Goal: Task Accomplishment & Management: Manage account settings

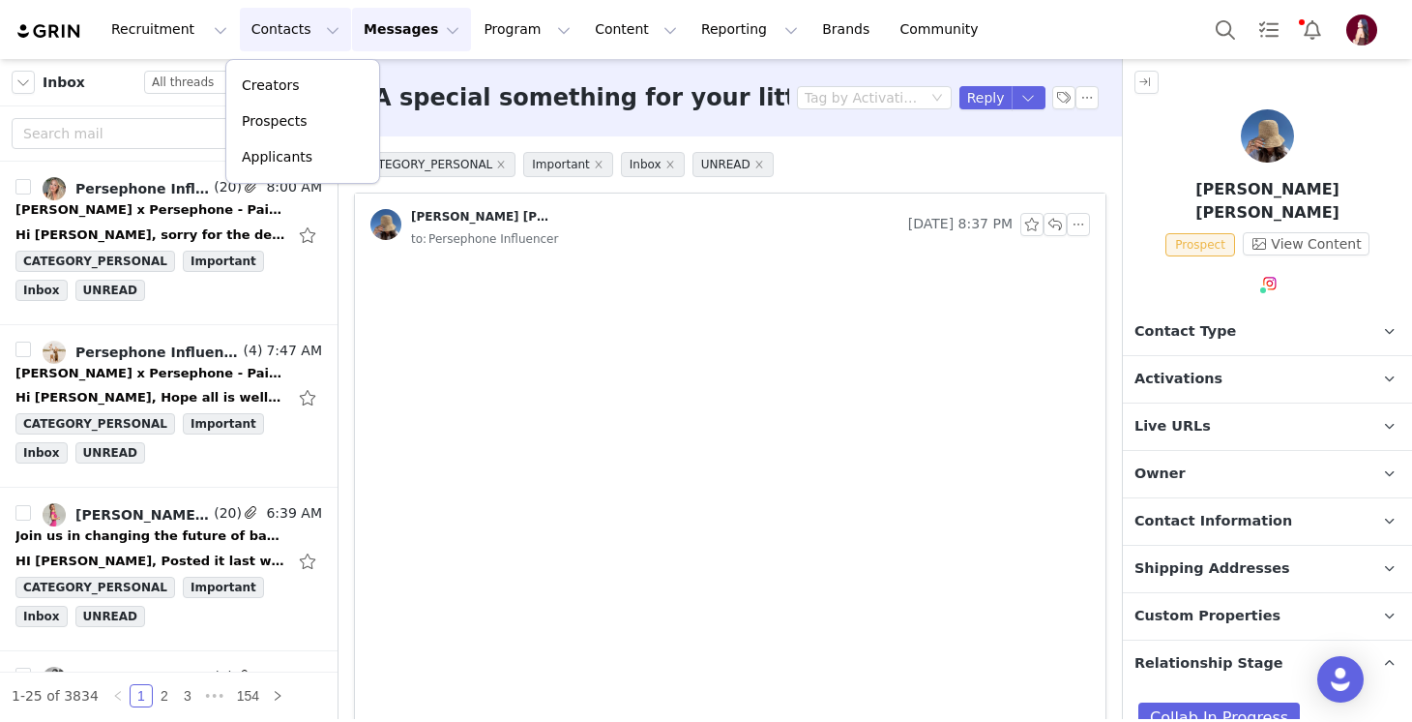
click at [339, 127] on div "Prospects" at bounding box center [303, 121] width 130 height 20
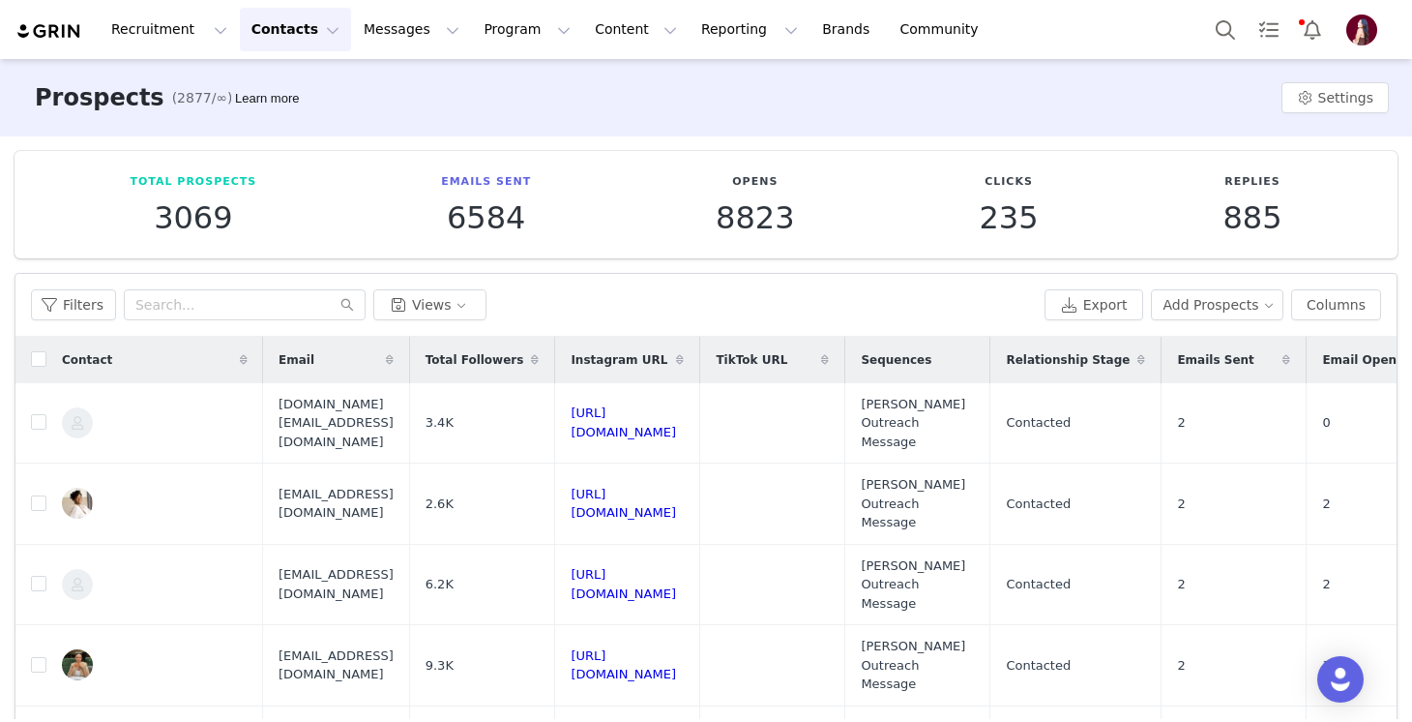
click at [1234, 327] on div "Filters Views Export Add Prospects Columns" at bounding box center [705, 305] width 1381 height 63
click at [1226, 311] on button "Add Prospects" at bounding box center [1217, 304] width 133 height 31
click at [1225, 380] on span "Import Prospects" at bounding box center [1225, 374] width 114 height 21
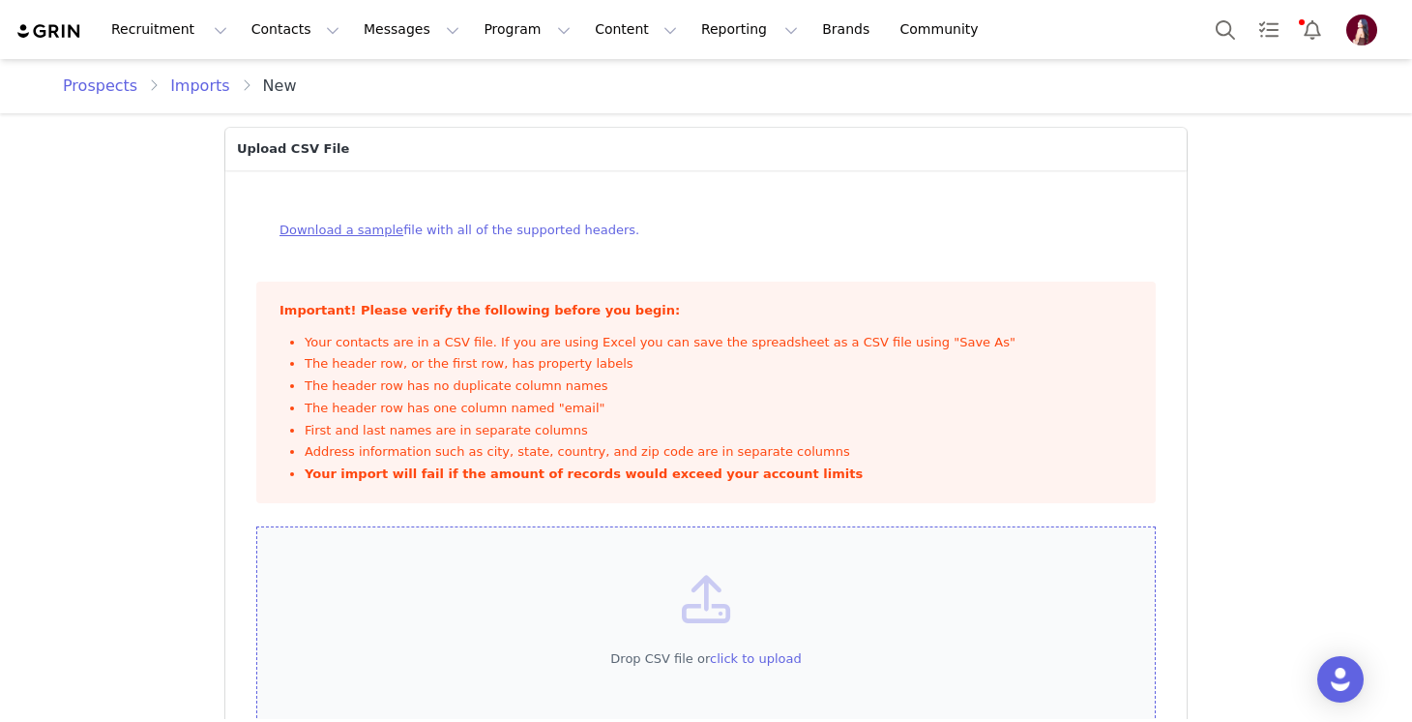
click at [481, 662] on div "Drop CSV file or click to upload" at bounding box center [706, 658] width 801 height 19
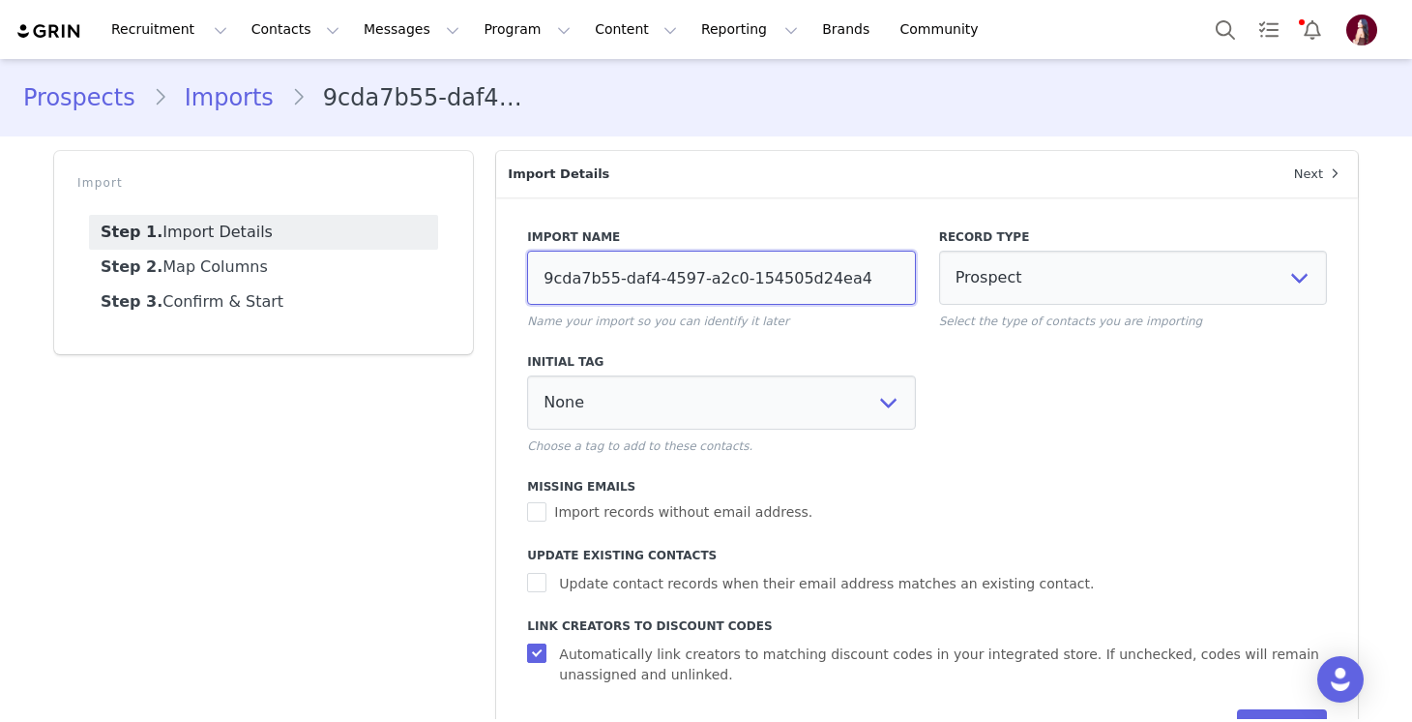
drag, startPoint x: 874, startPoint y: 285, endPoint x: 444, endPoint y: 274, distance: 430.6
click at [444, 274] on div "Import Step 1. Import Details Step 2. Map Columns Step 3. Confirm & Start Impor…" at bounding box center [706, 462] width 1327 height 647
type input "9/30 Gifted"
select select
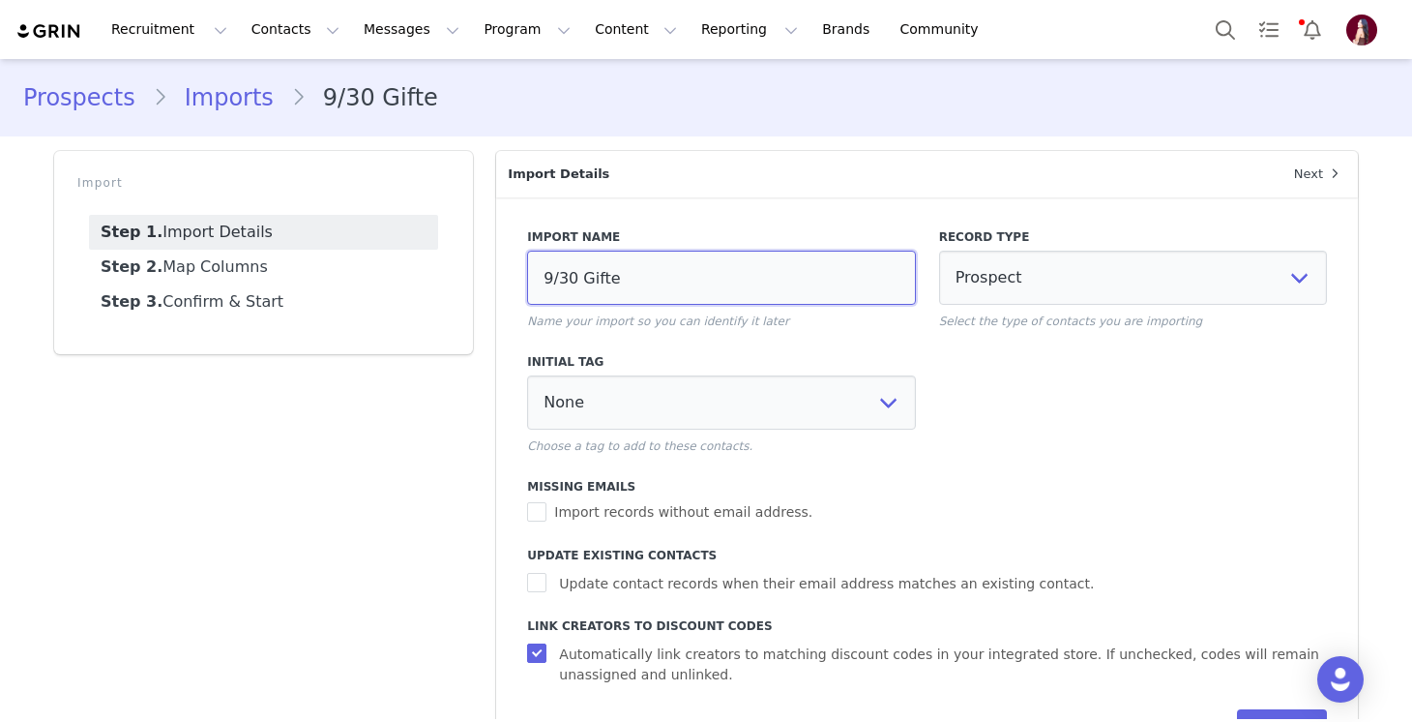
select select
type input "9/30 Gifted"
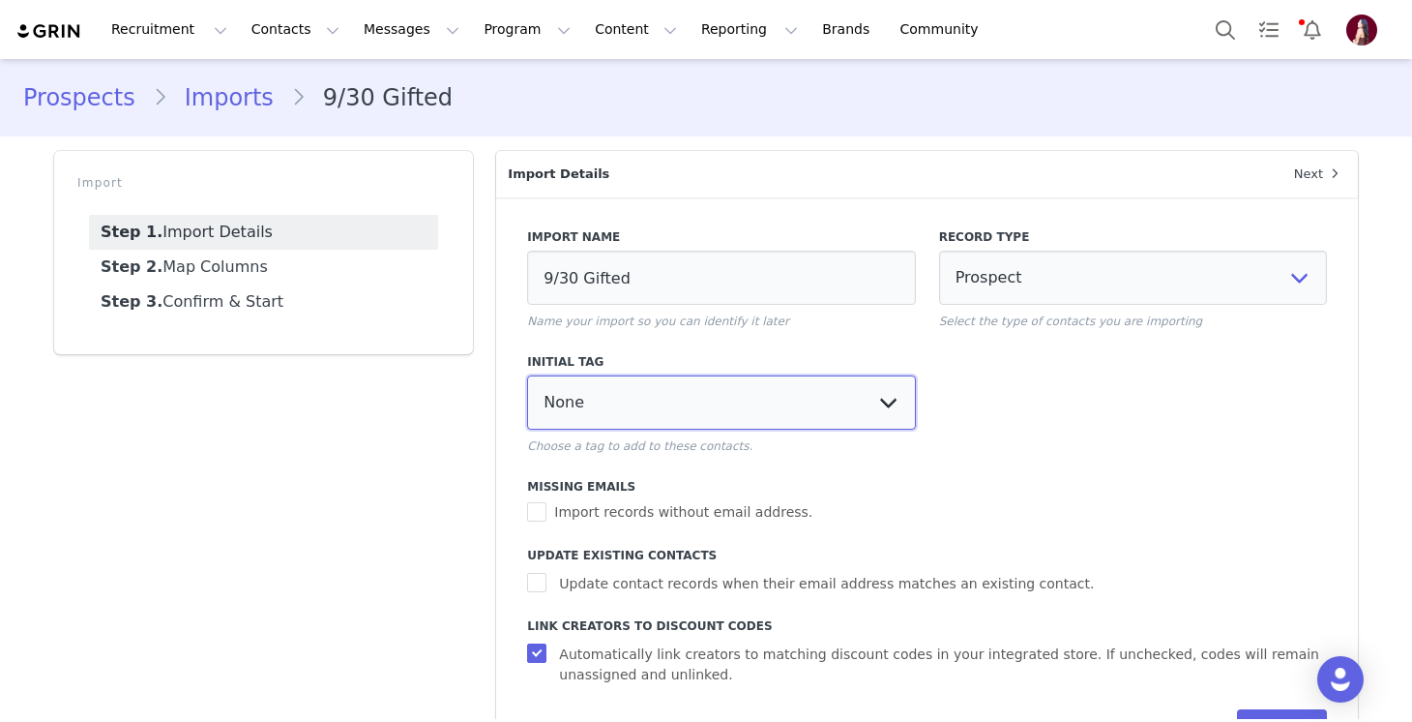
click at [732, 426] on select "None Applicant Circle Back Curated List Declined Do not work with again Gifted …" at bounding box center [721, 402] width 388 height 54
select select "111909"
click at [527, 375] on select "None Applicant Circle Back Curated List Declined Do not work with again Gifted …" at bounding box center [721, 402] width 388 height 54
select select
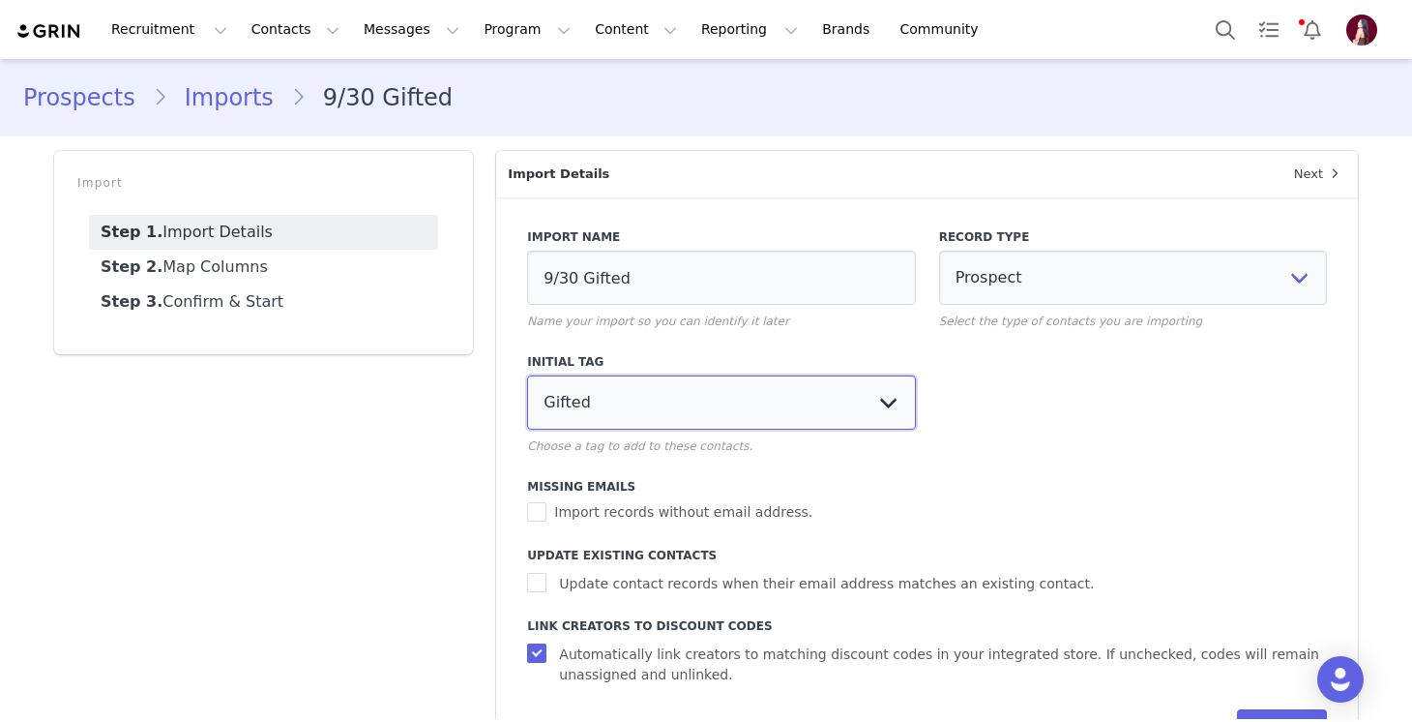
select select
click at [658, 588] on span "Update contact records when their email address matches an existing contact." at bounding box center [826, 584] width 550 height 20
click at [551, 588] on input "Update contact records when their email address matches an existing contact." at bounding box center [539, 582] width 24 height 19
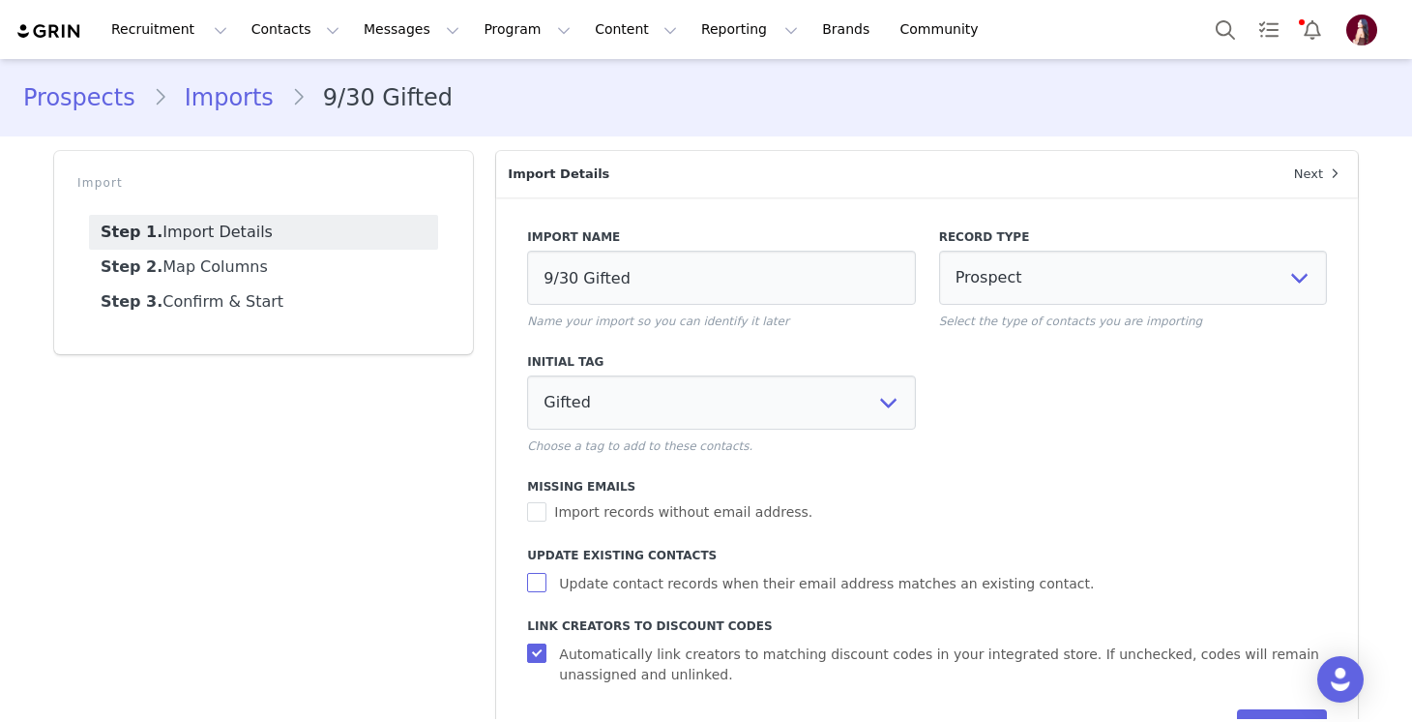
checkbox input "true"
select select
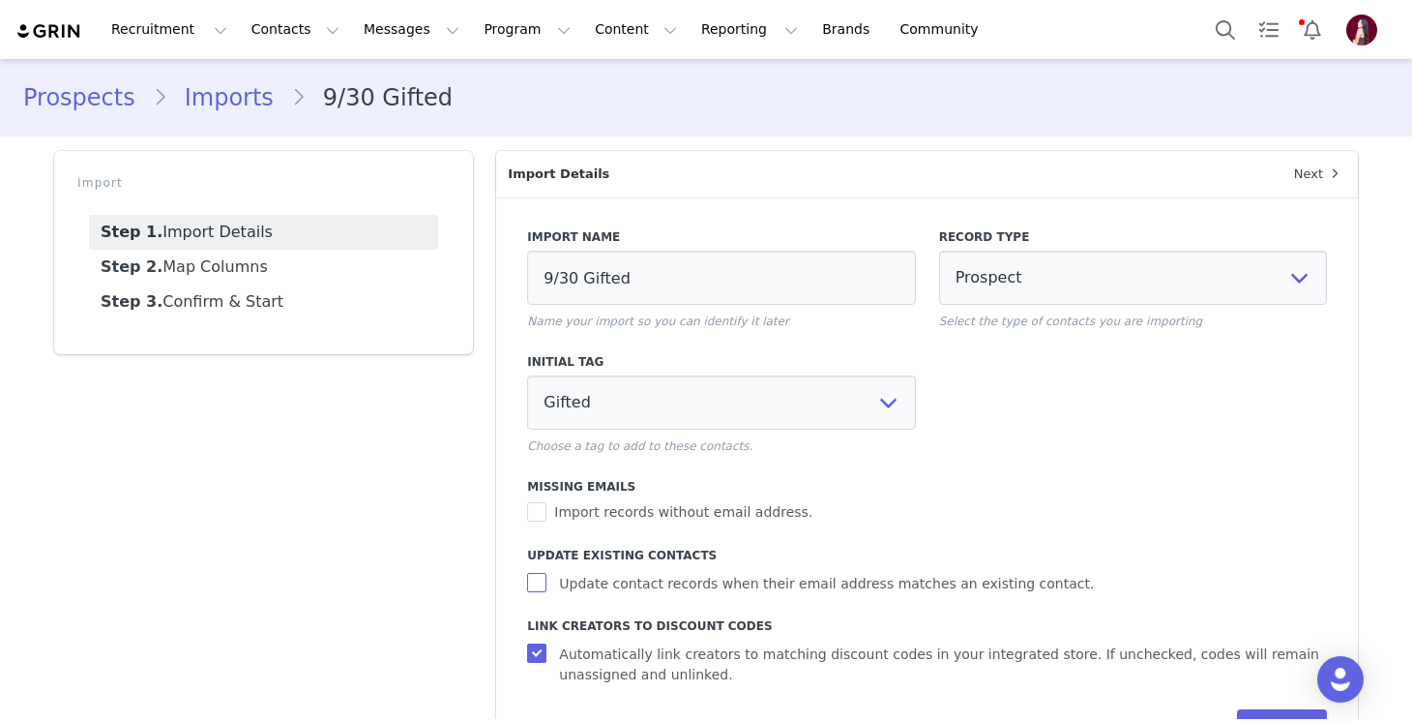
select select
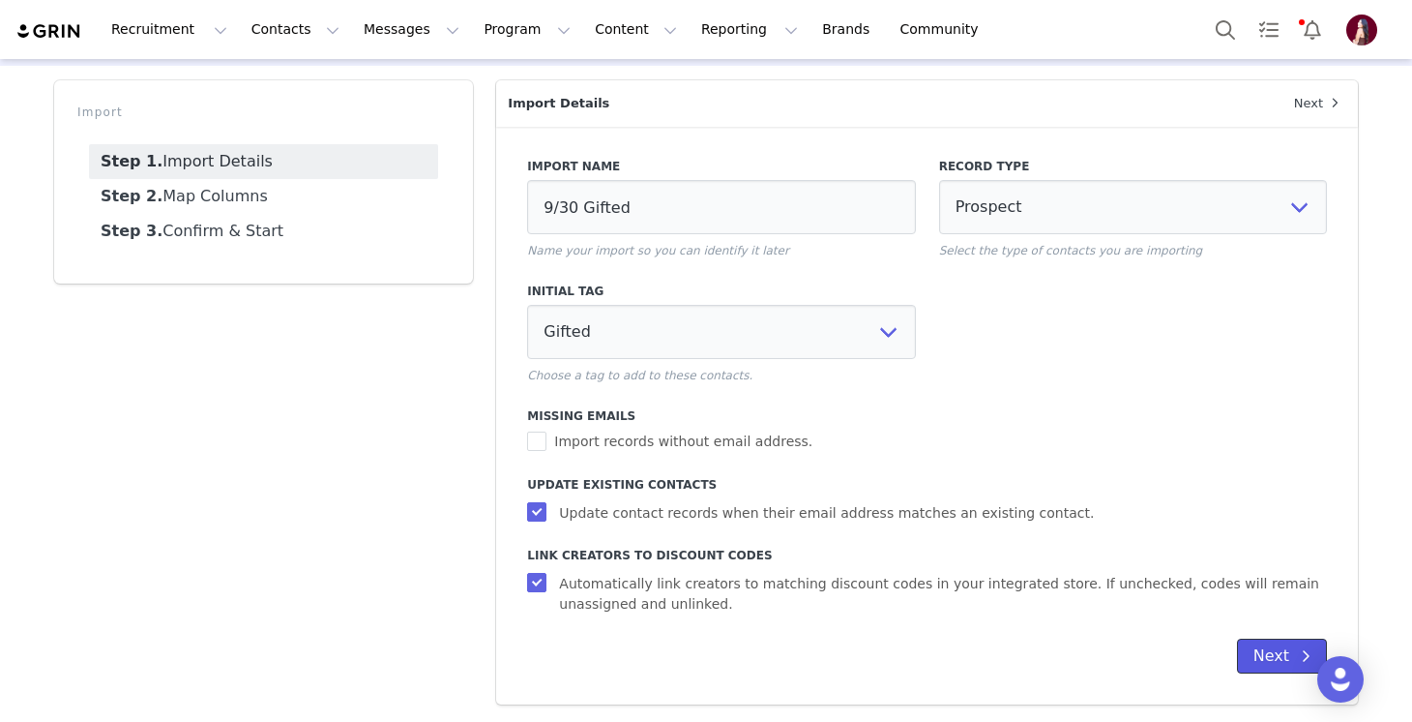
click at [1284, 659] on button "Next" at bounding box center [1282, 655] width 90 height 35
select select
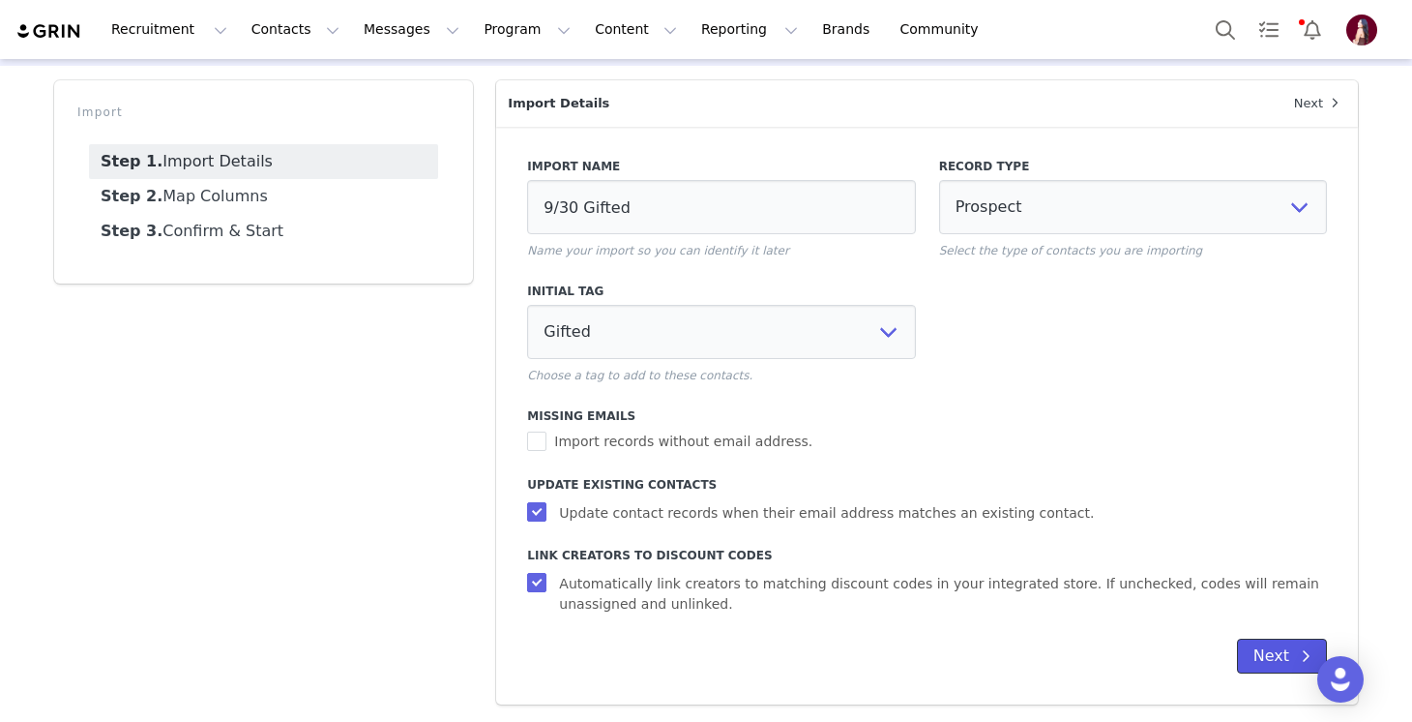
select select
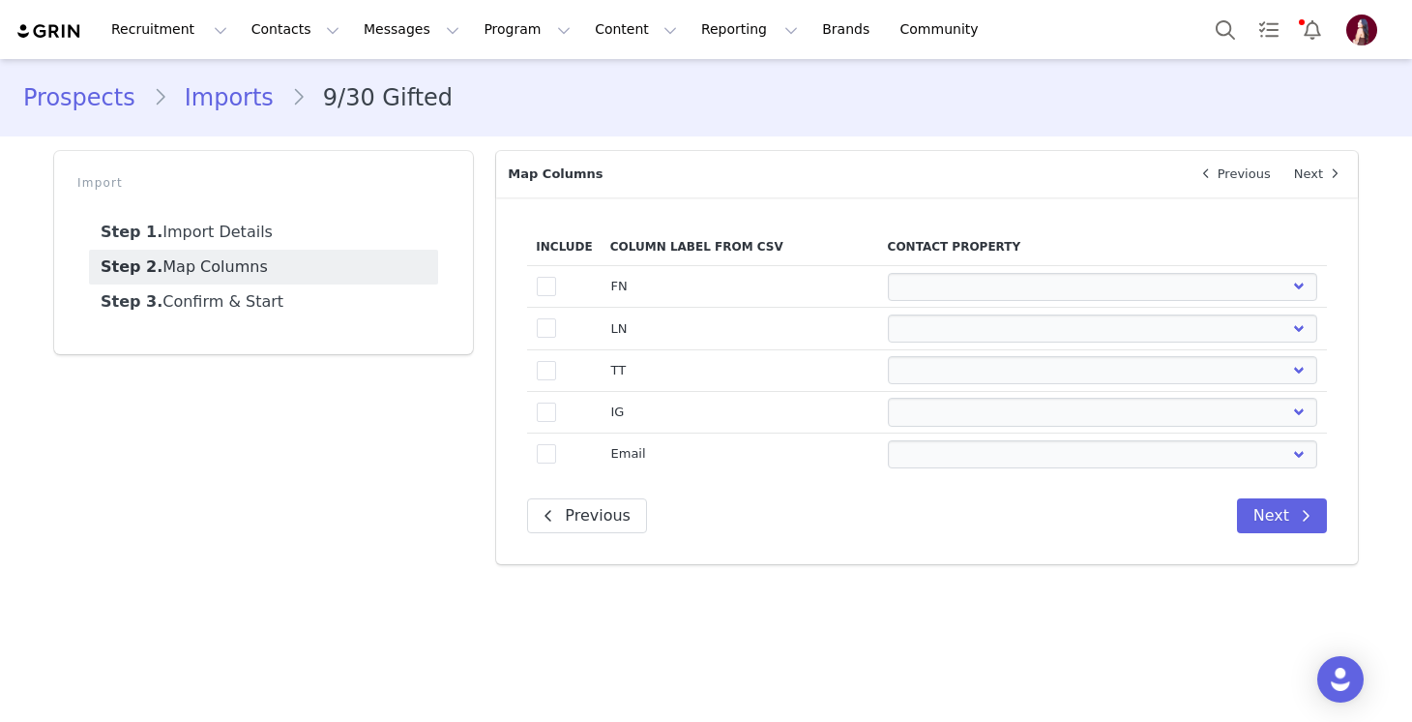
scroll to position [0, 0]
drag, startPoint x: 546, startPoint y: 292, endPoint x: 546, endPoint y: 318, distance: 26.1
click at [546, 293] on span at bounding box center [546, 286] width 19 height 19
click at [556, 277] on input "true" at bounding box center [556, 277] width 0 height 0
select select
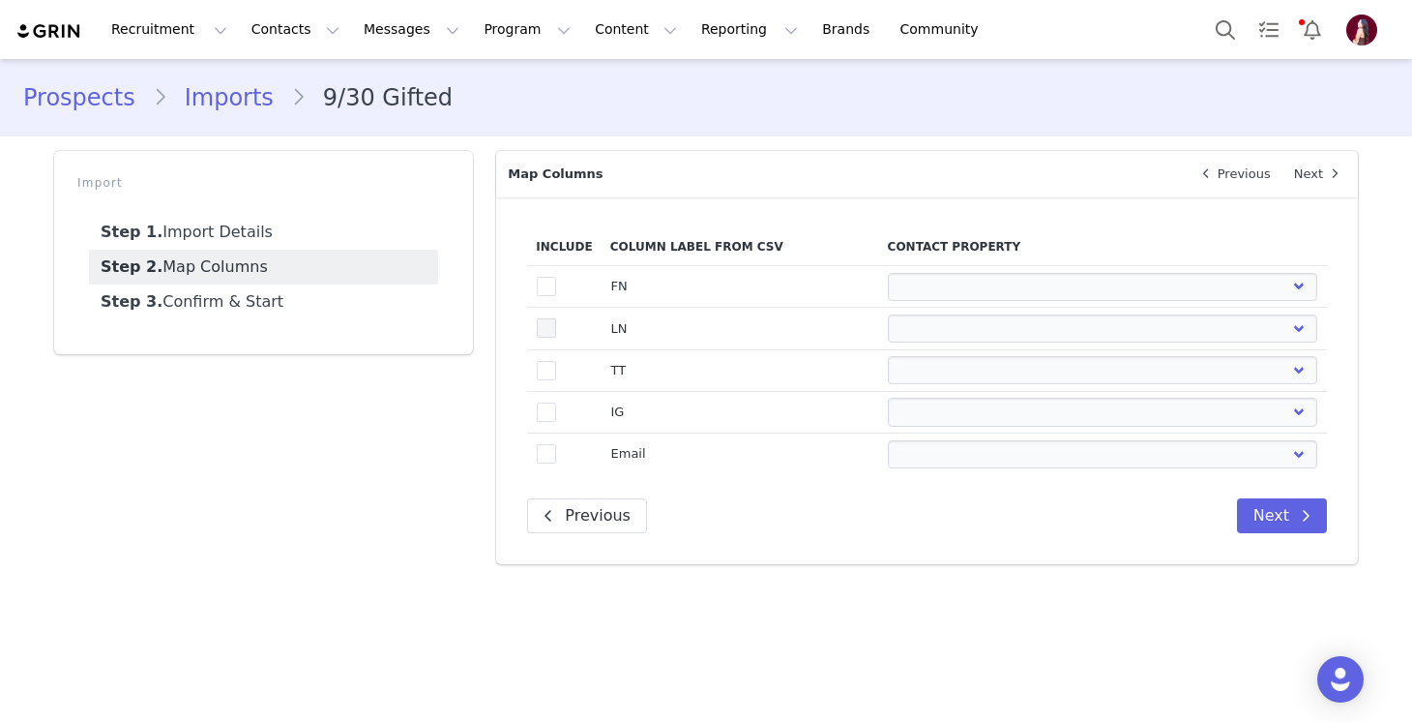
select select
click at [546, 342] on td "true" at bounding box center [564, 329] width 74 height 42
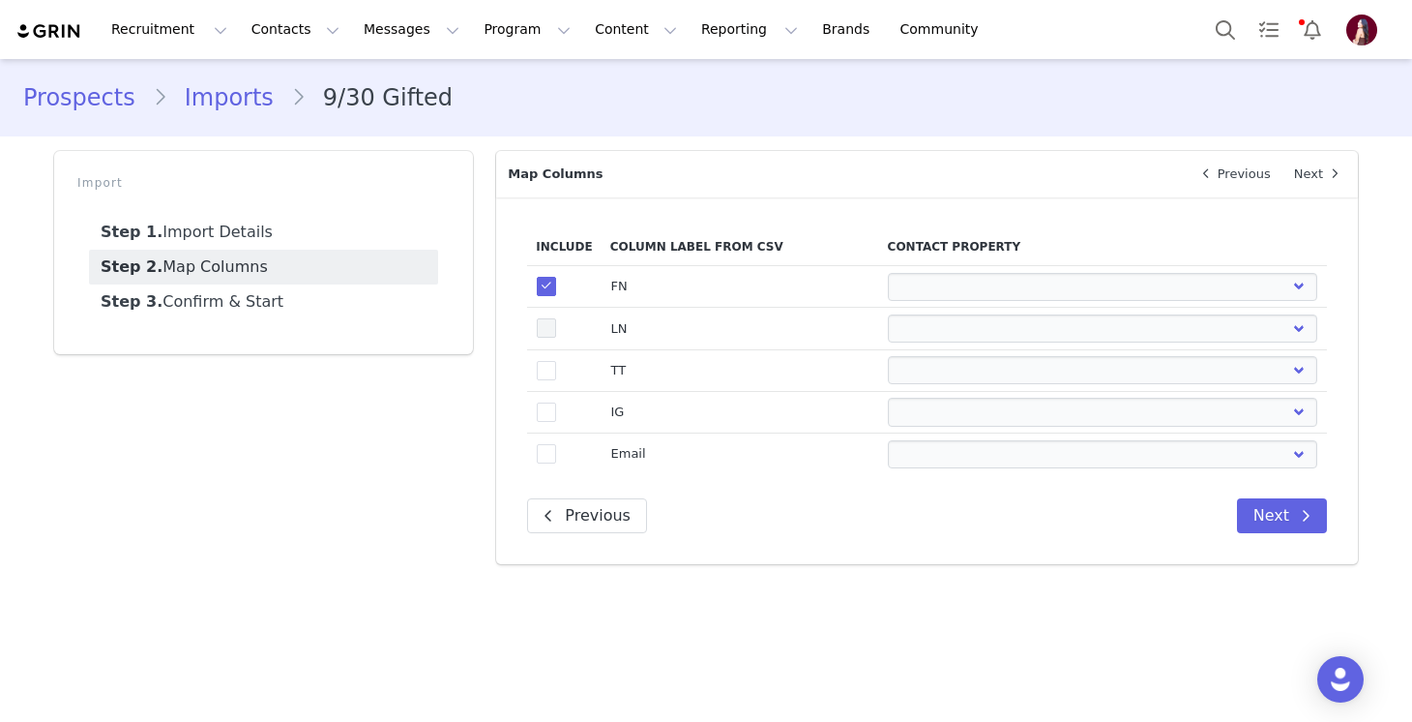
click at [546, 328] on span at bounding box center [546, 327] width 19 height 19
click at [556, 318] on input "true" at bounding box center [556, 318] width 0 height 0
select select
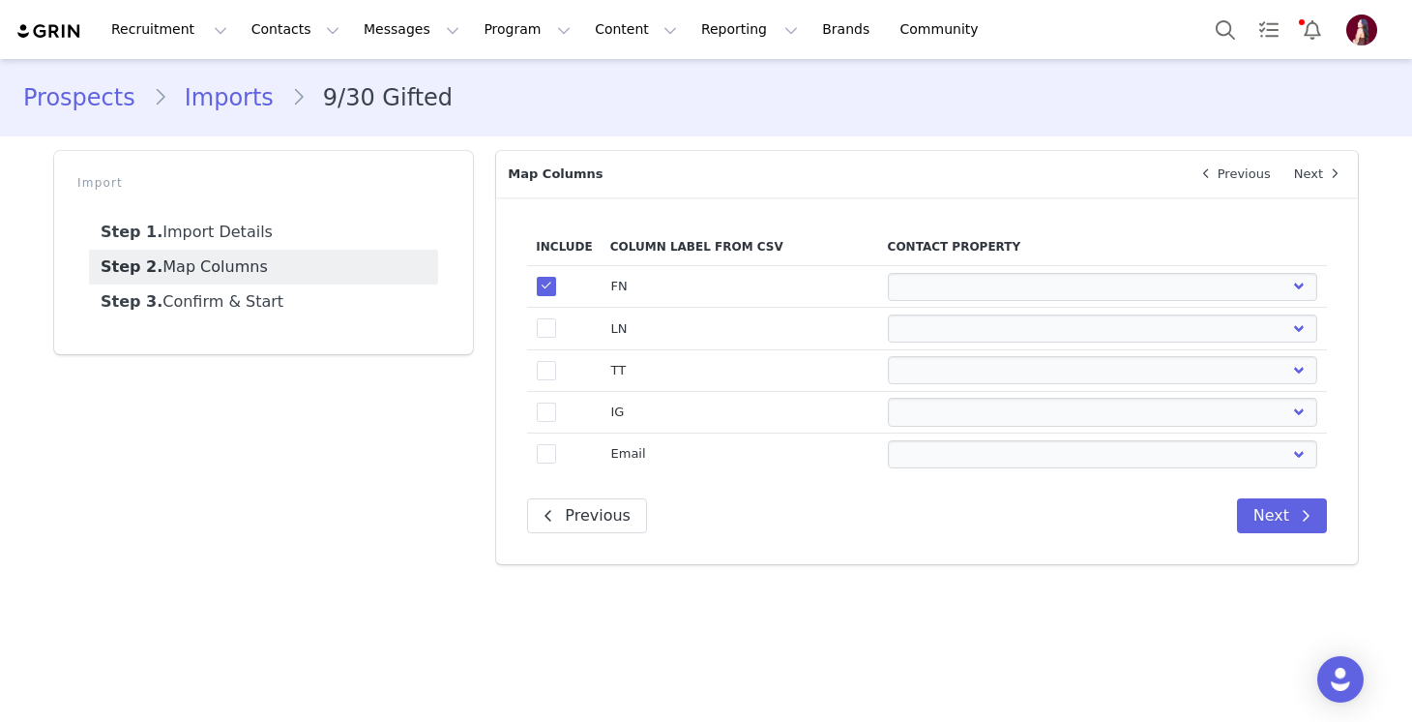
select select
click at [546, 380] on span at bounding box center [546, 371] width 19 height 21
click at [556, 361] on input "true" at bounding box center [556, 361] width 0 height 0
select select
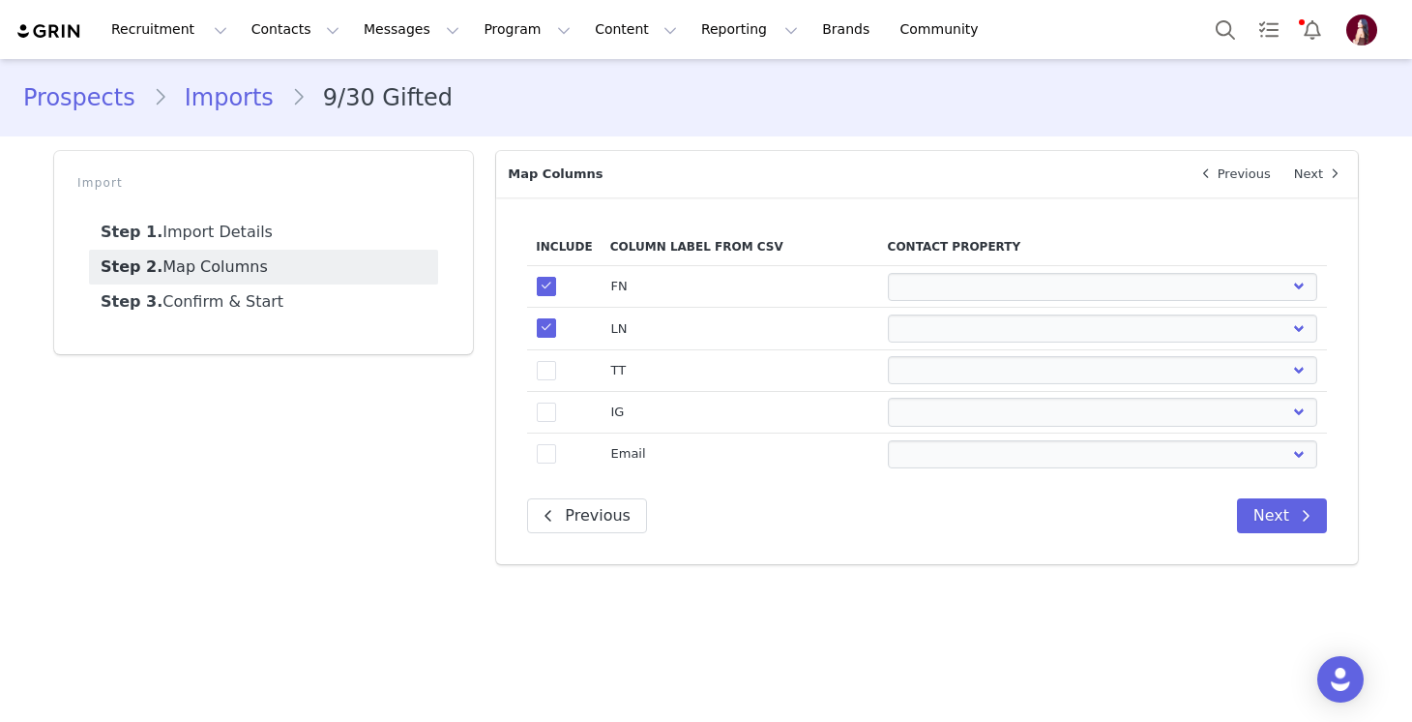
select select
click at [546, 400] on label "true" at bounding box center [546, 411] width 19 height 23
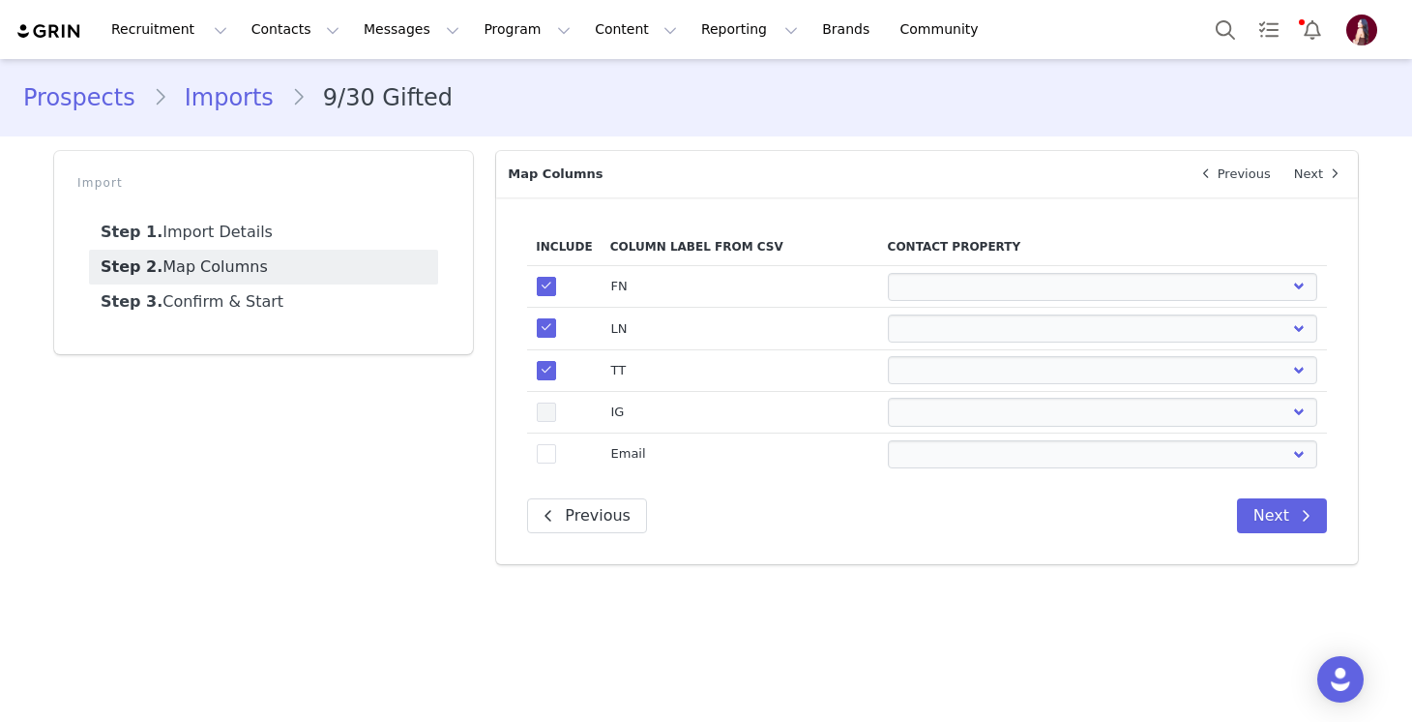
click at [556, 402] on input "true" at bounding box center [556, 402] width 0 height 0
select select
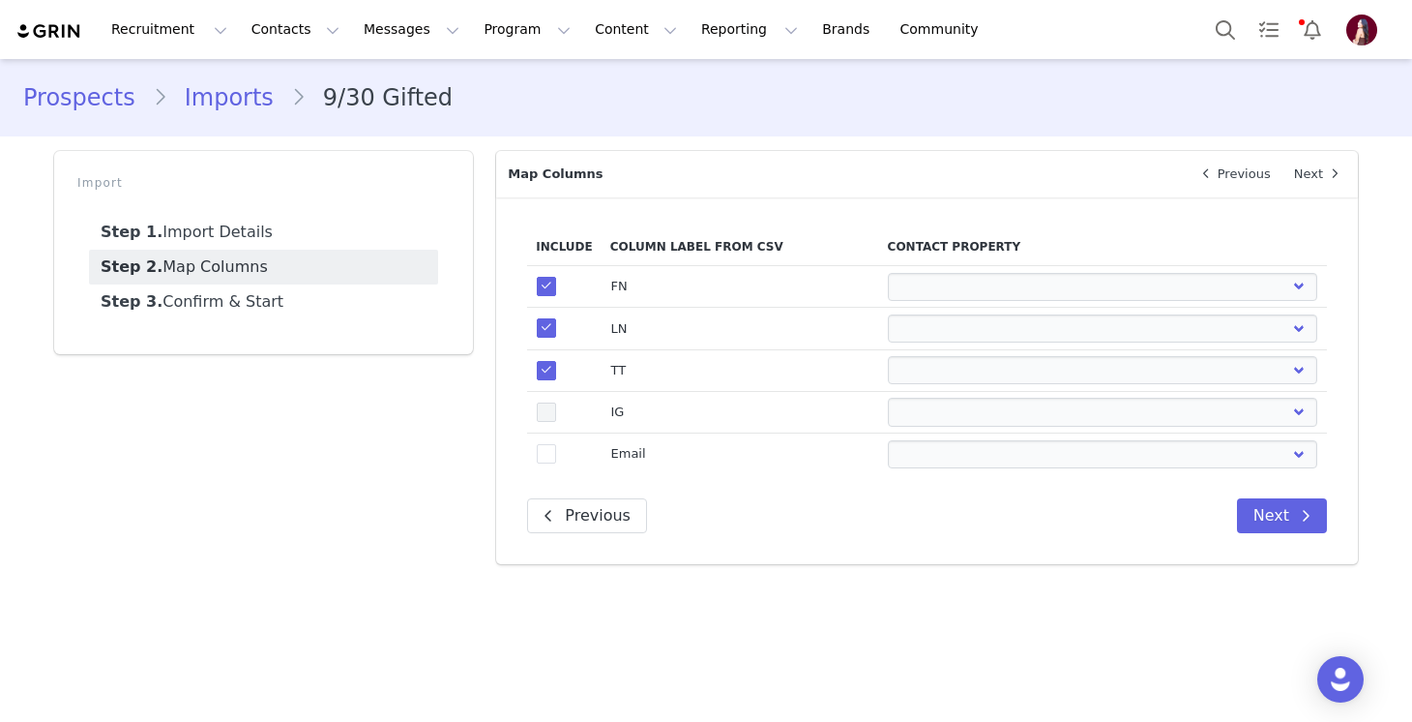
select select
click at [546, 422] on span at bounding box center [546, 412] width 19 height 21
click at [556, 402] on input "true" at bounding box center [556, 402] width 0 height 0
select select
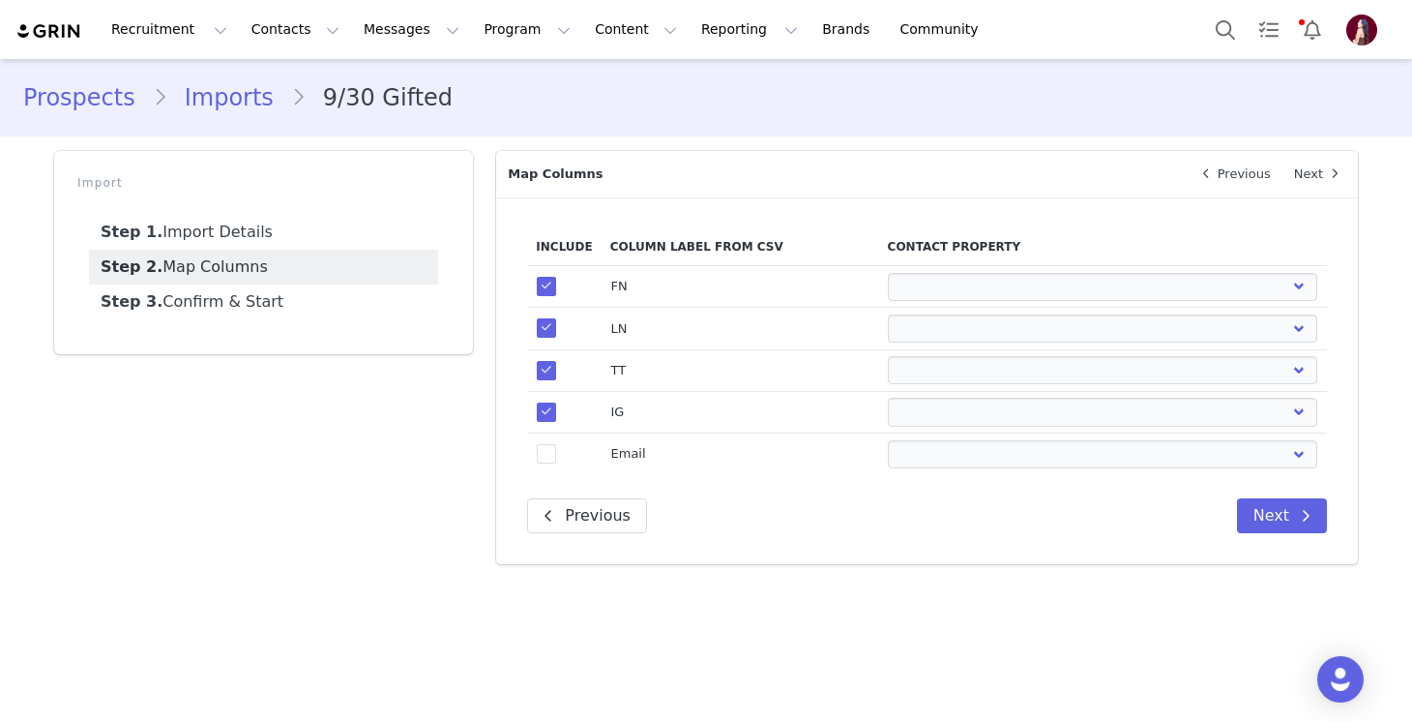
select select
click at [546, 433] on td "true" at bounding box center [564, 454] width 74 height 42
click at [546, 417] on span at bounding box center [546, 411] width 19 height 19
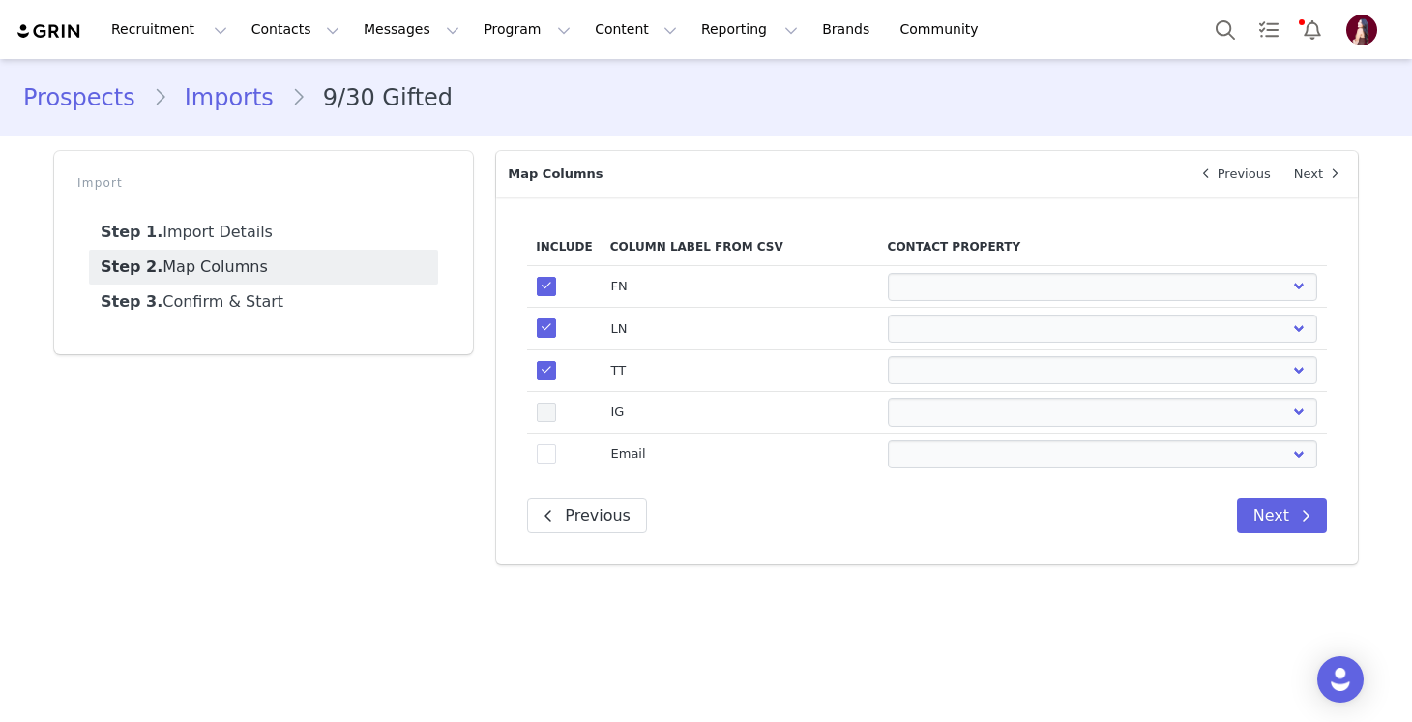
click at [556, 402] on input "true" at bounding box center [556, 402] width 0 height 0
select select
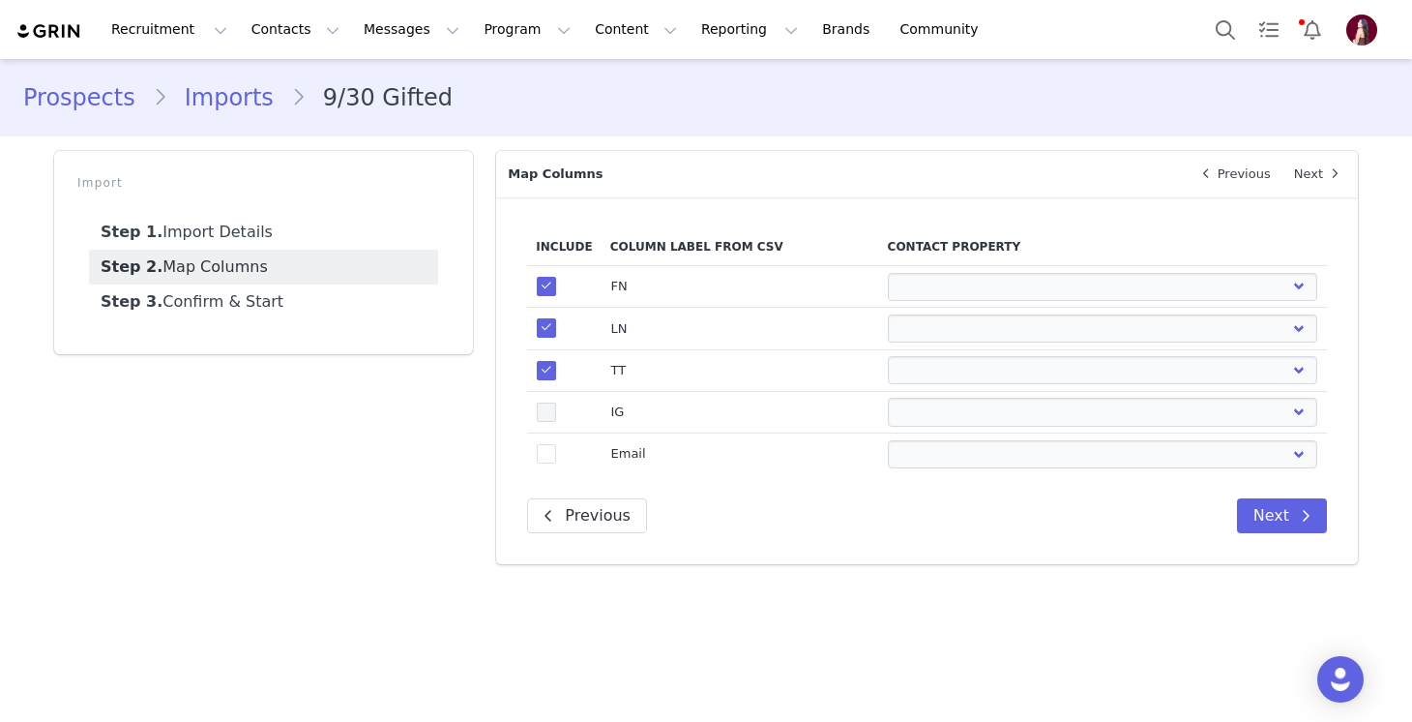
select select
click at [546, 462] on span at bounding box center [546, 453] width 19 height 19
click at [556, 444] on input "true" at bounding box center [556, 444] width 0 height 0
select select
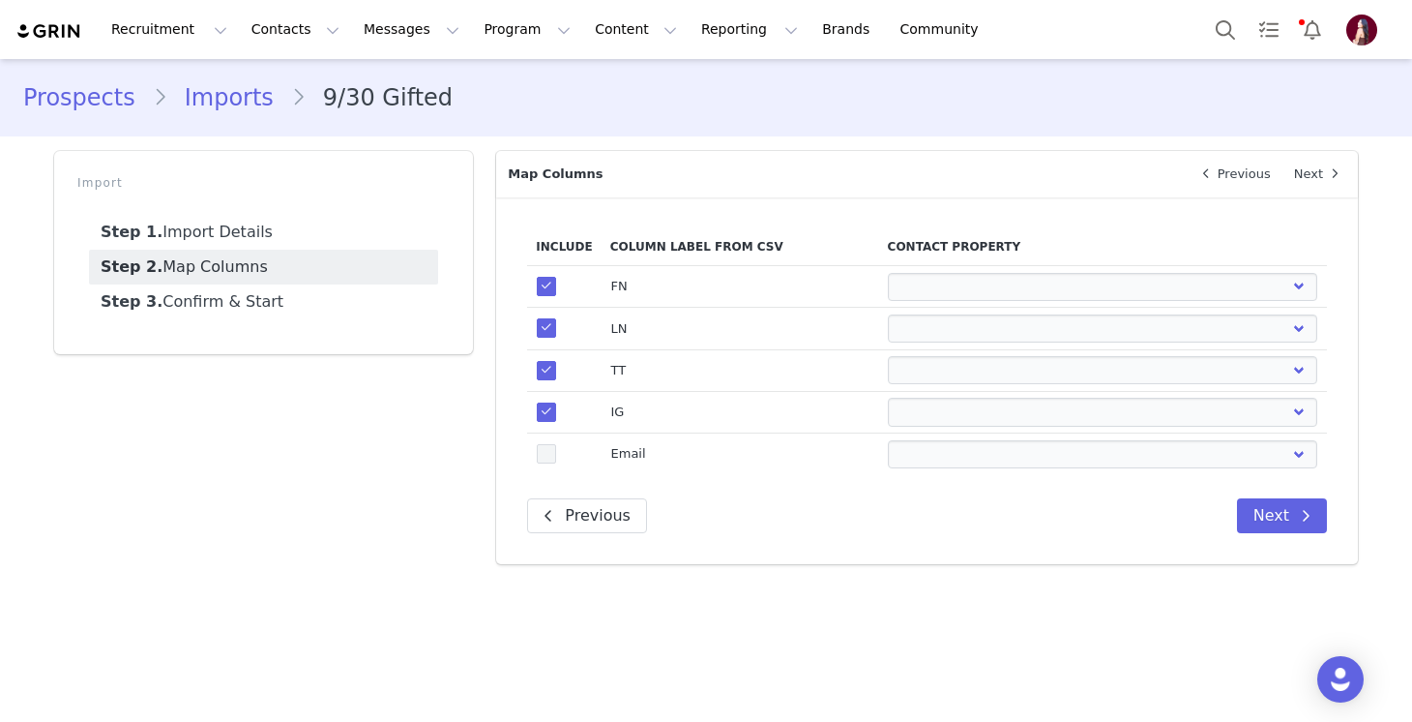
select select
click at [957, 288] on select "First Name Last Name Email PayPal Email Gender Language Phone Country Code Phon…" at bounding box center [1102, 287] width 429 height 28
select select "first_name"
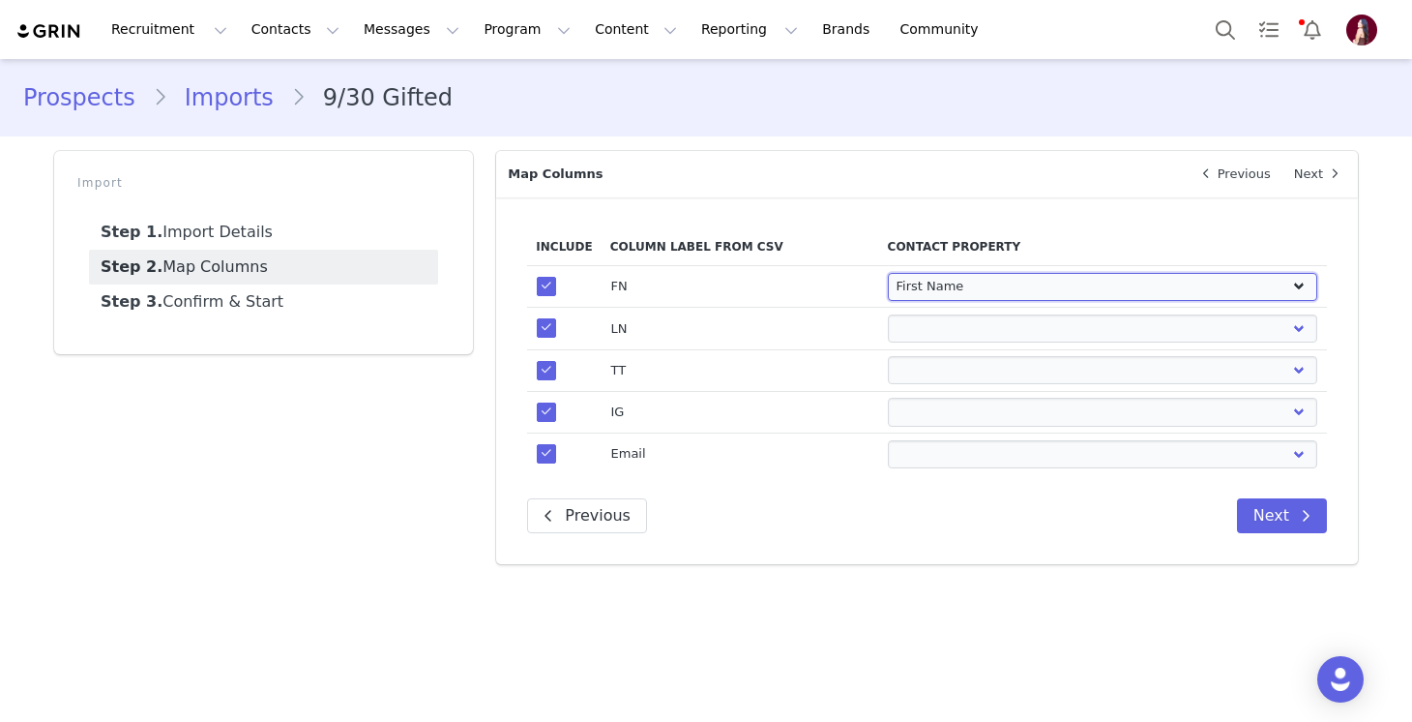
click at [888, 273] on select "First Name Last Name Email PayPal Email Gender Language Phone Country Code Phon…" at bounding box center [1102, 287] width 429 height 28
select select
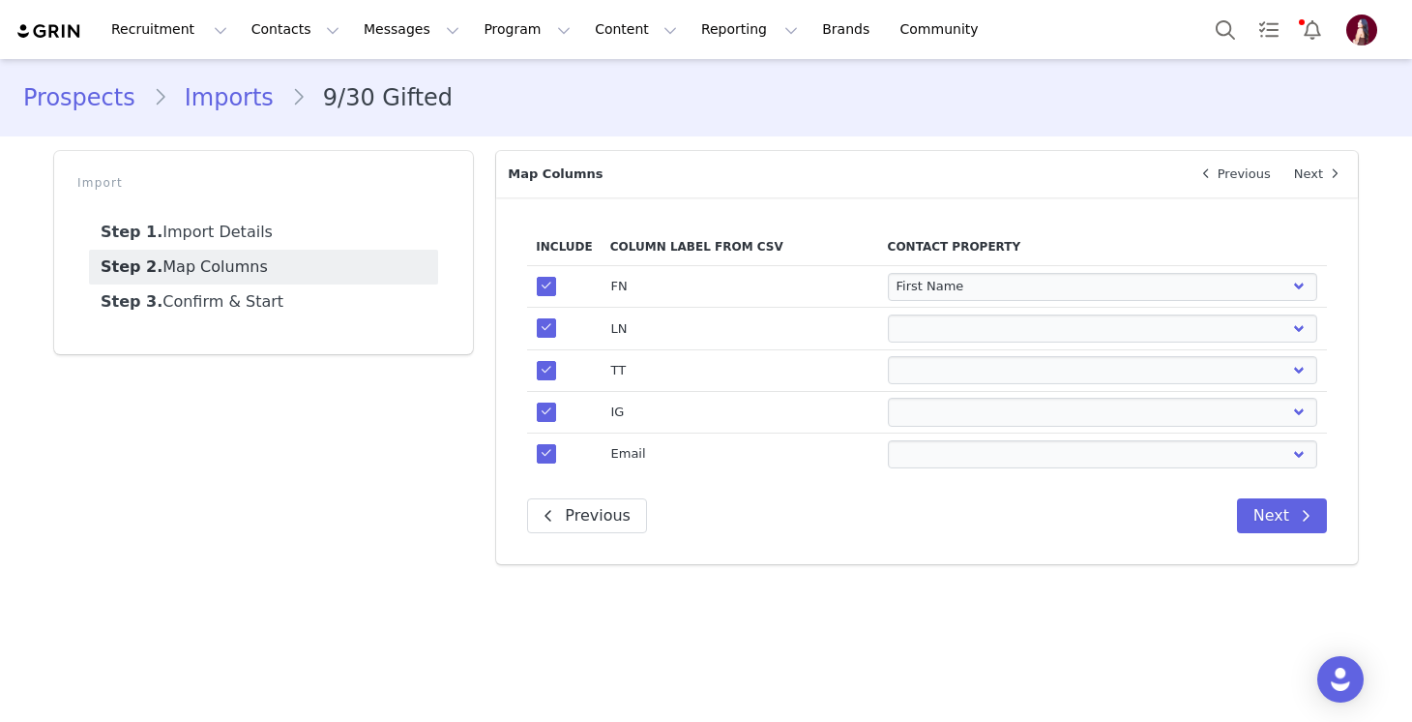
drag, startPoint x: 957, startPoint y: 288, endPoint x: 918, endPoint y: 343, distance: 67.4
click at [918, 343] on td "First Name Last Name Email PayPal Email Gender Language Phone Country Code Phon…" at bounding box center [1103, 329] width 448 height 42
click at [917, 331] on select "First Name Last Name Email PayPal Email Gender Language Phone Country Code Phon…" at bounding box center [1102, 328] width 429 height 28
select select "last_name"
click at [888, 314] on select "First Name Last Name Email PayPal Email Gender Language Phone Country Code Phon…" at bounding box center [1102, 328] width 429 height 28
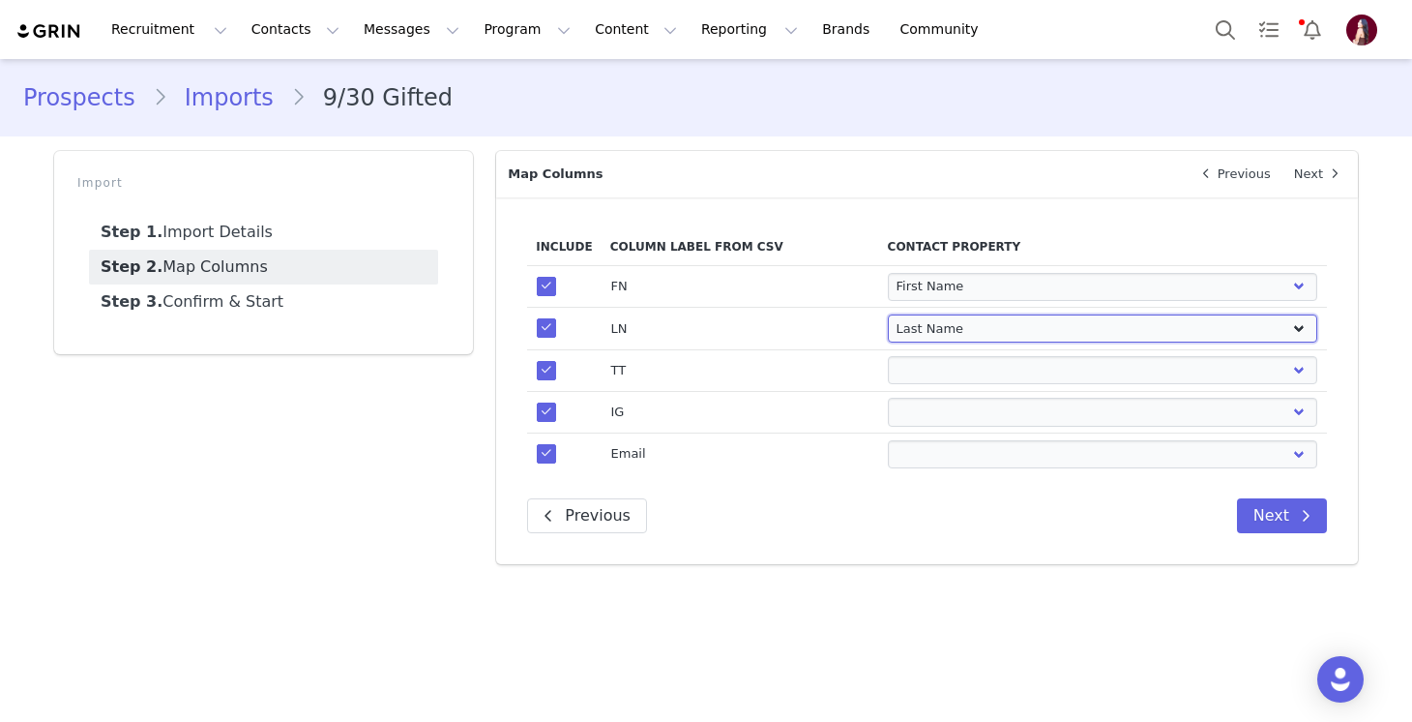
select select
click at [900, 370] on select "First Name Last Name Email PayPal Email Gender Language Phone Country Code Phon…" at bounding box center [1102, 370] width 429 height 28
select select "tiktok_url"
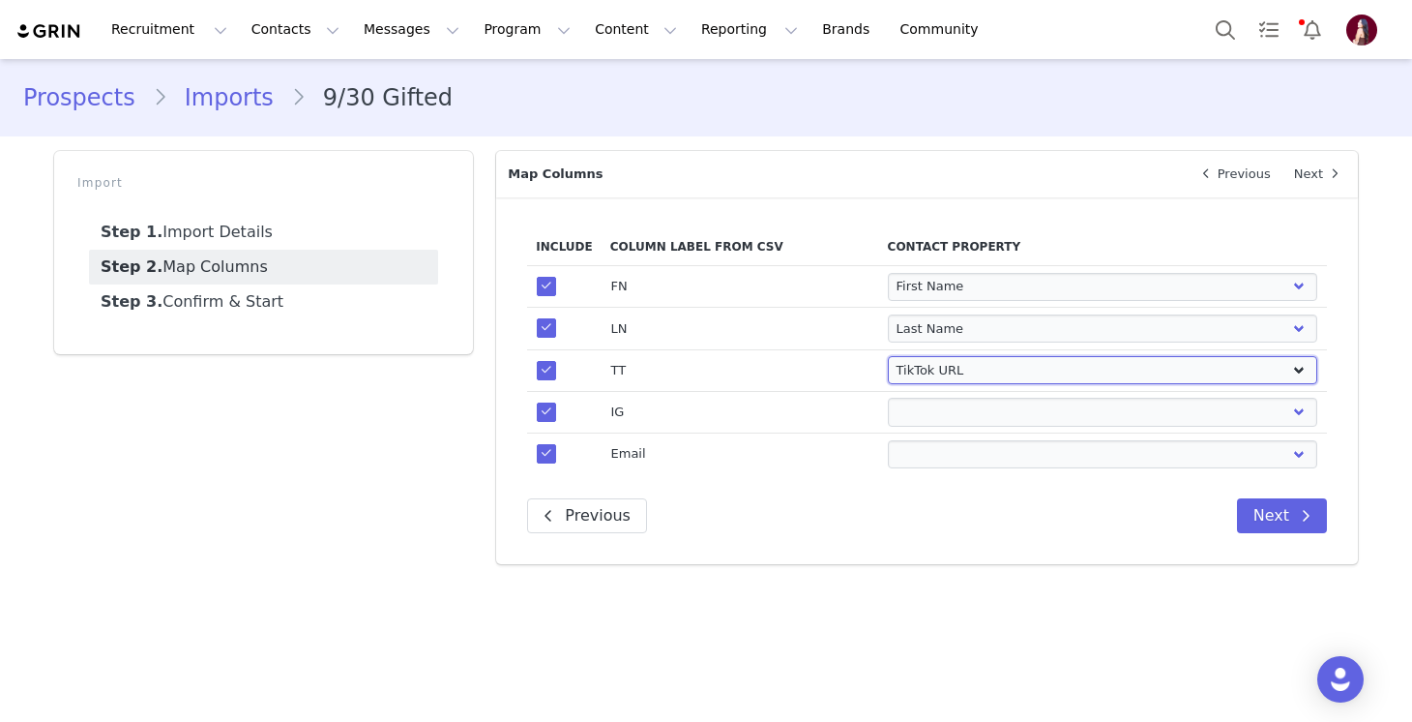
click at [888, 356] on select "First Name Last Name Email PayPal Email Gender Language Phone Country Code Phon…" at bounding box center [1102, 370] width 429 height 28
select select
click at [929, 407] on select "First Name Last Name Email PayPal Email Gender Language Phone Country Code Phon…" at bounding box center [1102, 412] width 429 height 28
select select "instagram_url"
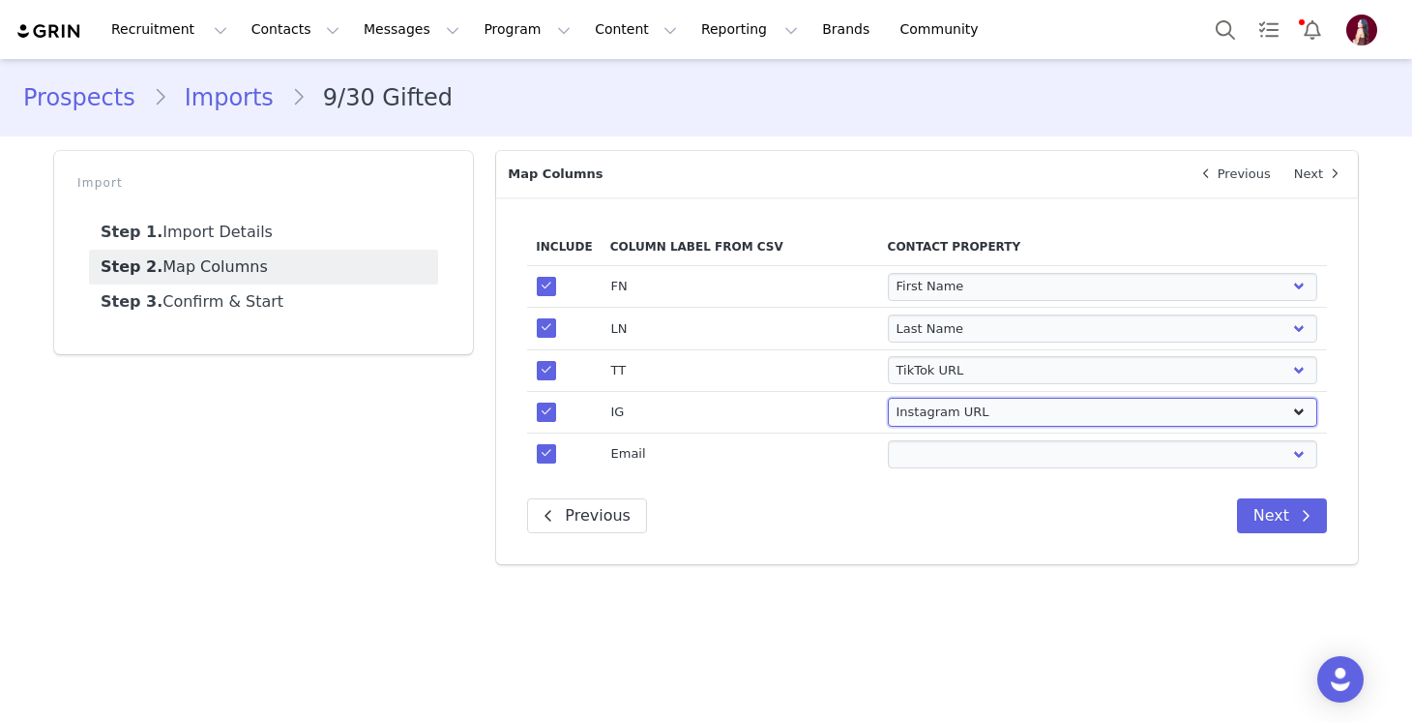
click at [888, 398] on select "First Name Last Name Email PayPal Email Gender Language Phone Country Code Phon…" at bounding box center [1102, 412] width 429 height 28
click at [911, 472] on td "First Name Last Name Email PayPal Email Gender Language Phone Country Code Phon…" at bounding box center [1103, 454] width 448 height 42
click at [910, 464] on select "First Name Last Name Email PayPal Email Gender Language Phone Country Code Phon…" at bounding box center [1102, 454] width 429 height 28
select select "email"
click at [888, 440] on select "First Name Last Name Email PayPal Email Gender Language Phone Country Code Phon…" at bounding box center [1102, 454] width 429 height 28
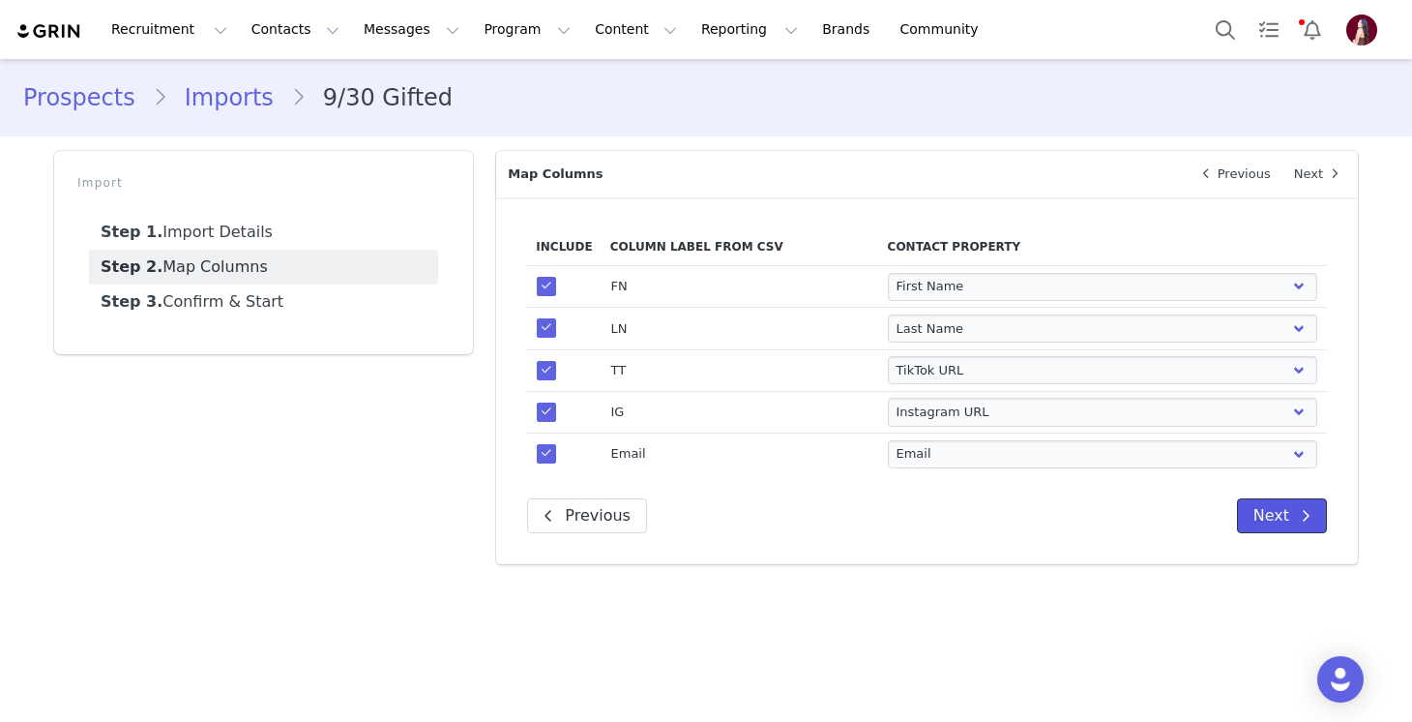
click at [1285, 521] on button "Next" at bounding box center [1282, 515] width 90 height 35
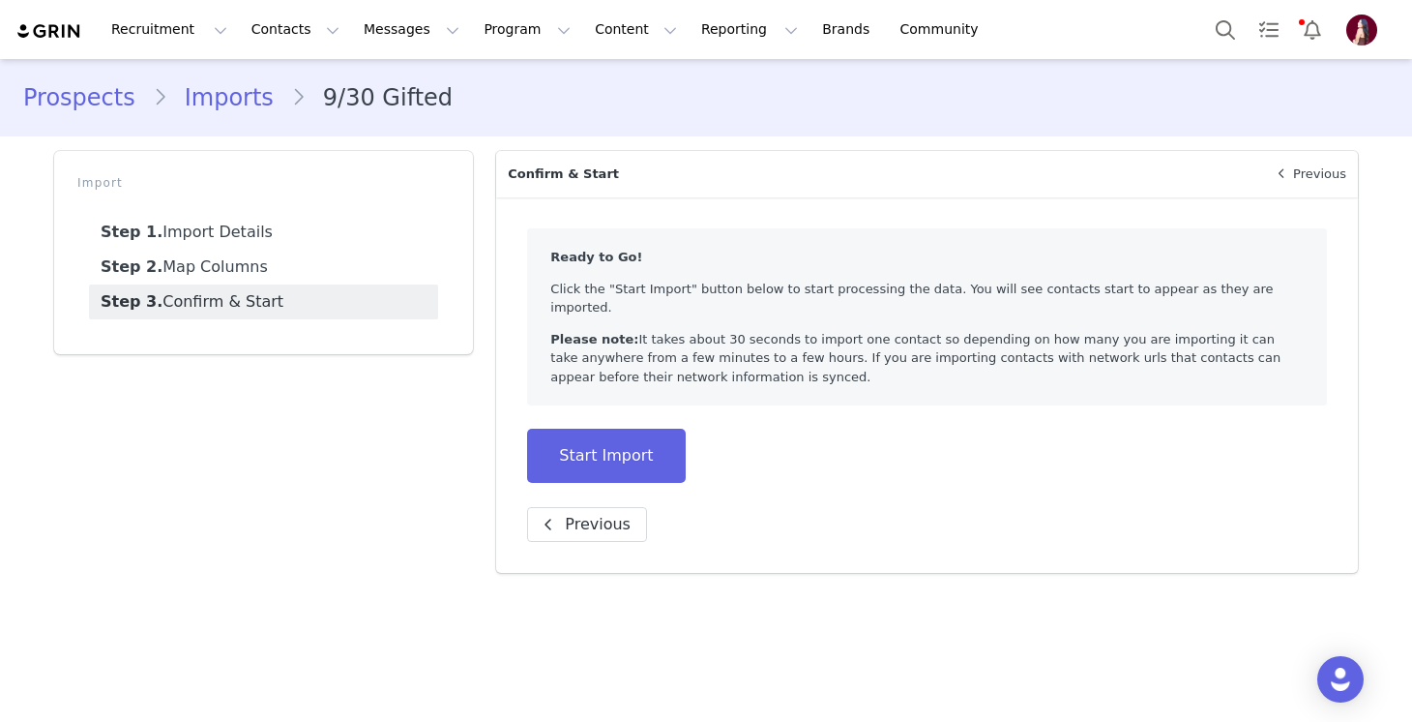
click at [630, 463] on div "Ready to Go! Click the "Start Import" button below to start processing the data…" at bounding box center [927, 384] width 862 height 375
click at [605, 428] on button "Start Import" at bounding box center [606, 455] width 158 height 54
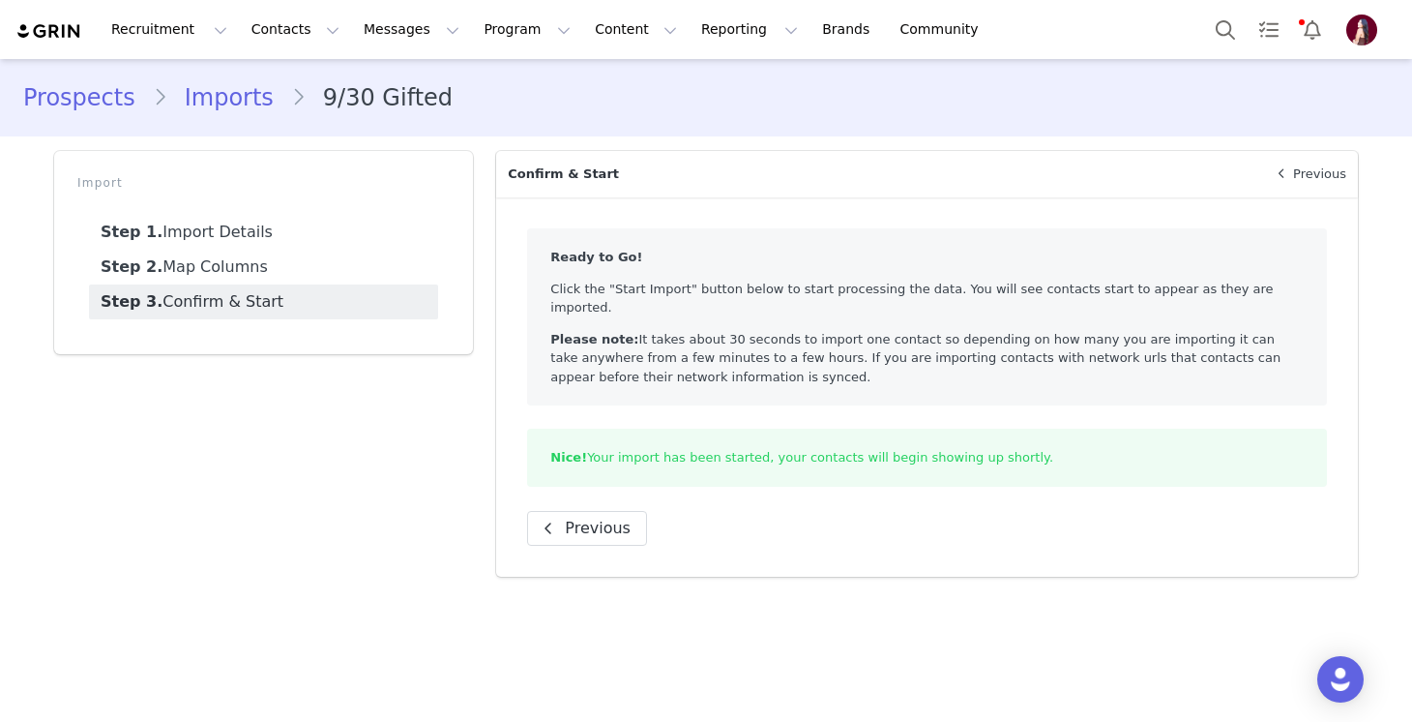
click at [99, 108] on link "Prospects" at bounding box center [88, 97] width 130 height 35
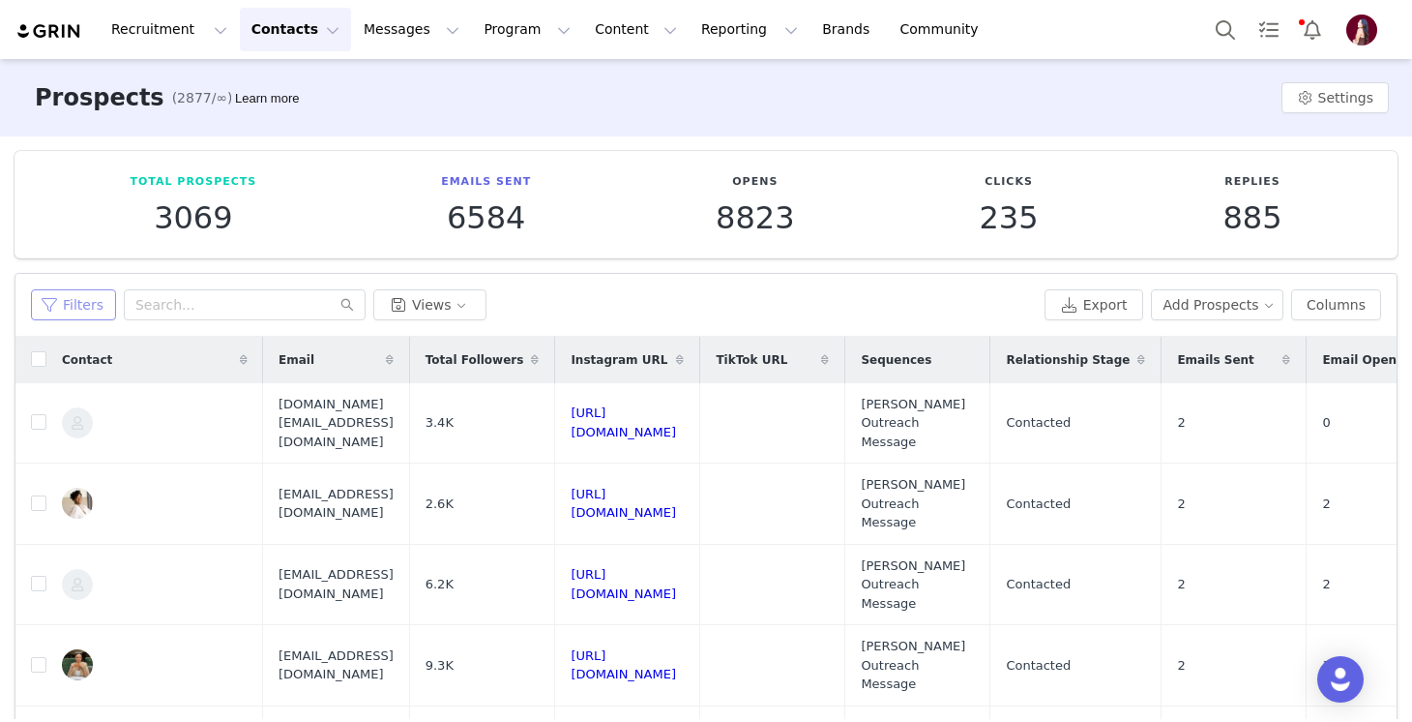
click at [65, 305] on button "Filters" at bounding box center [73, 304] width 85 height 31
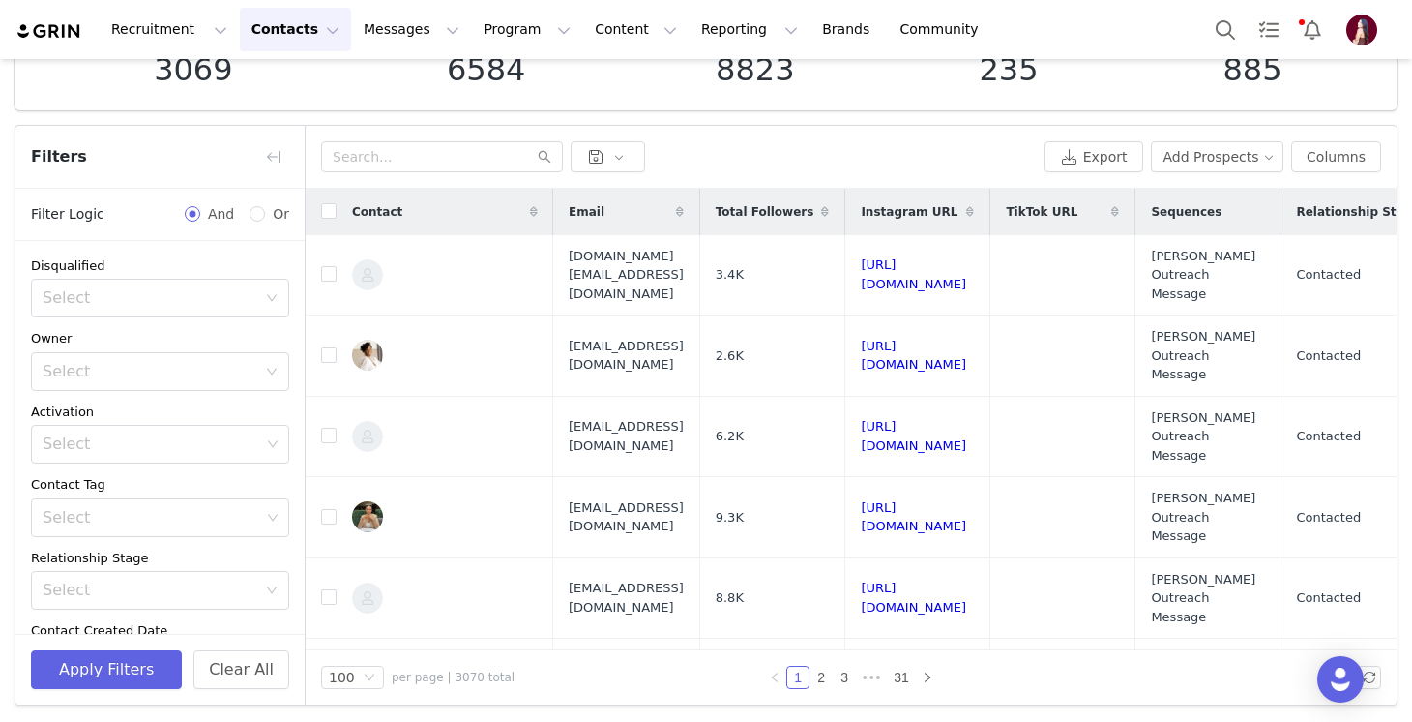
scroll to position [226, 0]
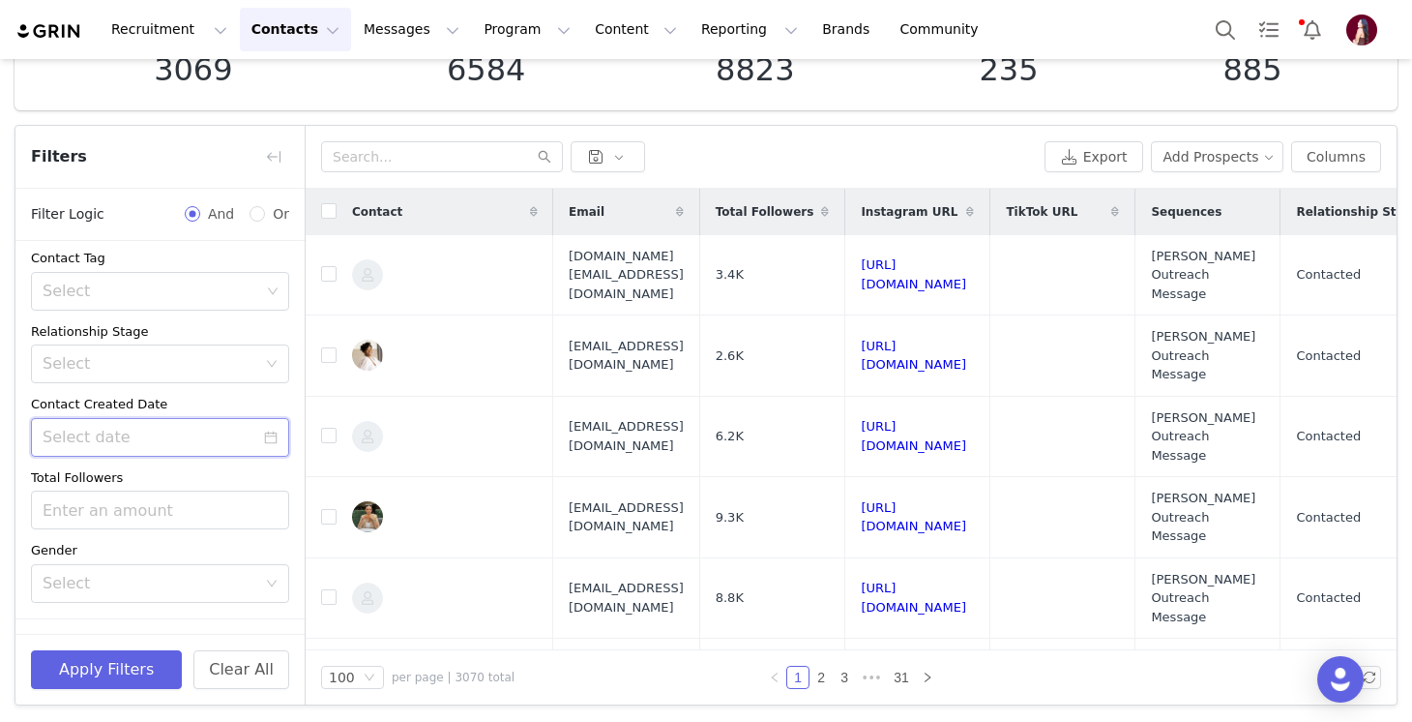
click at [121, 440] on input at bounding box center [160, 437] width 258 height 39
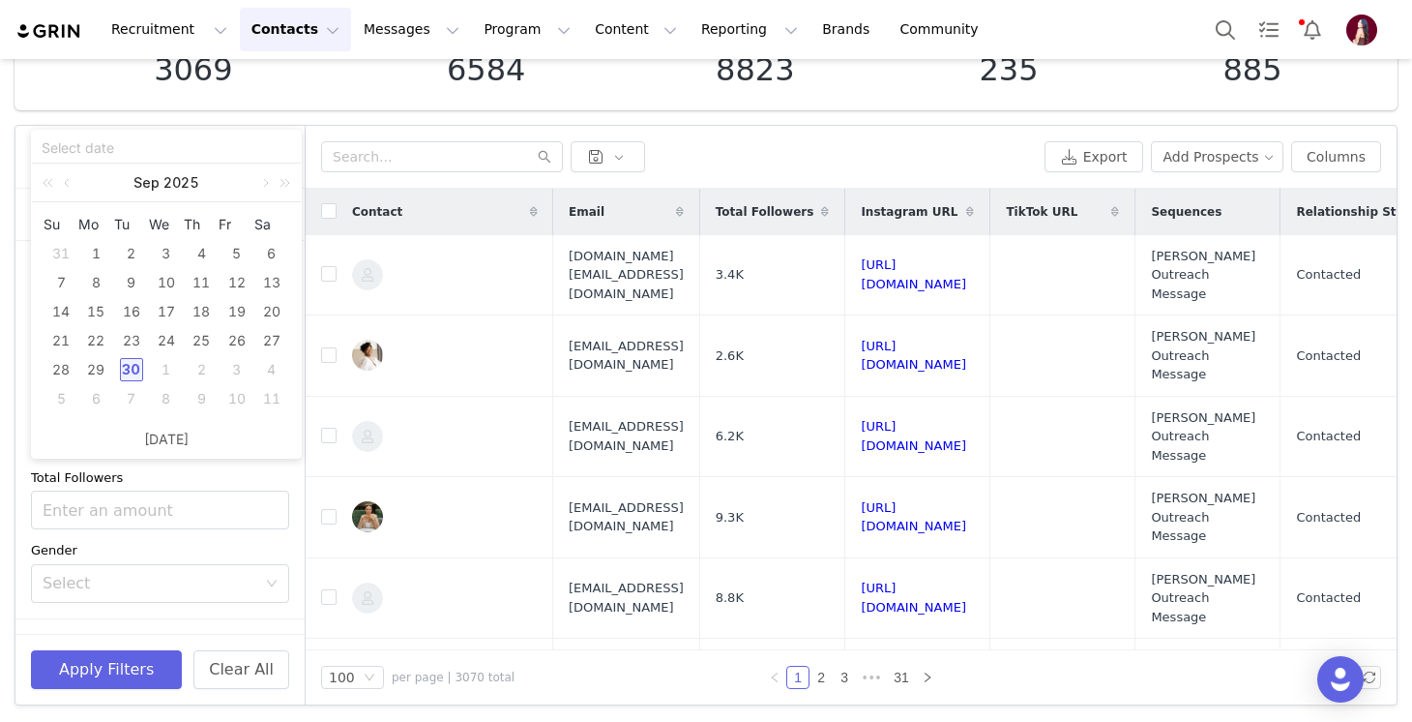
click at [128, 371] on div "30" at bounding box center [131, 369] width 23 height 23
type input "[DATE]"
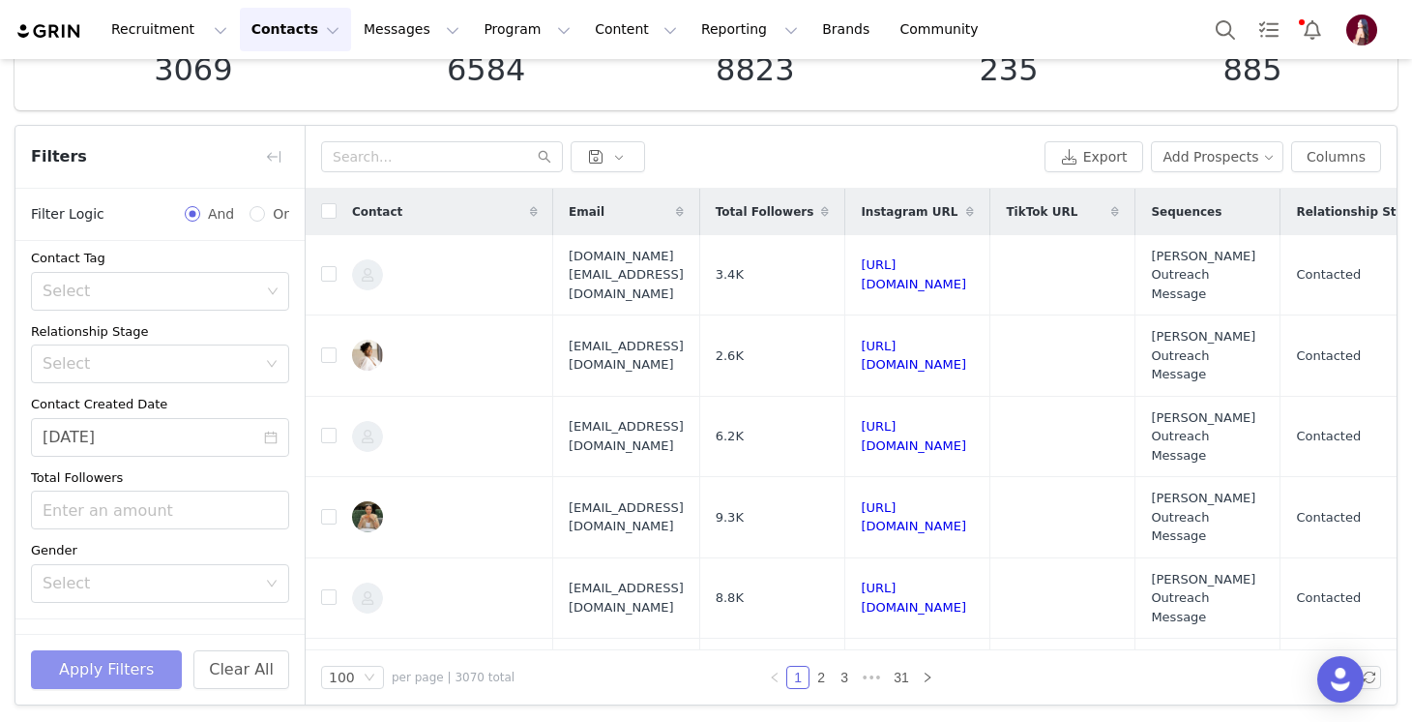
click at [132, 685] on button "Apply Filters" at bounding box center [106, 669] width 151 height 39
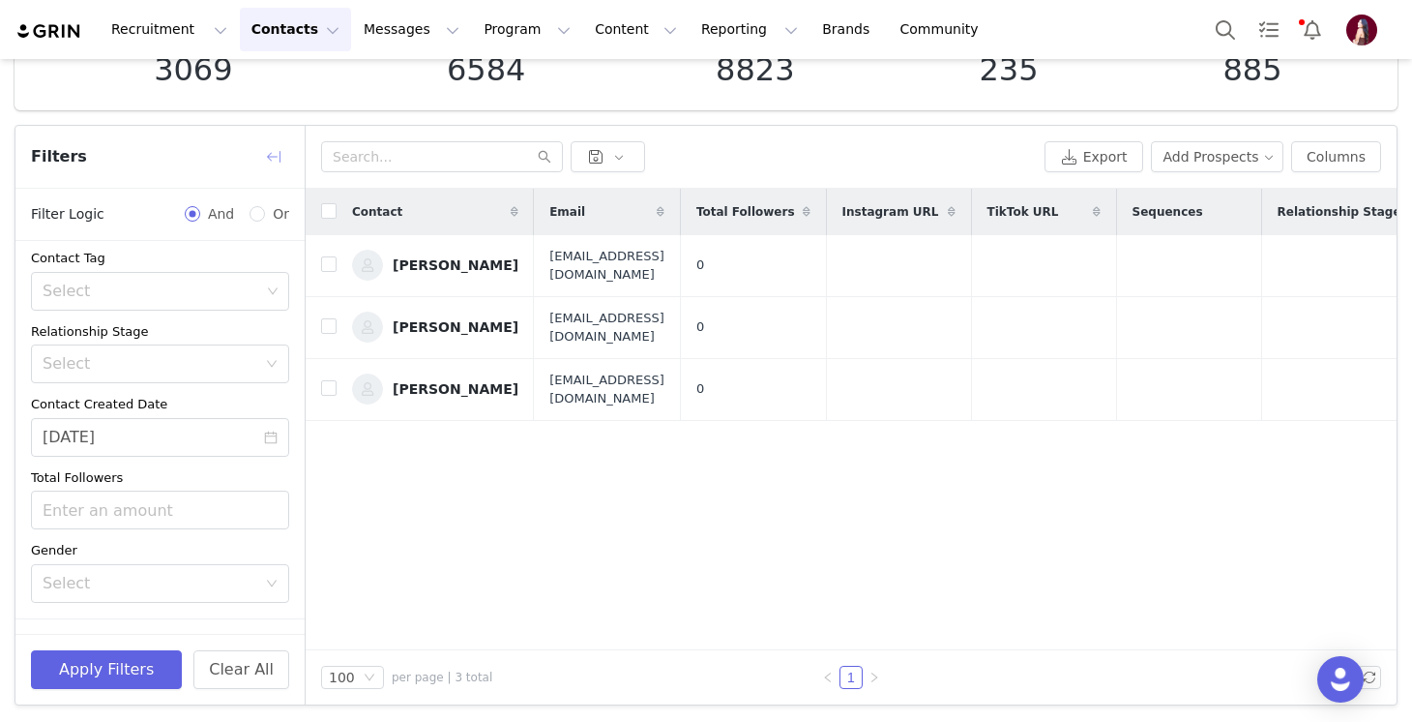
click at [266, 162] on button "button" at bounding box center [273, 156] width 31 height 31
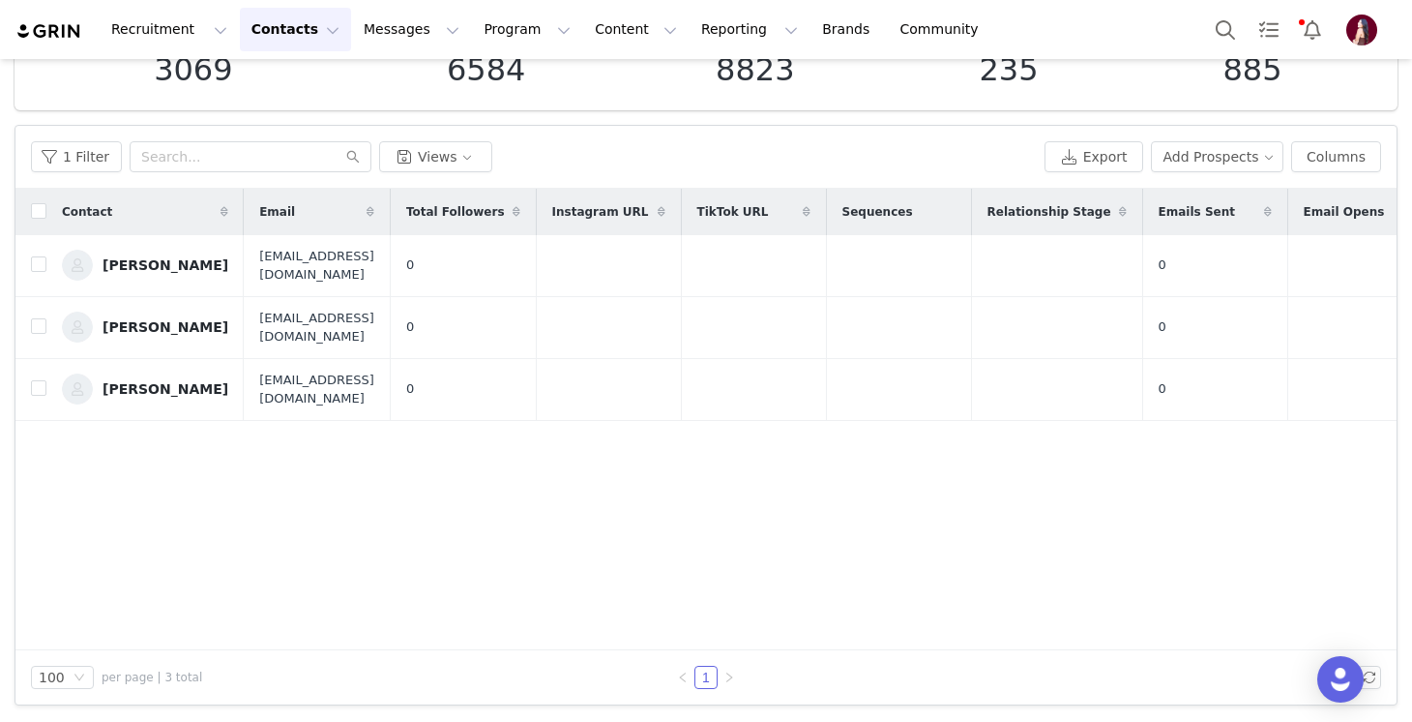
scroll to position [0, 0]
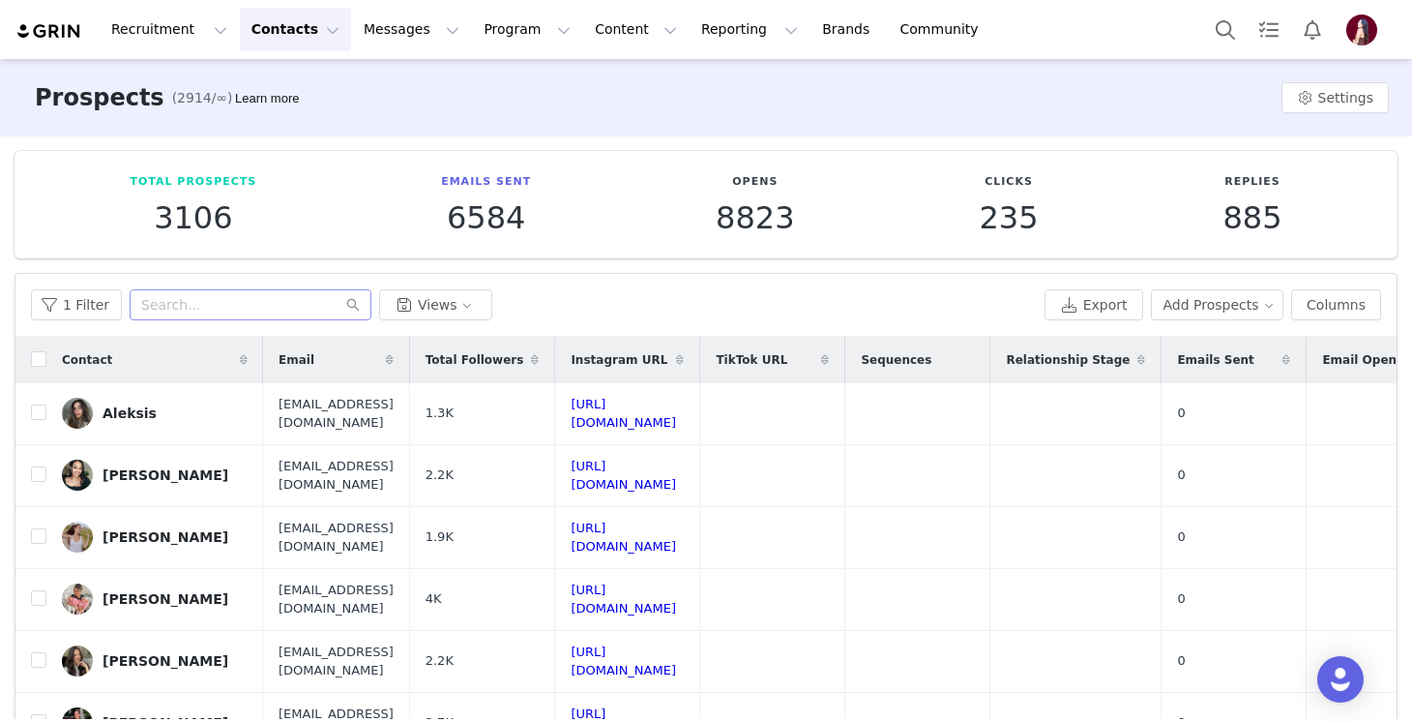
scroll to position [148, 0]
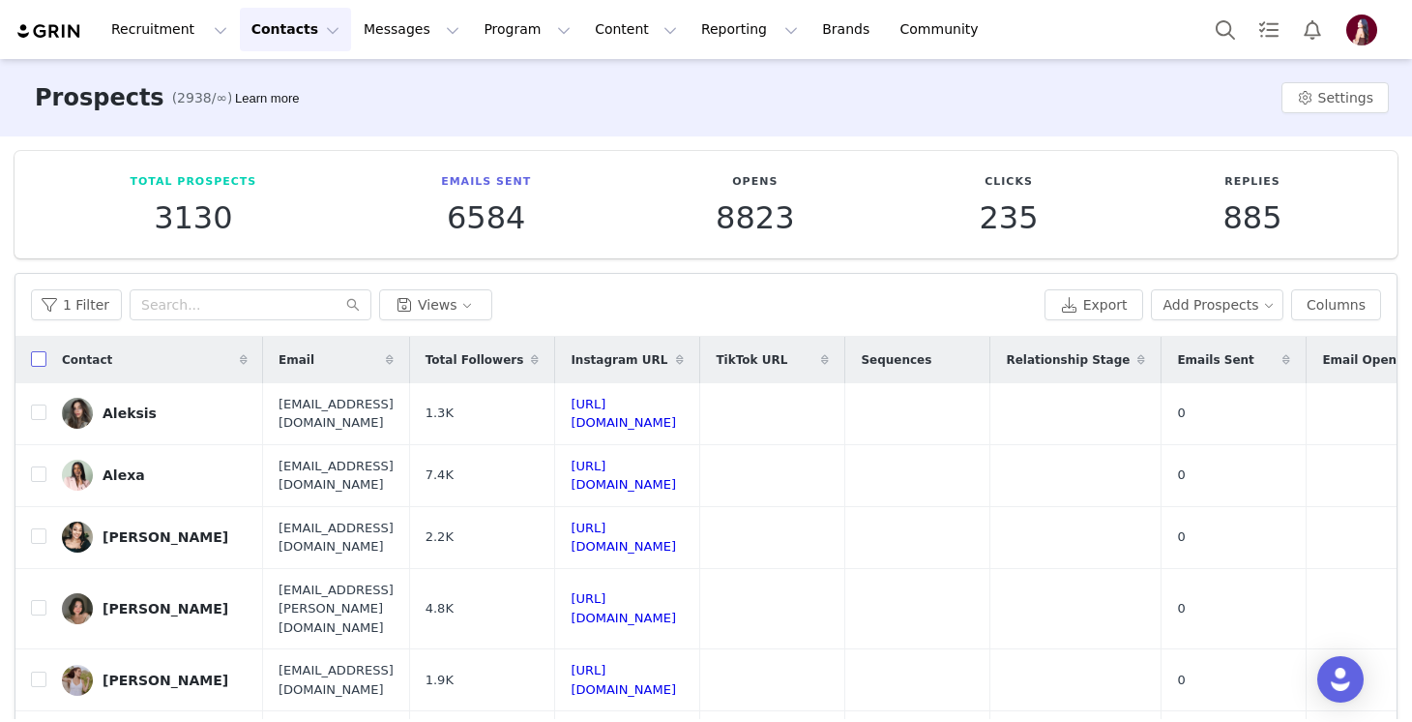
click at [31, 362] on input "checkbox" at bounding box center [38, 358] width 15 height 15
checkbox input "true"
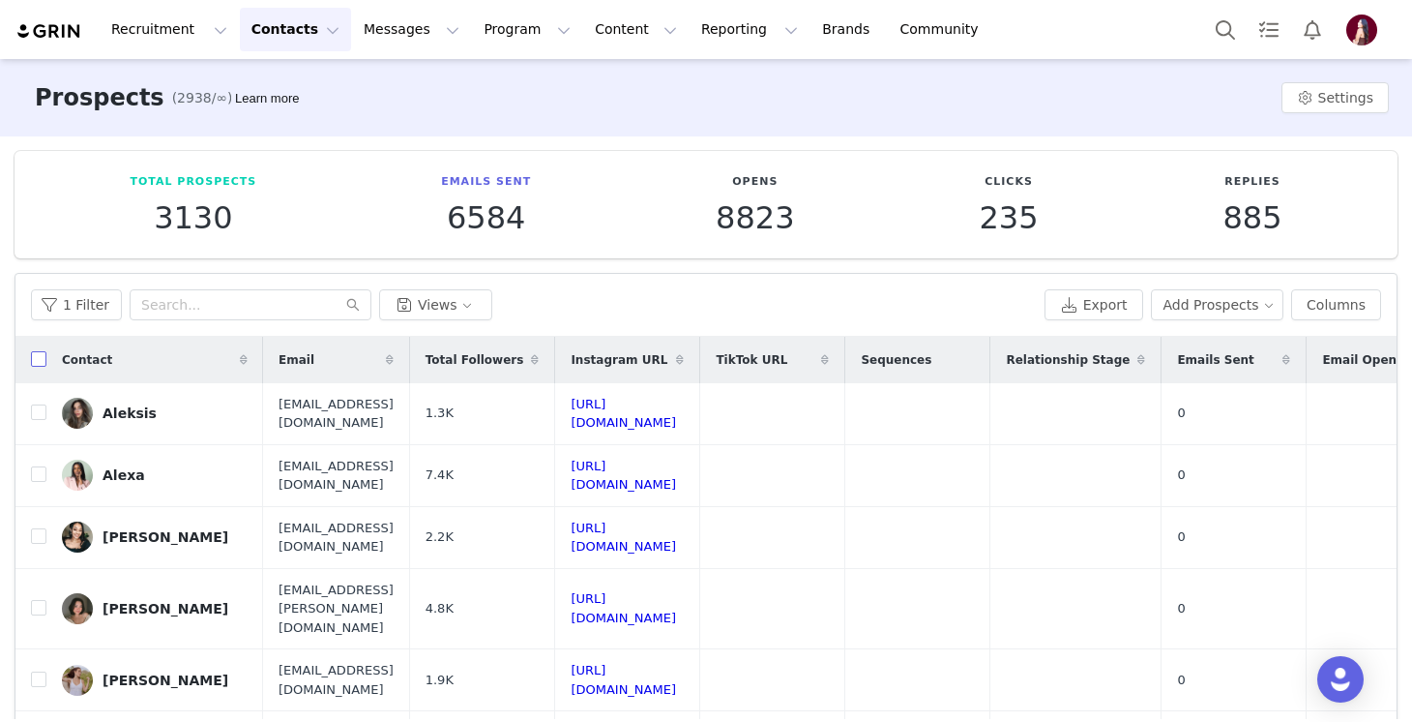
checkbox input "true"
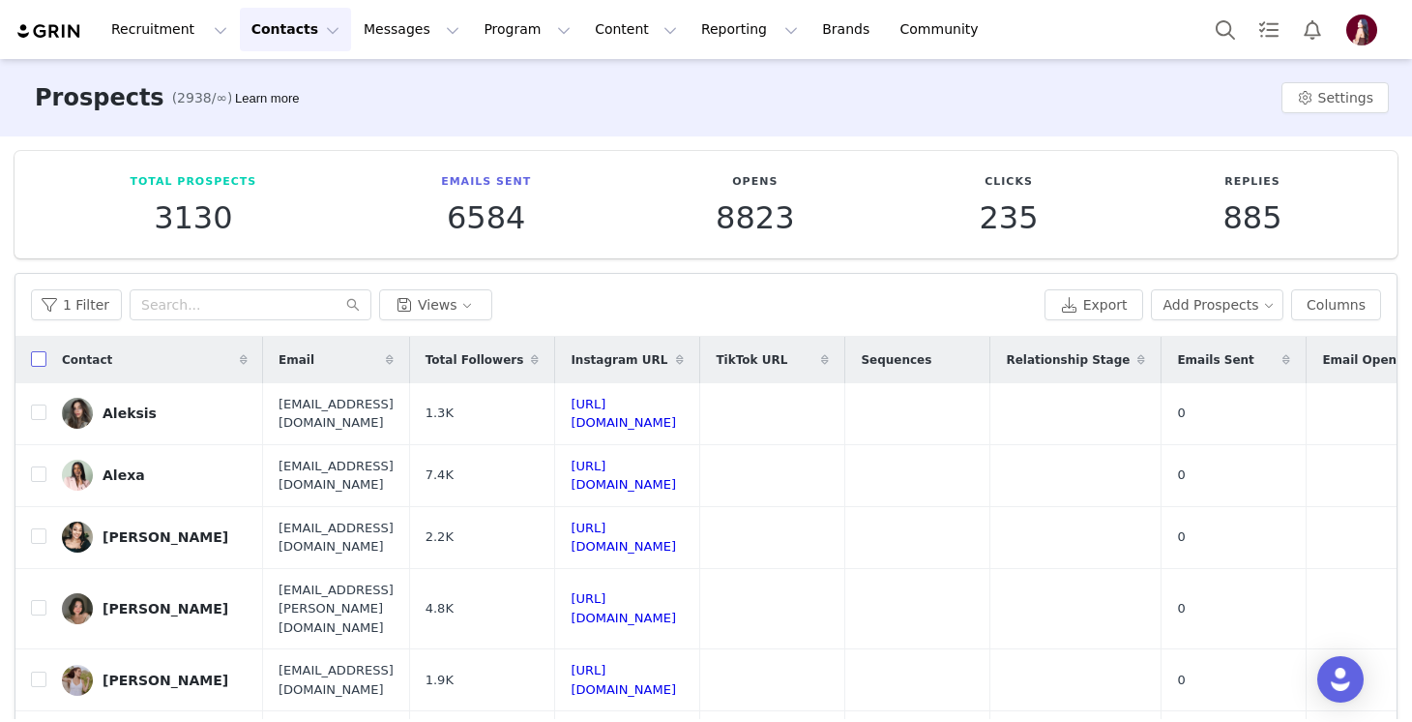
checkbox input "true"
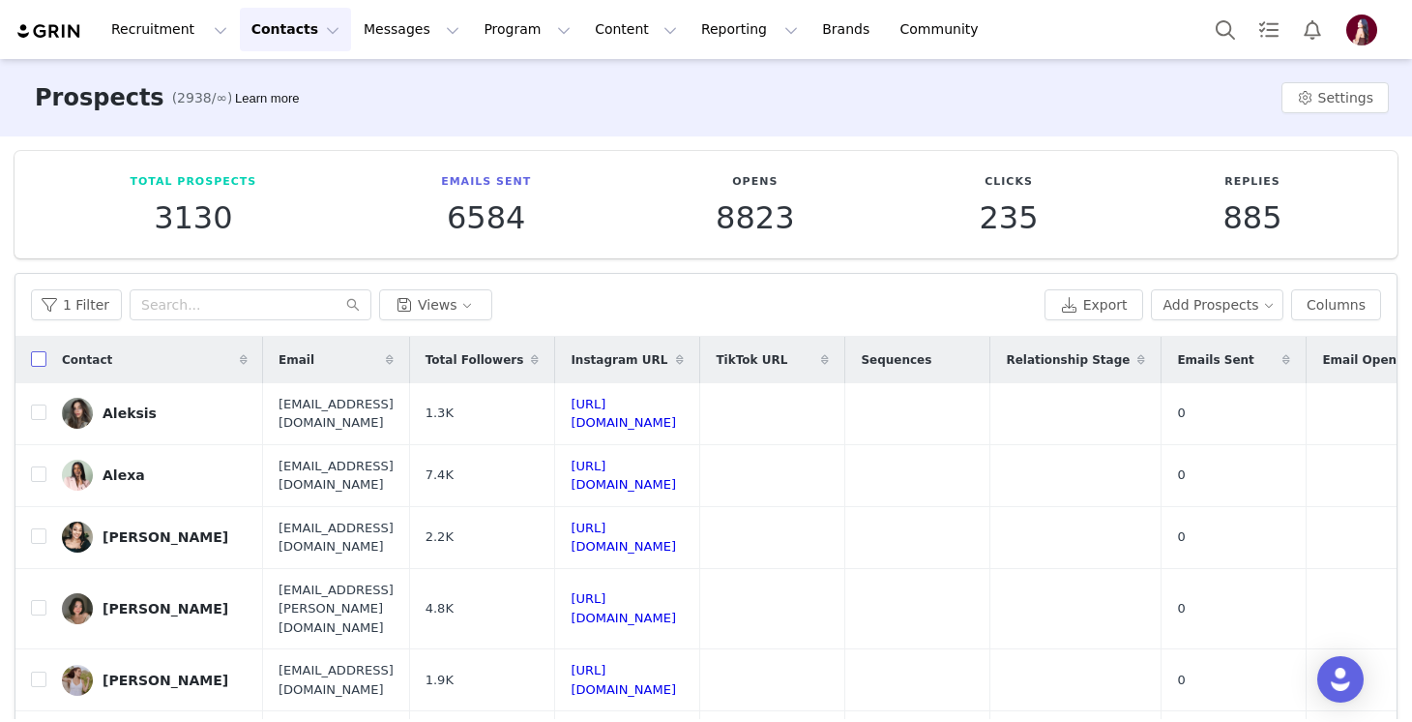
checkbox input "true"
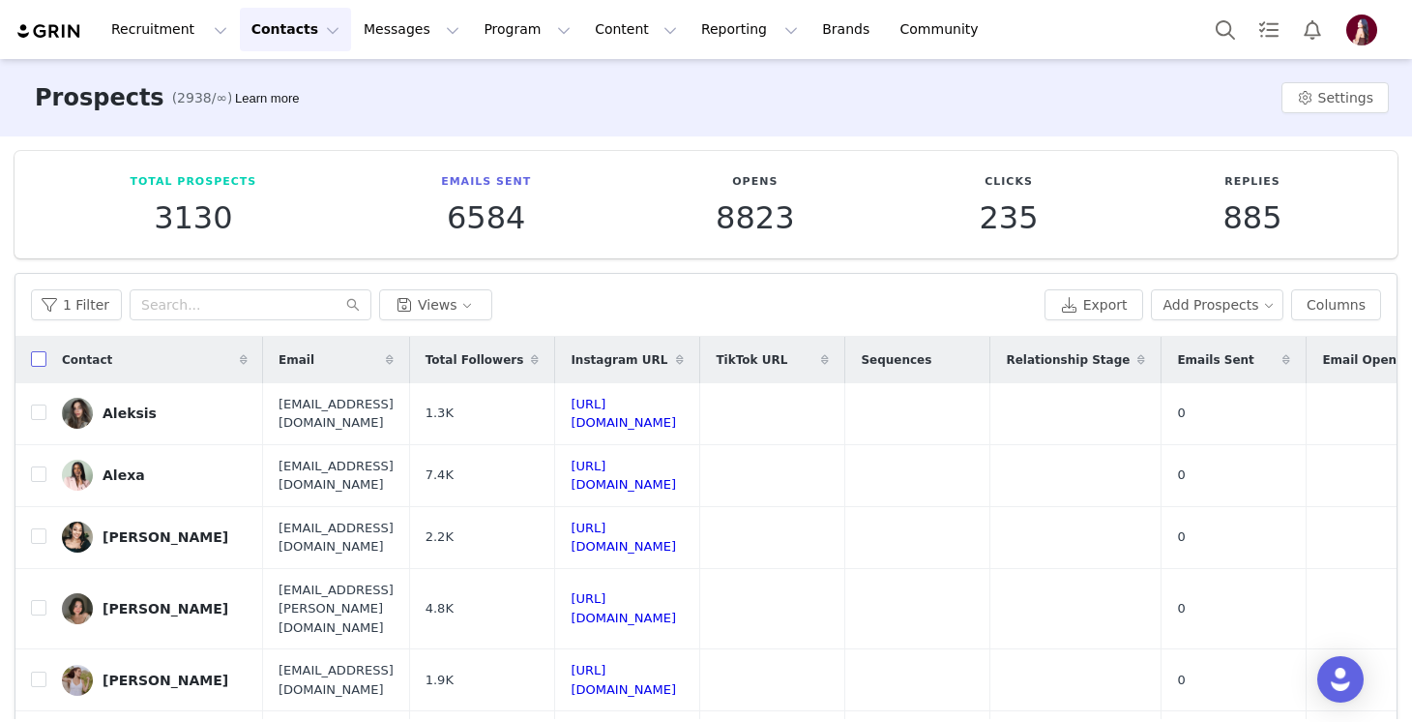
checkbox input "true"
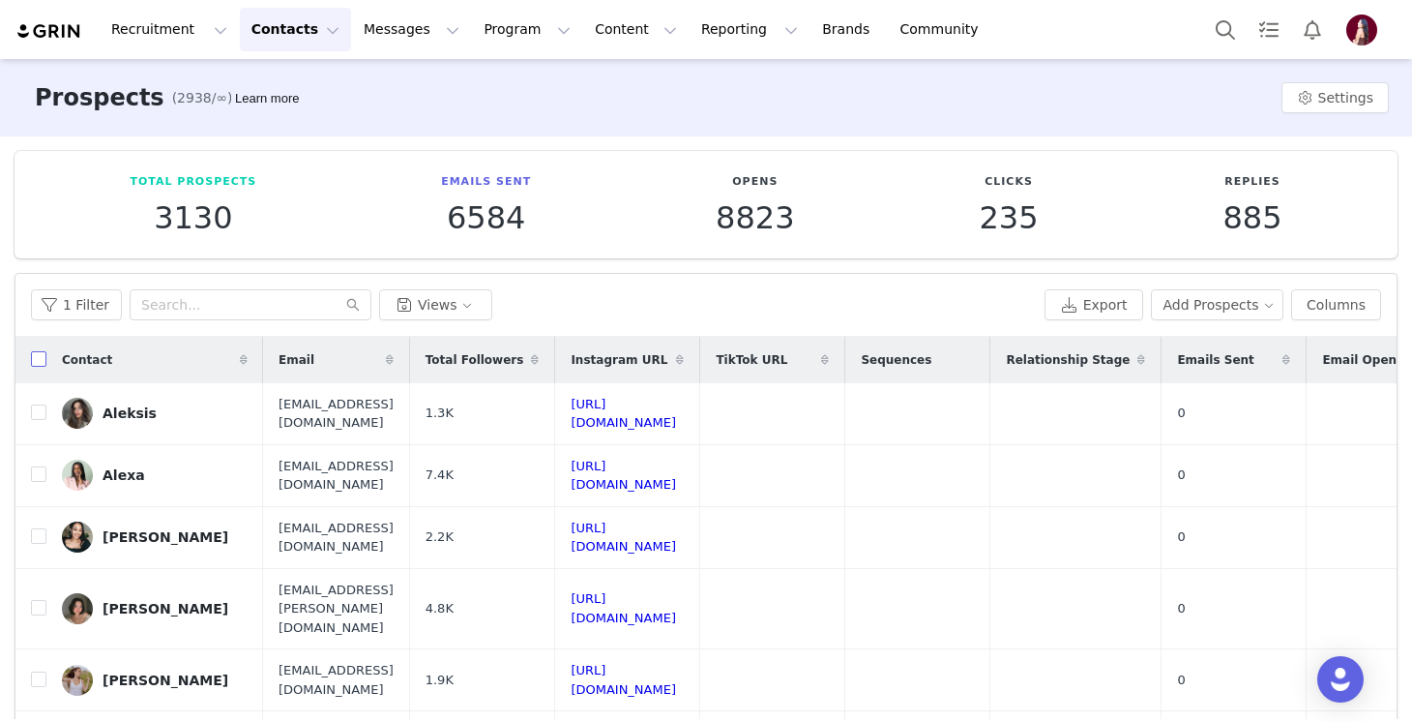
checkbox input "true"
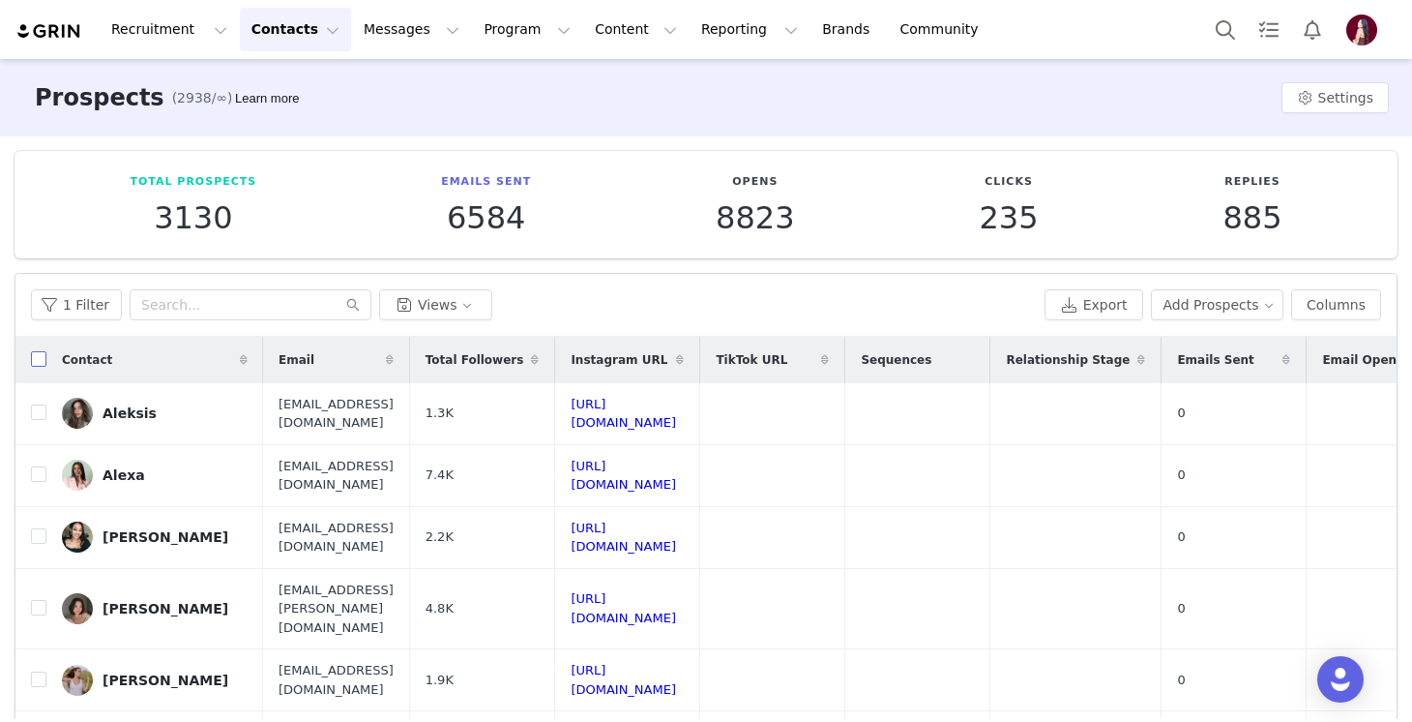
checkbox input "true"
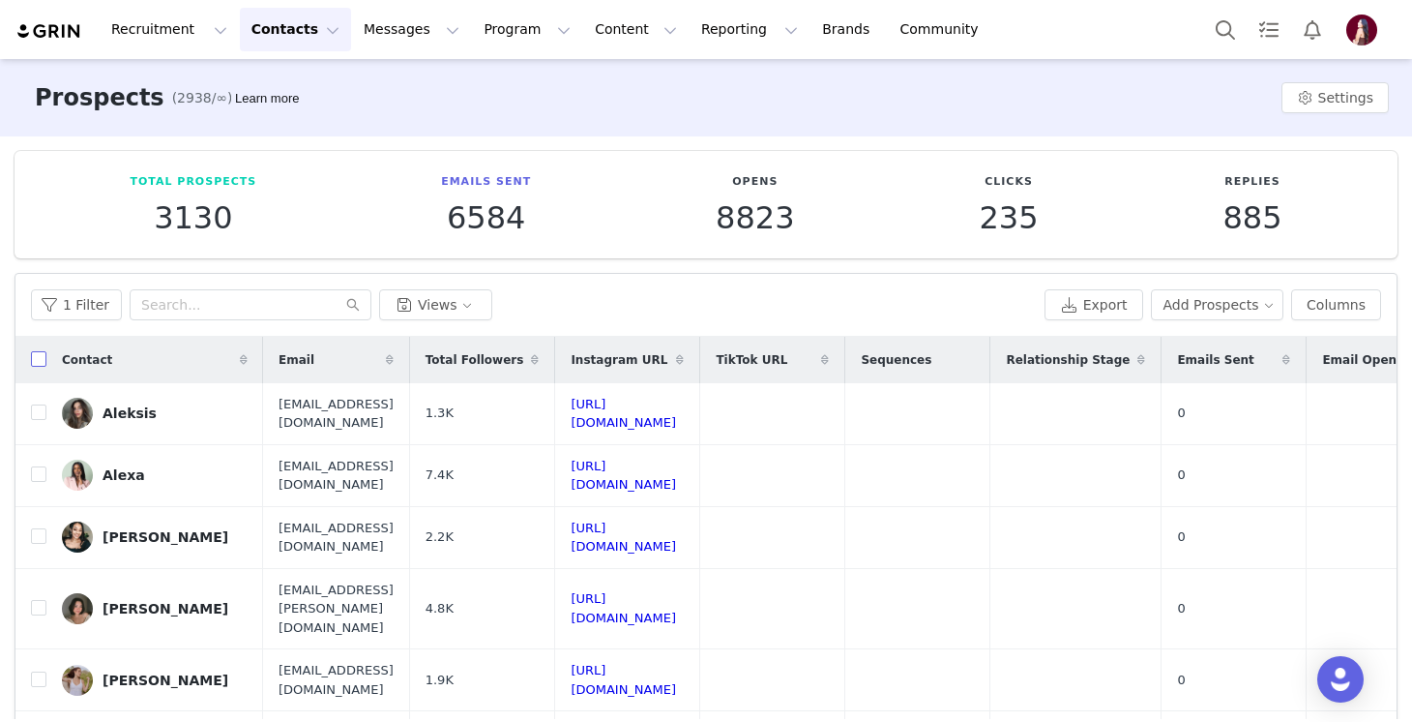
checkbox input "true"
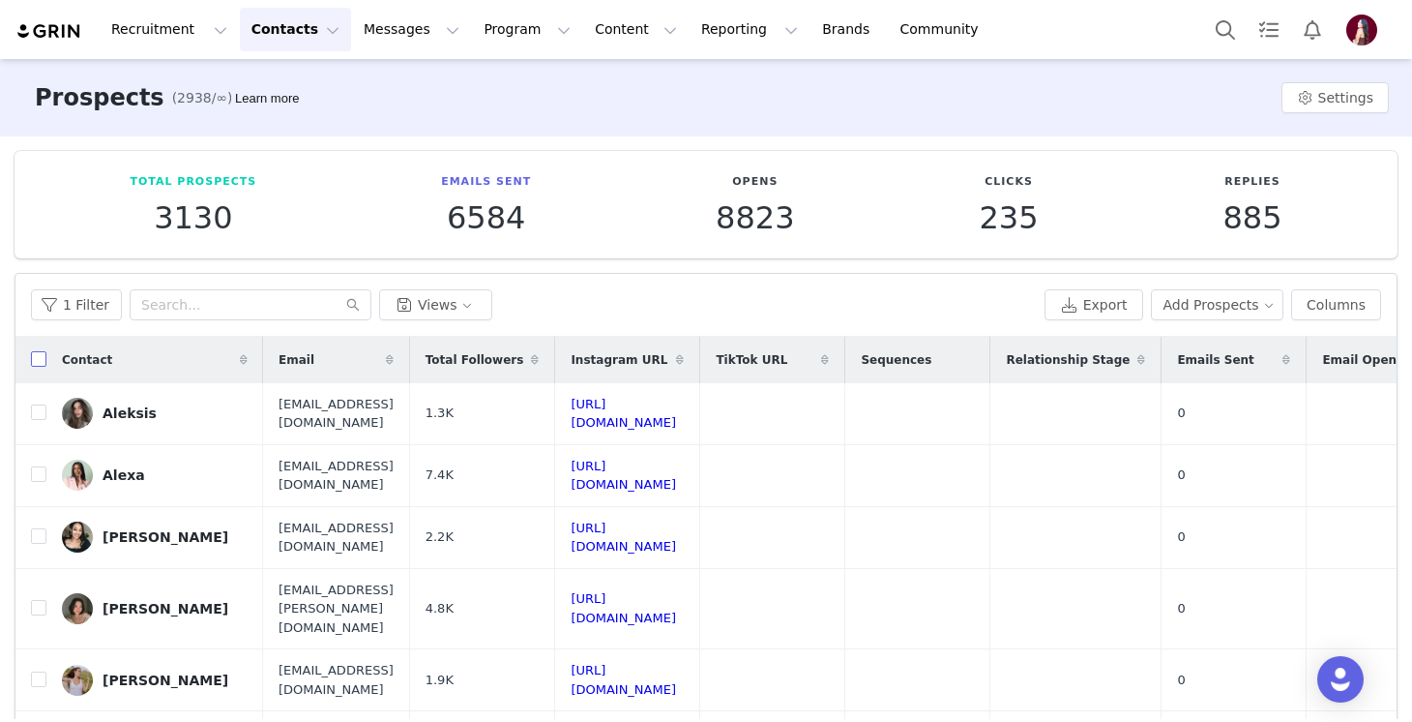
checkbox input "true"
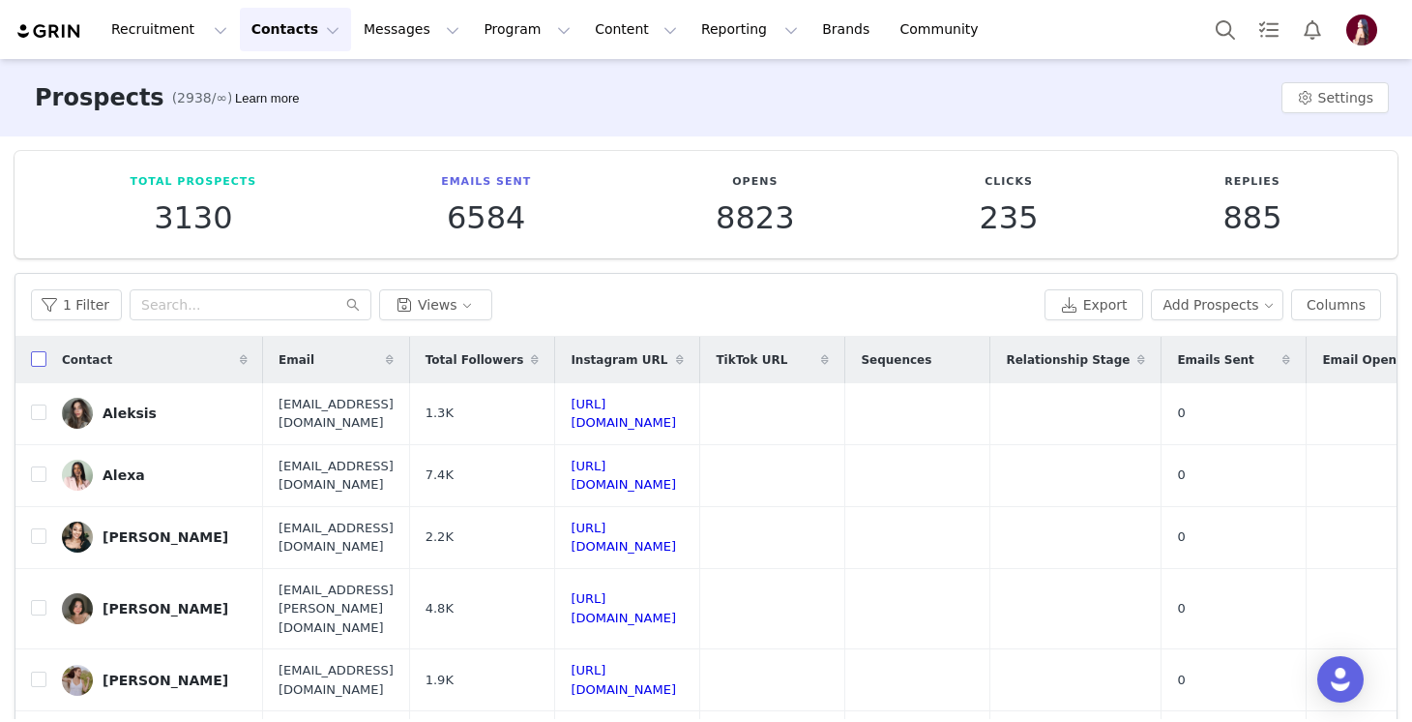
checkbox input "true"
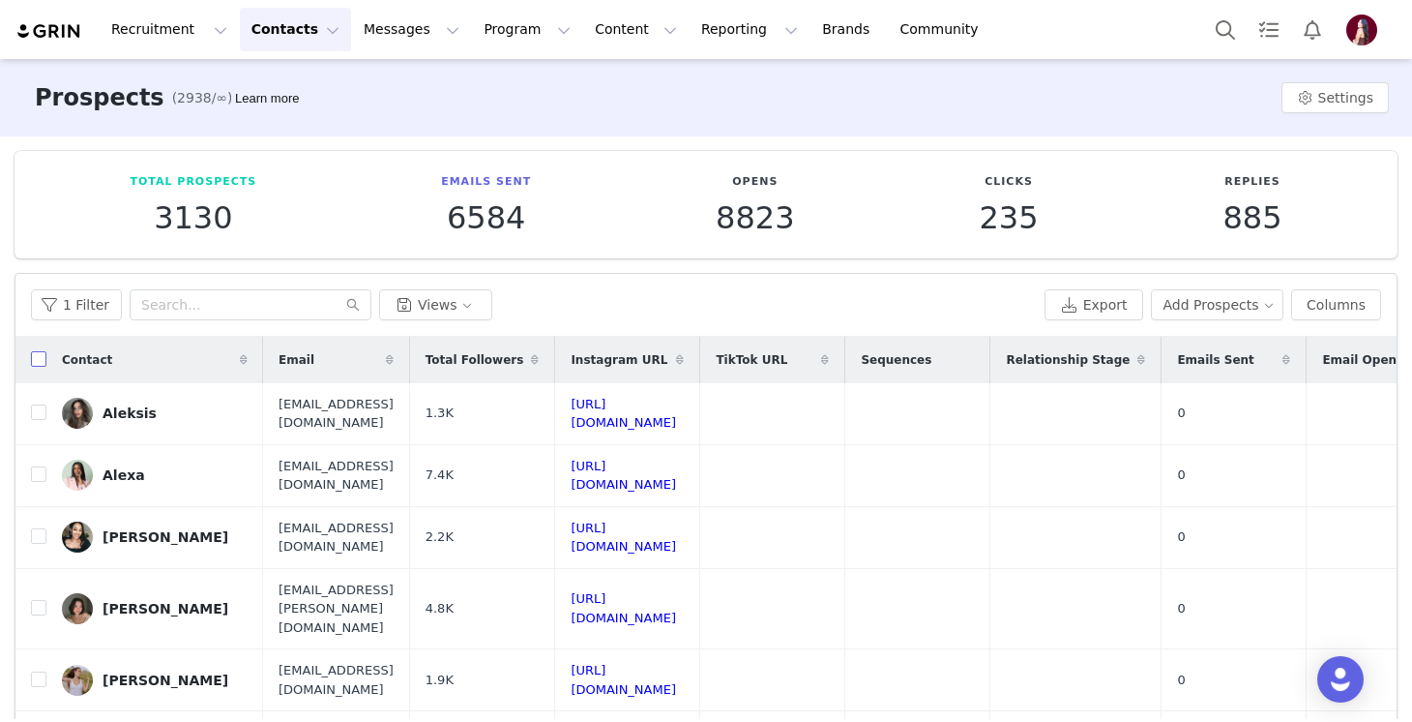
checkbox input "true"
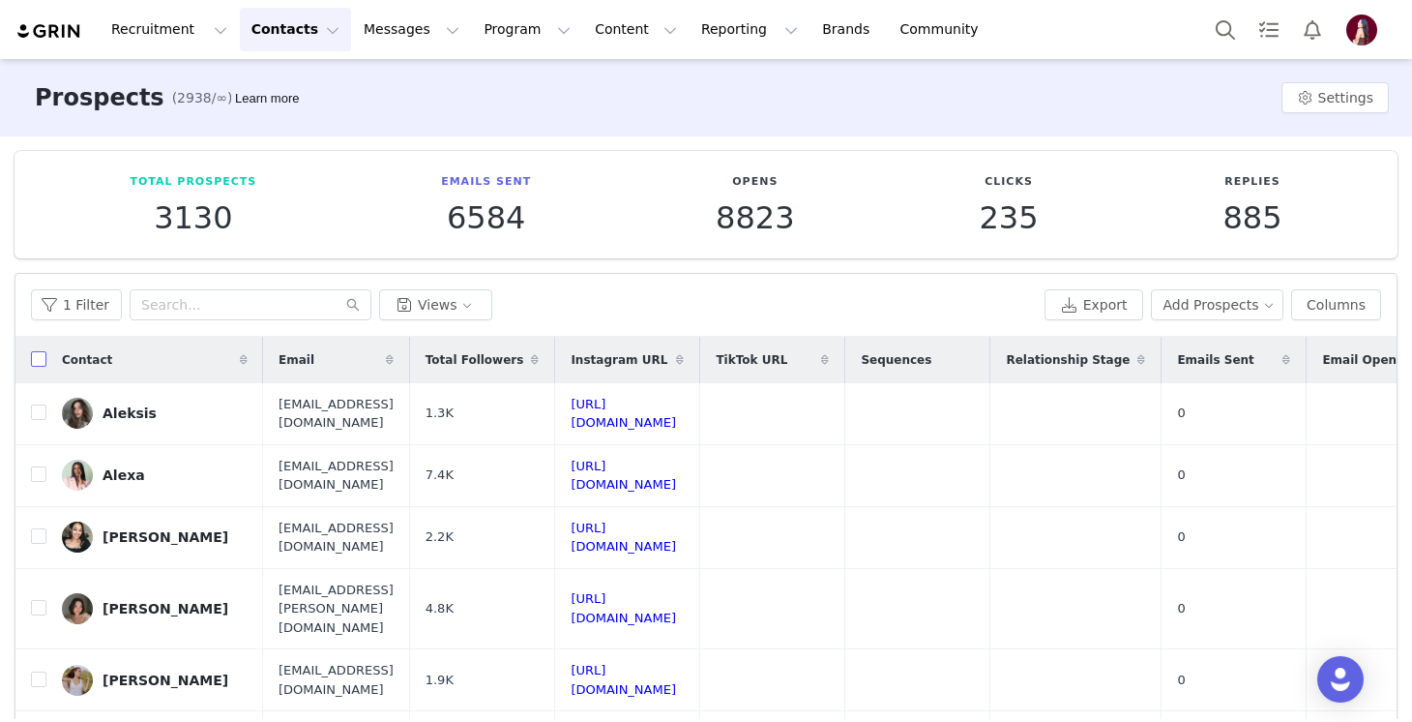
checkbox input "true"
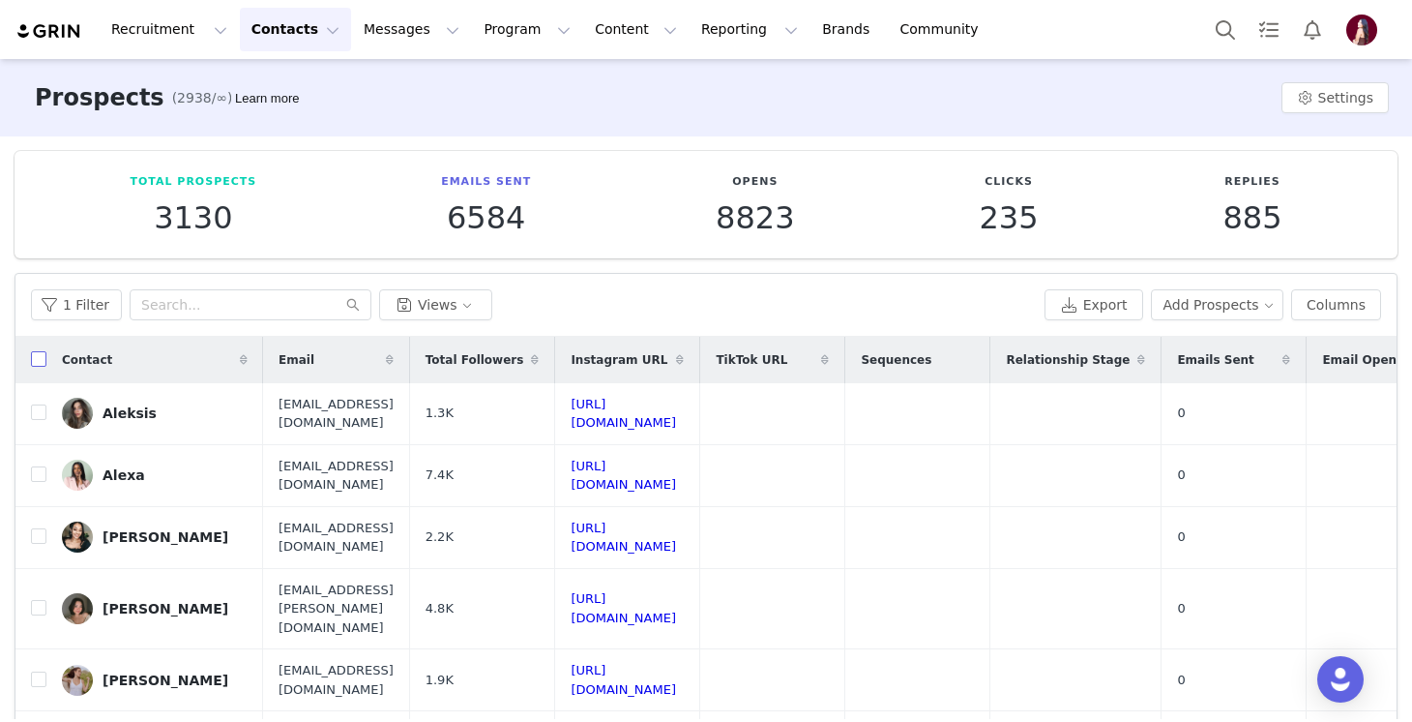
checkbox input "true"
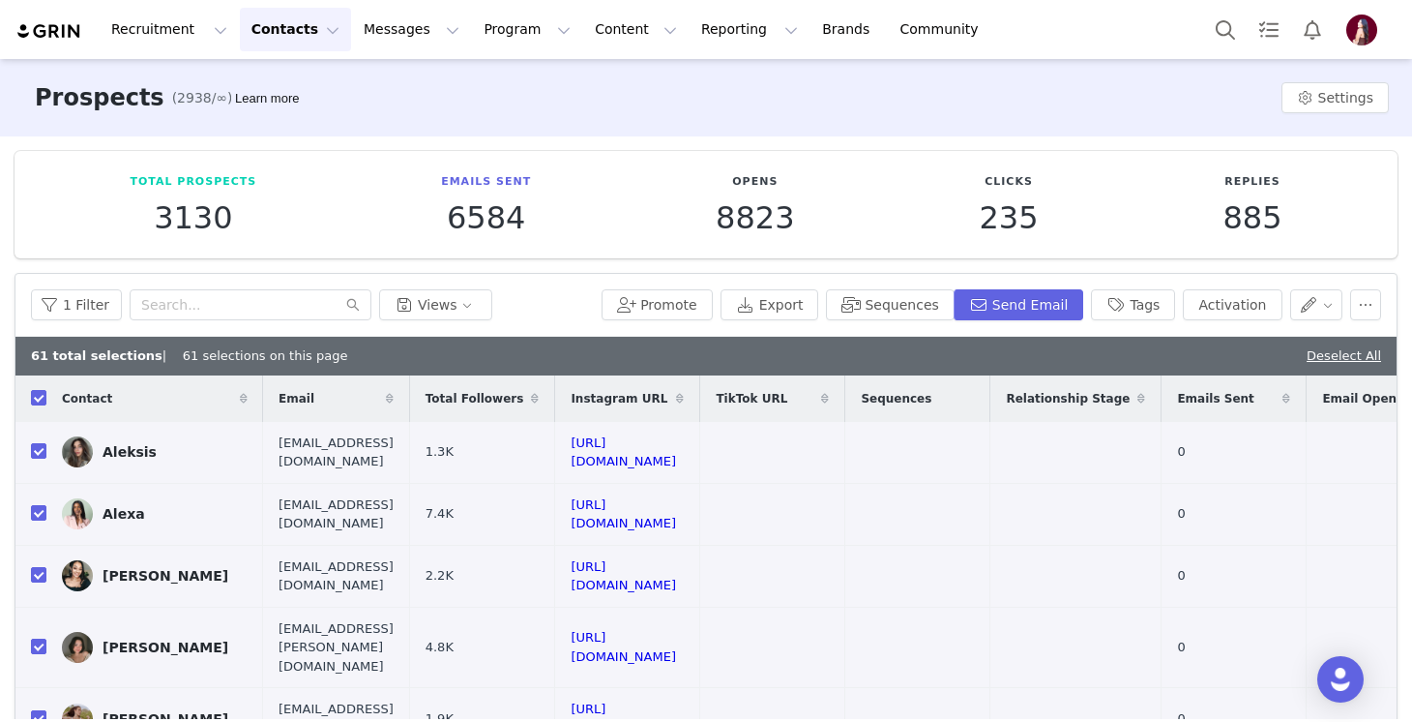
scroll to position [148, 0]
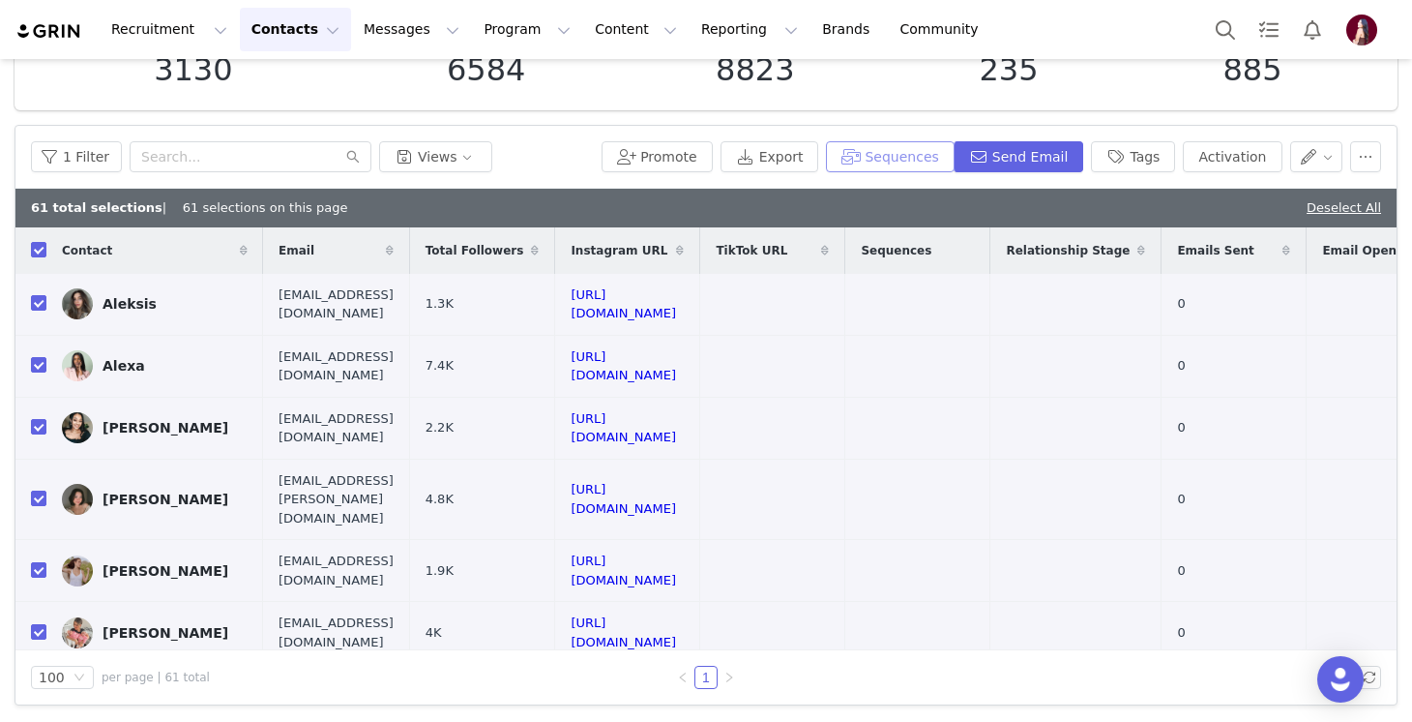
click at [933, 160] on button "Sequences" at bounding box center [890, 156] width 128 height 31
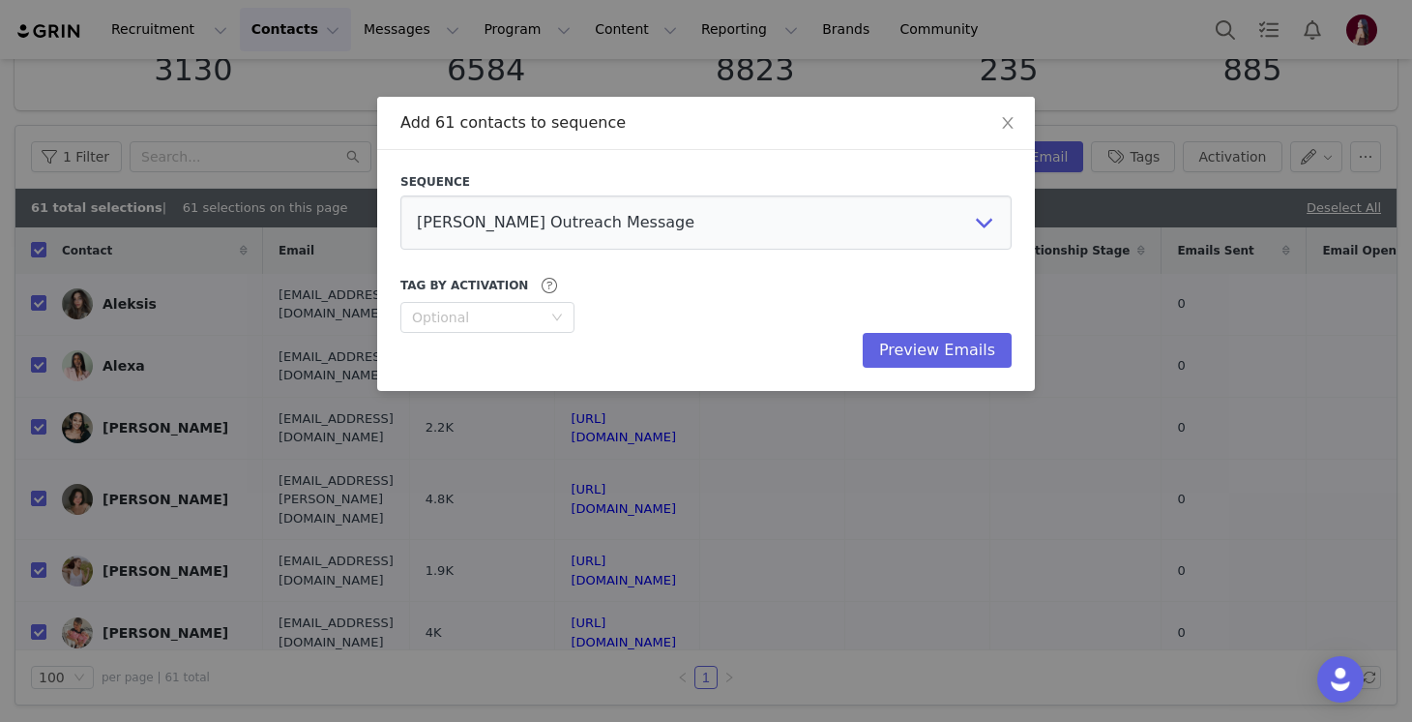
click at [928, 368] on div "Sequence Nano Stephanie Outreach Message MACRO / Top-Tier Paid Brand Collab Out…" at bounding box center [706, 270] width 658 height 241
click at [928, 355] on button "Preview Emails" at bounding box center [937, 350] width 149 height 35
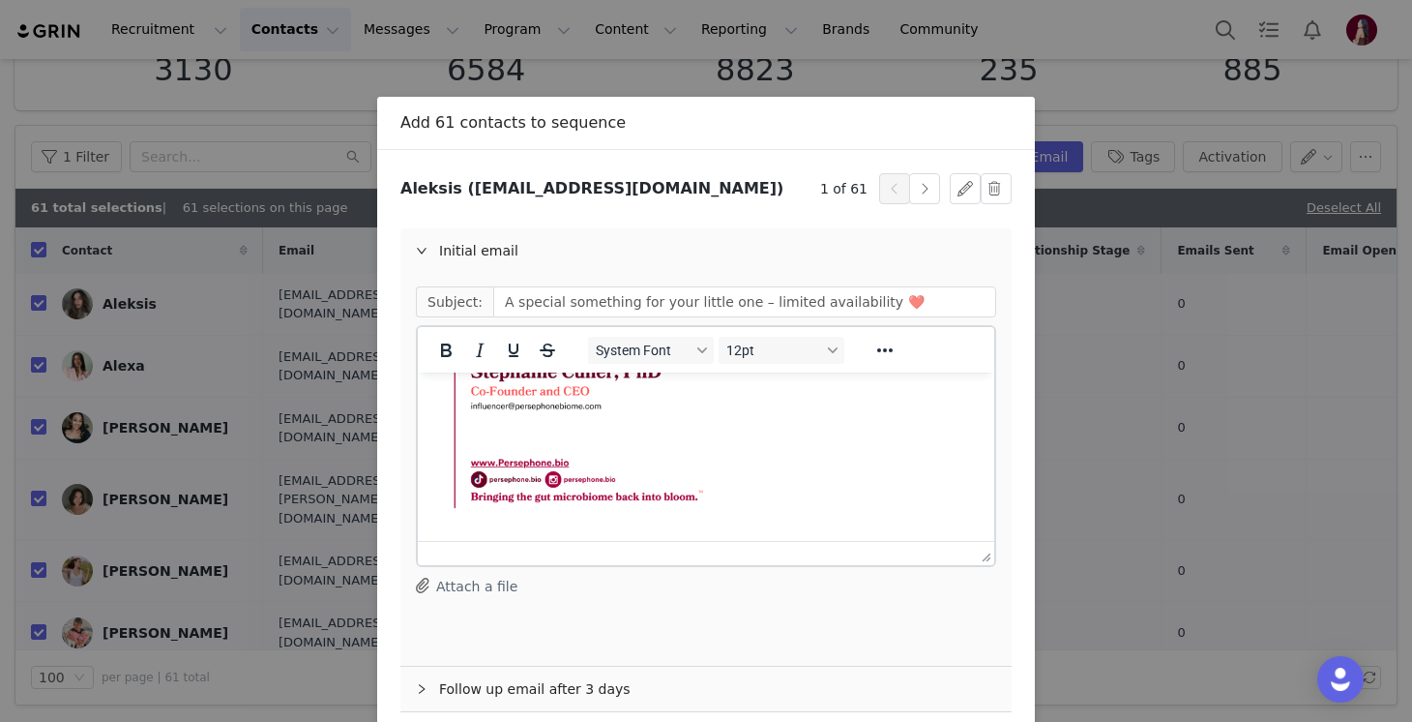
scroll to position [92, 0]
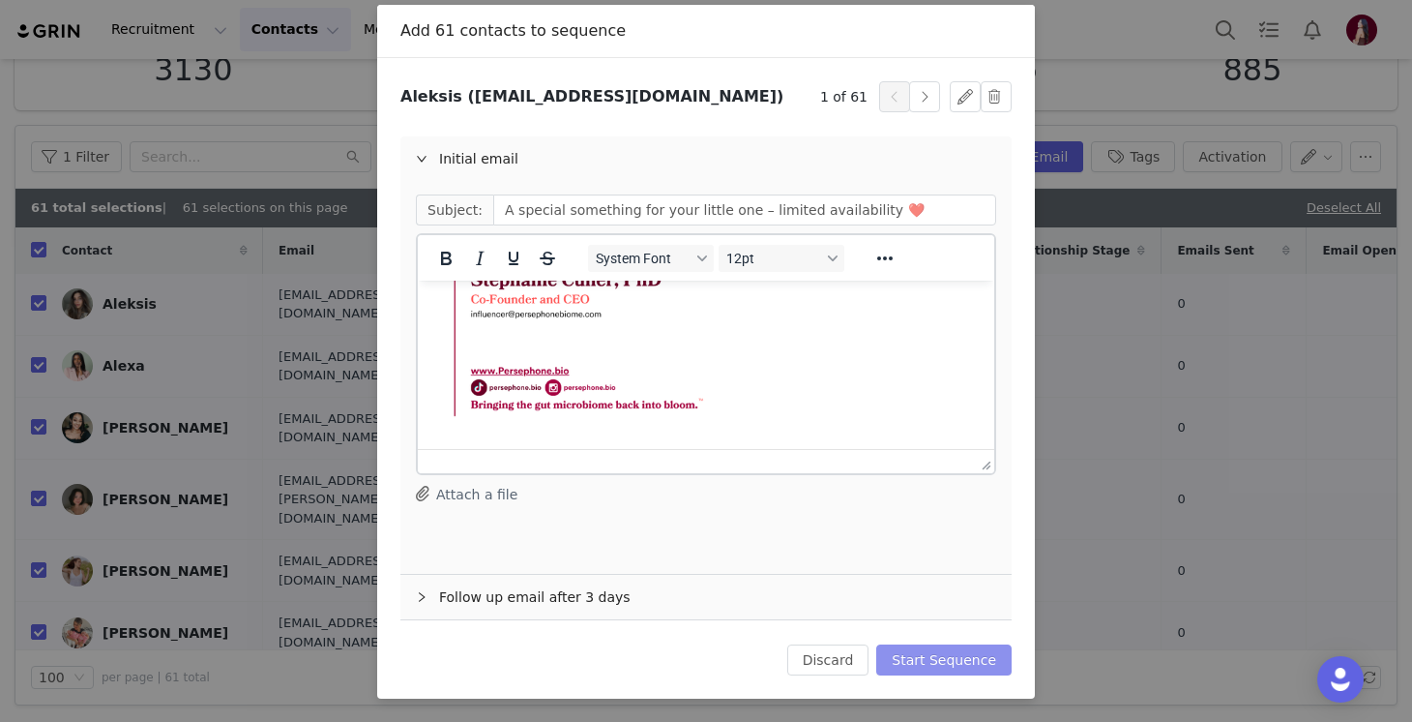
click at [957, 655] on button "Start Sequence" at bounding box center [943, 659] width 135 height 31
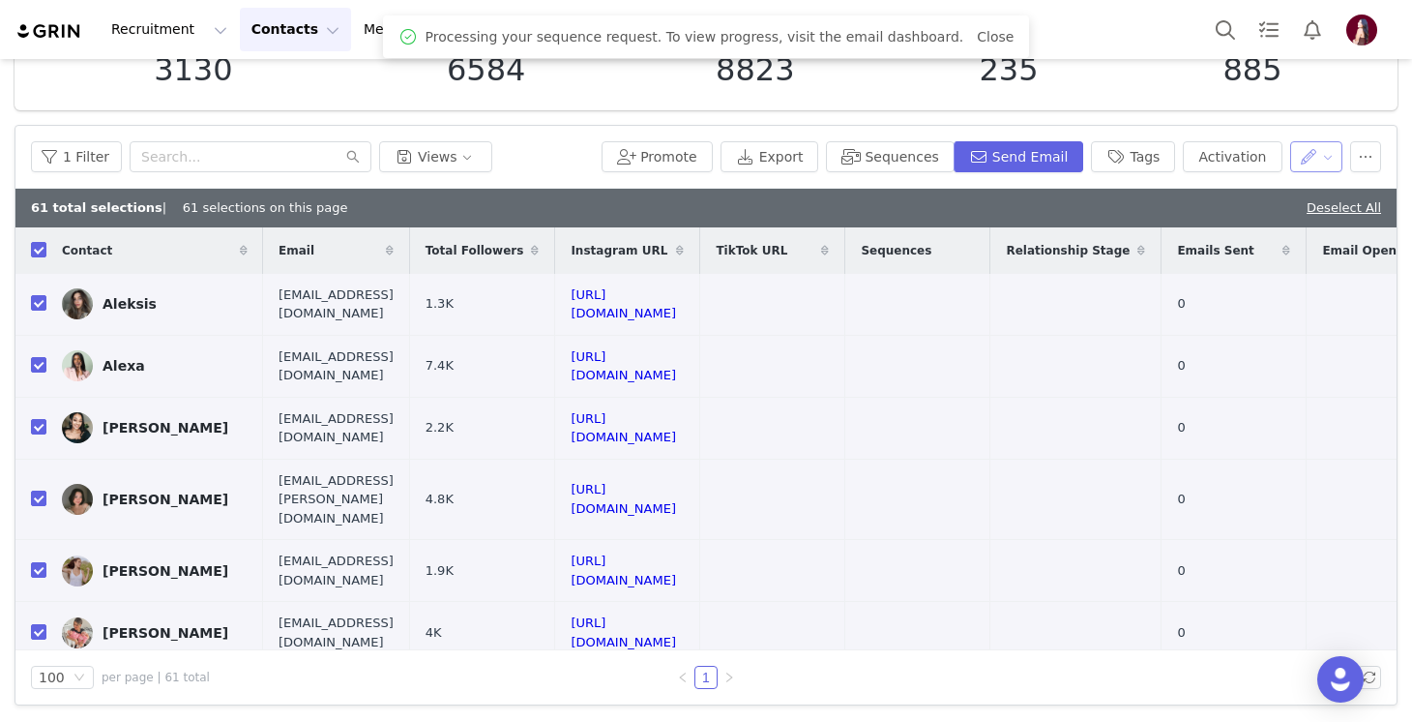
click at [1304, 146] on button "button" at bounding box center [1316, 156] width 53 height 31
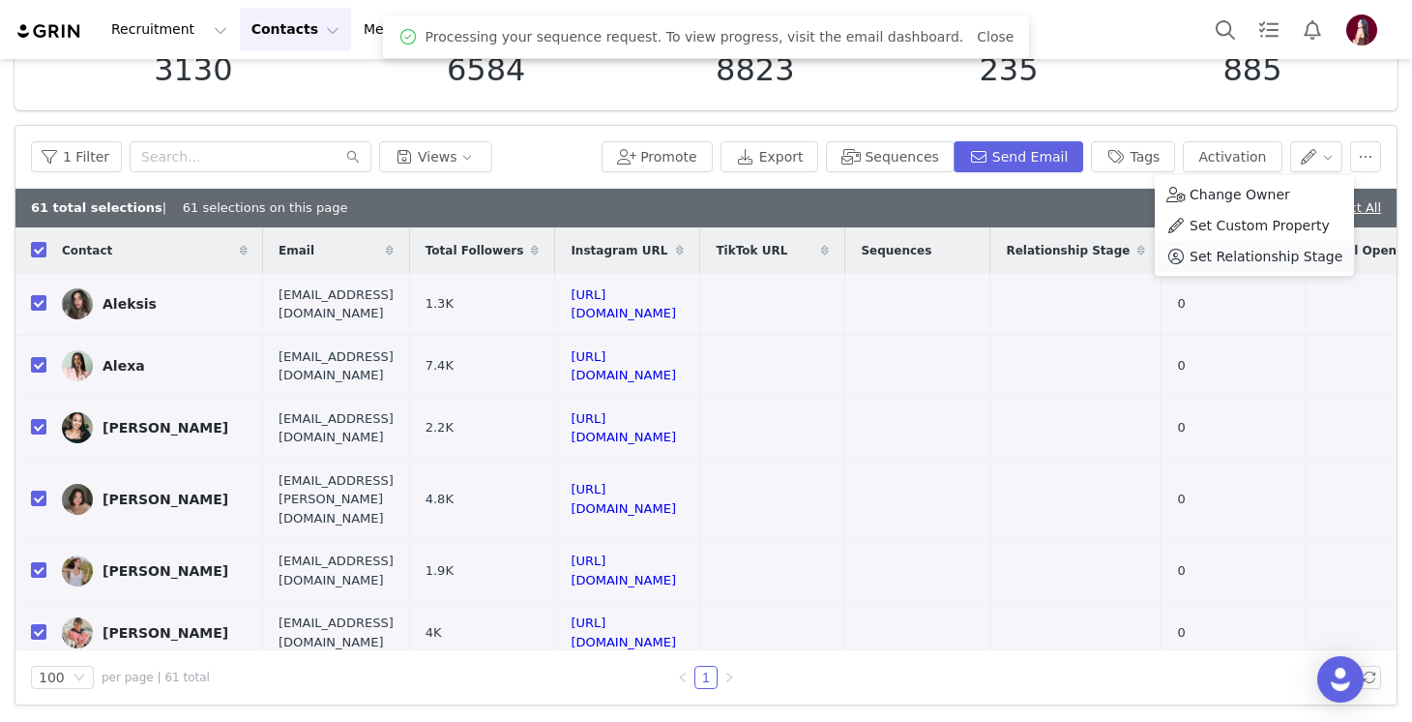
click at [1272, 264] on span "Set Relationship Stage" at bounding box center [1266, 256] width 153 height 21
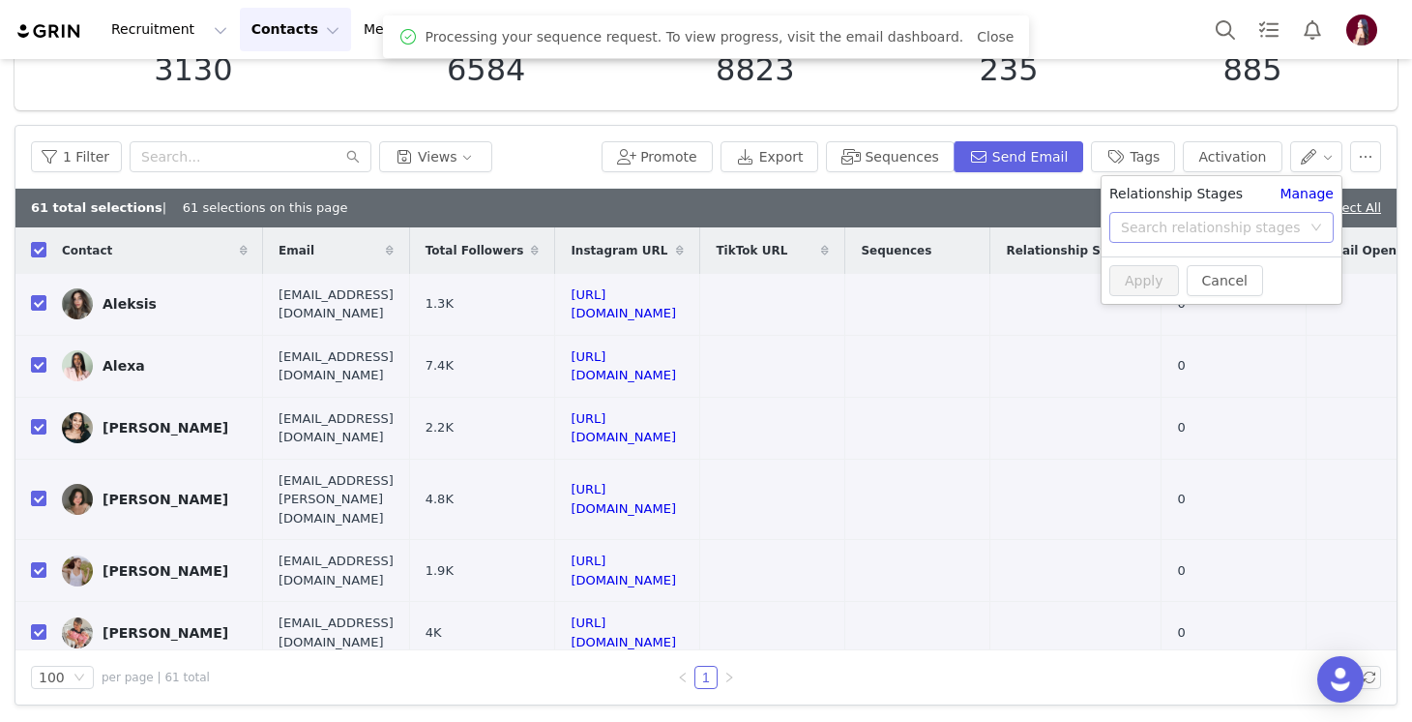
click at [1213, 233] on div "Search relationship stages" at bounding box center [1211, 227] width 180 height 19
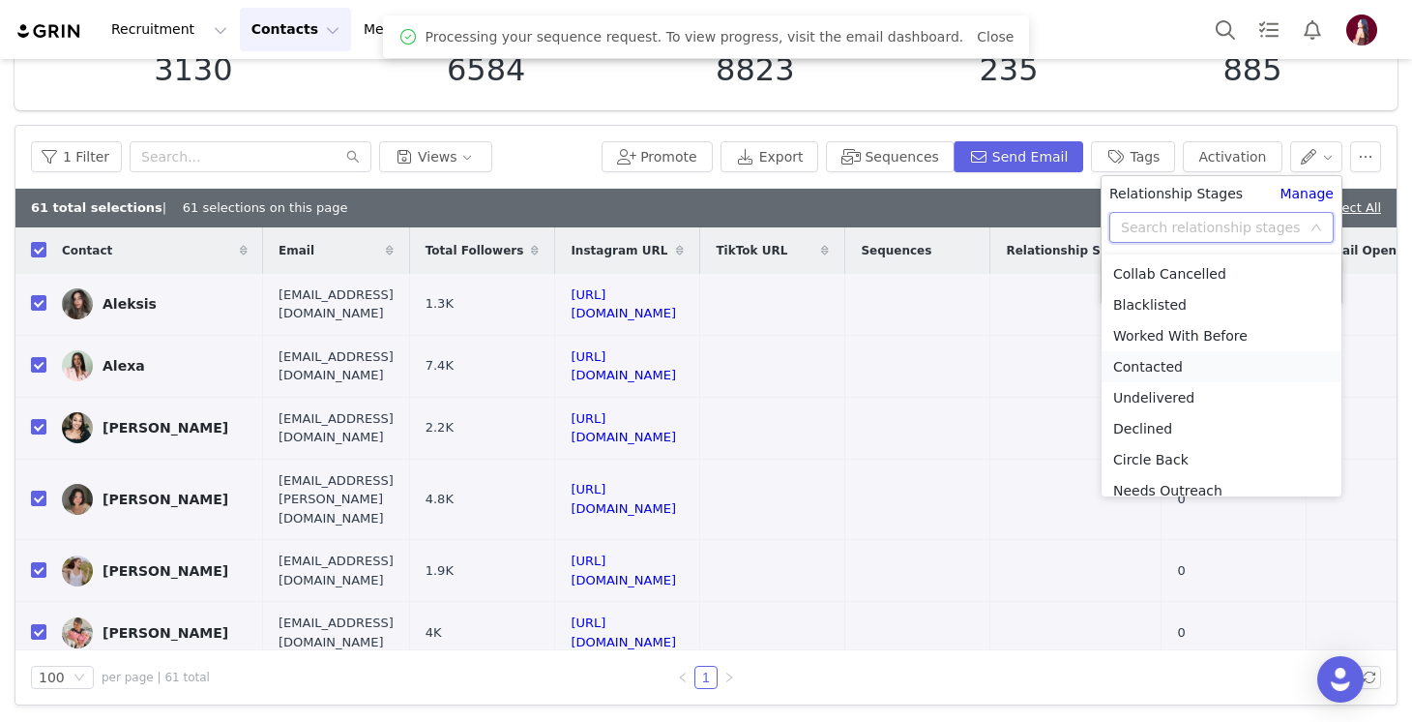
click at [1152, 361] on li "Contacted" at bounding box center [1222, 366] width 240 height 31
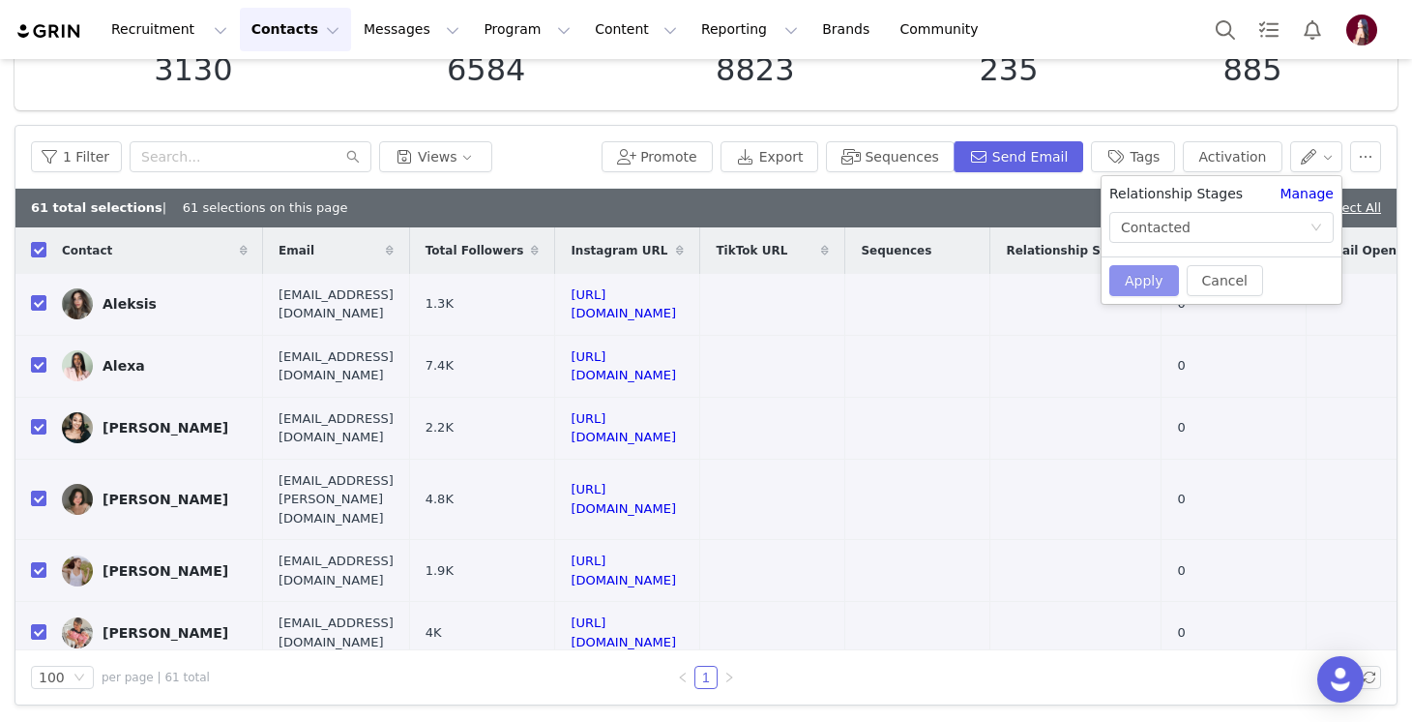
click at [1145, 280] on button "Apply" at bounding box center [1144, 280] width 70 height 31
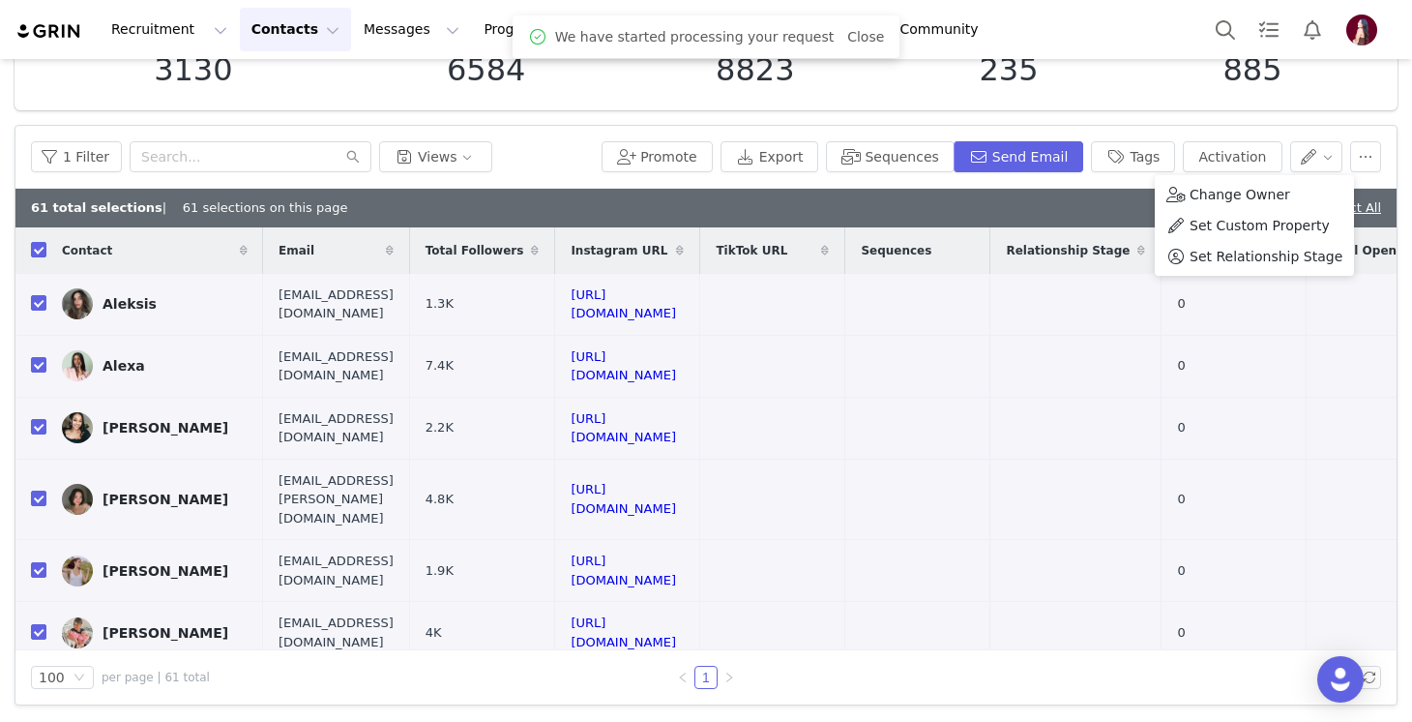
click at [594, 151] on div "1 Filter Views" at bounding box center [312, 156] width 563 height 31
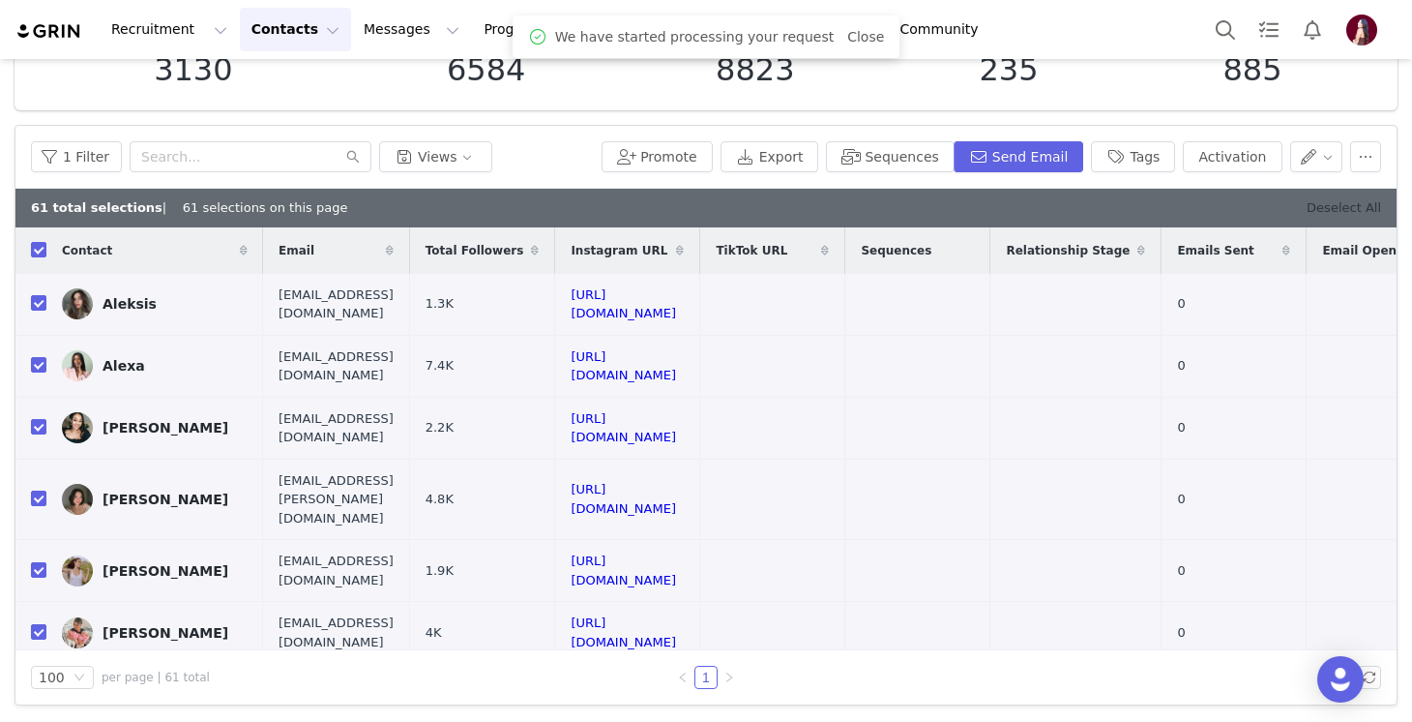
click at [1327, 205] on link "Deselect All" at bounding box center [1344, 207] width 74 height 15
checkbox input "false"
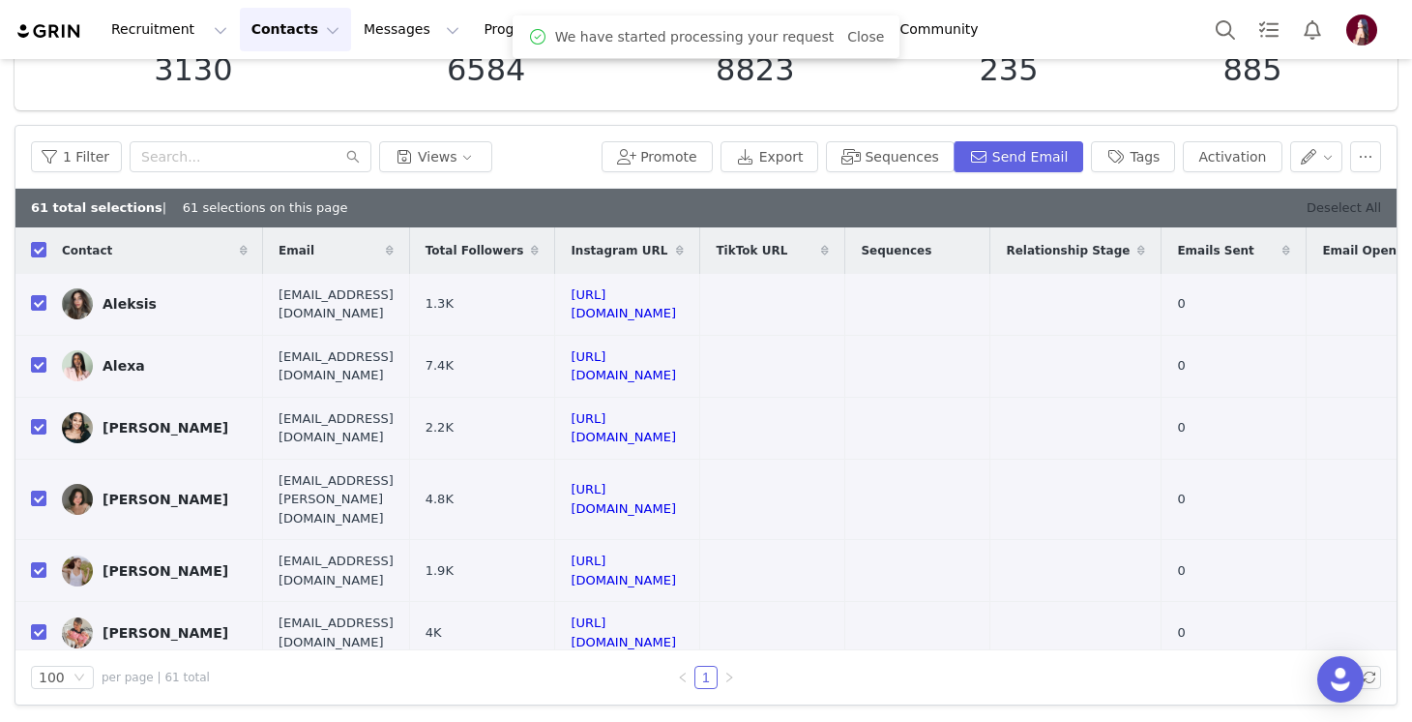
checkbox input "false"
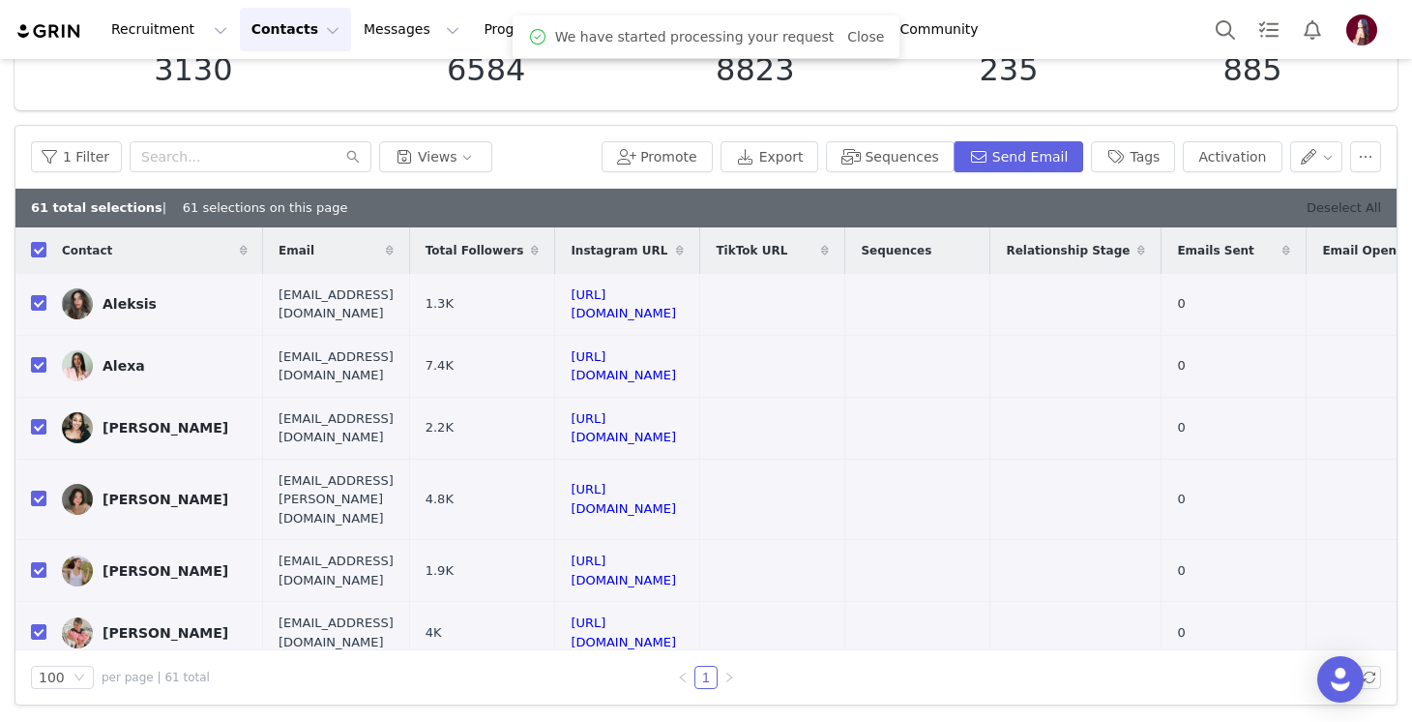
checkbox input "false"
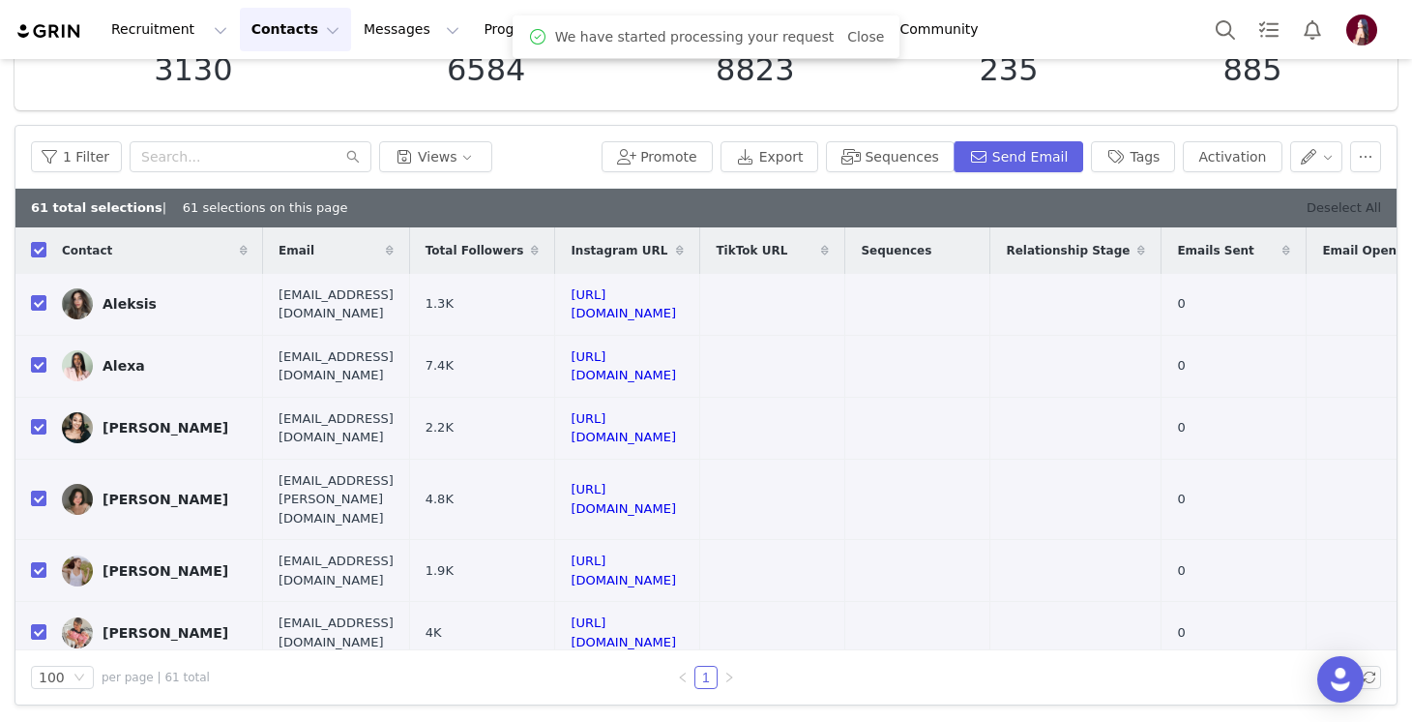
checkbox input "false"
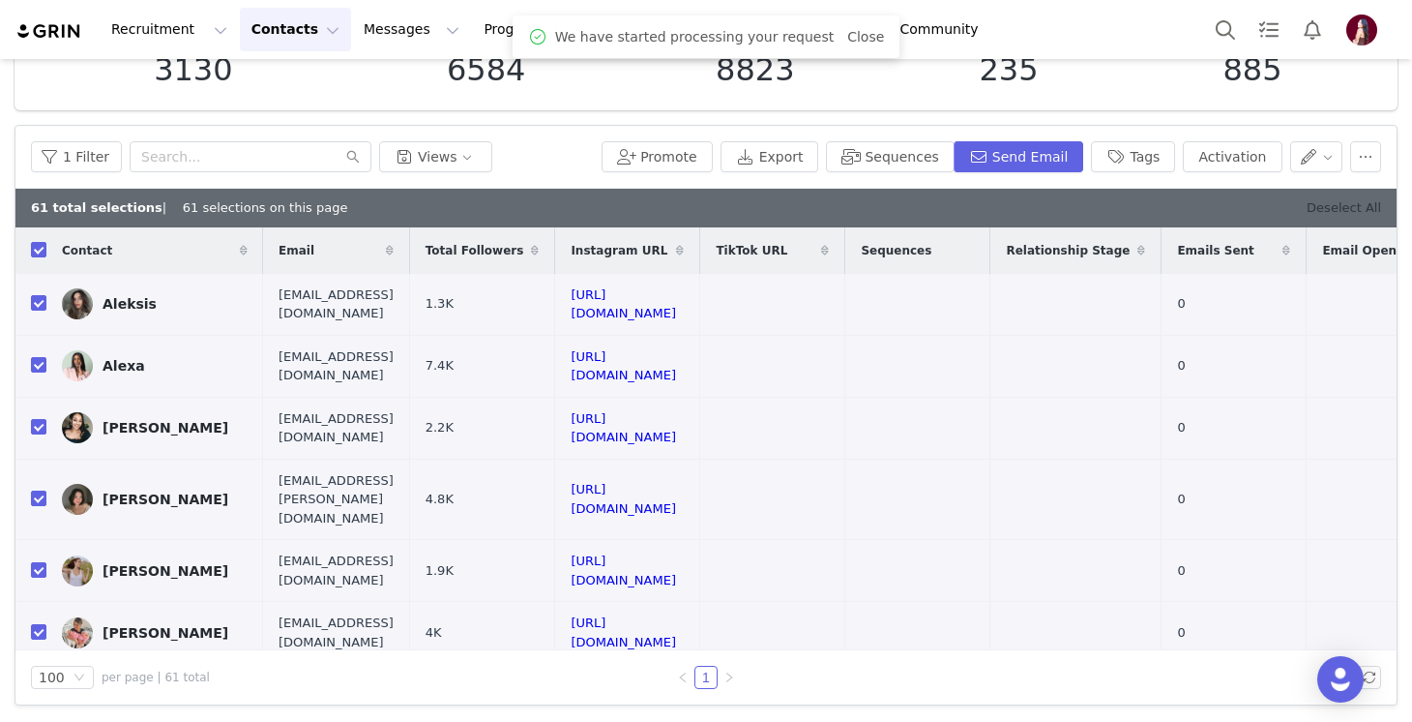
checkbox input "false"
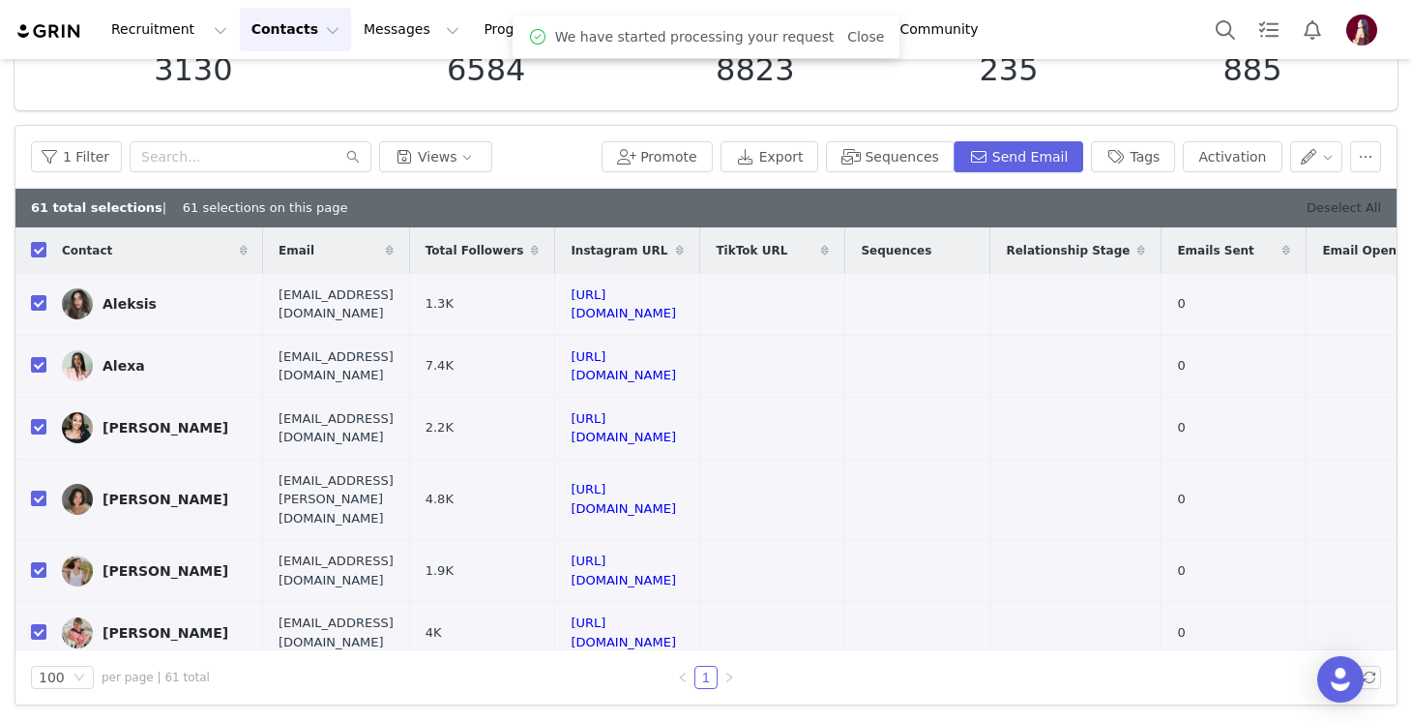
checkbox input "false"
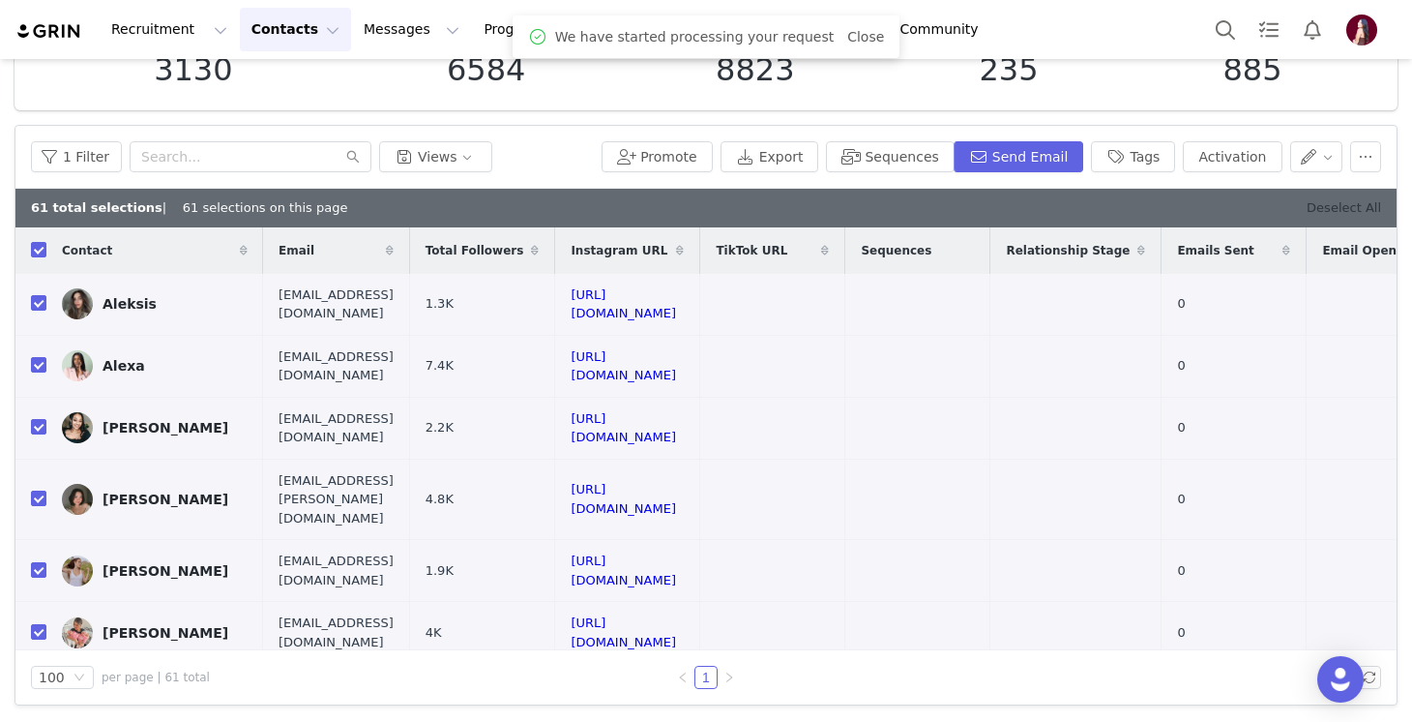
checkbox input "false"
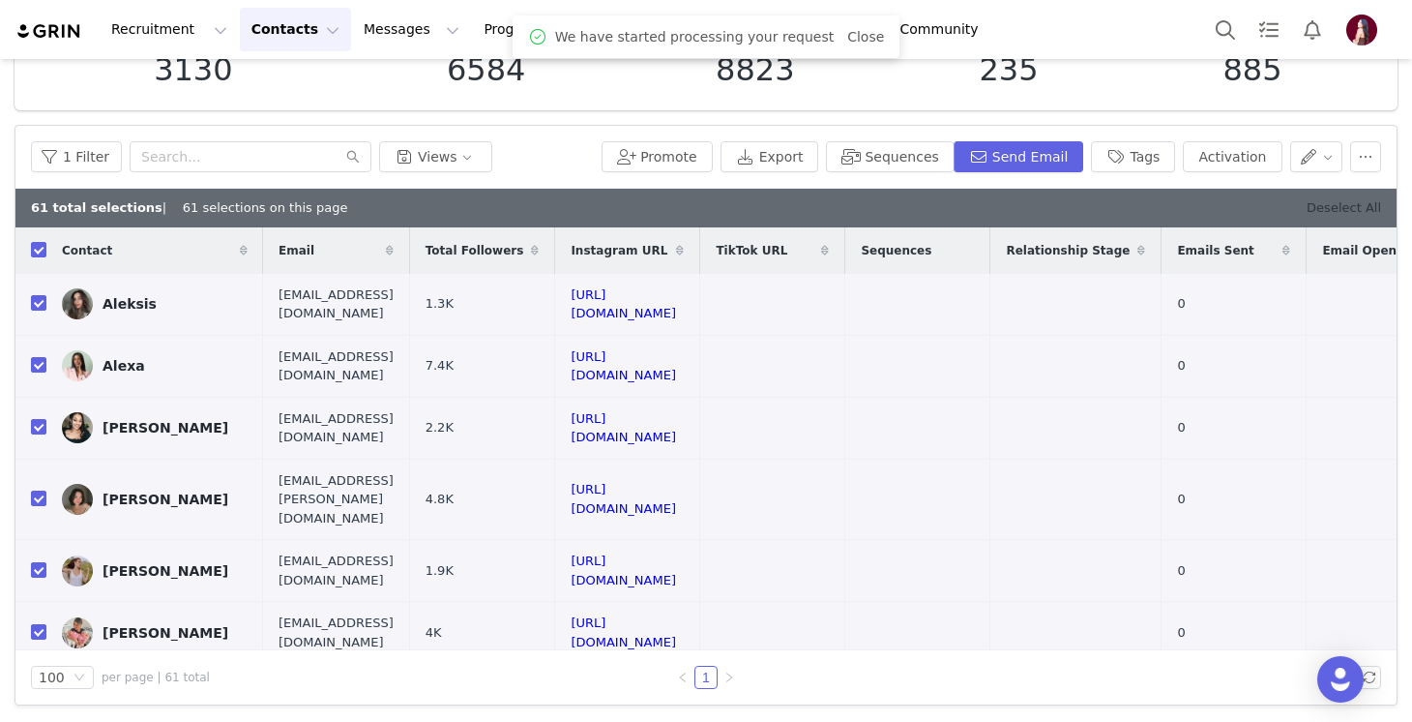
checkbox input "false"
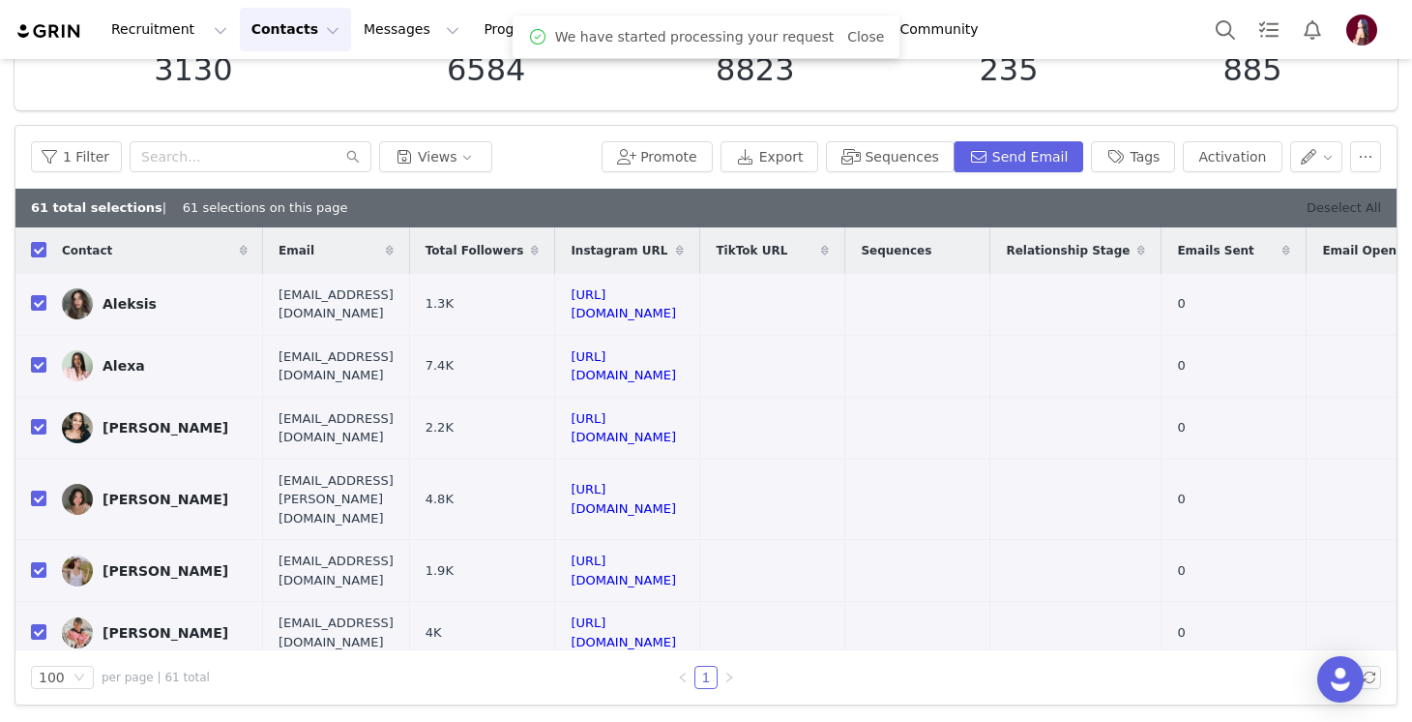
checkbox input "false"
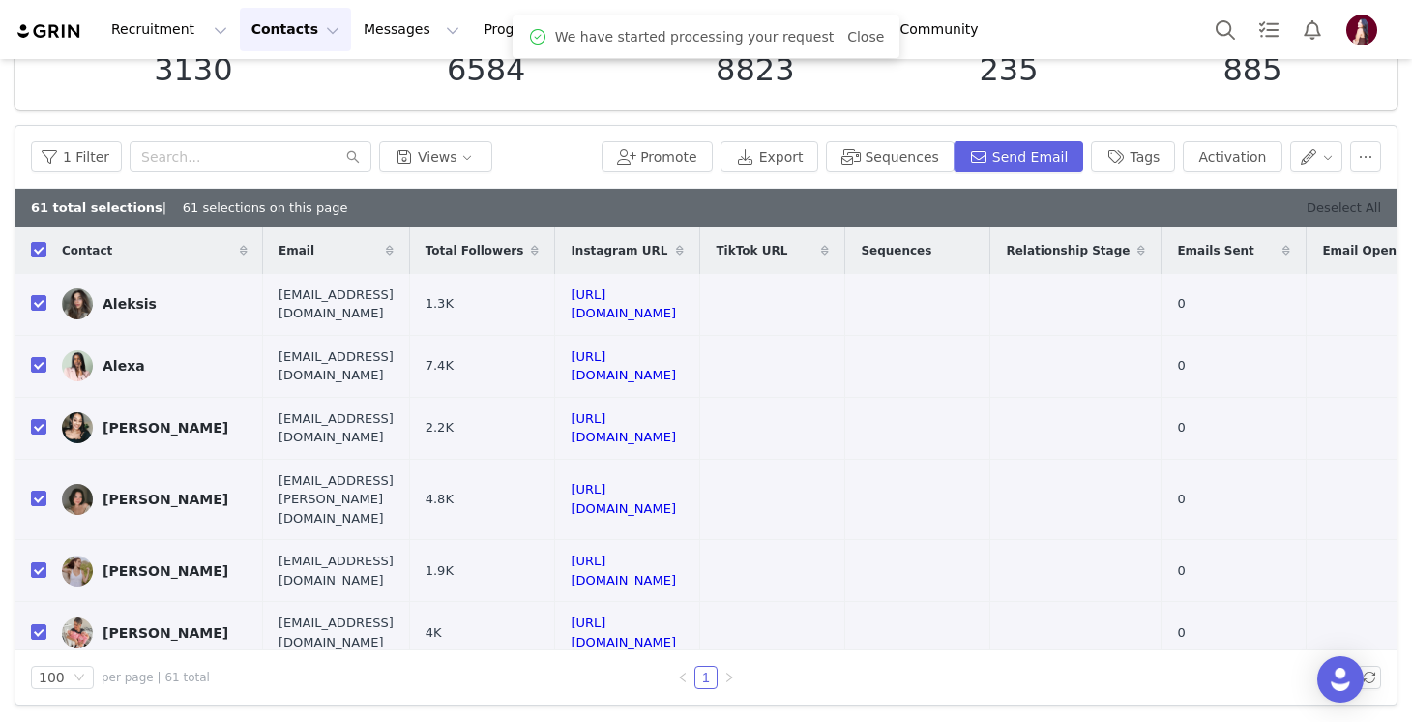
checkbox input "false"
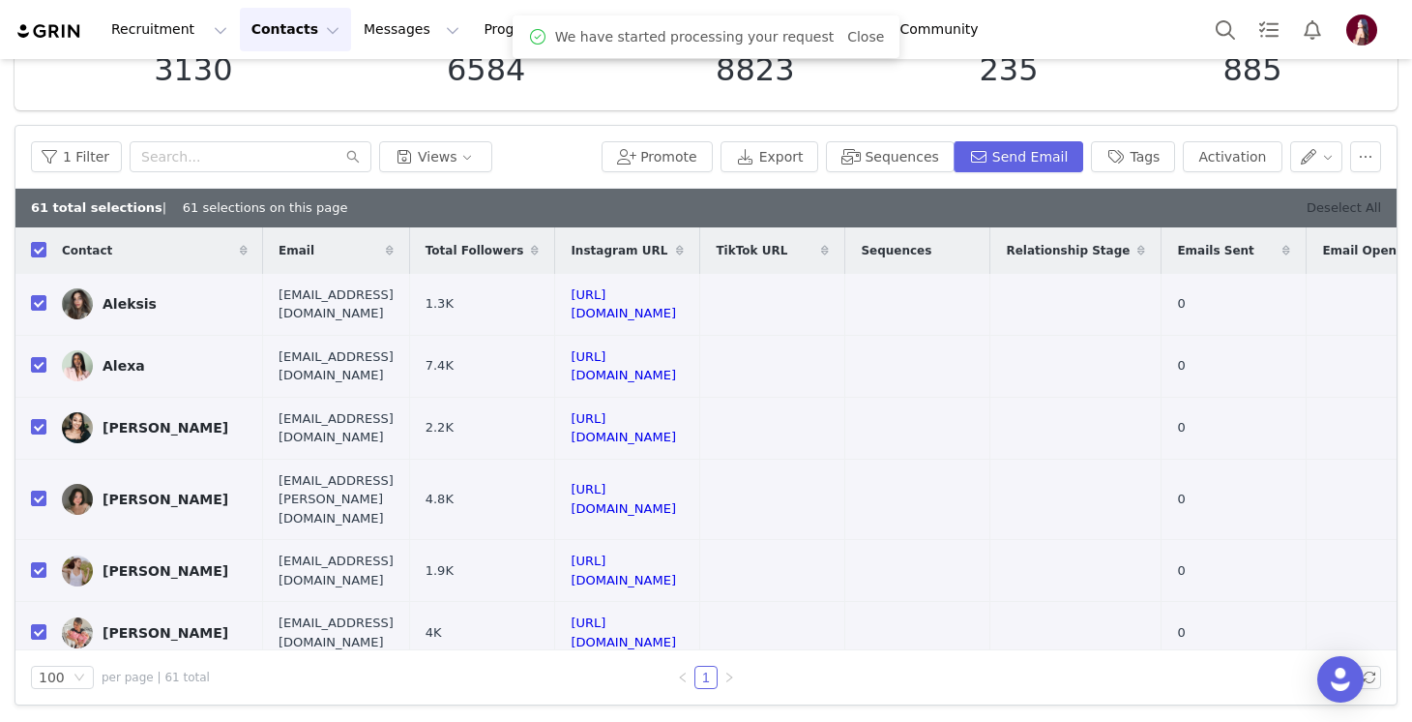
checkbox input "false"
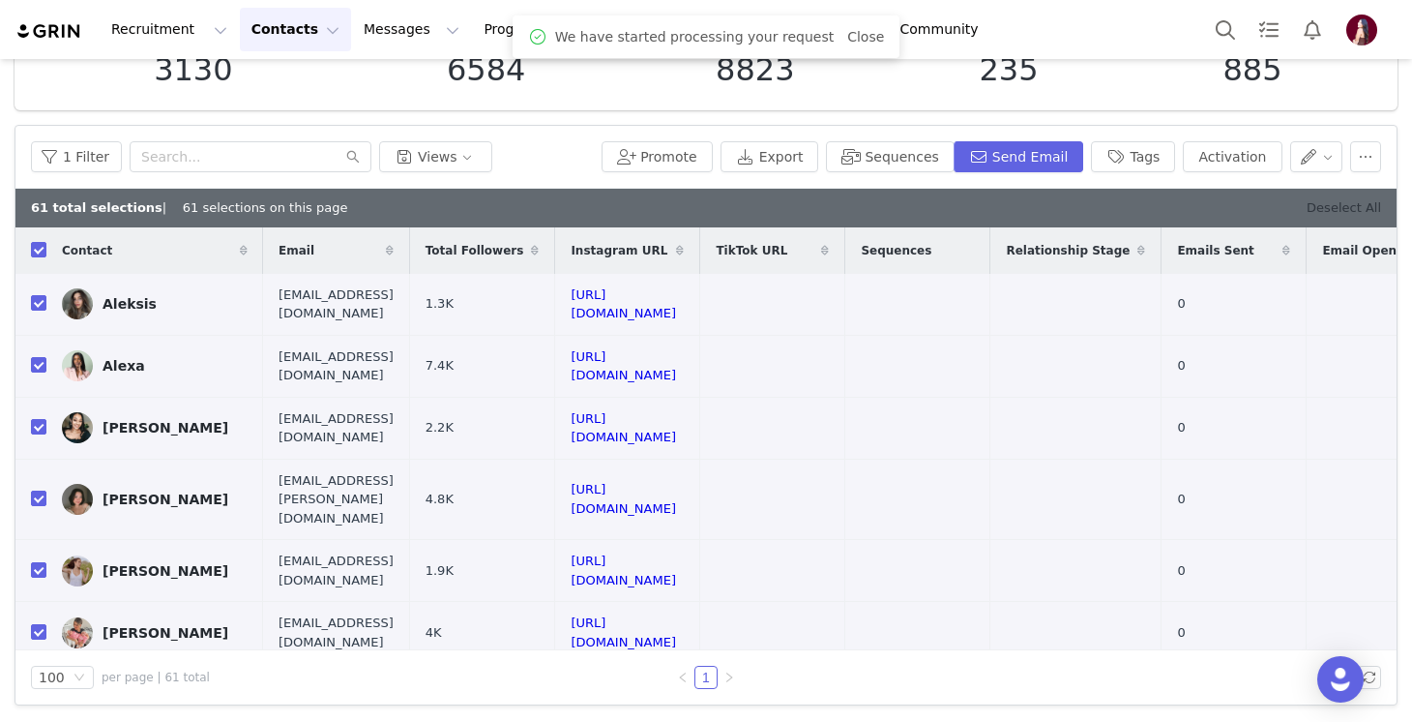
checkbox input "false"
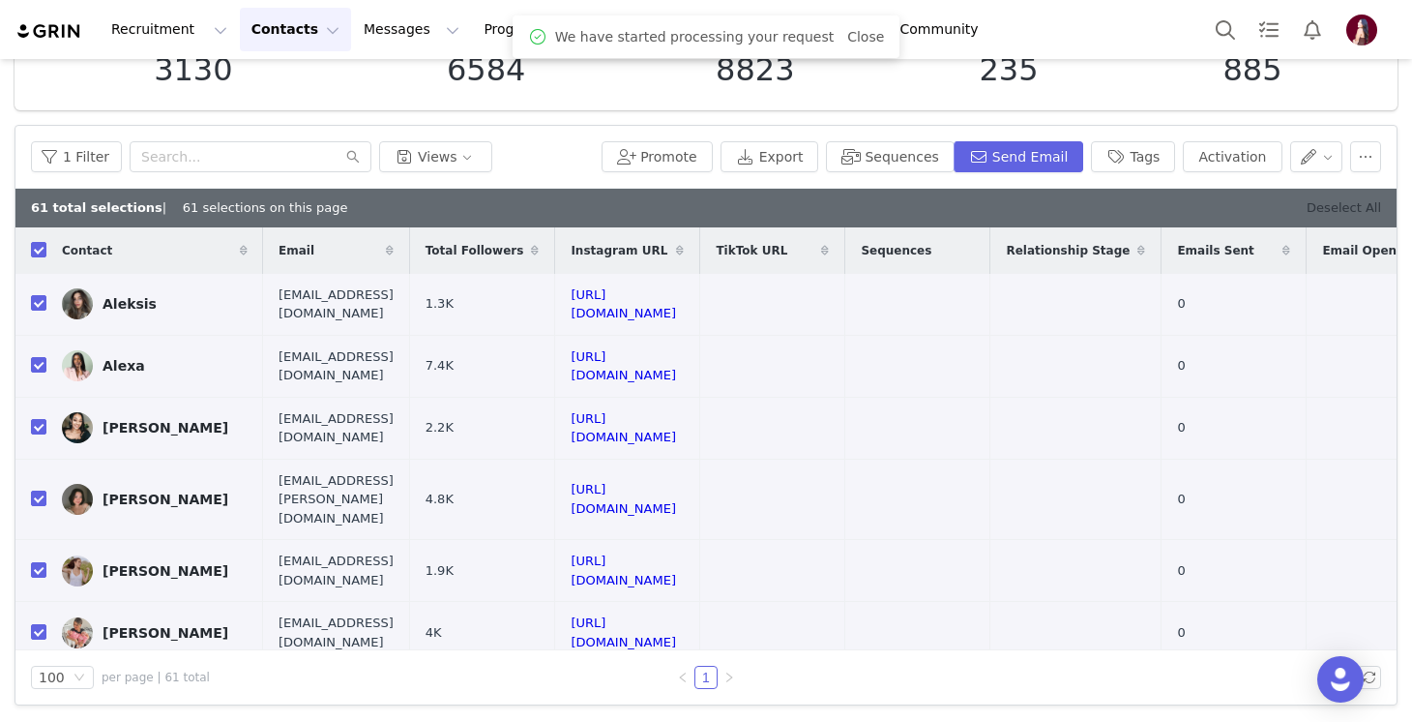
checkbox input "false"
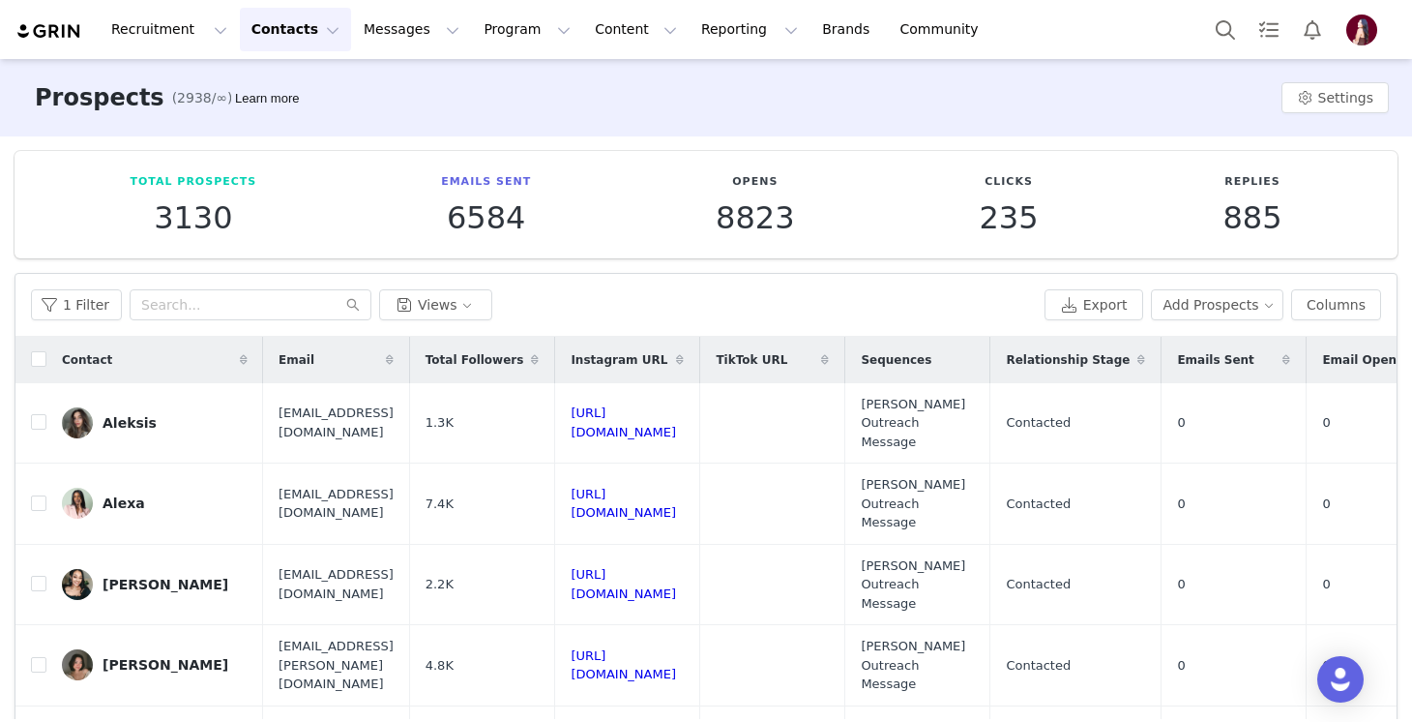
scroll to position [146, 0]
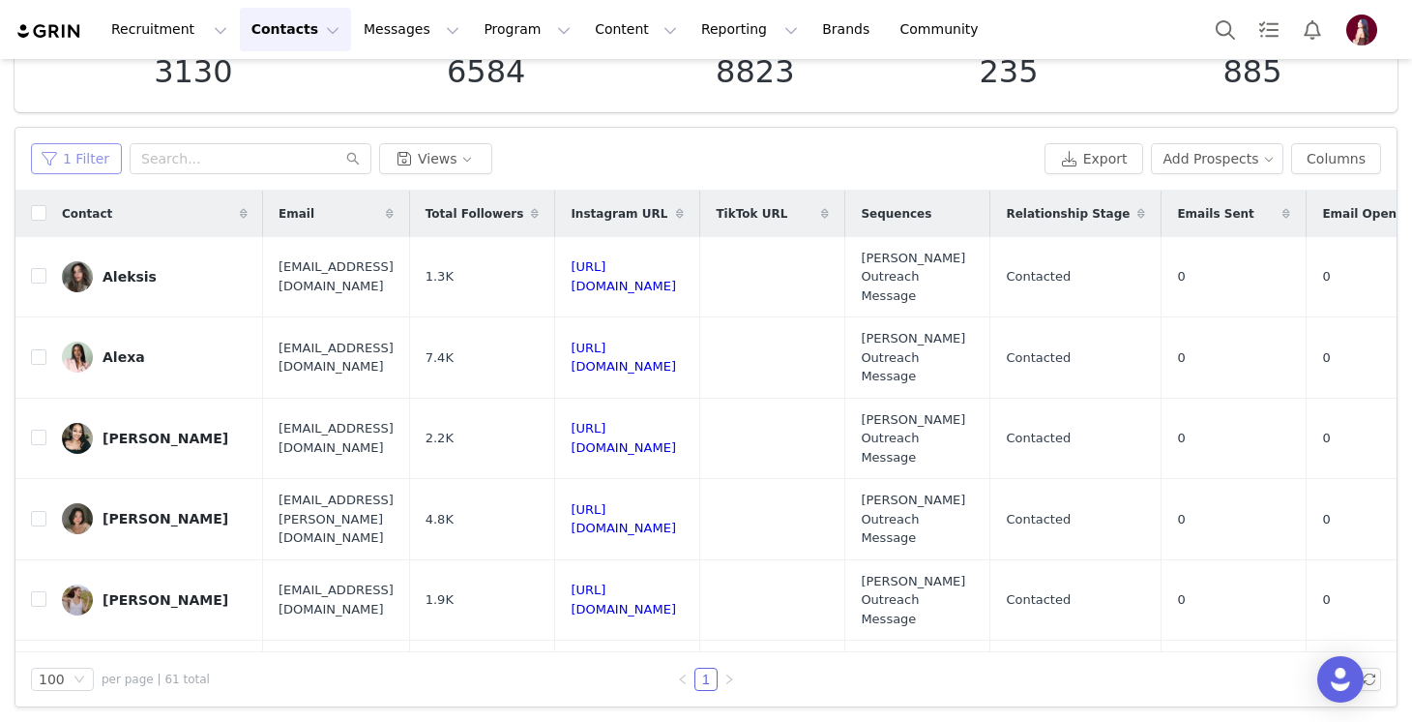
click at [87, 150] on button "1 Filter" at bounding box center [76, 158] width 91 height 31
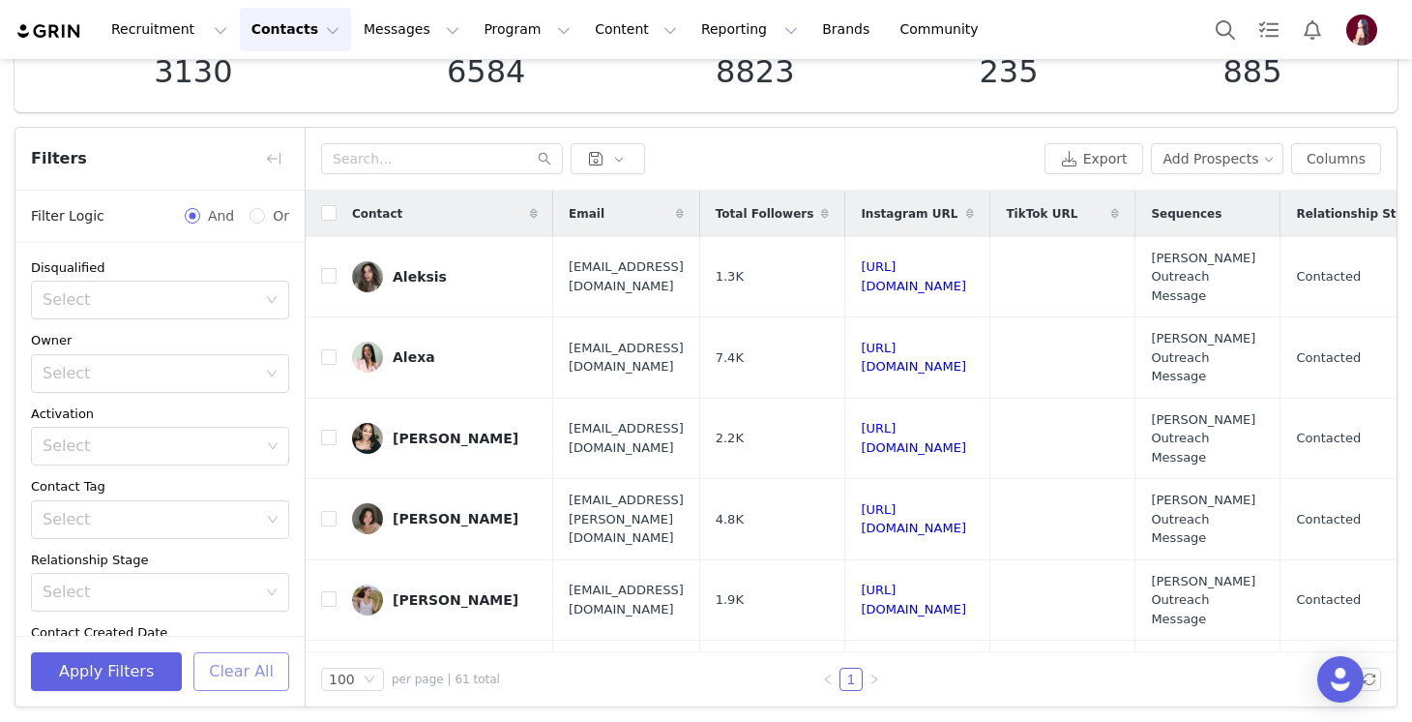
click at [211, 664] on button "Clear All" at bounding box center [241, 671] width 96 height 39
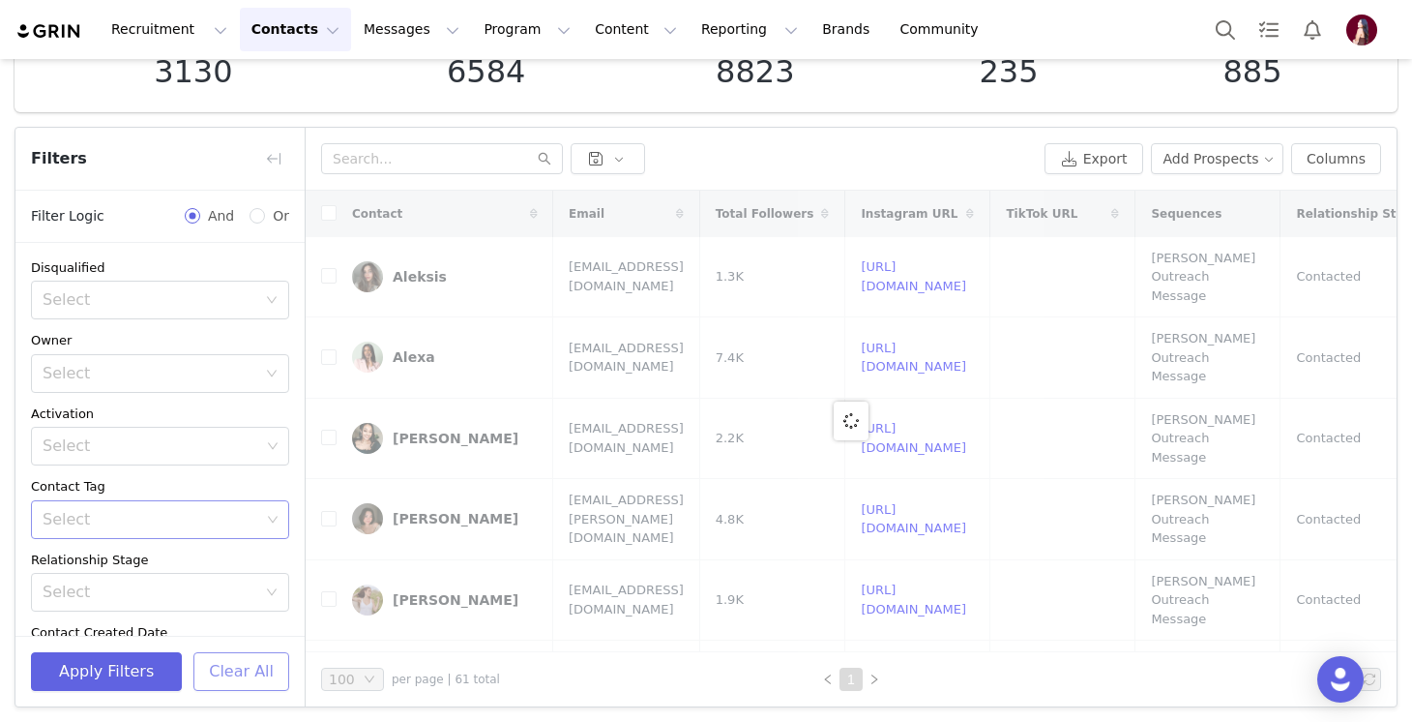
scroll to position [216, 0]
click at [112, 372] on div "Select" at bounding box center [150, 376] width 214 height 19
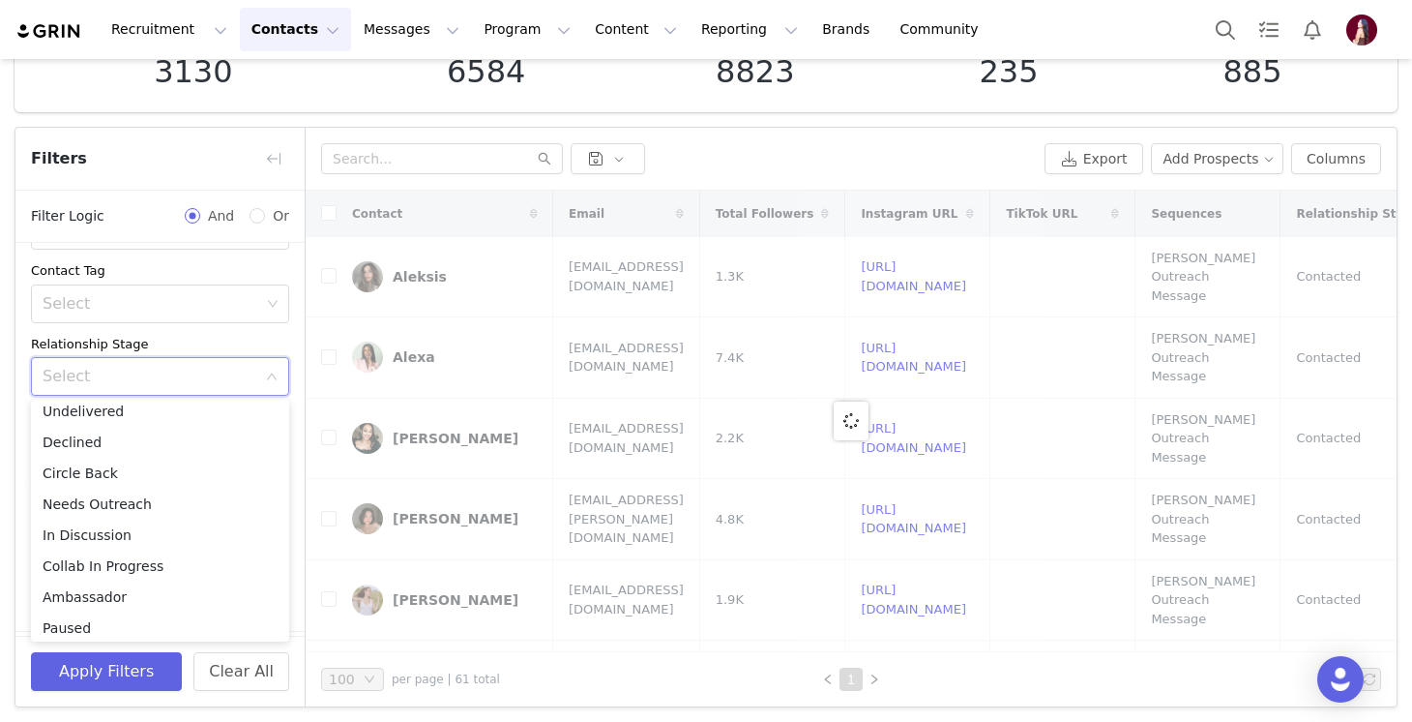
scroll to position [137, 0]
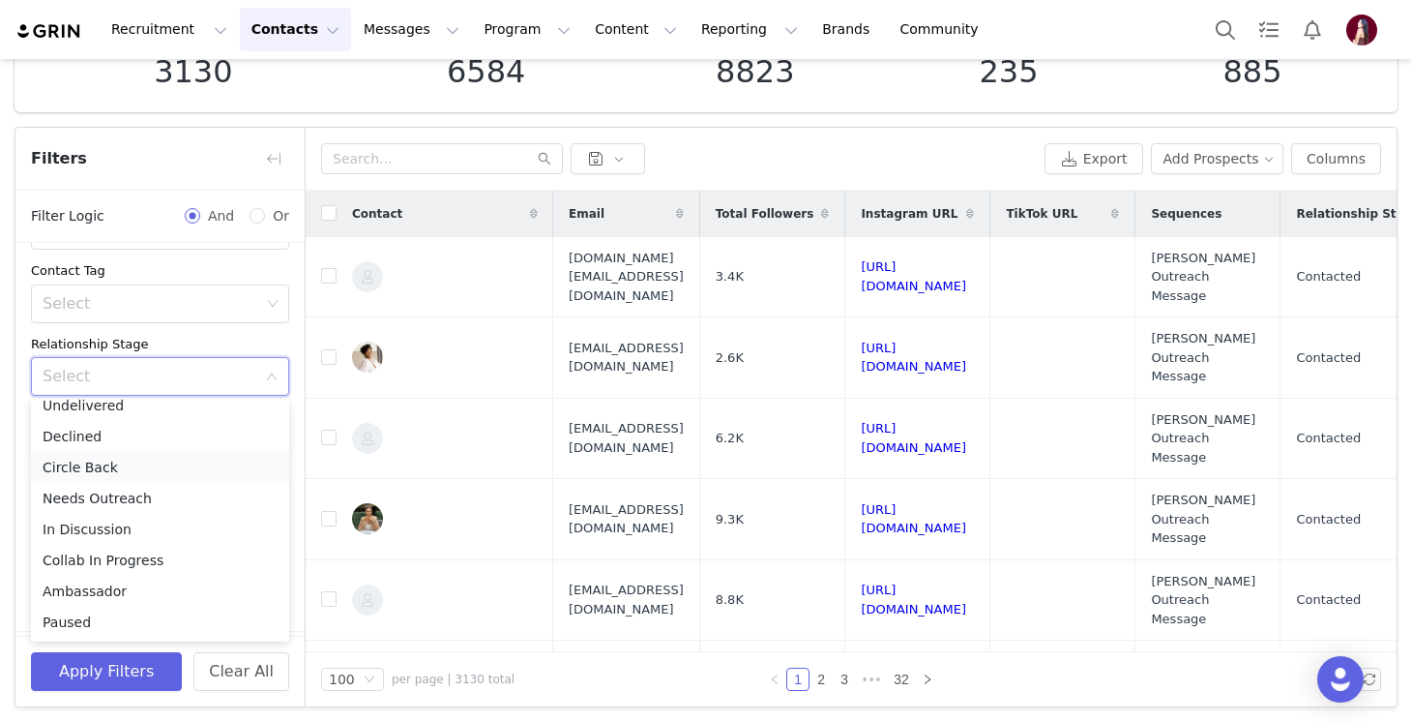
click at [114, 470] on li "Circle Back" at bounding box center [160, 467] width 258 height 31
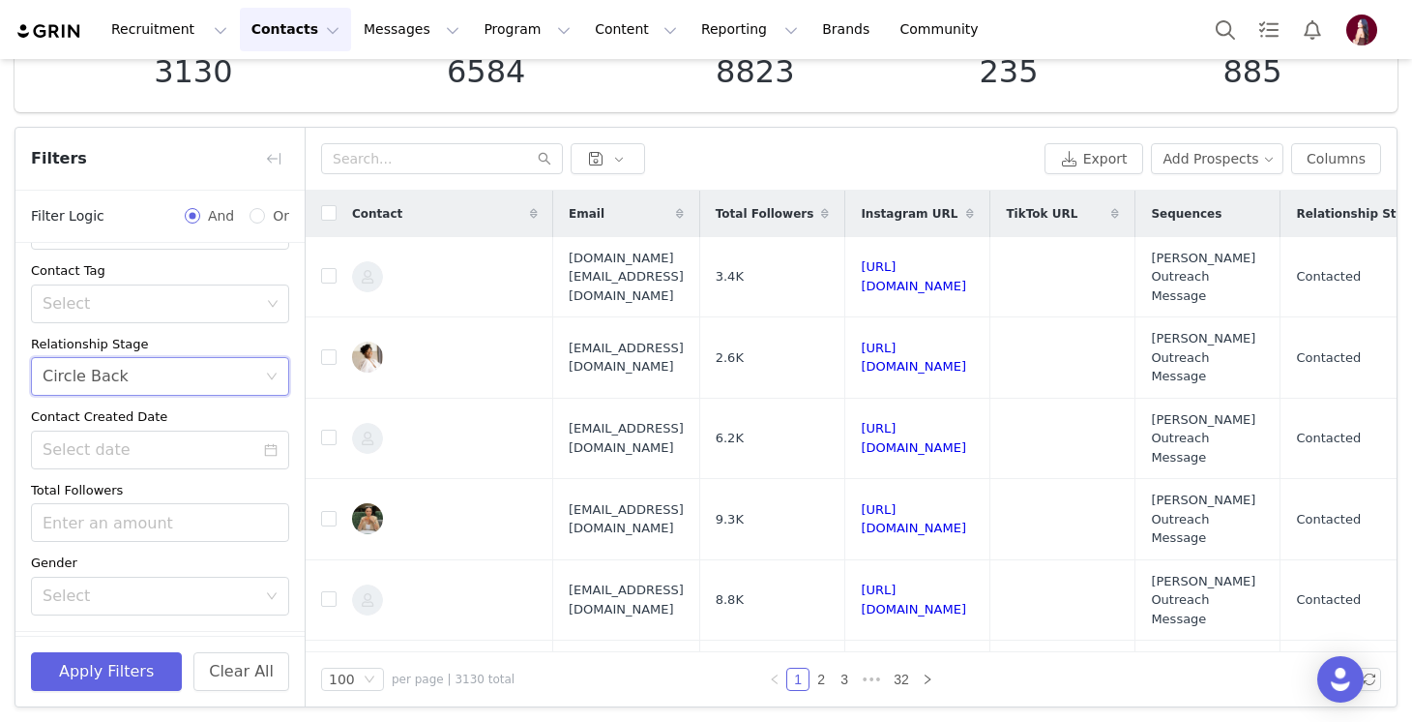
click at [119, 693] on div "Apply Filters Clear All" at bounding box center [159, 670] width 289 height 71
click at [119, 672] on button "Apply Filters" at bounding box center [106, 671] width 151 height 39
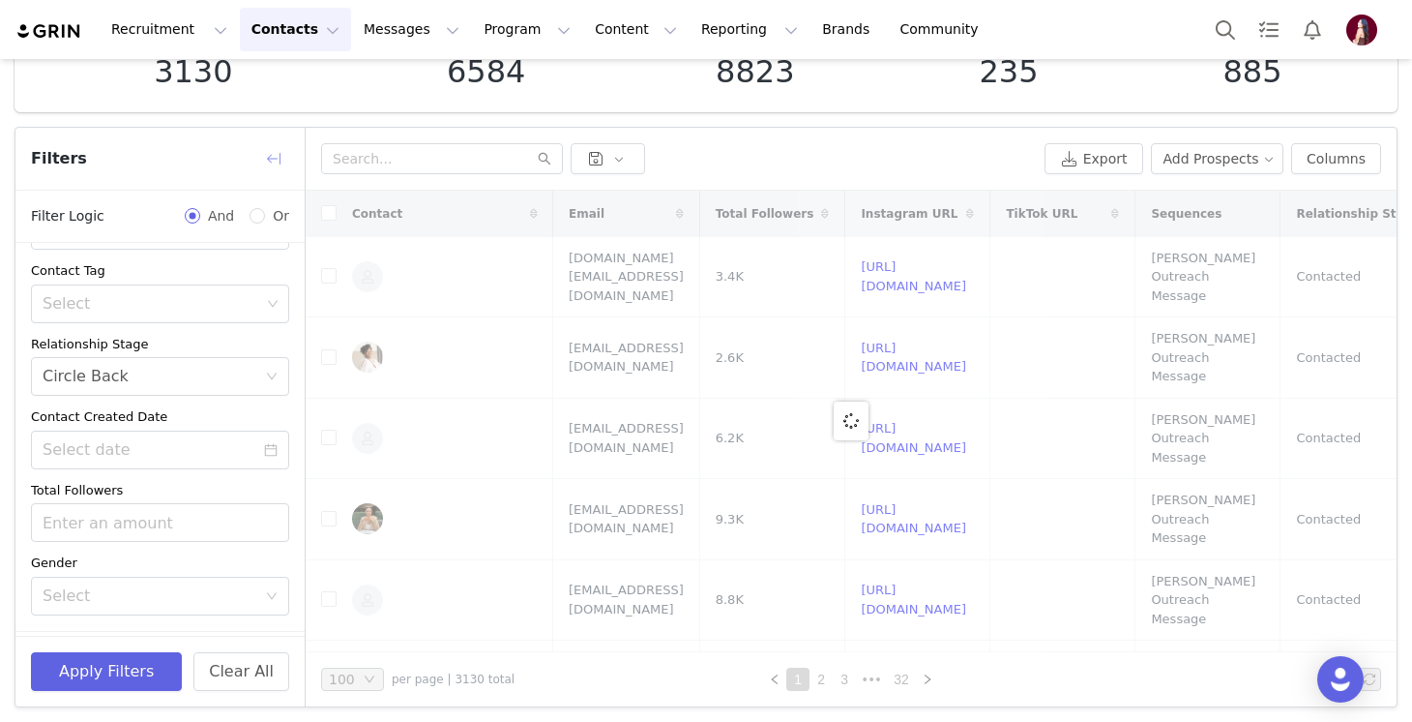
click at [277, 170] on button "button" at bounding box center [273, 158] width 31 height 31
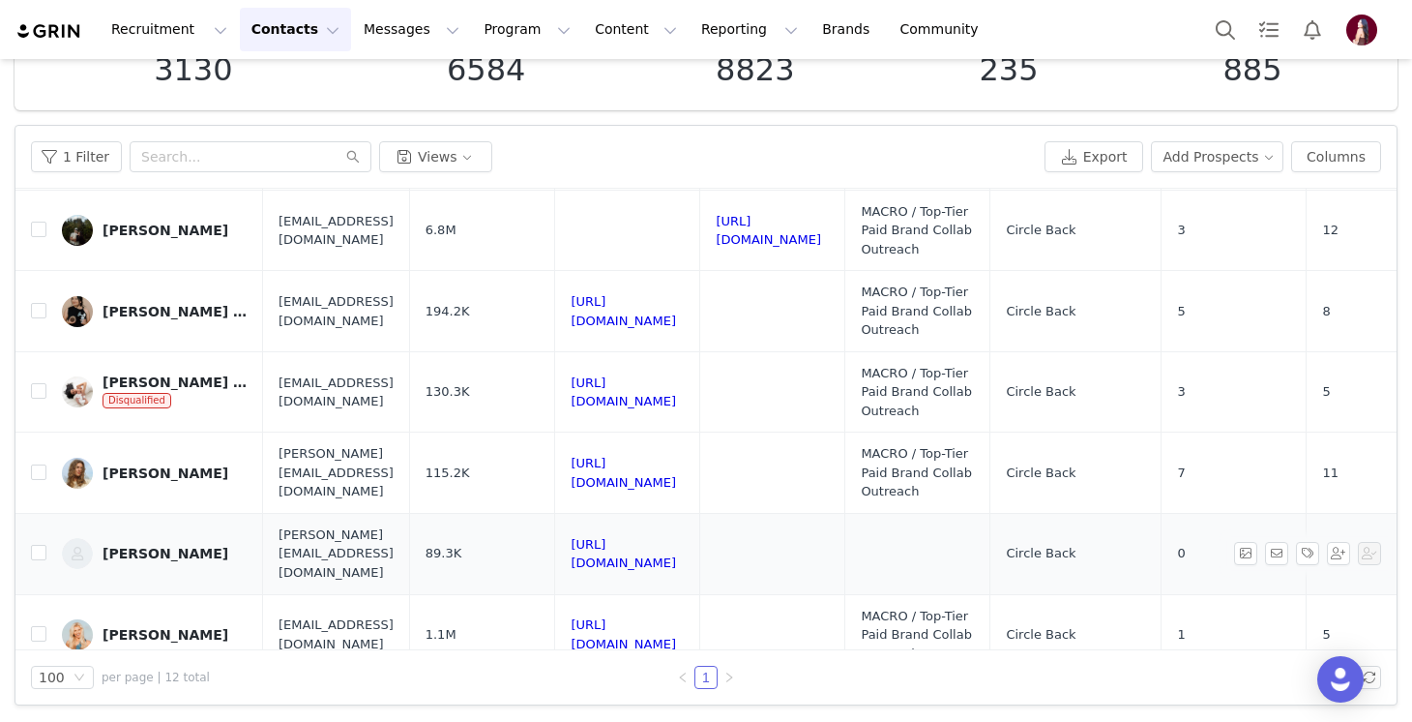
scroll to position [0, 0]
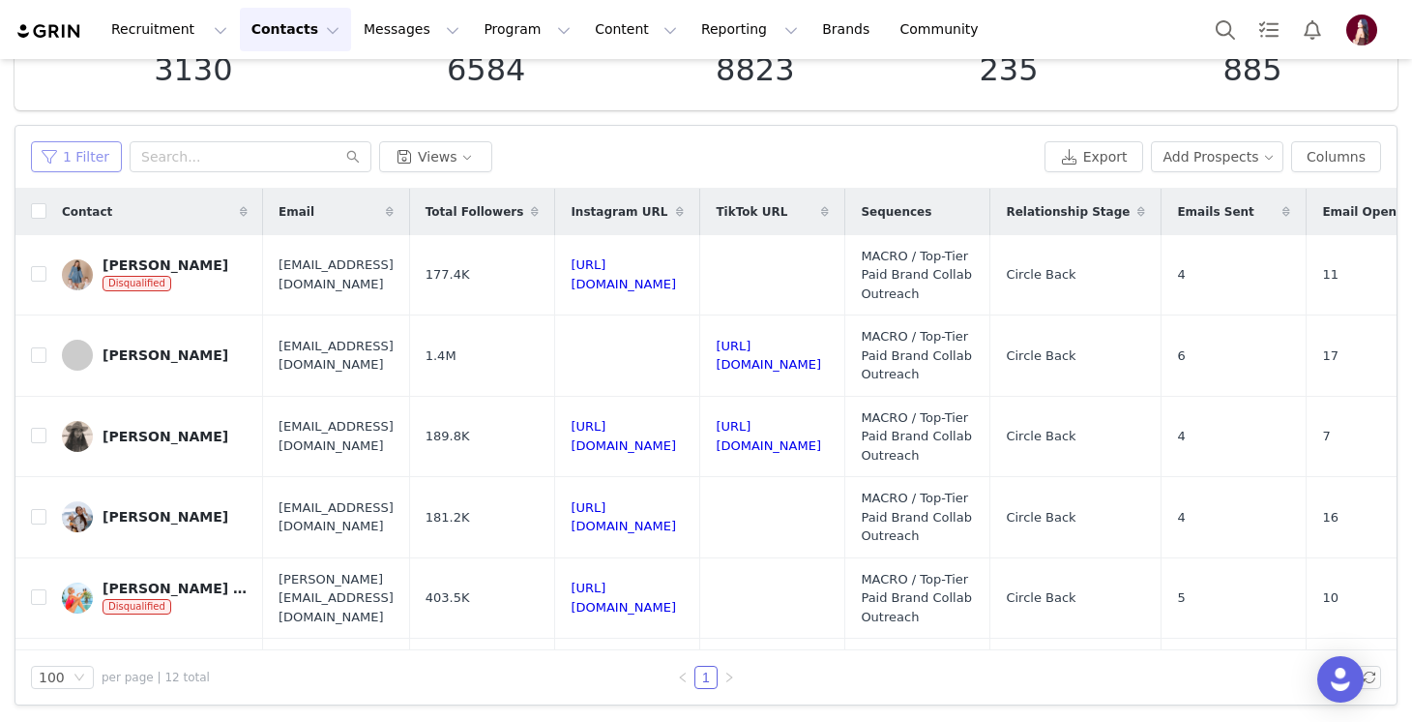
click at [98, 161] on button "1 Filter" at bounding box center [76, 156] width 91 height 31
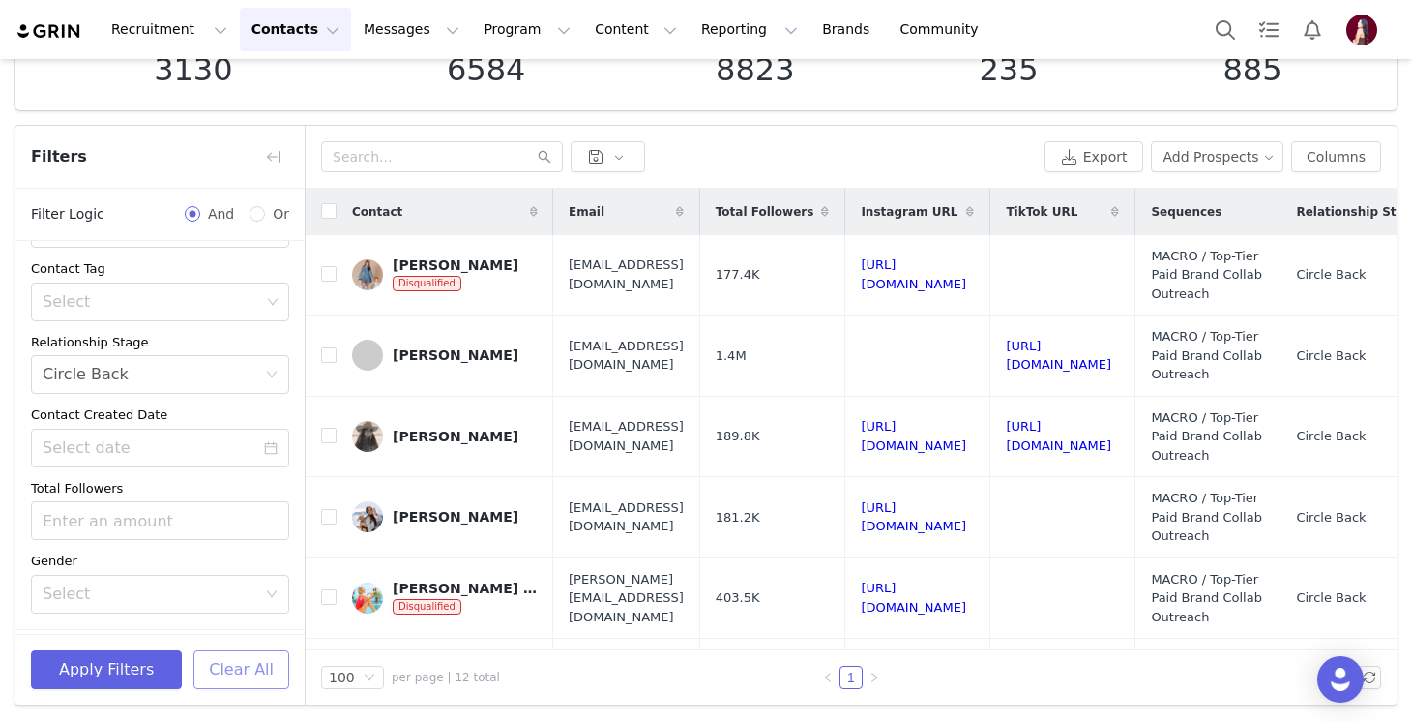
click at [240, 660] on button "Clear All" at bounding box center [241, 669] width 96 height 39
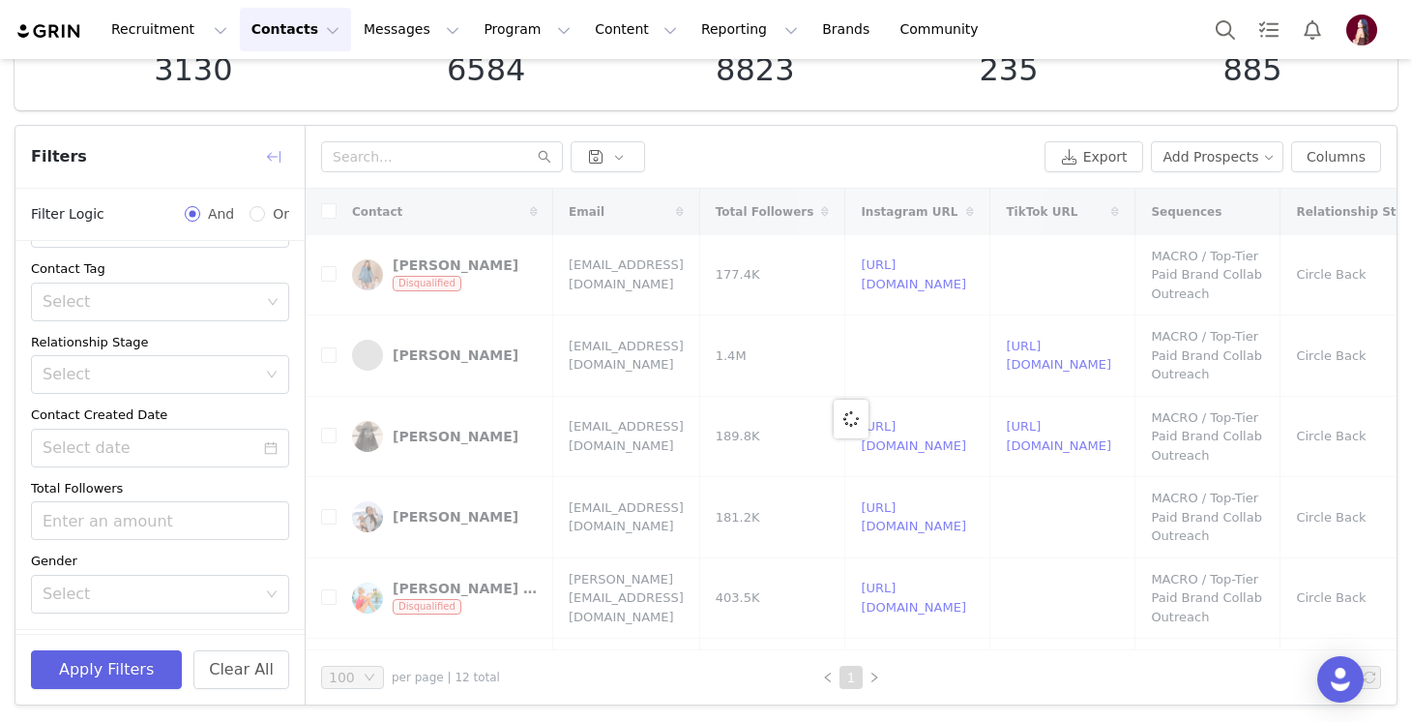
click at [271, 149] on button "button" at bounding box center [273, 156] width 31 height 31
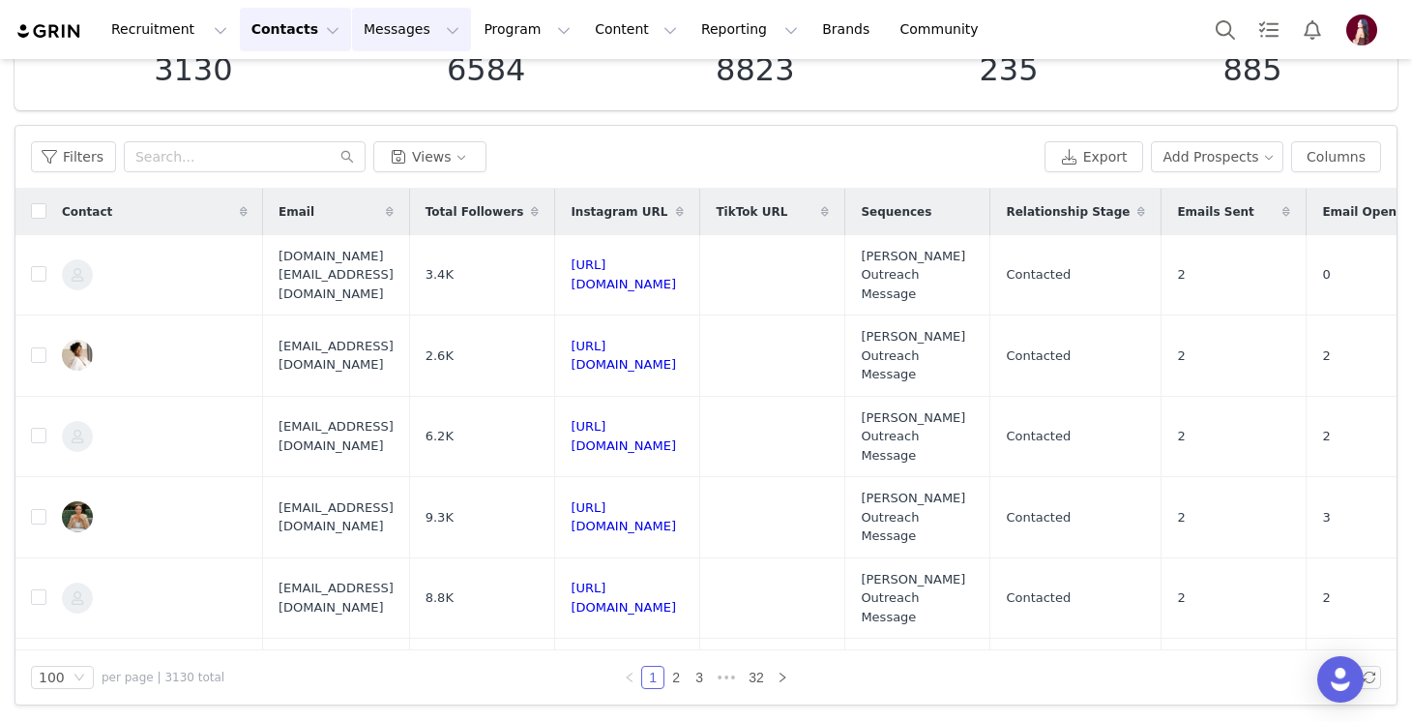
click at [363, 15] on button "Messages Messages" at bounding box center [411, 30] width 119 height 44
click at [386, 113] on div "Inbox" at bounding box center [407, 121] width 130 height 20
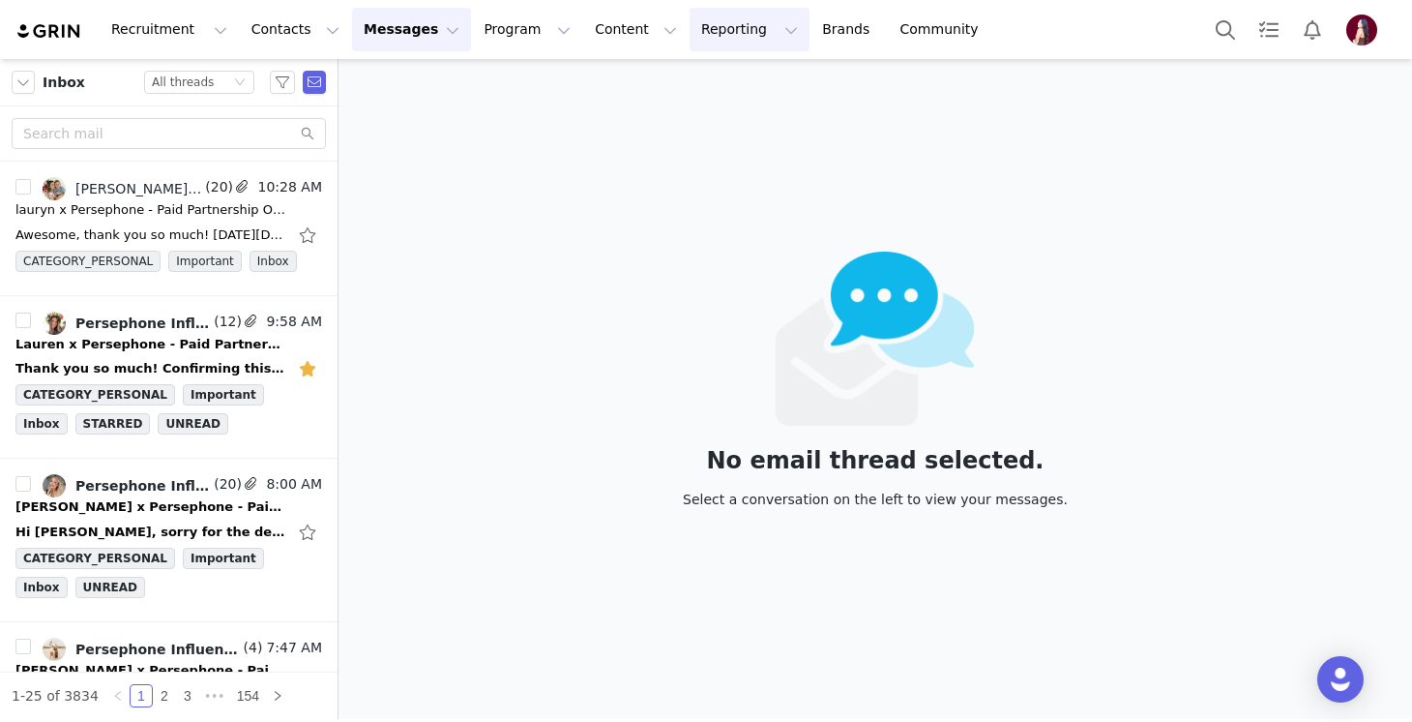
click at [702, 44] on button "Reporting Reporting" at bounding box center [750, 30] width 120 height 44
click at [724, 96] on link "Dashboard" at bounding box center [717, 86] width 153 height 36
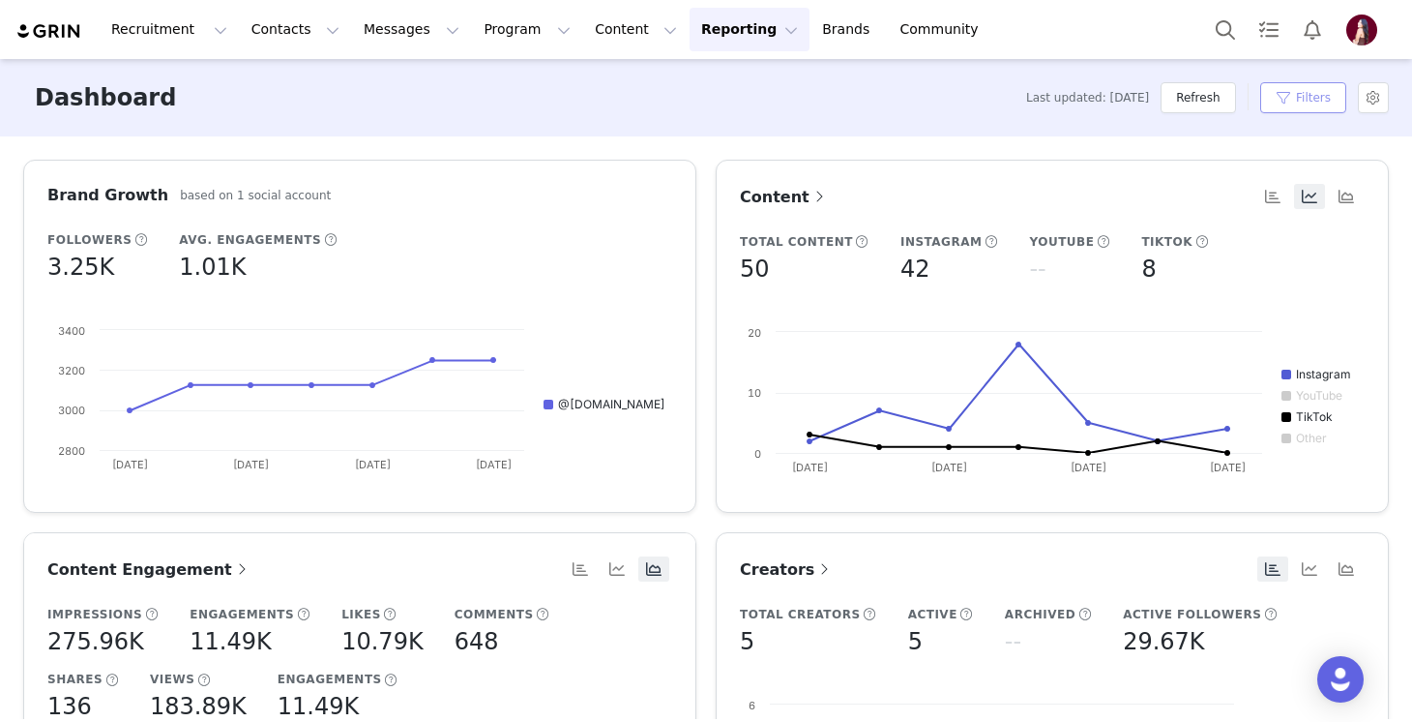
click at [1326, 96] on button "Filters" at bounding box center [1303, 97] width 86 height 31
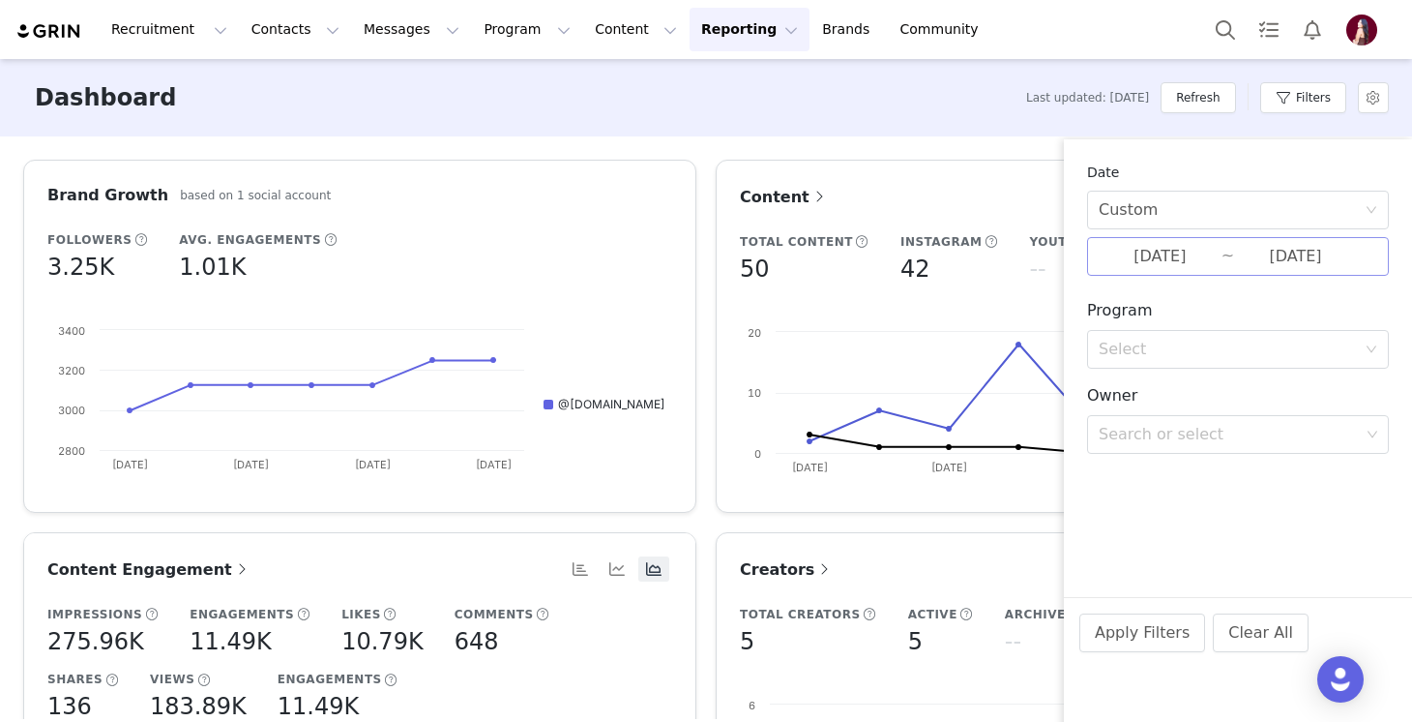
click at [1162, 267] on input "[DATE]" at bounding box center [1160, 256] width 123 height 25
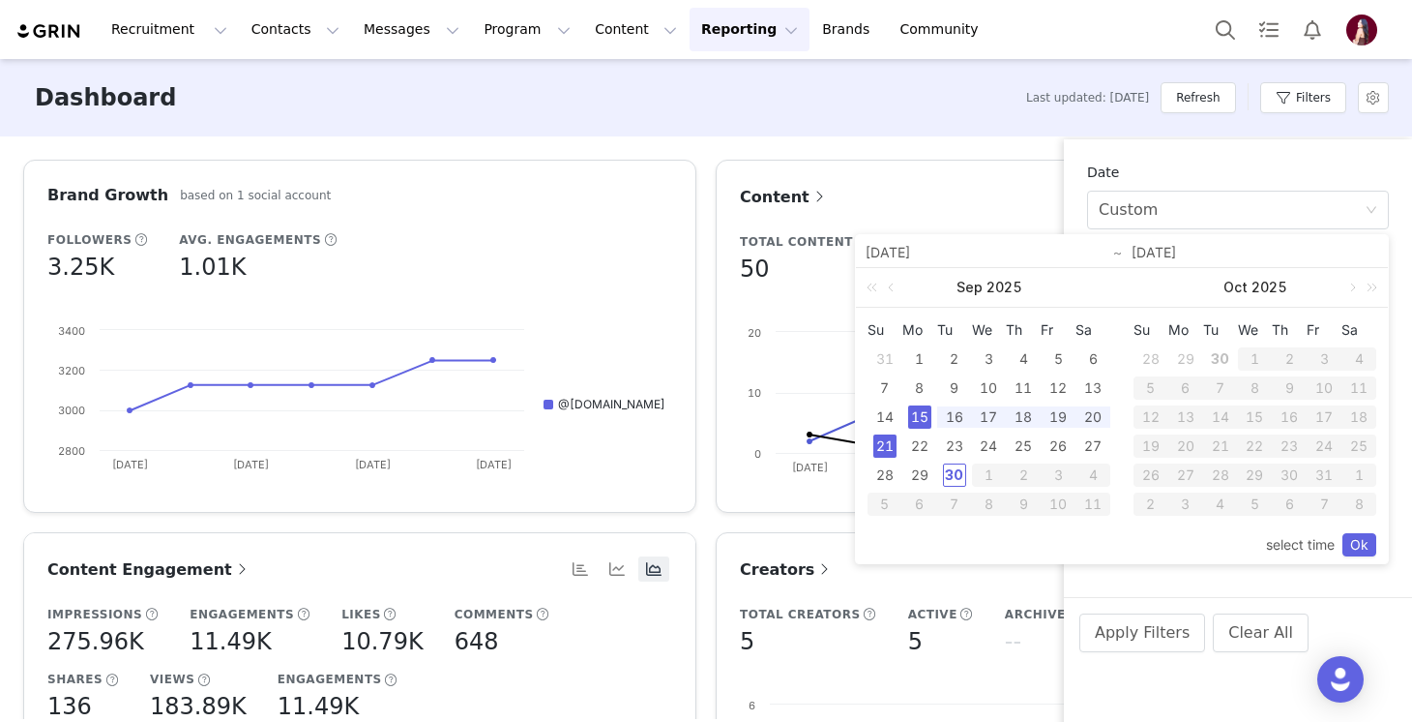
click at [884, 450] on div "21" at bounding box center [884, 445] width 23 height 23
click at [918, 447] on div "22" at bounding box center [919, 445] width 23 height 23
type input "[DATE]"
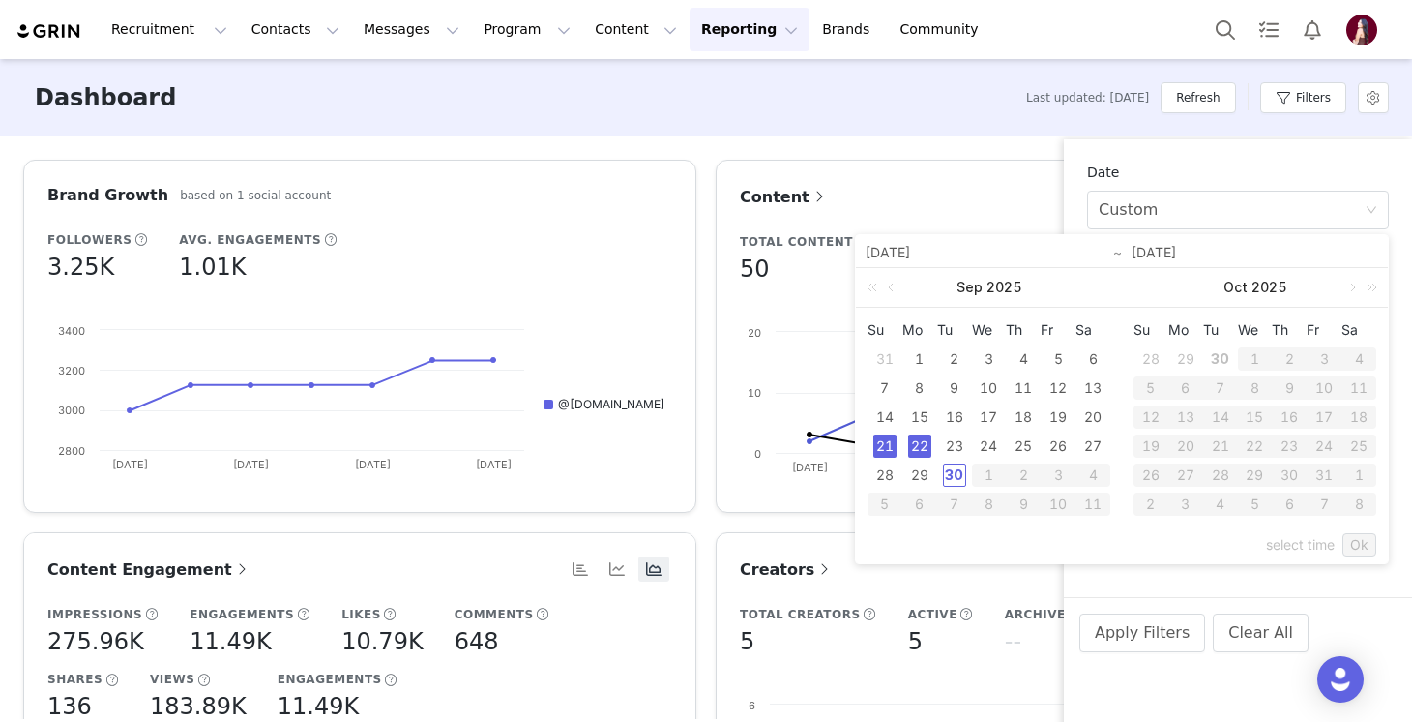
type input "[DATE]"
click at [894, 469] on div "28" at bounding box center [884, 474] width 23 height 23
click at [919, 449] on div "22" at bounding box center [919, 445] width 23 height 23
type input "[DATE]"
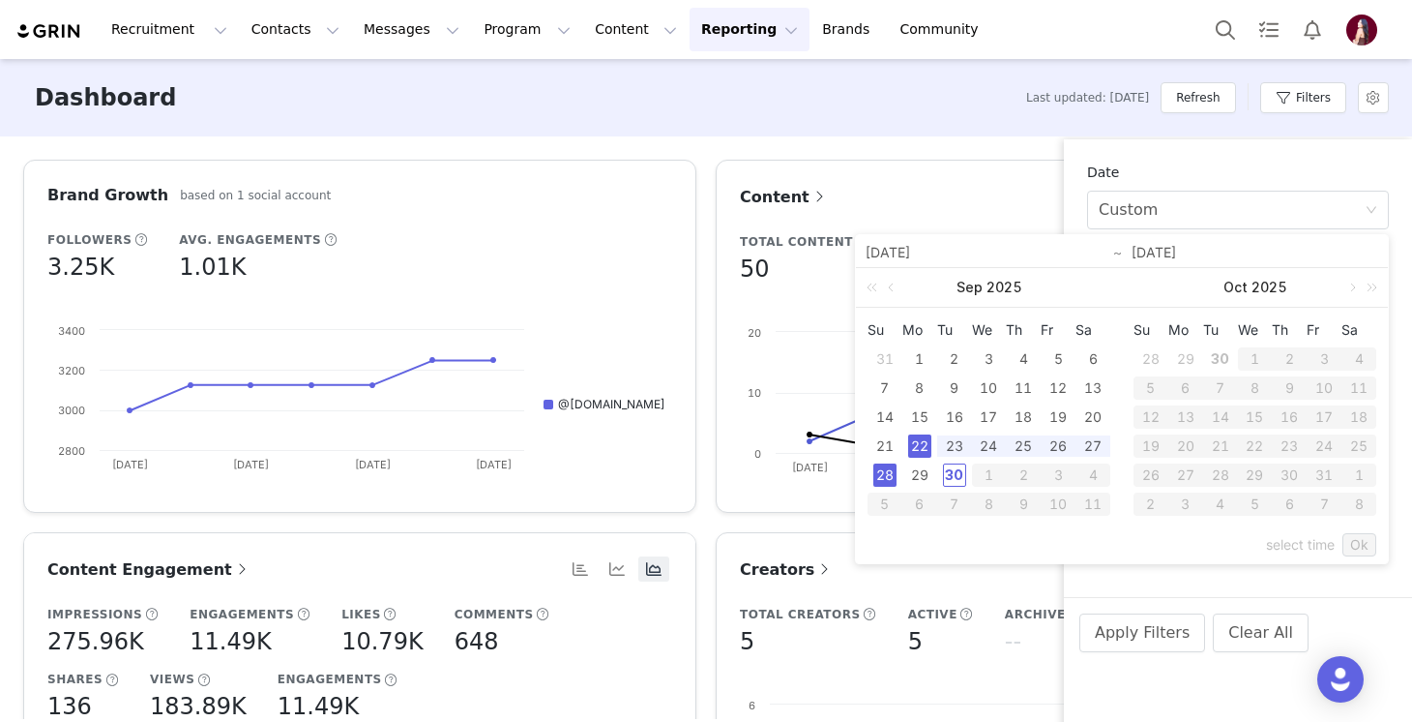
type input "[DATE]"
click at [1351, 547] on link "Ok" at bounding box center [1359, 544] width 34 height 23
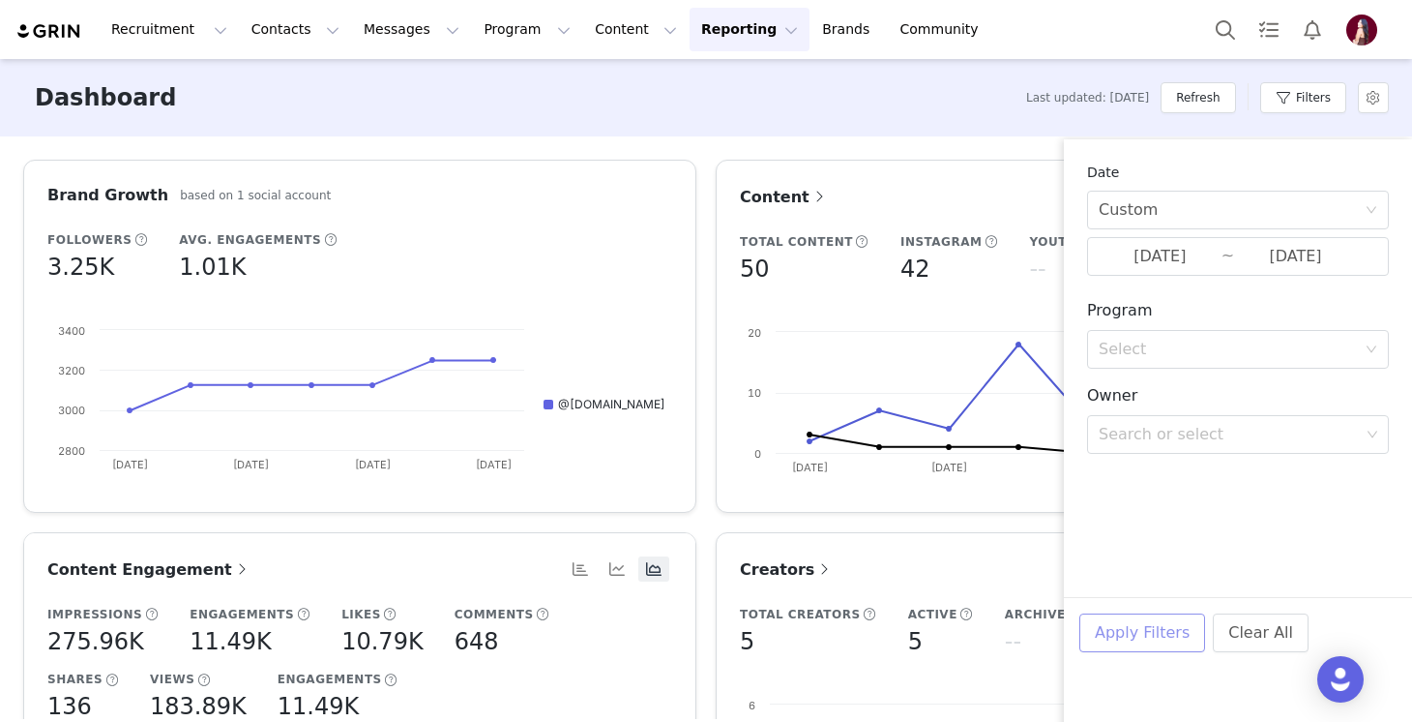
click at [1152, 636] on button "Apply Filters" at bounding box center [1142, 632] width 126 height 39
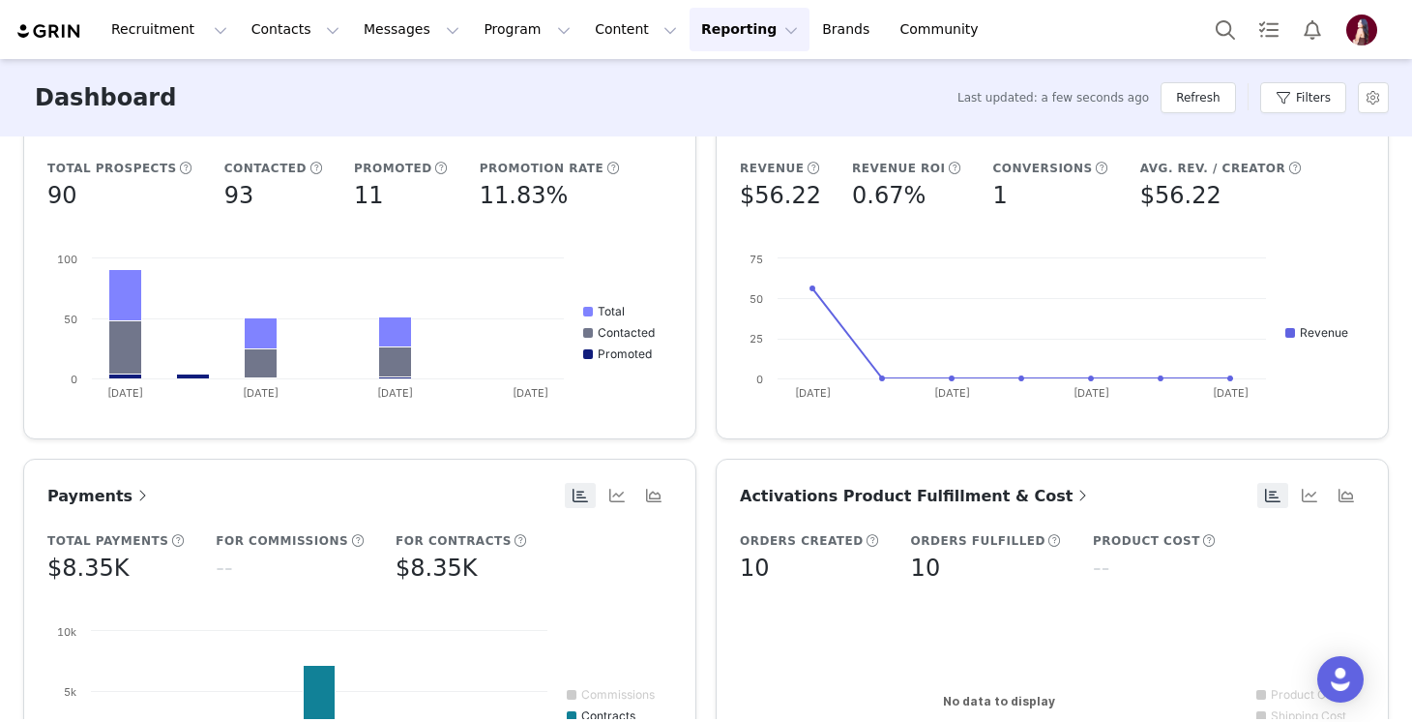
scroll to position [954, 0]
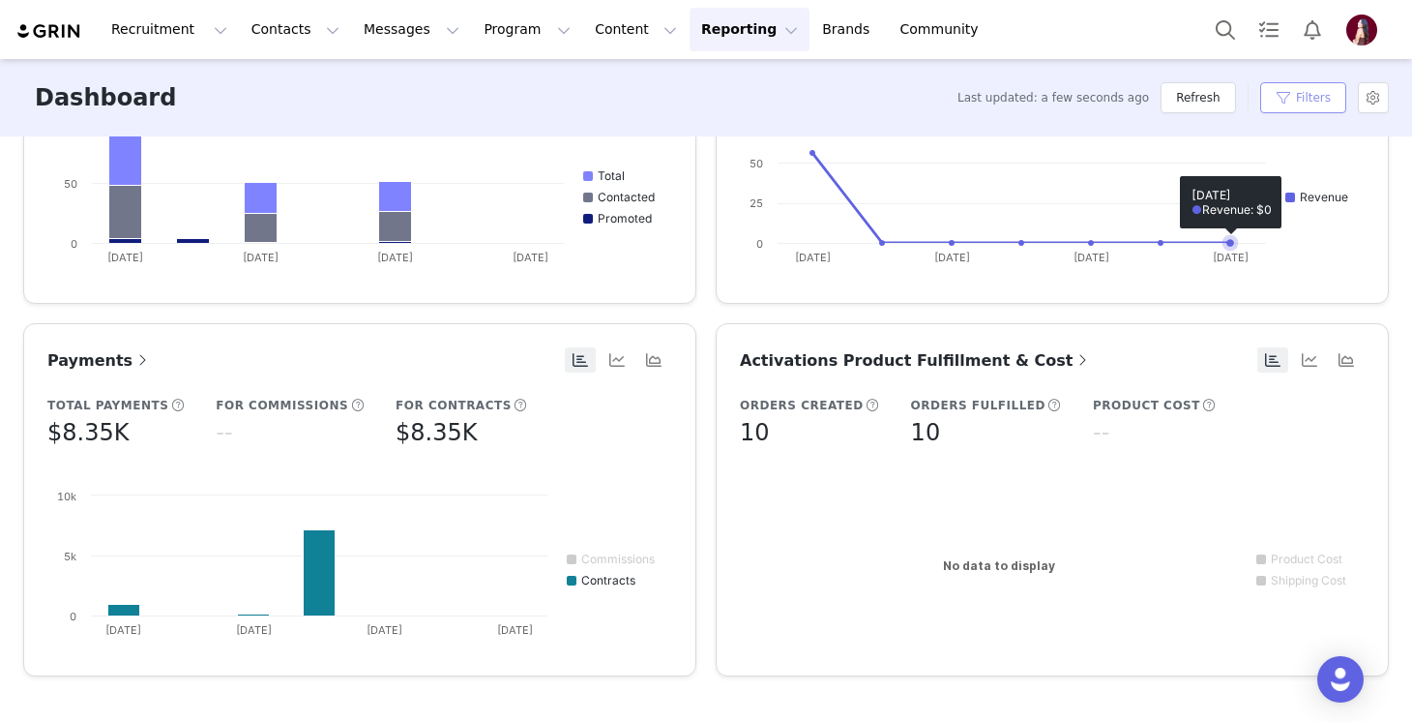
click at [1280, 93] on button "Filters" at bounding box center [1303, 97] width 86 height 31
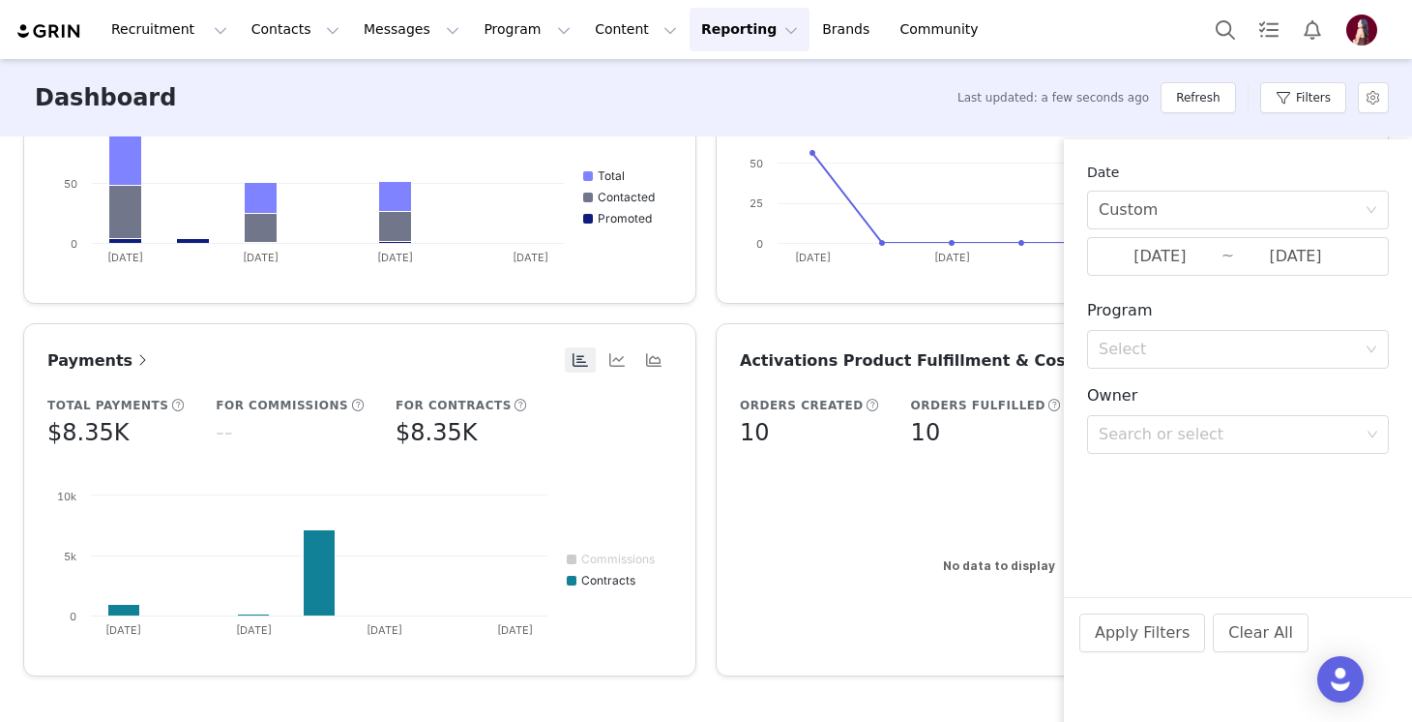
click at [1154, 276] on div "Date Custom [DATE] ~ [DATE] Program Select Owner Search or select Apply Filters…" at bounding box center [1238, 315] width 348 height 353
click at [1149, 263] on input "[DATE]" at bounding box center [1160, 256] width 123 height 25
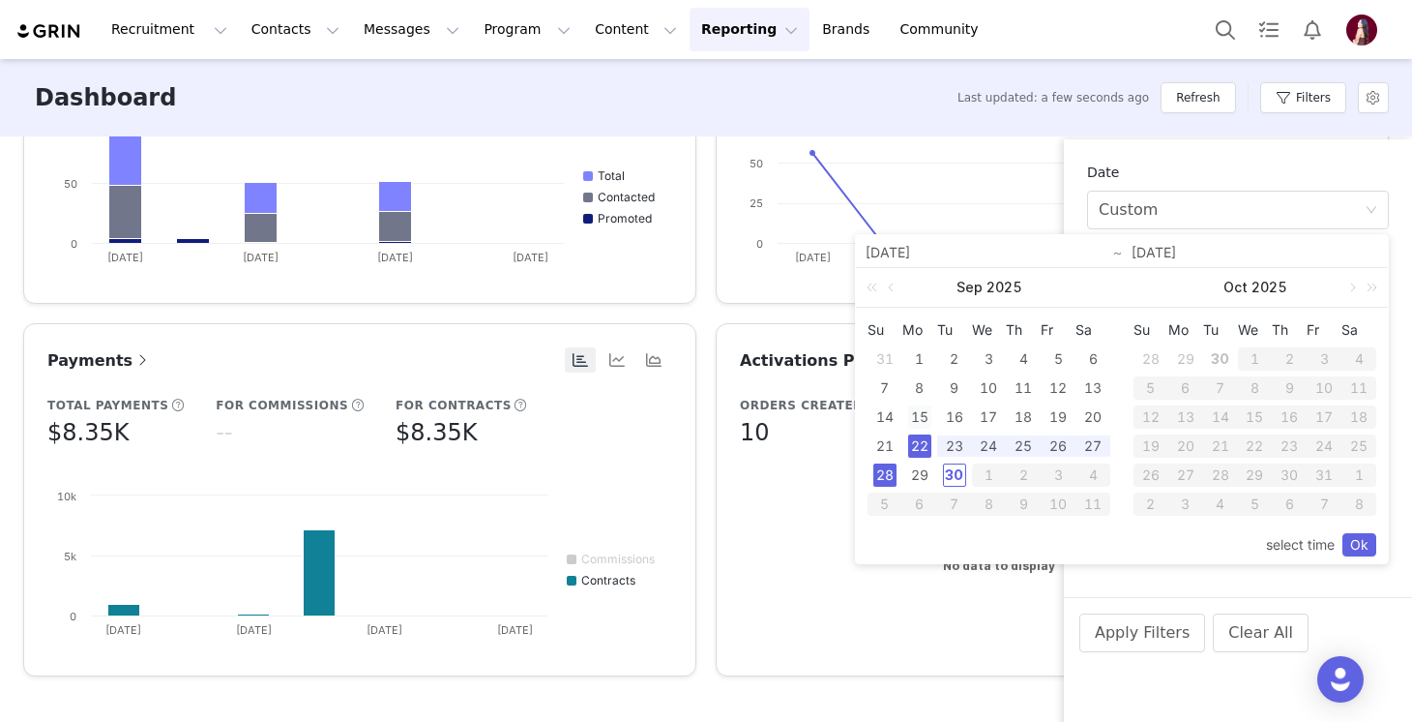
click at [910, 415] on div "15" at bounding box center [919, 416] width 23 height 23
click at [892, 460] on td "28" at bounding box center [885, 474] width 35 height 29
type input "[DATE]"
click at [884, 449] on div "21" at bounding box center [884, 445] width 23 height 23
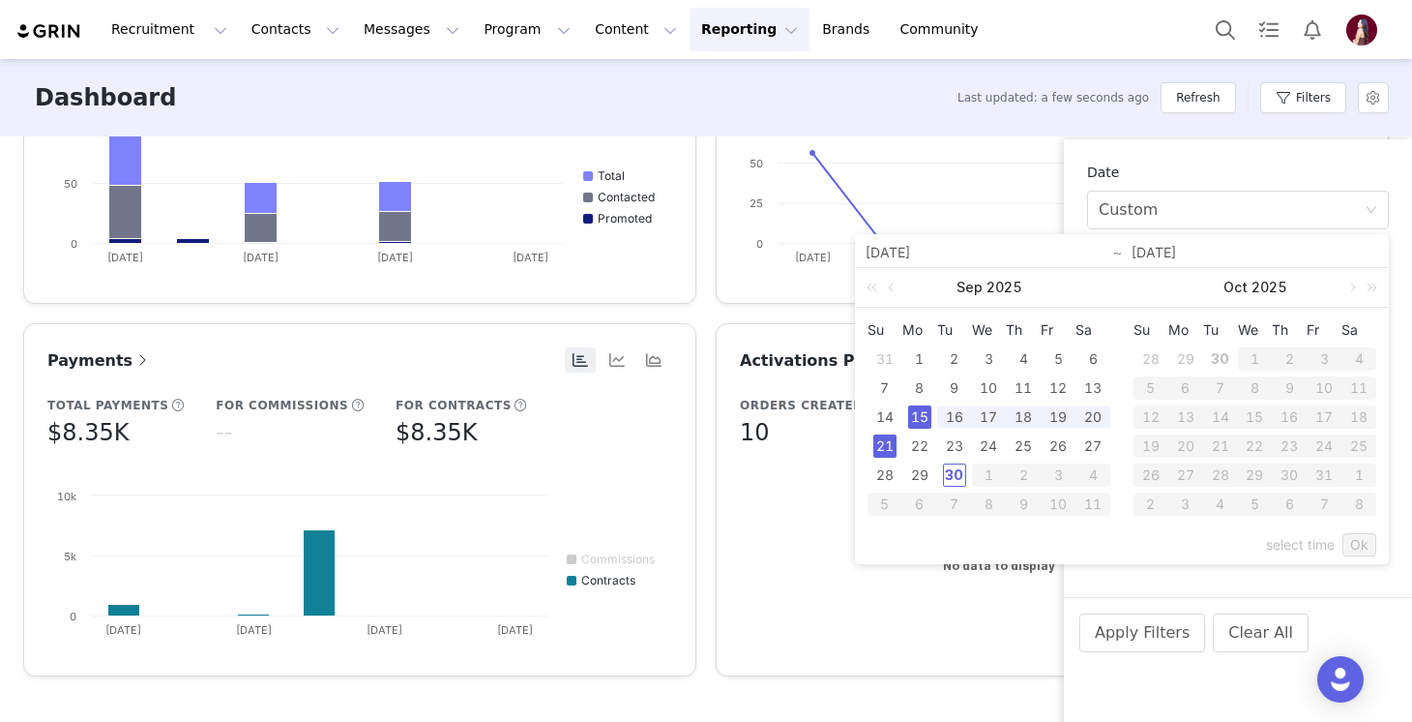
click at [918, 418] on div "15" at bounding box center [919, 416] width 23 height 23
type input "[DATE]"
click at [1353, 541] on link "Ok" at bounding box center [1359, 544] width 34 height 23
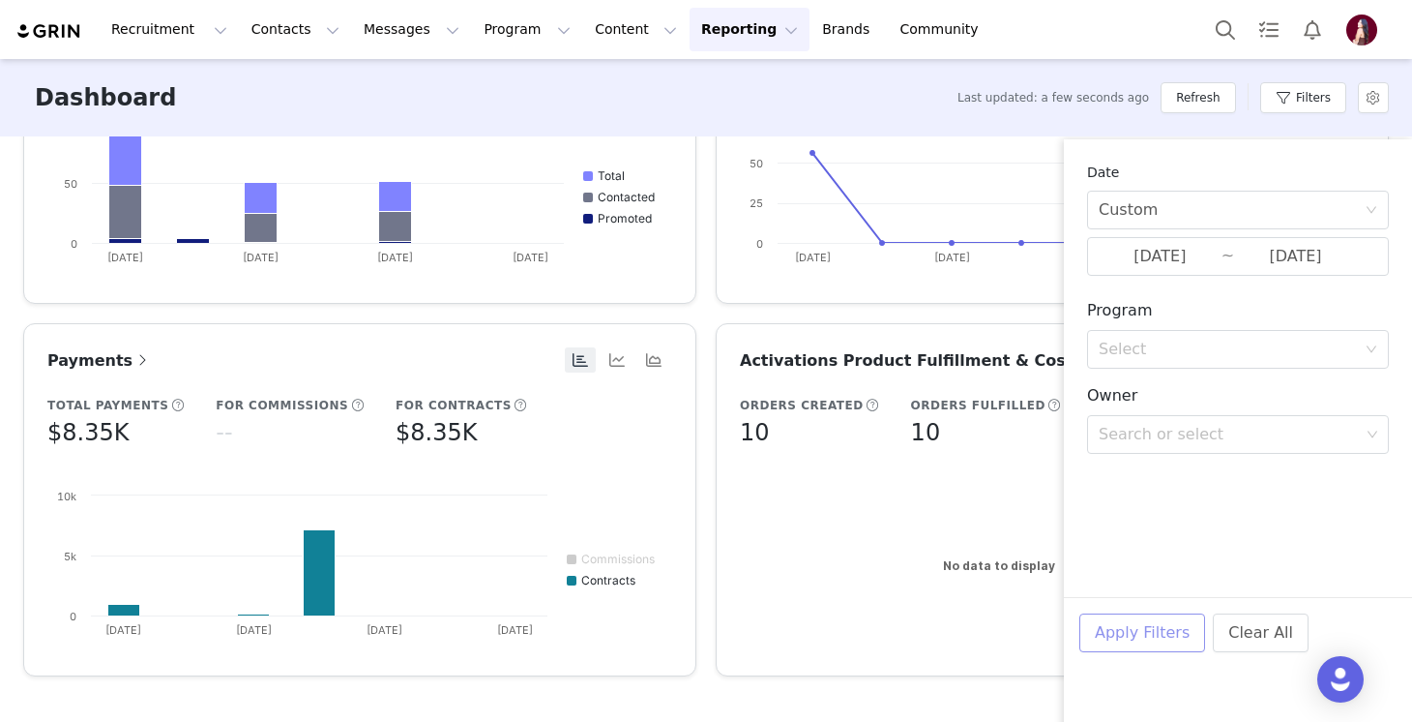
click at [1165, 627] on button "Apply Filters" at bounding box center [1142, 632] width 126 height 39
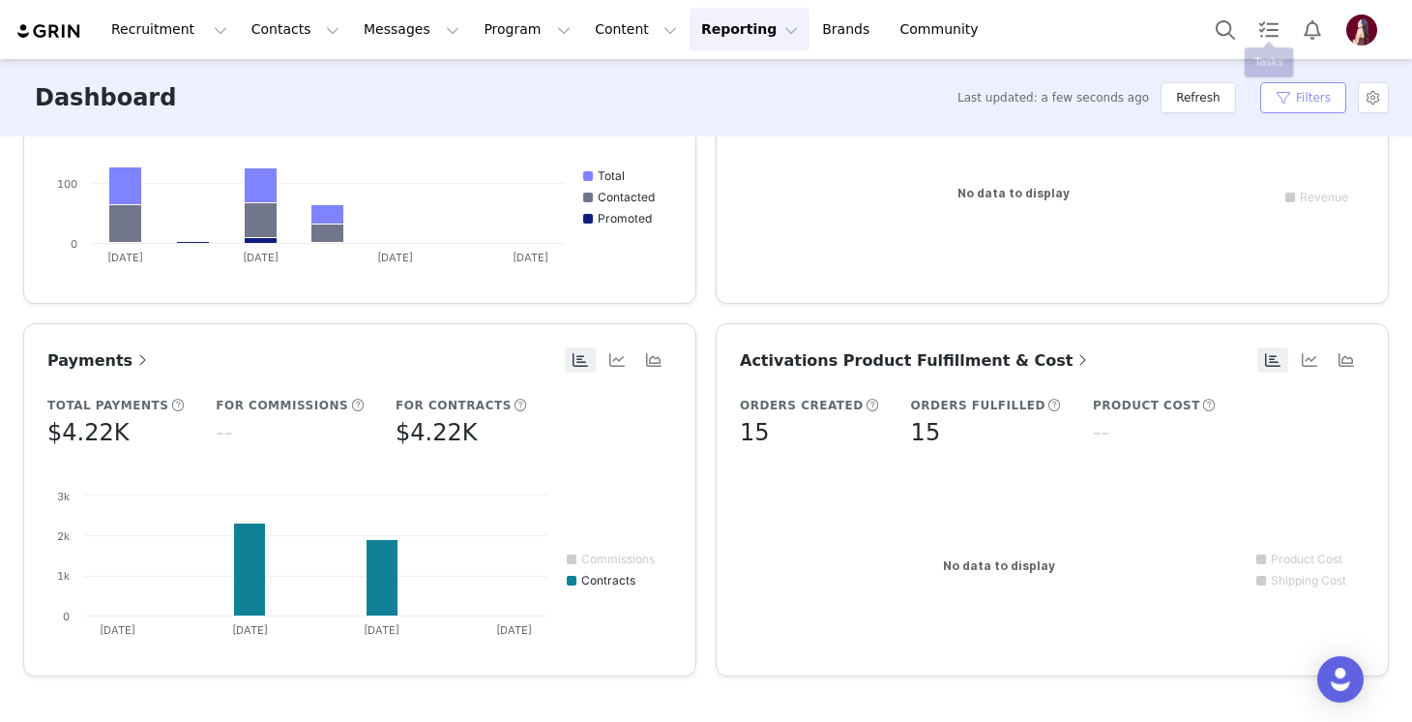
click at [1272, 86] on button "Filters" at bounding box center [1303, 97] width 86 height 31
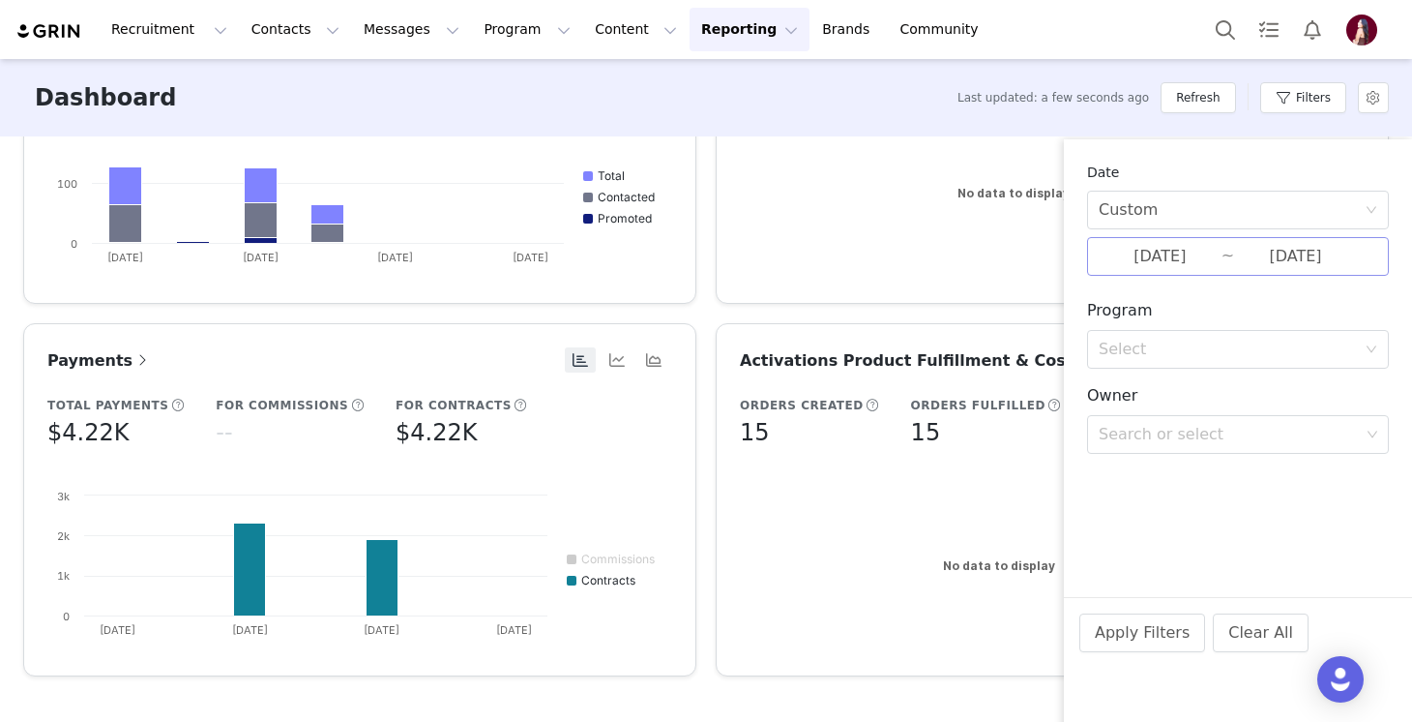
click at [1136, 260] on input "[DATE]" at bounding box center [1160, 256] width 123 height 25
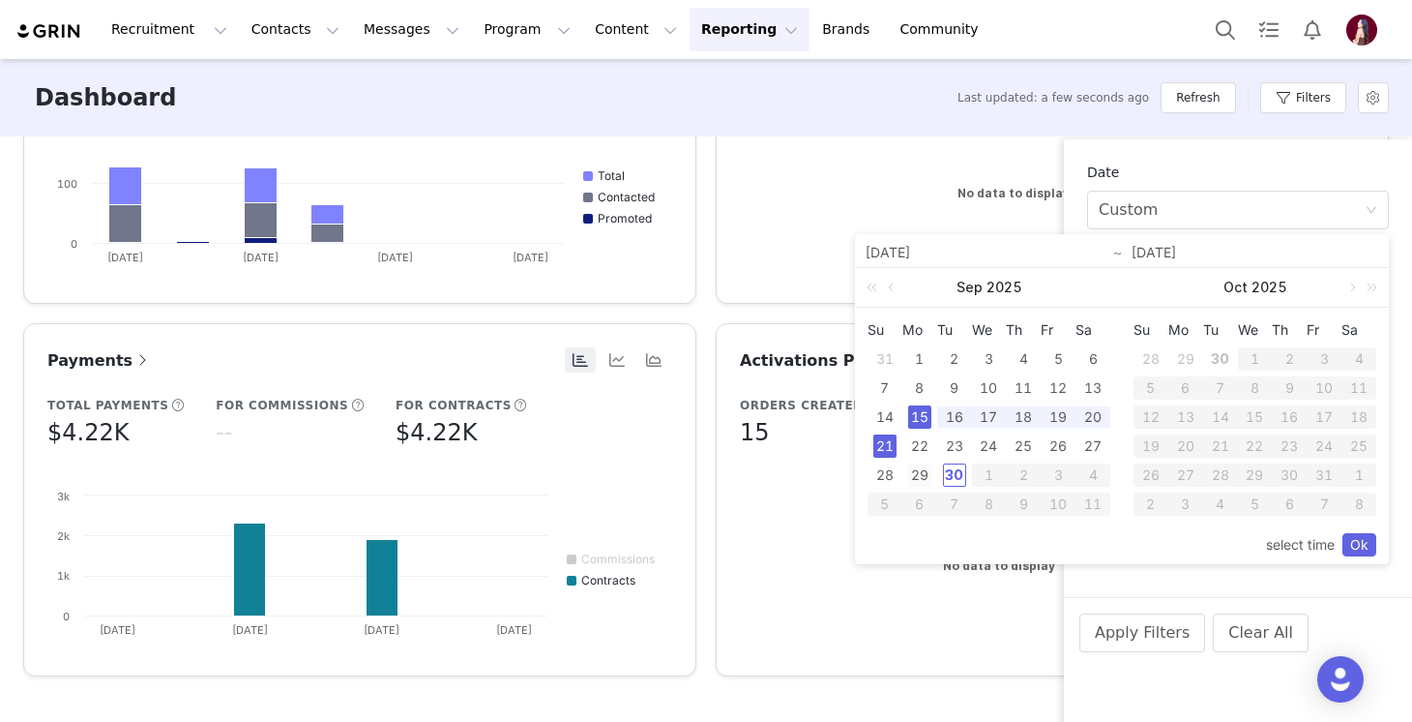
click at [915, 465] on div "29" at bounding box center [919, 474] width 23 height 23
click at [956, 465] on div "30" at bounding box center [954, 474] width 23 height 23
type input "[DATE]"
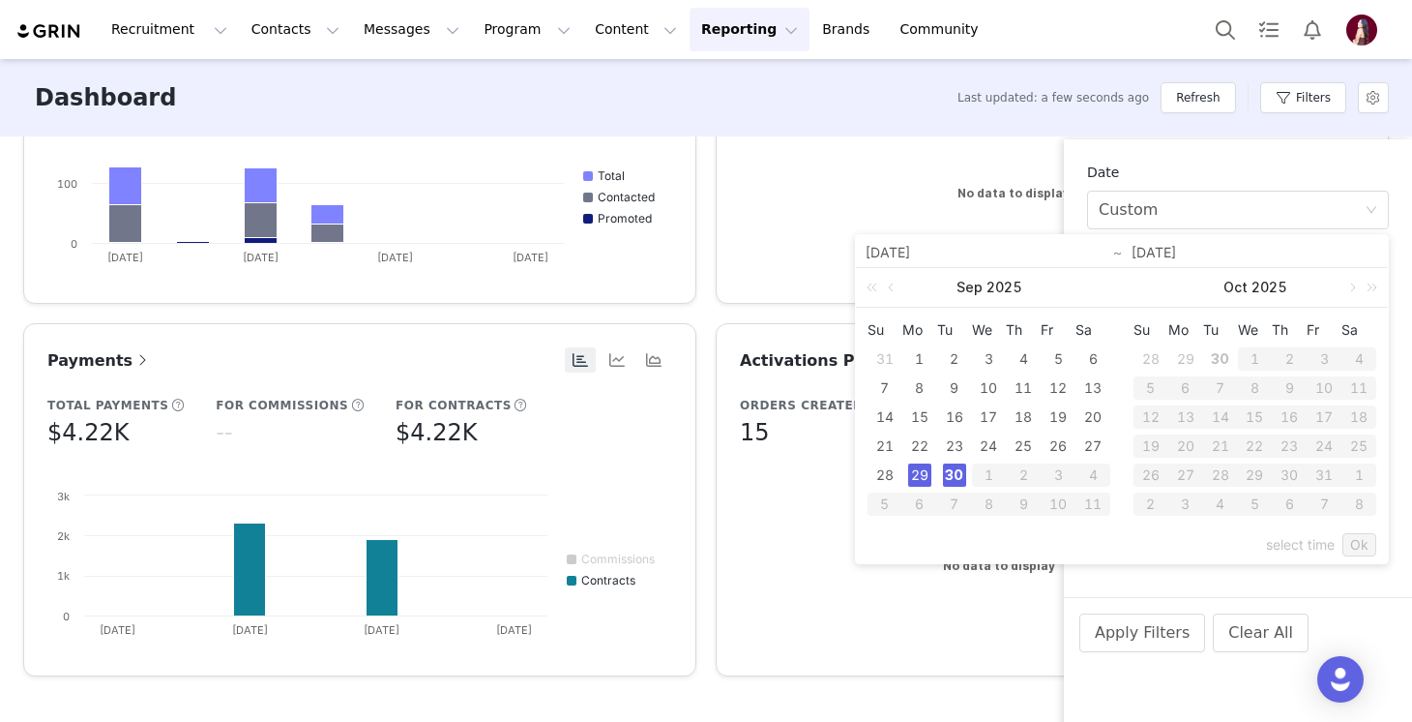
type input "[DATE]"
click at [1365, 544] on link "Ok" at bounding box center [1359, 544] width 34 height 23
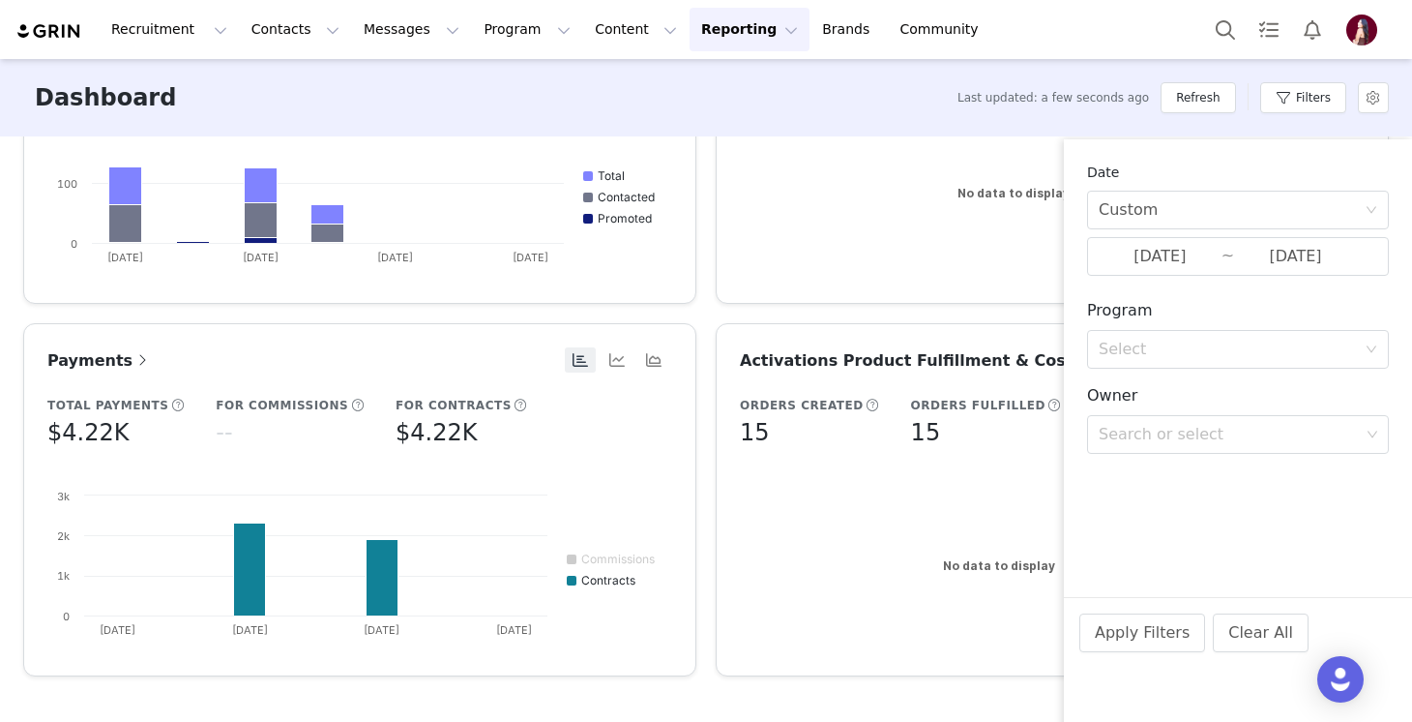
click at [1147, 610] on div "Apply Filters Clear All" at bounding box center [1238, 659] width 348 height 125
click at [1130, 636] on button "Apply Filters" at bounding box center [1142, 632] width 126 height 39
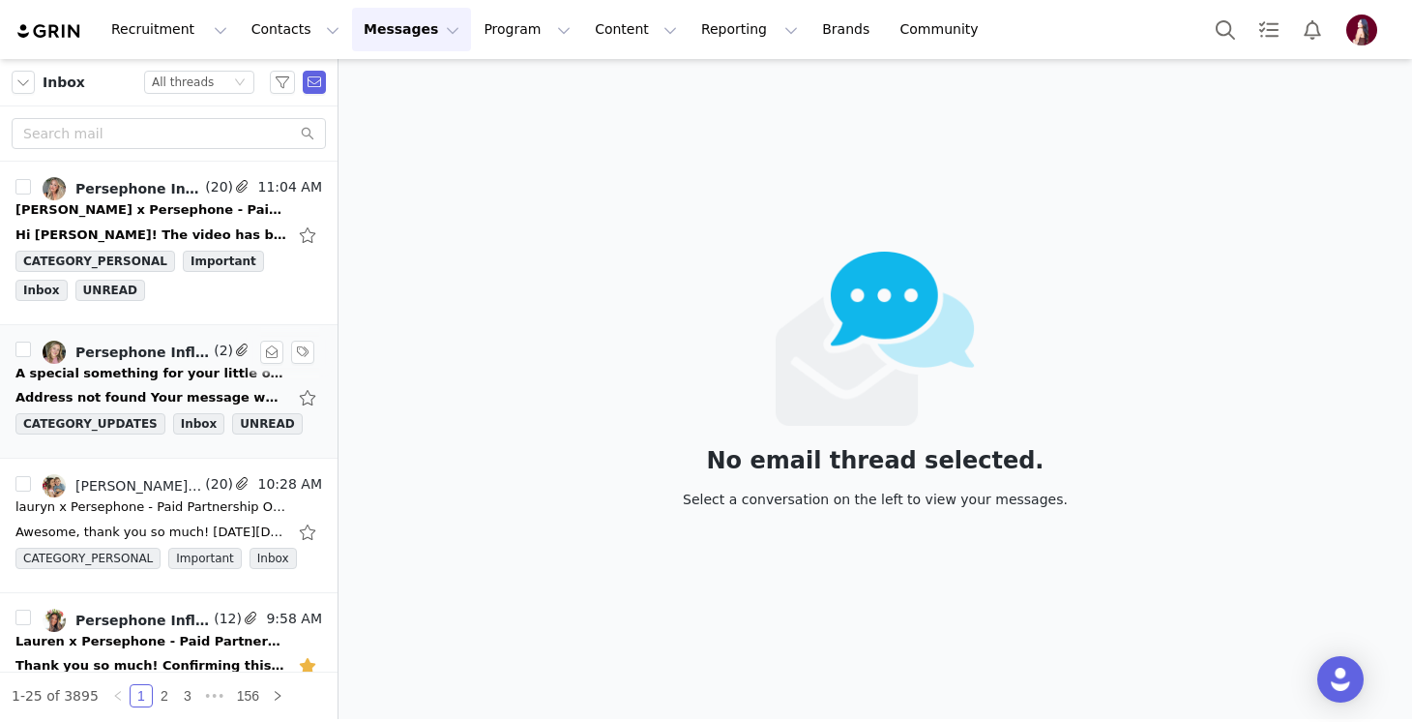
click at [109, 388] on div "Address not found Your message wasn't delivered to [EMAIL_ADDRESS][DOMAIN_NAME]…" at bounding box center [150, 397] width 271 height 19
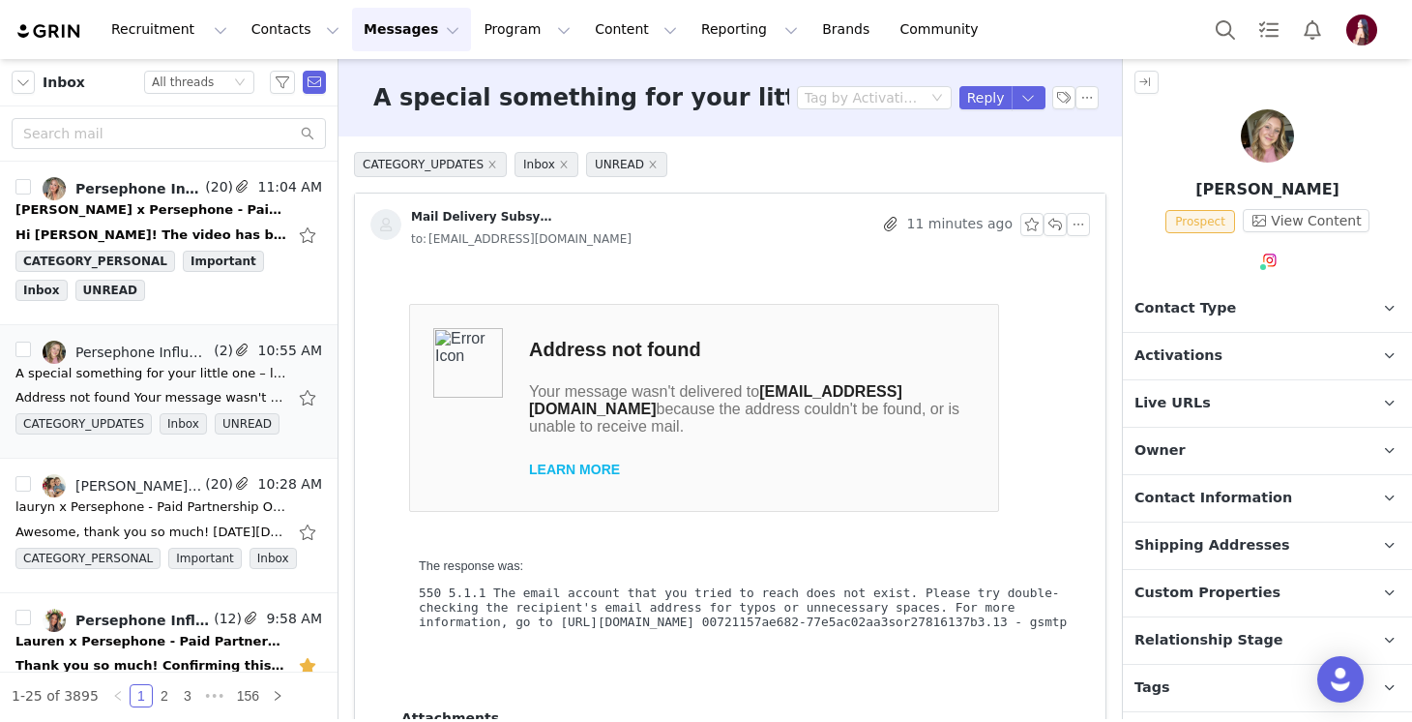
click at [1268, 317] on p "Contact Type Contact type can be Creator, Prospect, Application, or Manager." at bounding box center [1244, 308] width 243 height 46
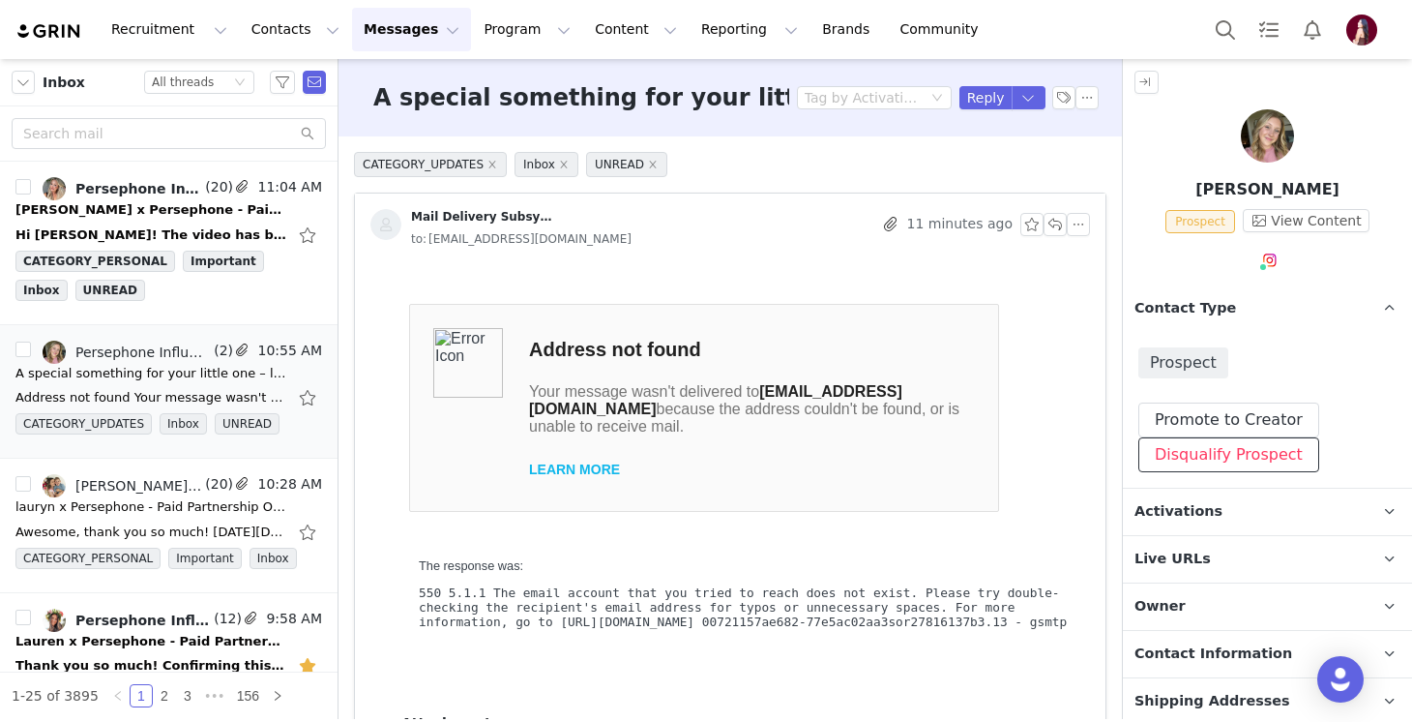
click at [1181, 457] on button "Disqualify Prospect" at bounding box center [1228, 454] width 181 height 35
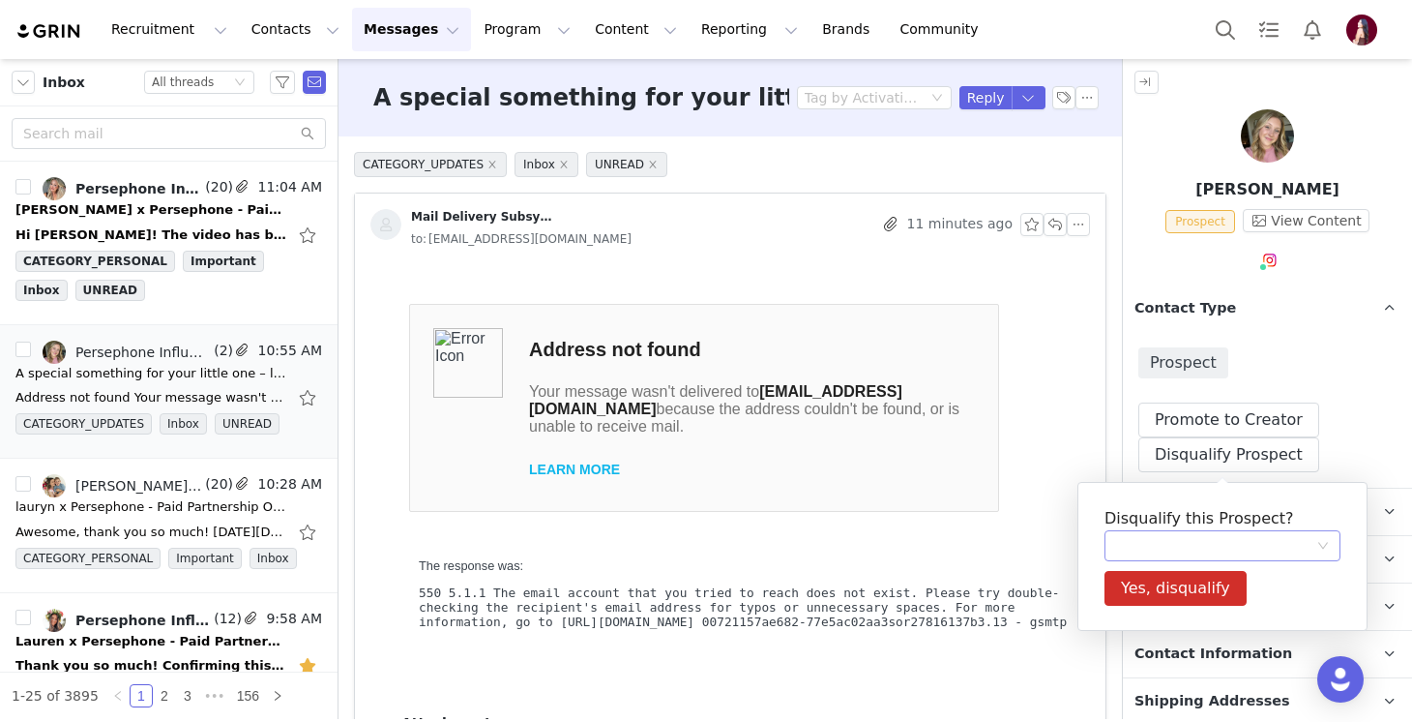
click at [1168, 533] on div at bounding box center [1216, 545] width 200 height 29
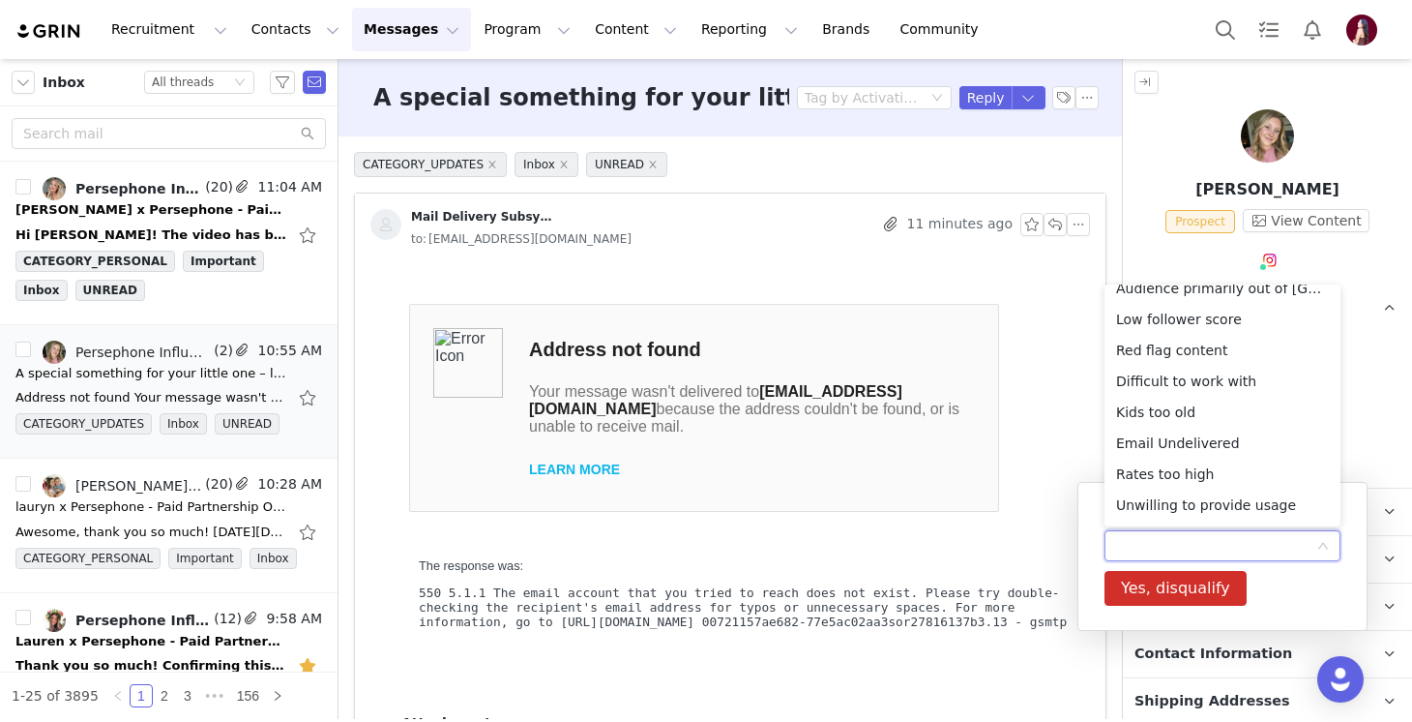
scroll to position [204, 0]
click at [1190, 428] on li "Email Undelivered" at bounding box center [1223, 440] width 236 height 31
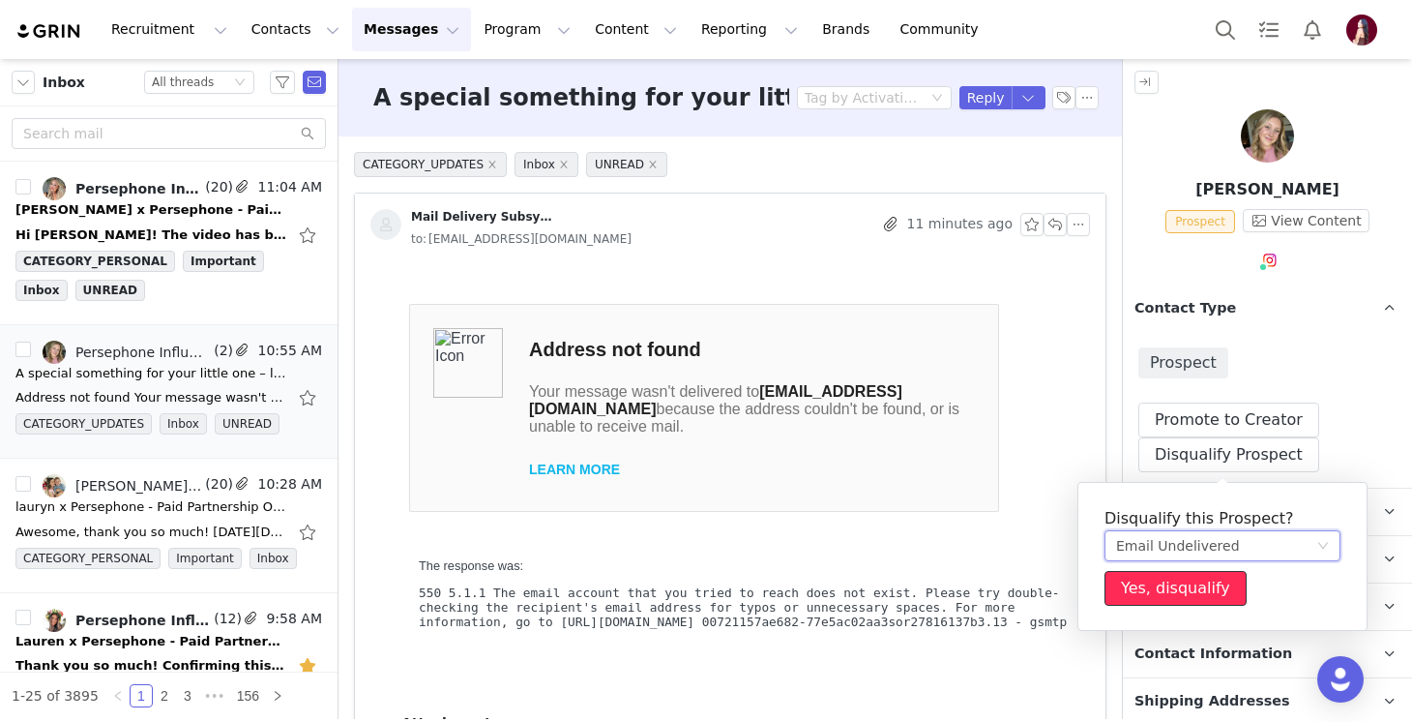
click at [1186, 579] on button "Yes, disqualify" at bounding box center [1176, 588] width 142 height 35
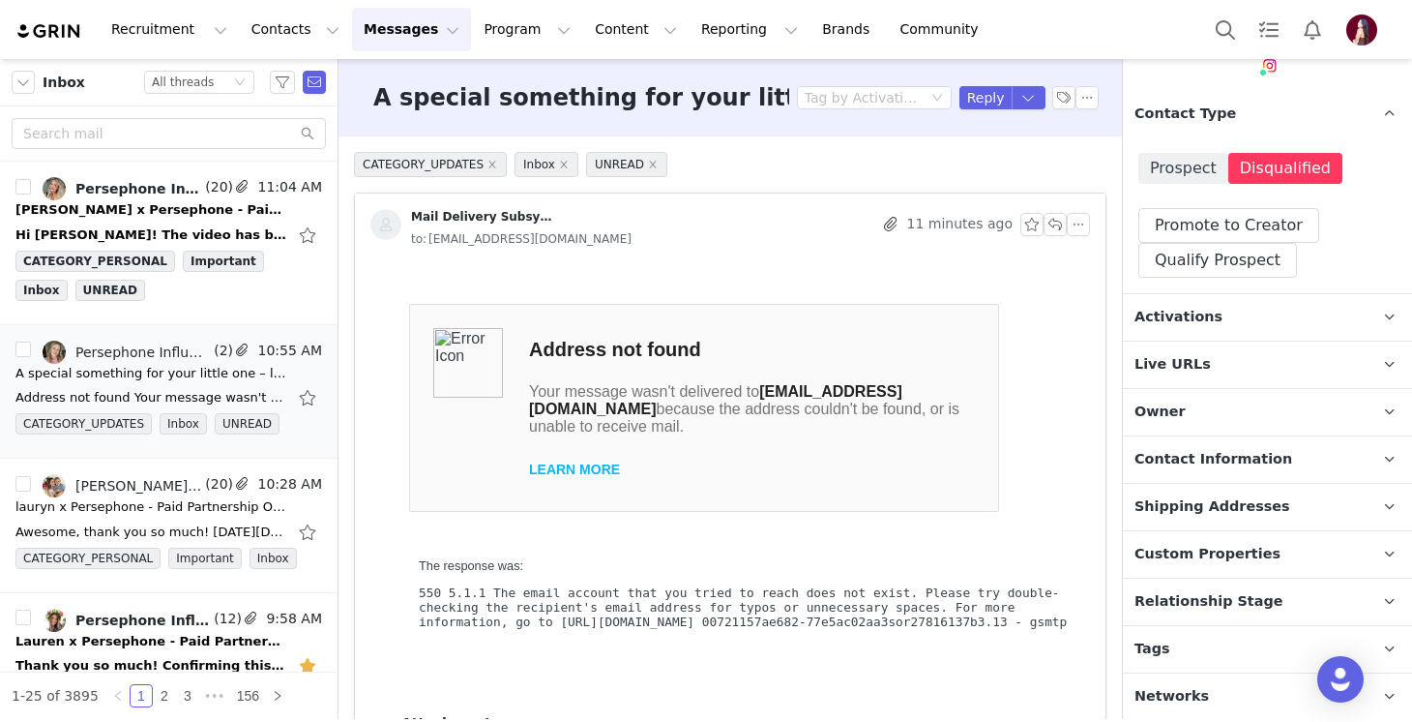
click at [1215, 610] on p "Relationship Stage Use relationship stages to move contacts through a logical s…" at bounding box center [1244, 601] width 243 height 46
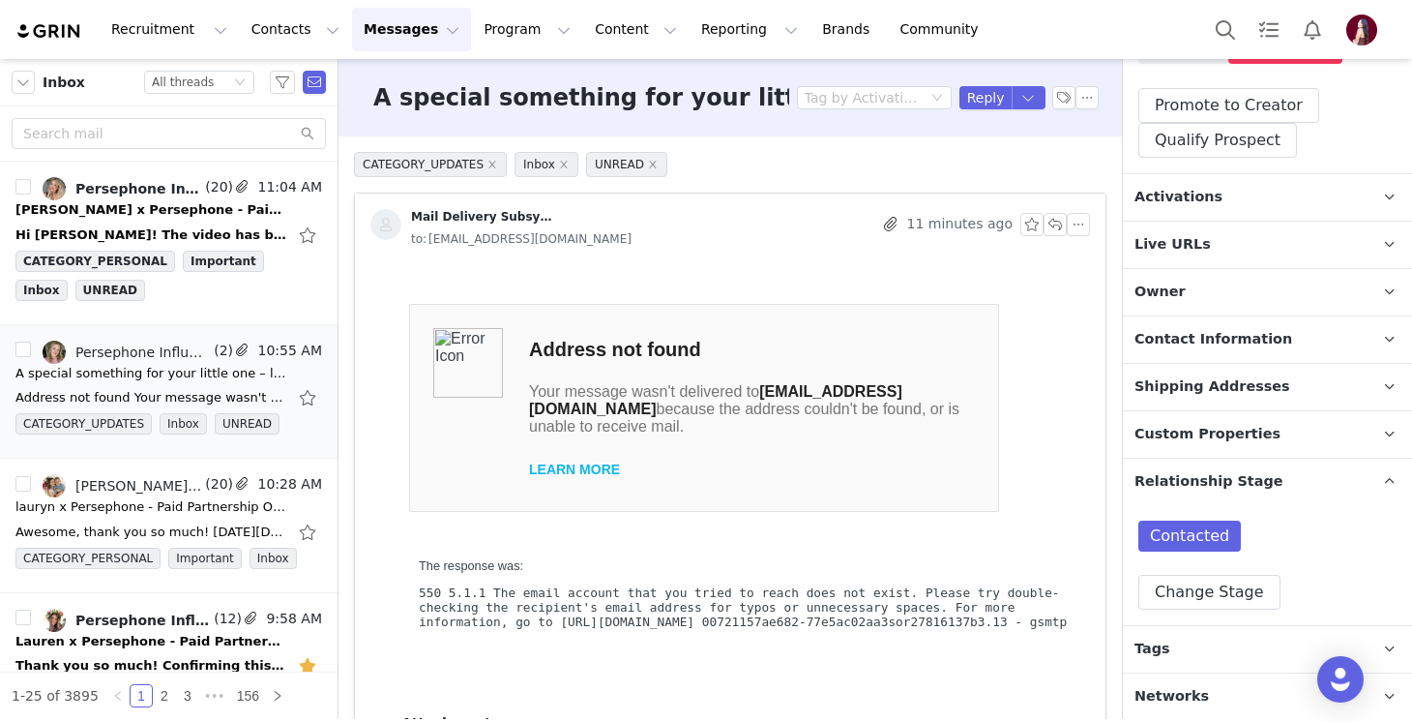
click at [1215, 610] on div "Contacted Change Stage" at bounding box center [1267, 565] width 289 height 120
click at [1215, 598] on button "Change Stage" at bounding box center [1209, 592] width 142 height 35
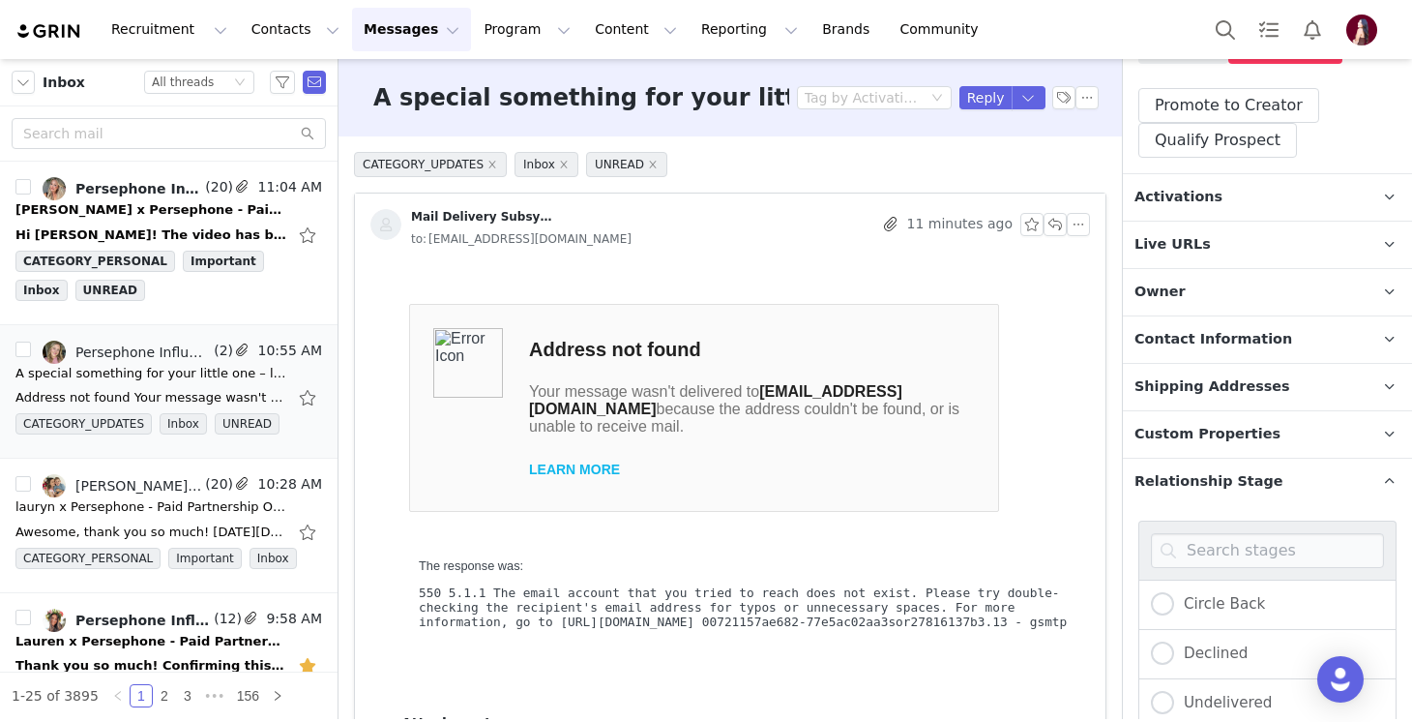
scroll to position [643, 0]
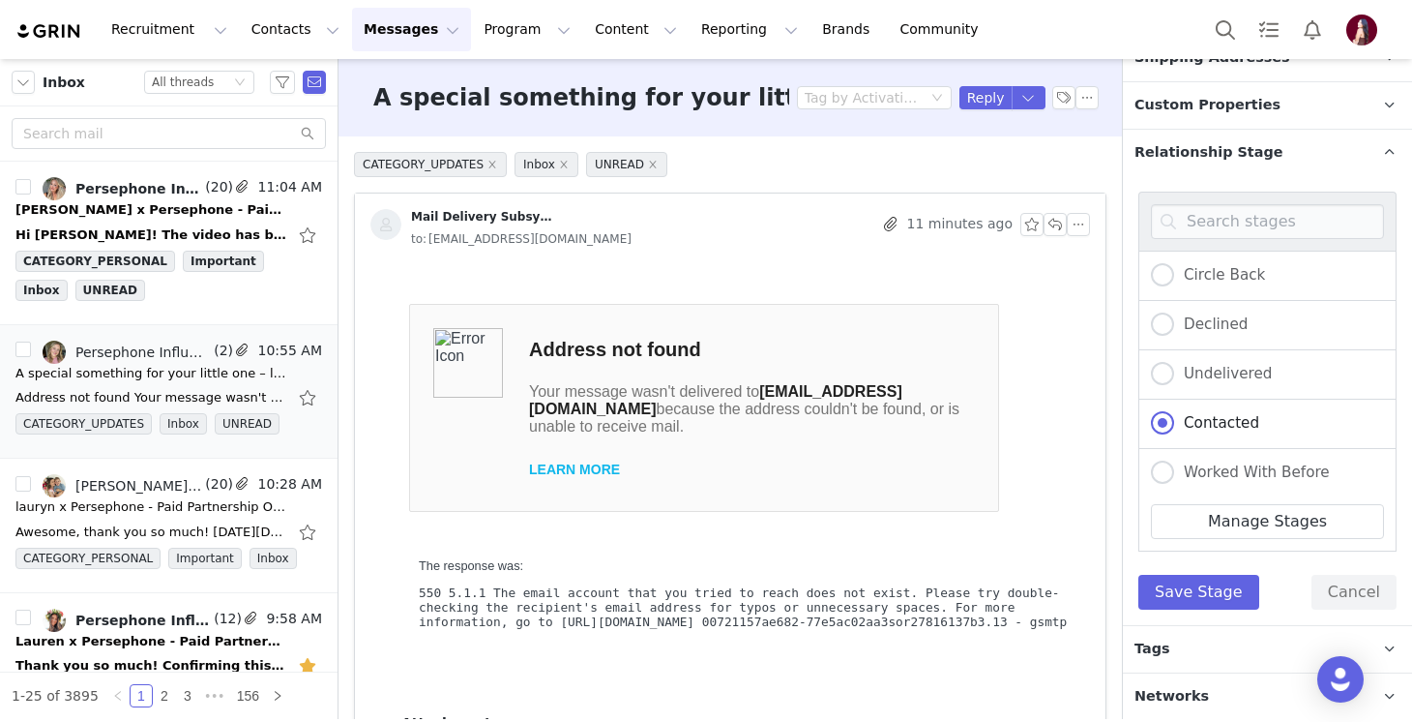
click at [1200, 357] on div "Undelivered" at bounding box center [1267, 374] width 258 height 49
click at [1196, 372] on span "Undelivered" at bounding box center [1223, 373] width 98 height 17
click at [1174, 372] on input "Undelivered" at bounding box center [1162, 374] width 23 height 25
radio input "true"
radio input "false"
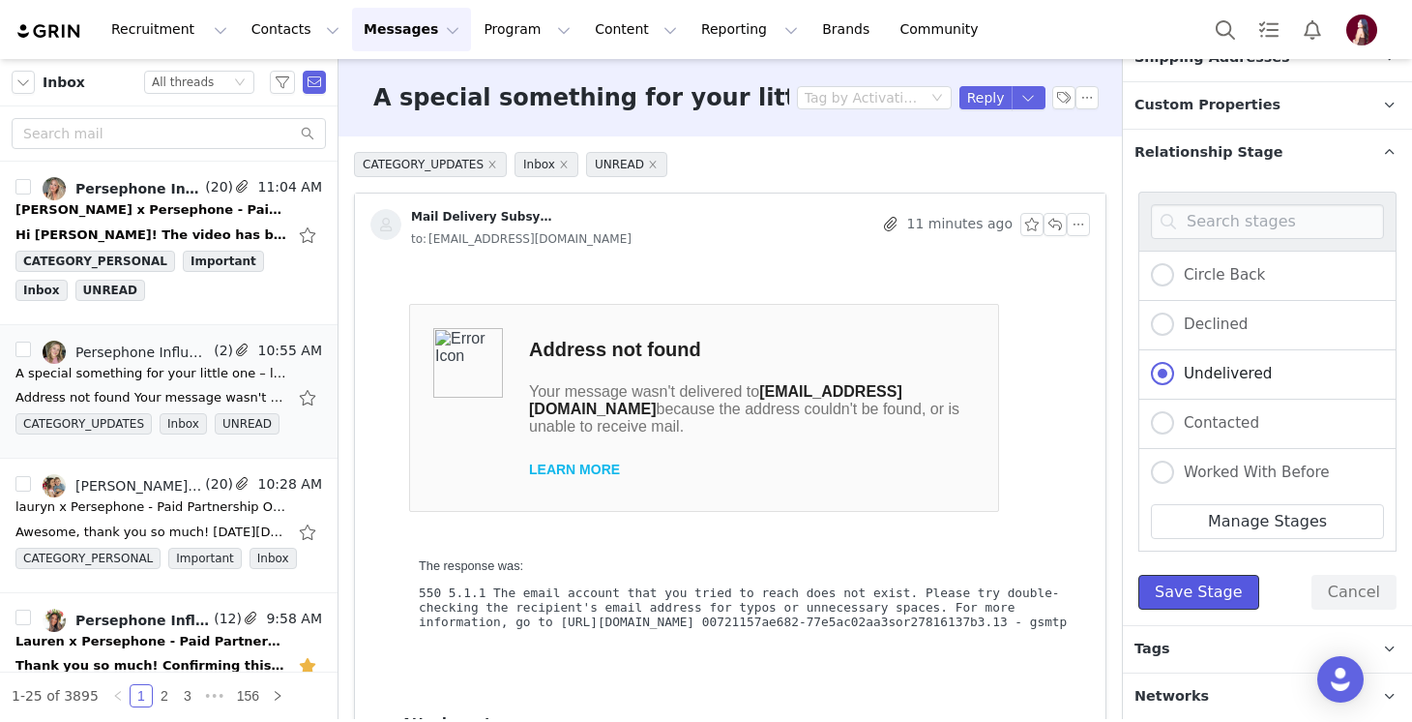
click at [1178, 583] on button "Save Stage" at bounding box center [1198, 592] width 121 height 35
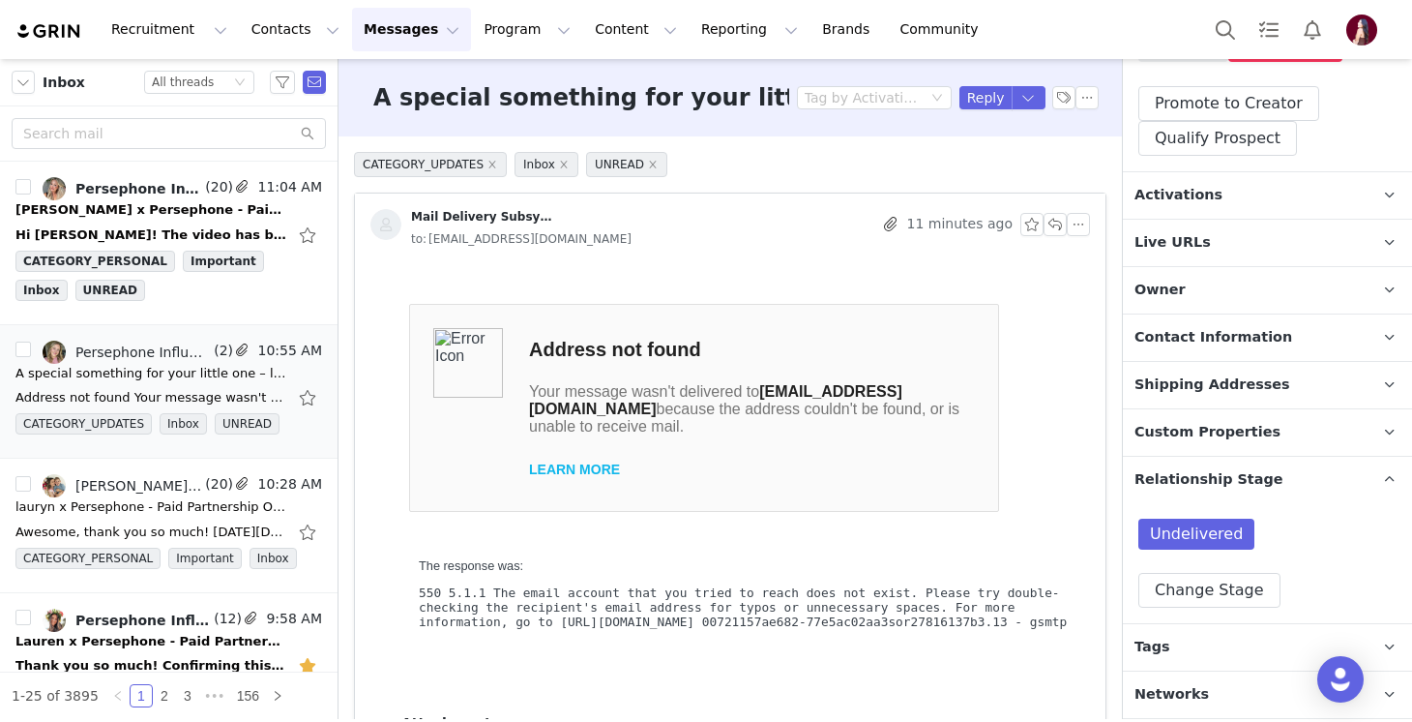
scroll to position [314, 0]
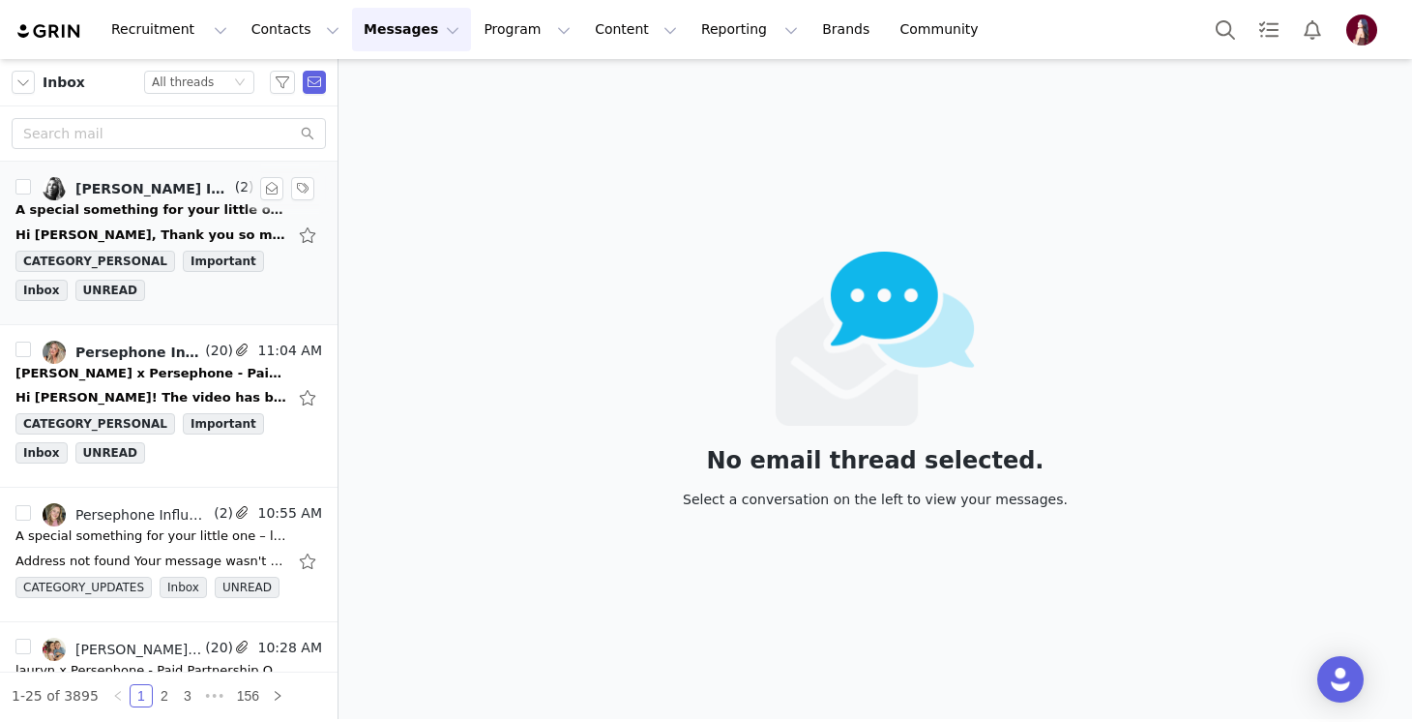
click at [181, 194] on div "[PERSON_NAME] Influencer" at bounding box center [153, 188] width 156 height 15
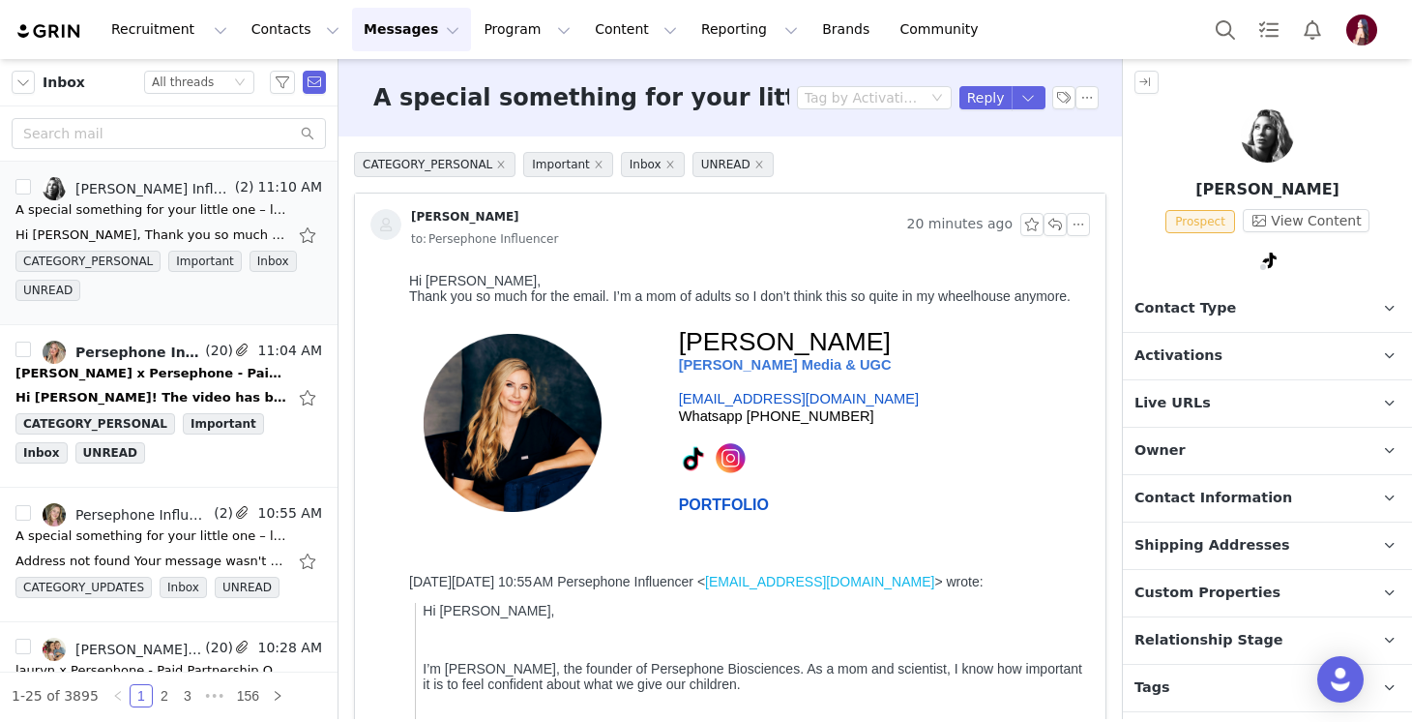
click at [1160, 305] on span "Contact Type" at bounding box center [1186, 308] width 102 height 21
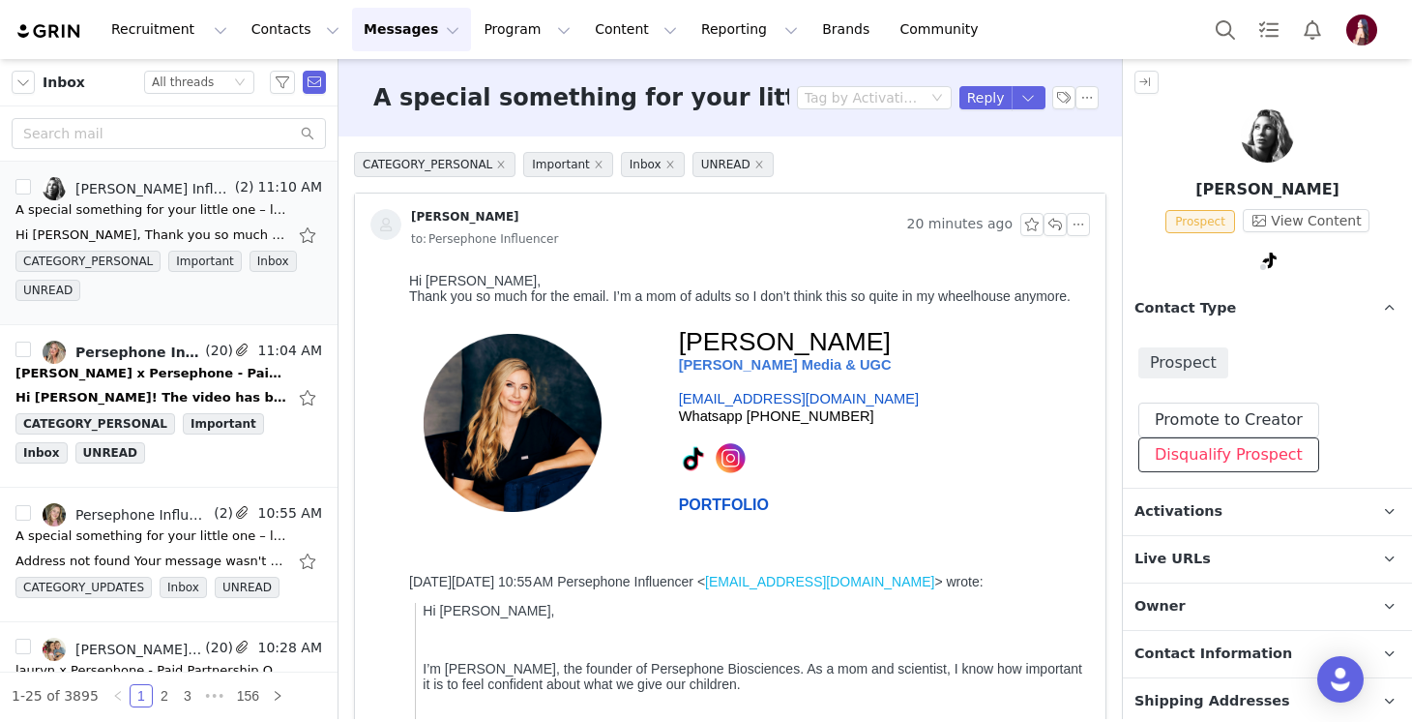
click at [1212, 454] on button "Disqualify Prospect" at bounding box center [1228, 454] width 181 height 35
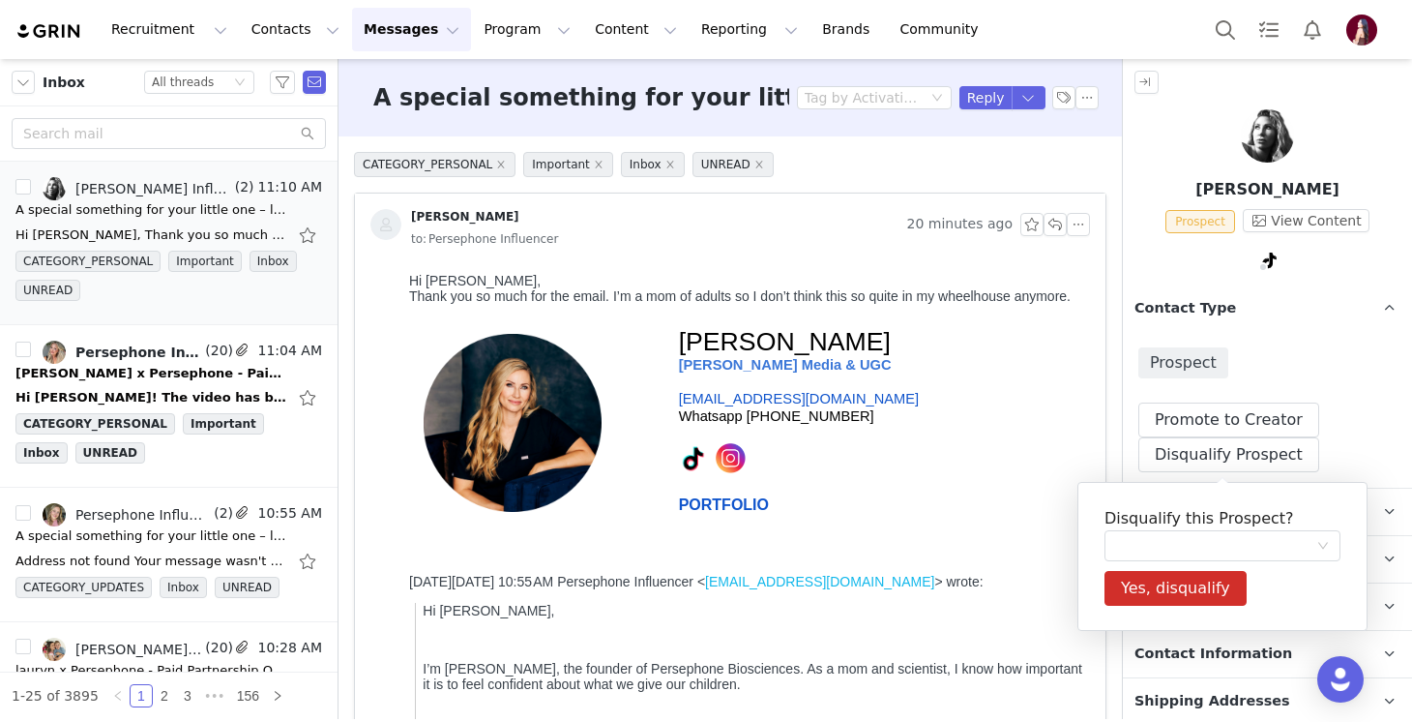
click at [1171, 527] on h5 "Disqualify this Prospect?" at bounding box center [1223, 518] width 236 height 23
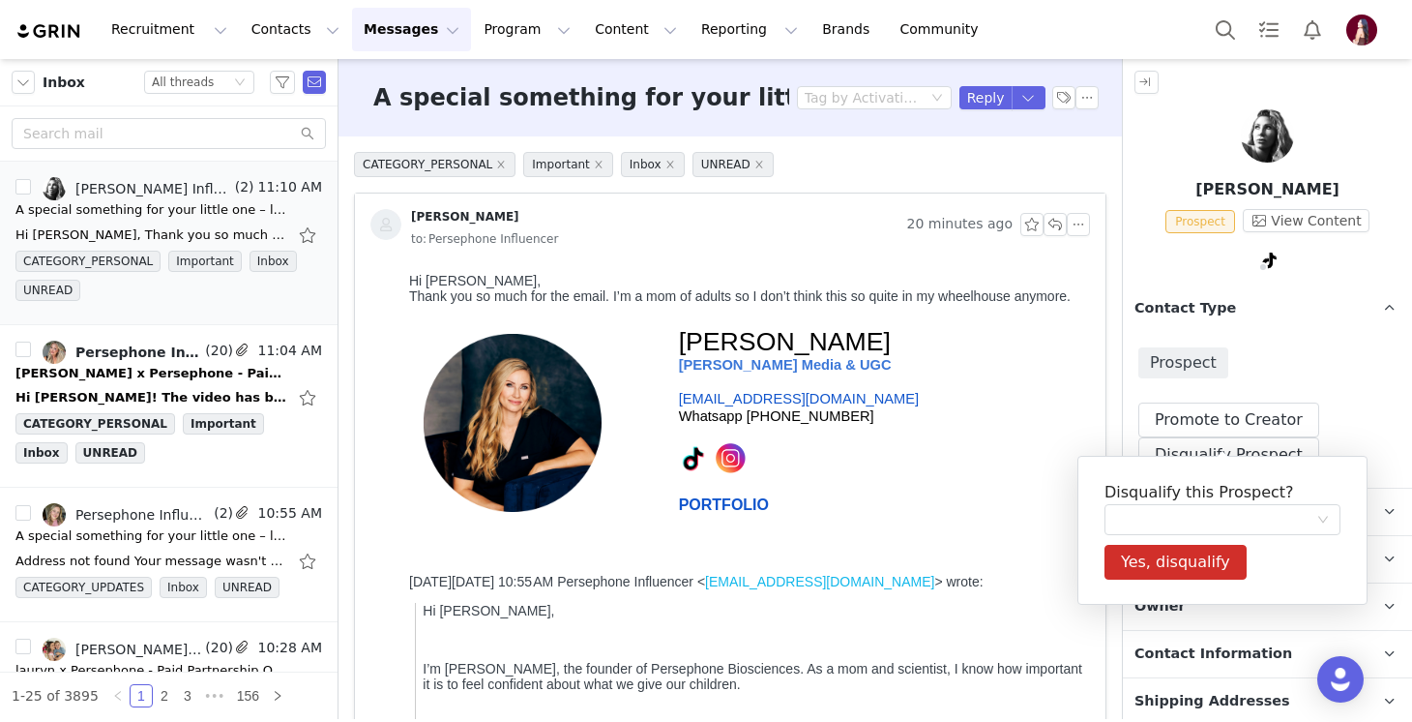
scroll to position [68, 0]
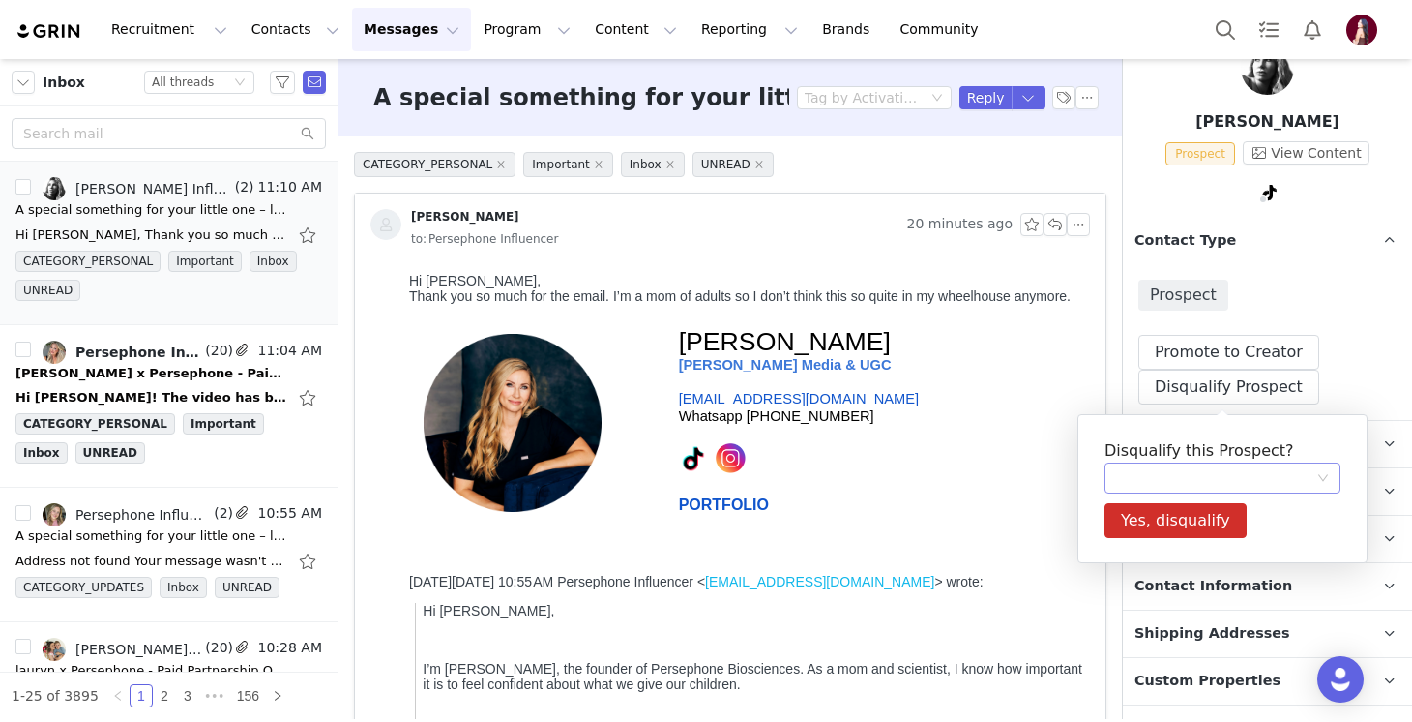
click at [1164, 473] on div at bounding box center [1216, 477] width 200 height 29
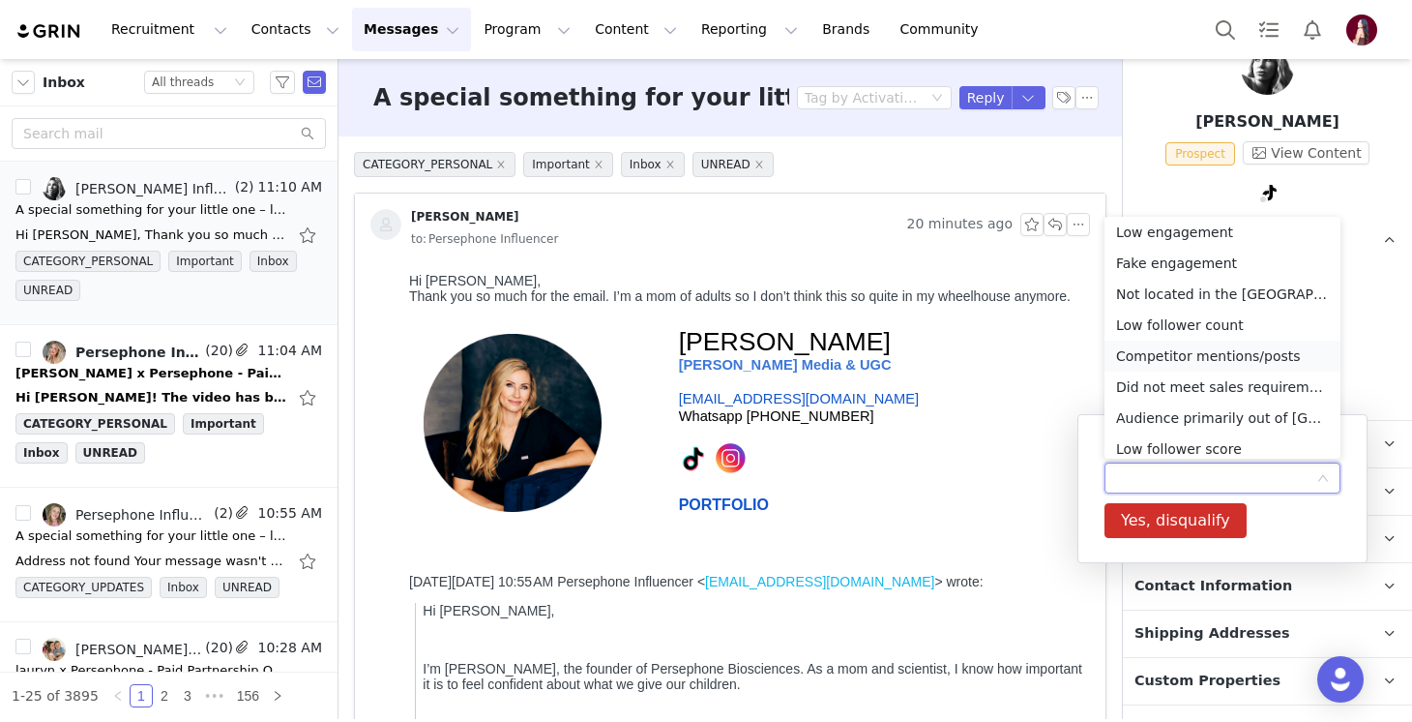
scroll to position [230, 0]
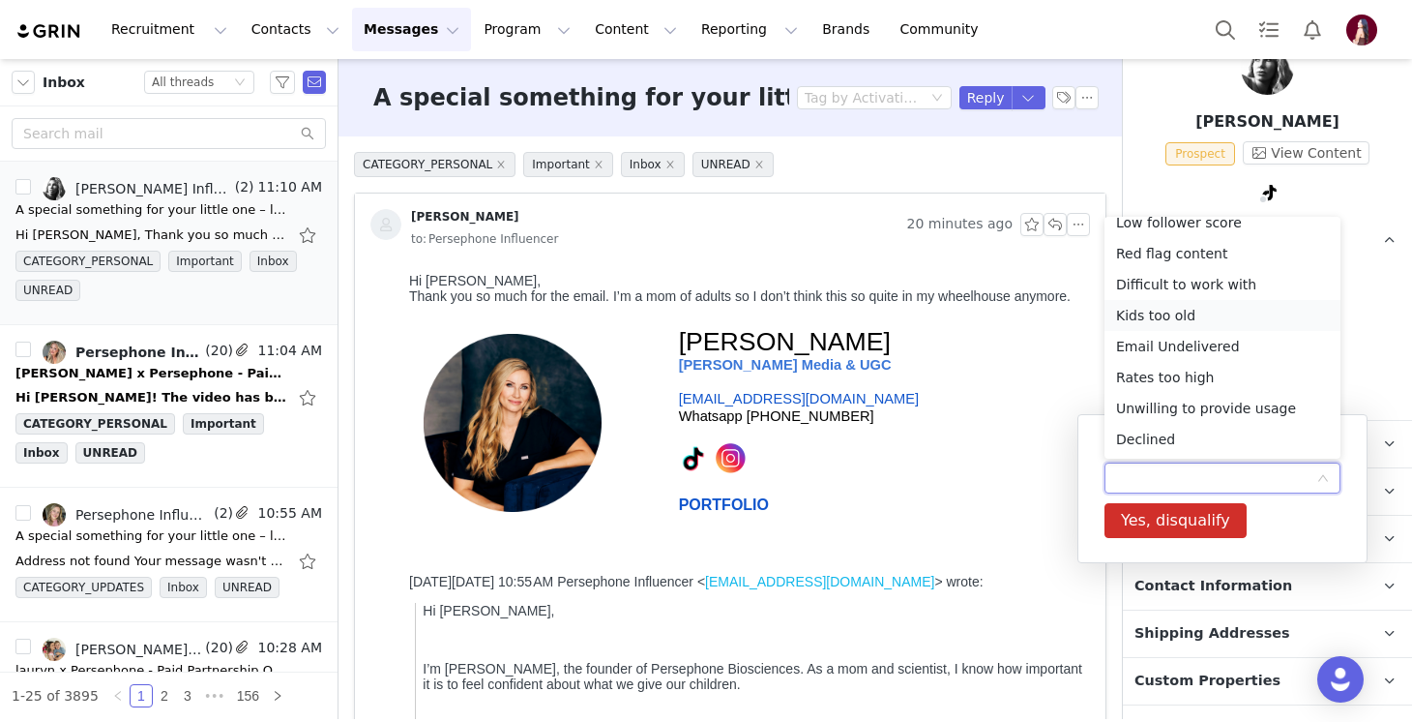
click at [1172, 319] on li "Kids too old" at bounding box center [1223, 315] width 236 height 31
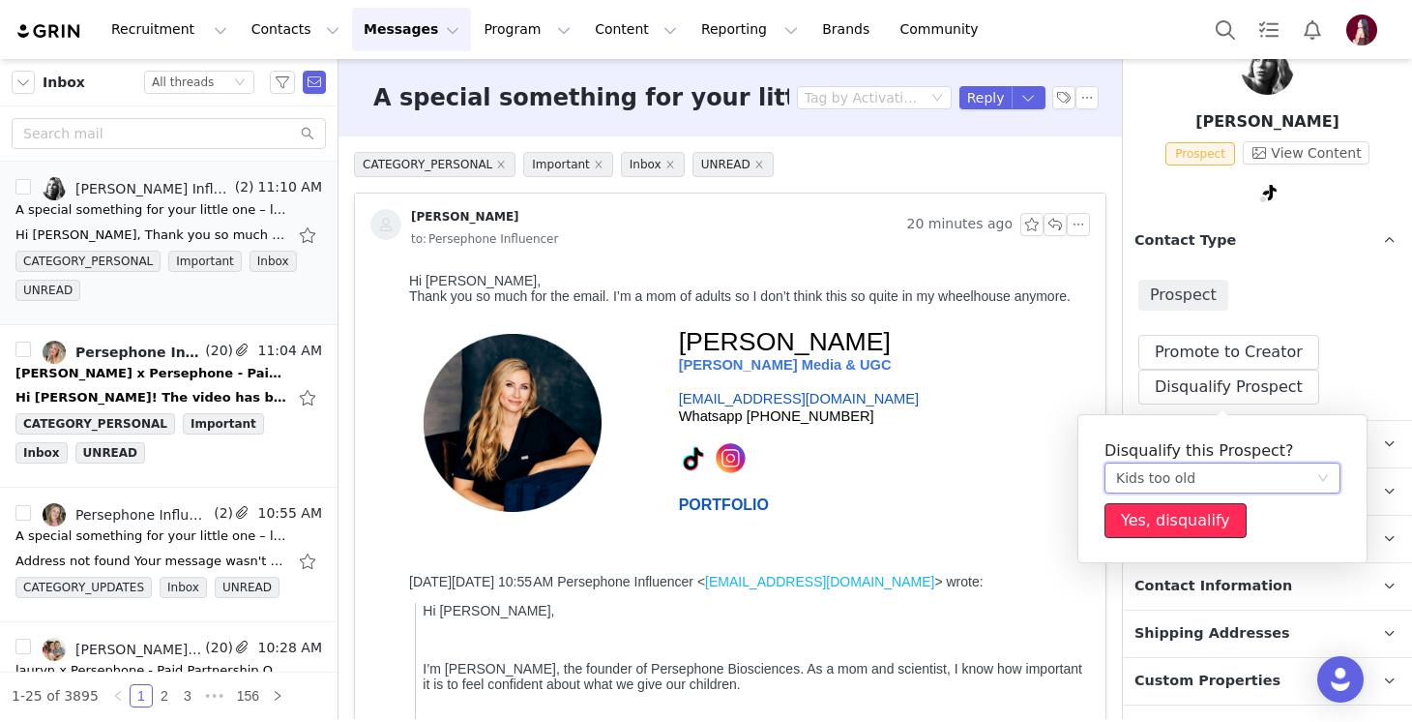
click at [1164, 525] on button "Yes, disqualify" at bounding box center [1176, 520] width 142 height 35
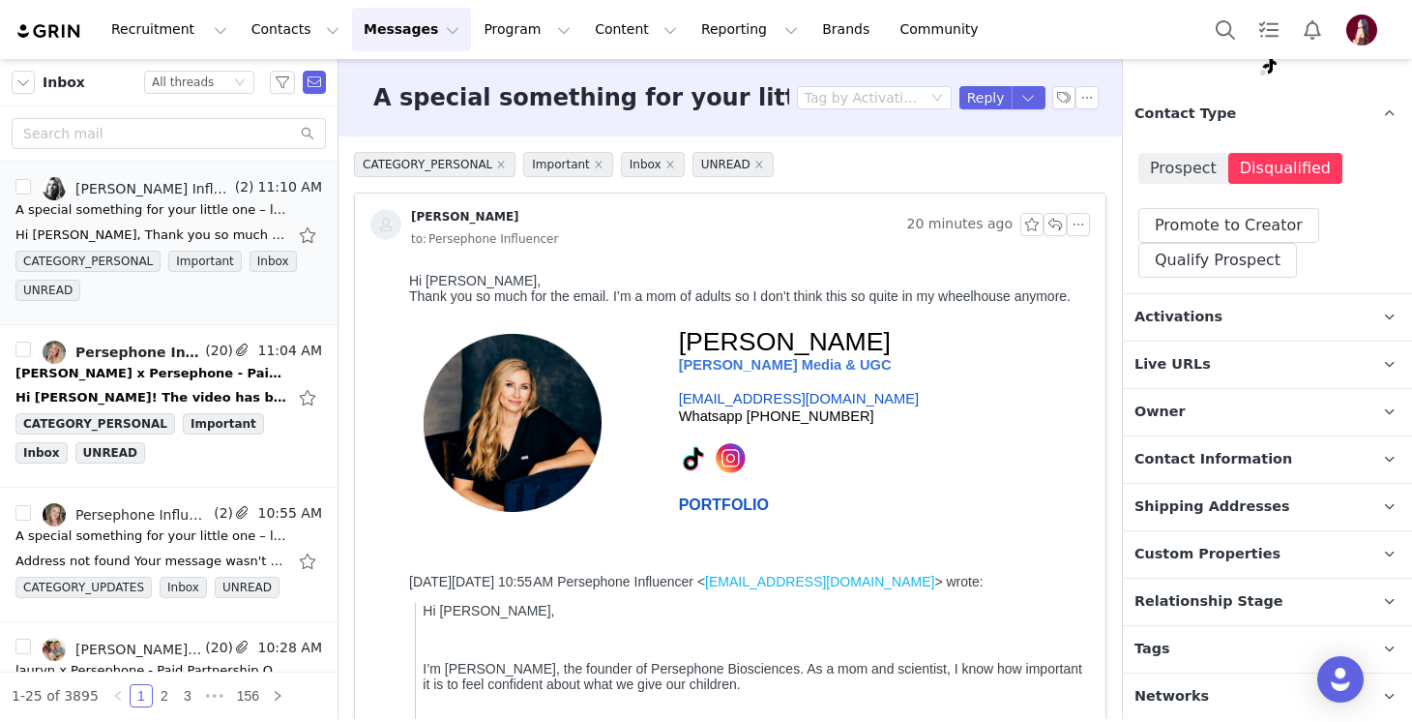
click at [1182, 582] on p "Relationship Stage Use relationship stages to move contacts through a logical s…" at bounding box center [1244, 601] width 243 height 46
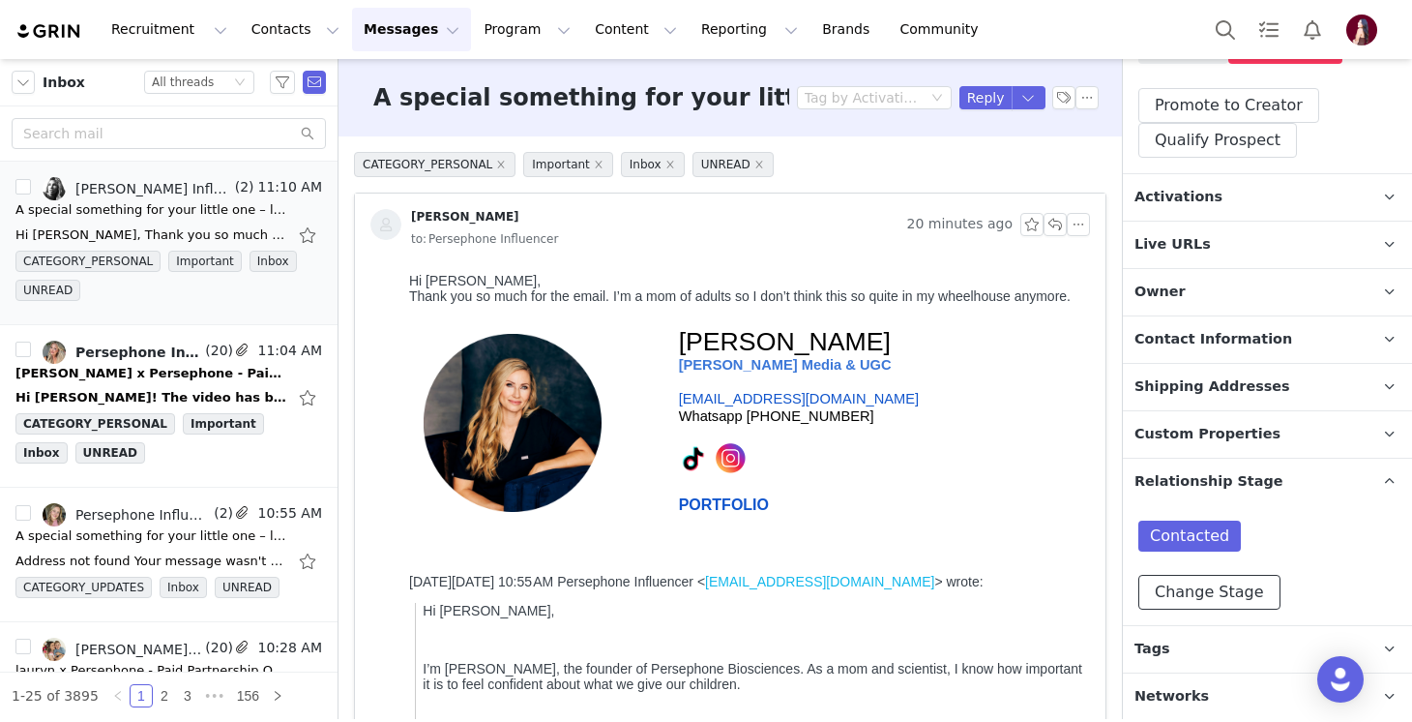
click at [1182, 582] on button "Change Stage" at bounding box center [1209, 592] width 142 height 35
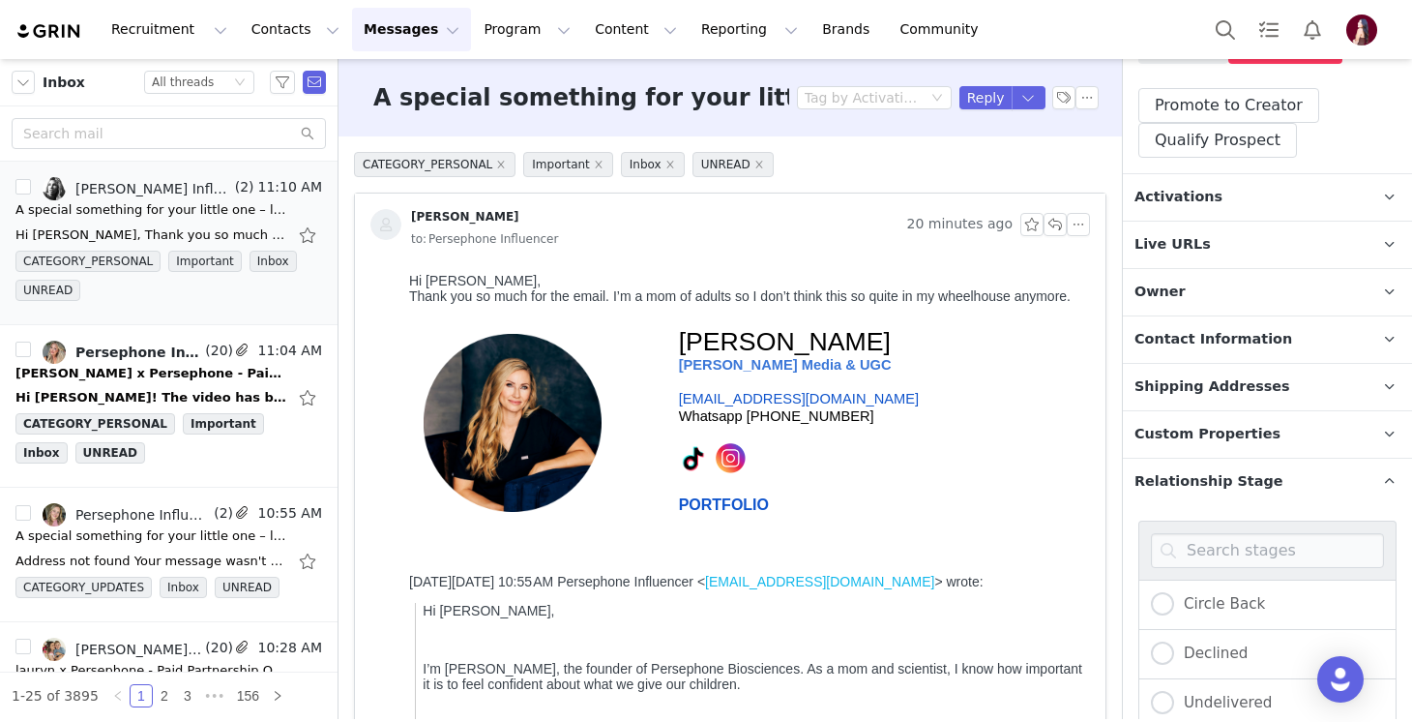
scroll to position [643, 0]
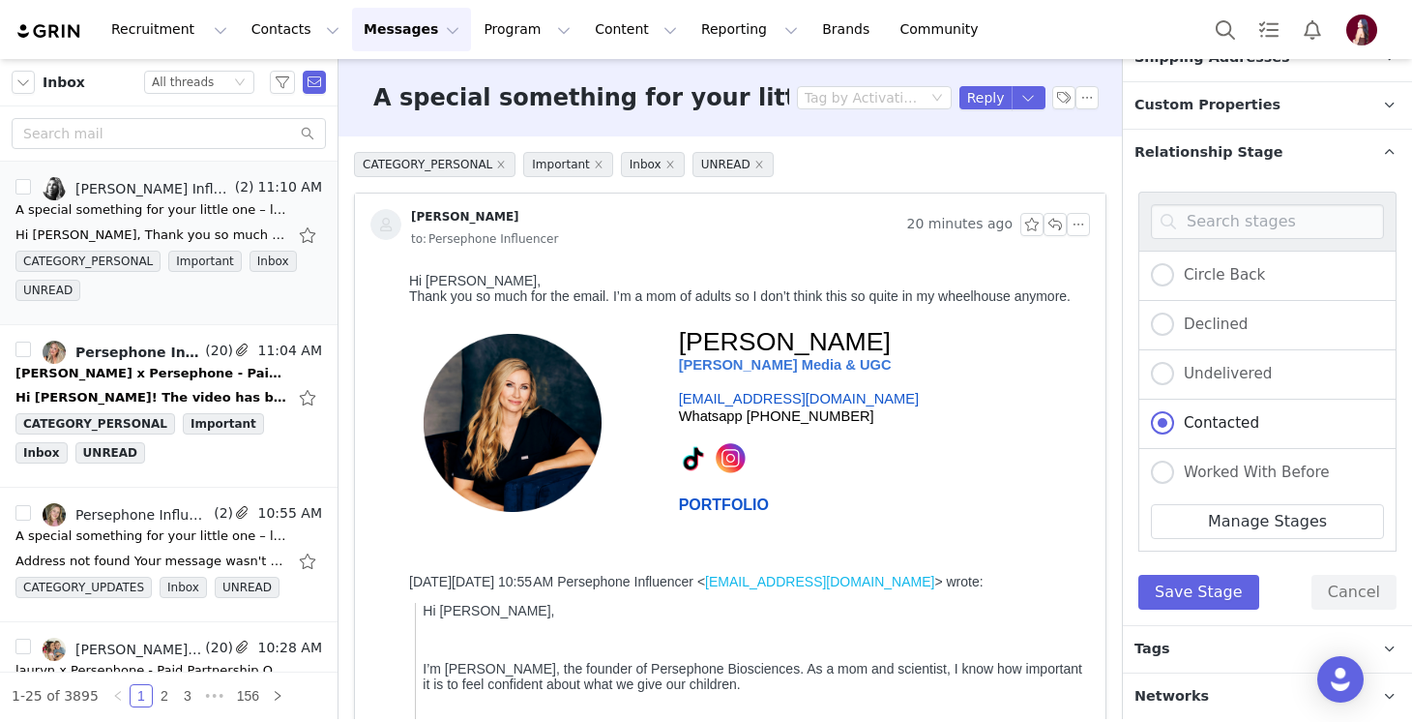
click at [1190, 339] on div "Declined" at bounding box center [1267, 325] width 258 height 49
click at [1187, 305] on div "Declined" at bounding box center [1267, 325] width 258 height 49
click at [1187, 315] on span "Declined" at bounding box center [1211, 323] width 74 height 17
click at [1174, 314] on input "Declined" at bounding box center [1162, 324] width 23 height 25
radio input "true"
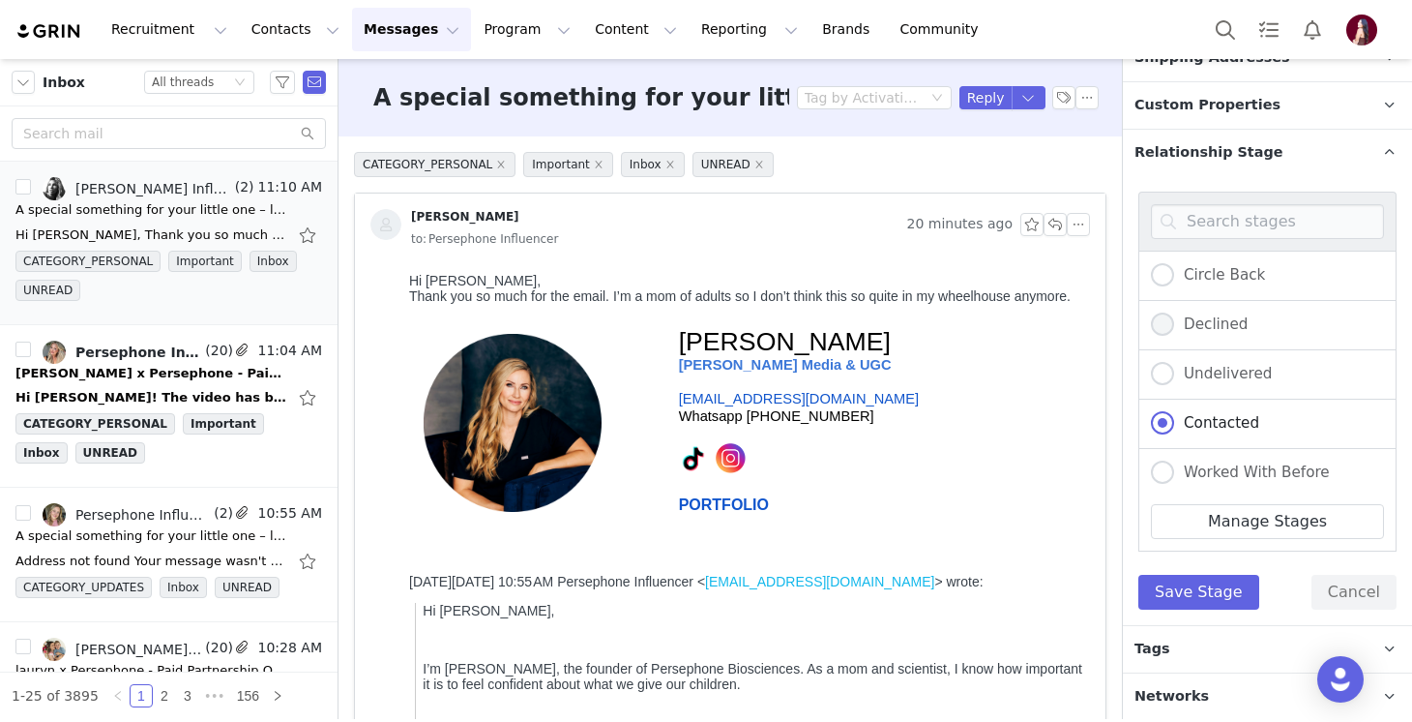
radio input "false"
click at [1181, 590] on button "Save Stage" at bounding box center [1198, 592] width 121 height 35
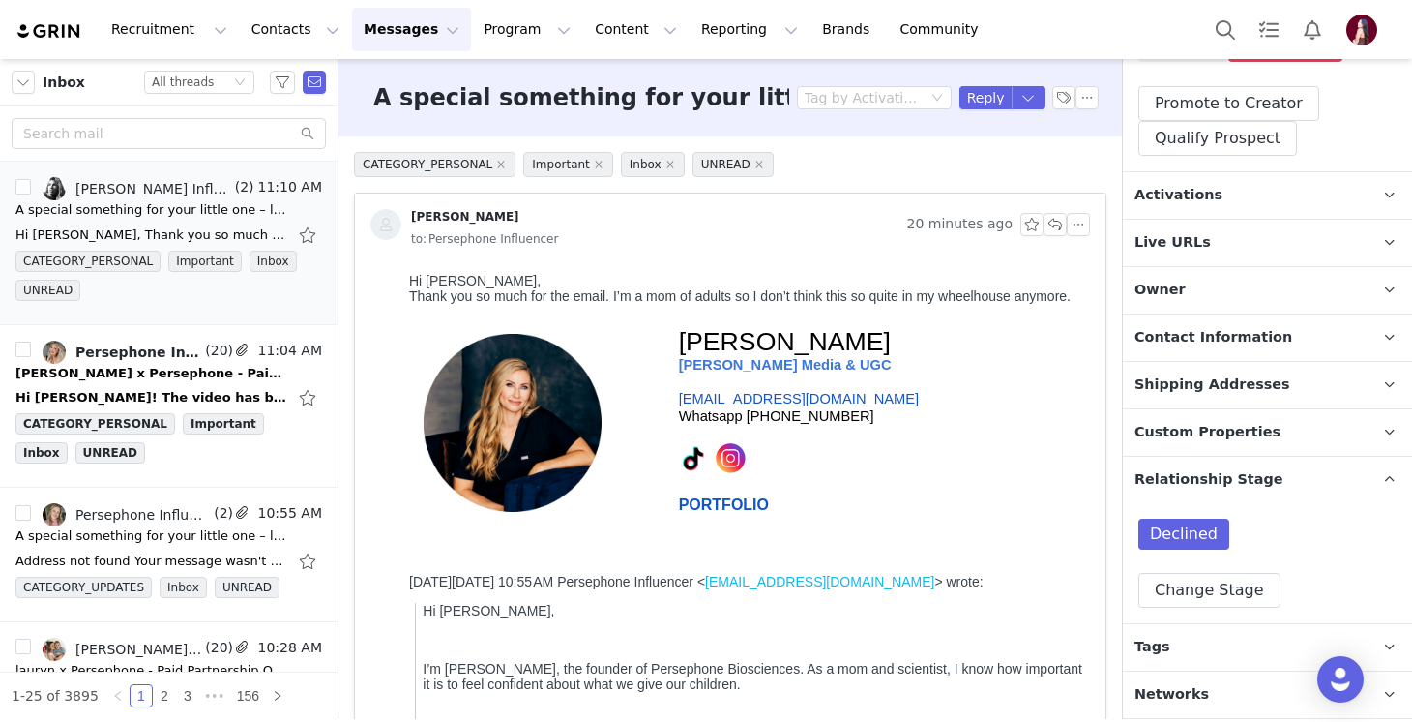
scroll to position [314, 0]
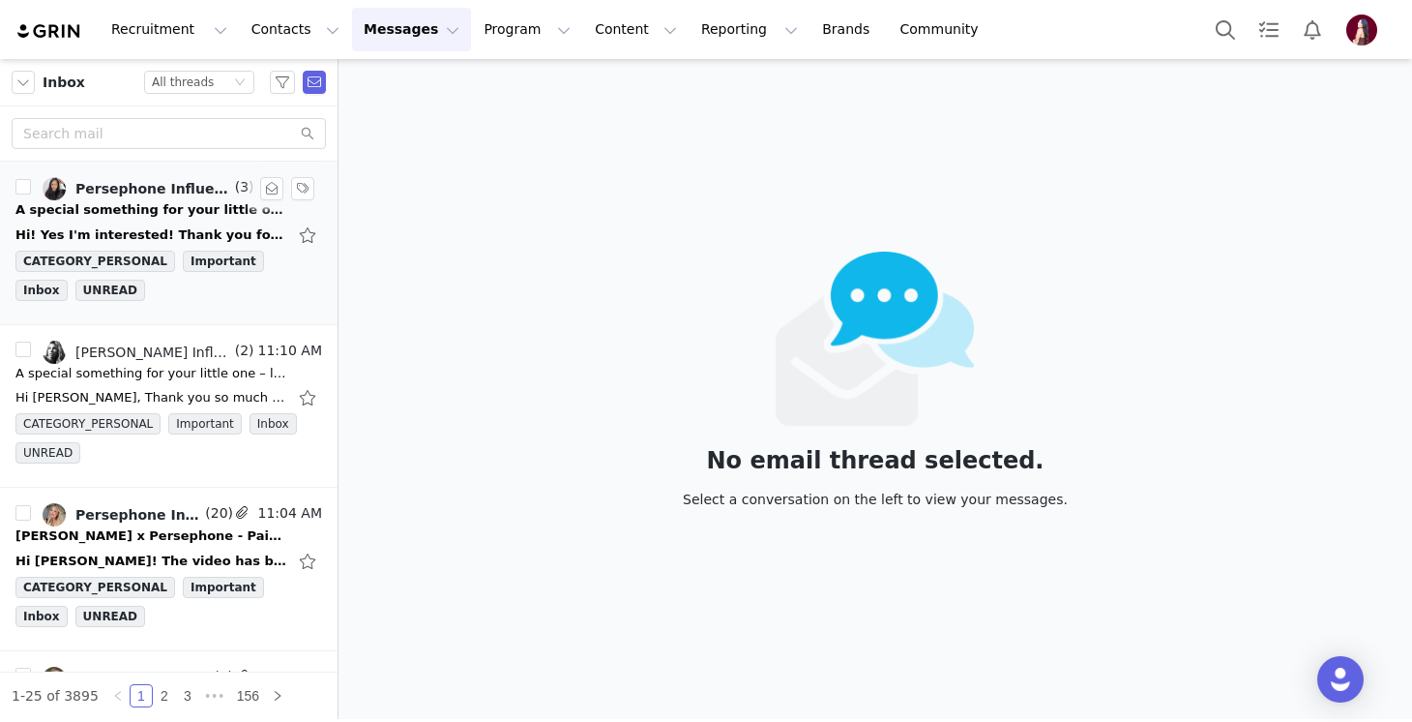
click at [149, 185] on div "Persephone Influencer, [PERSON_NAME]" at bounding box center [153, 188] width 156 height 15
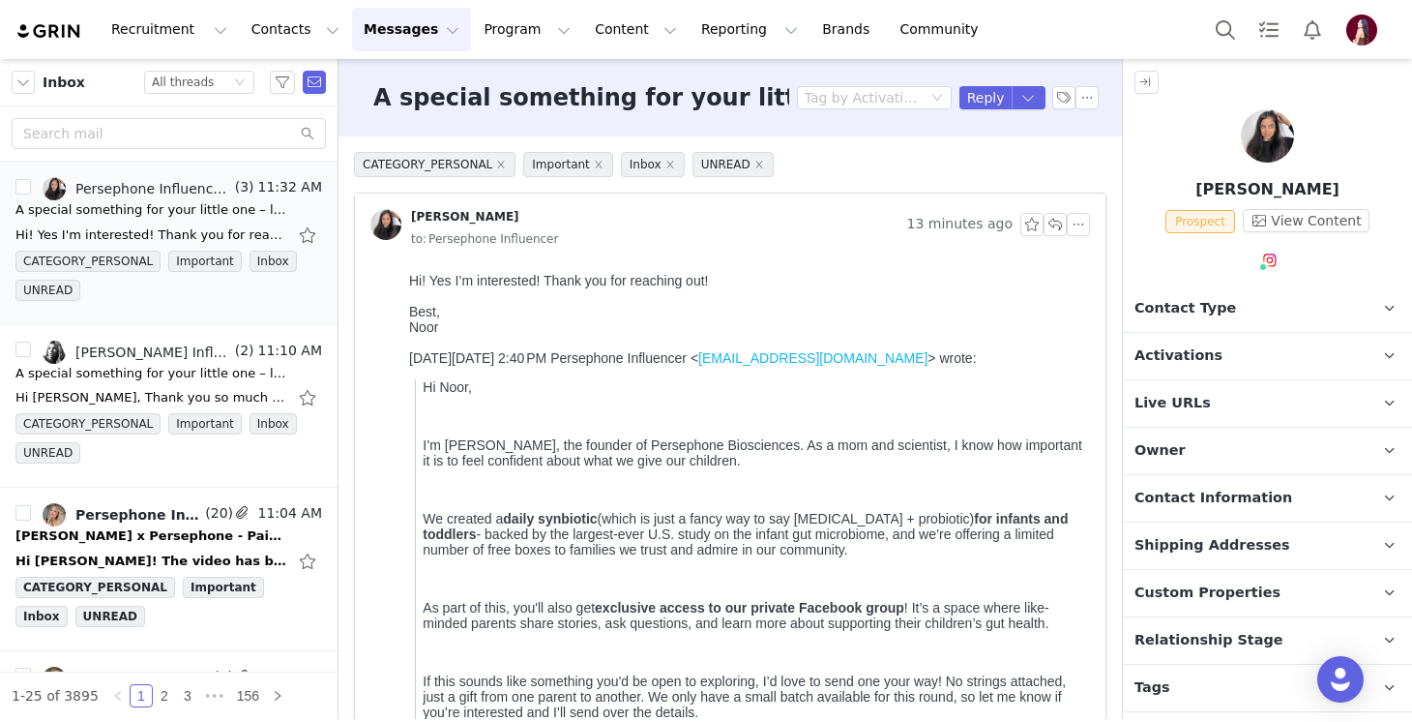
click at [1181, 364] on span "Activations" at bounding box center [1179, 355] width 88 height 21
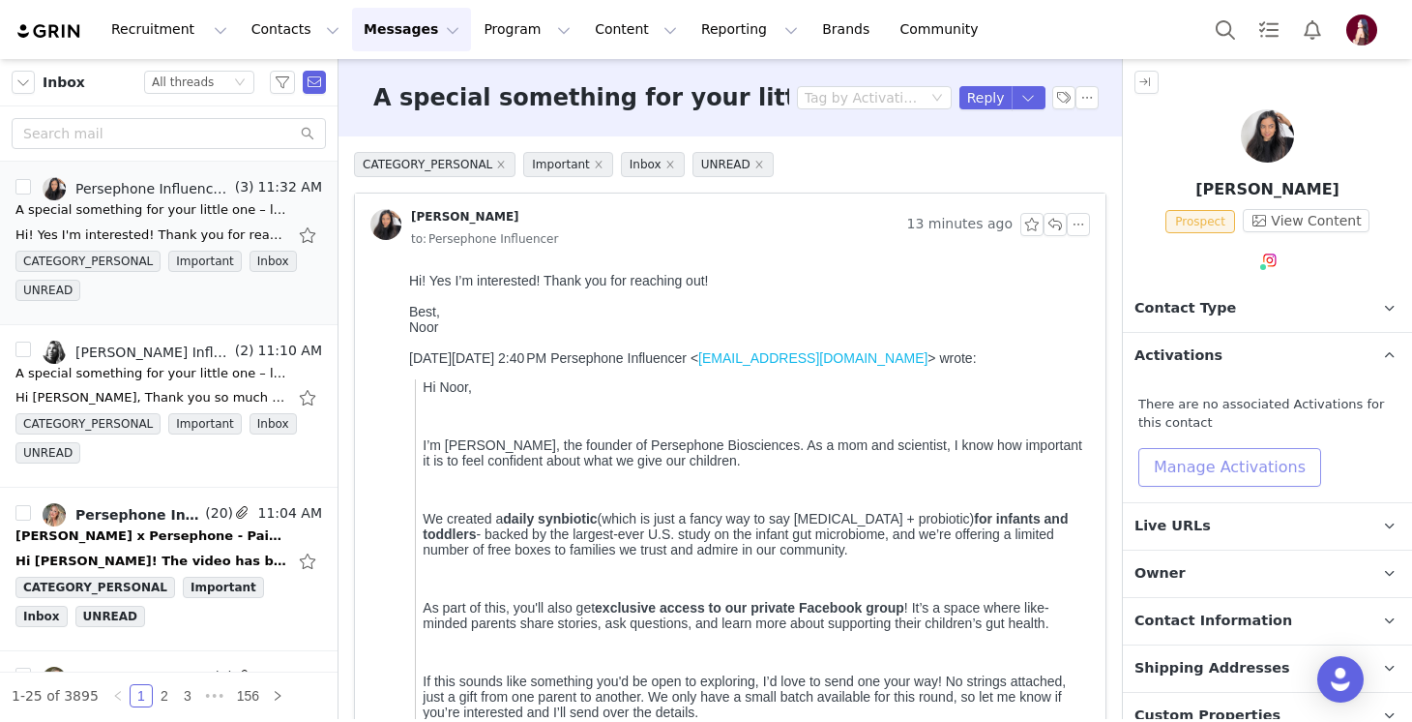
click at [1167, 464] on button "Manage Activations" at bounding box center [1229, 467] width 183 height 39
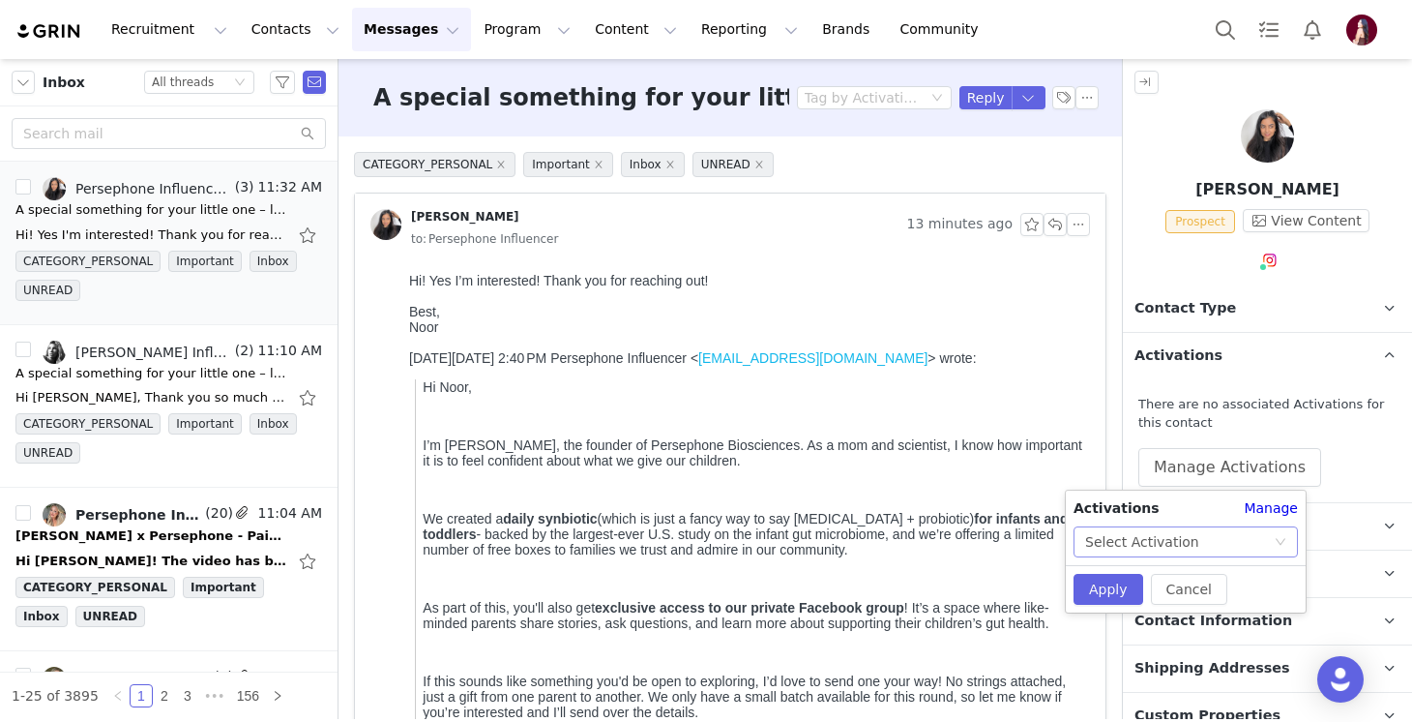
click at [1176, 545] on div "Select Activation" at bounding box center [1142, 541] width 114 height 29
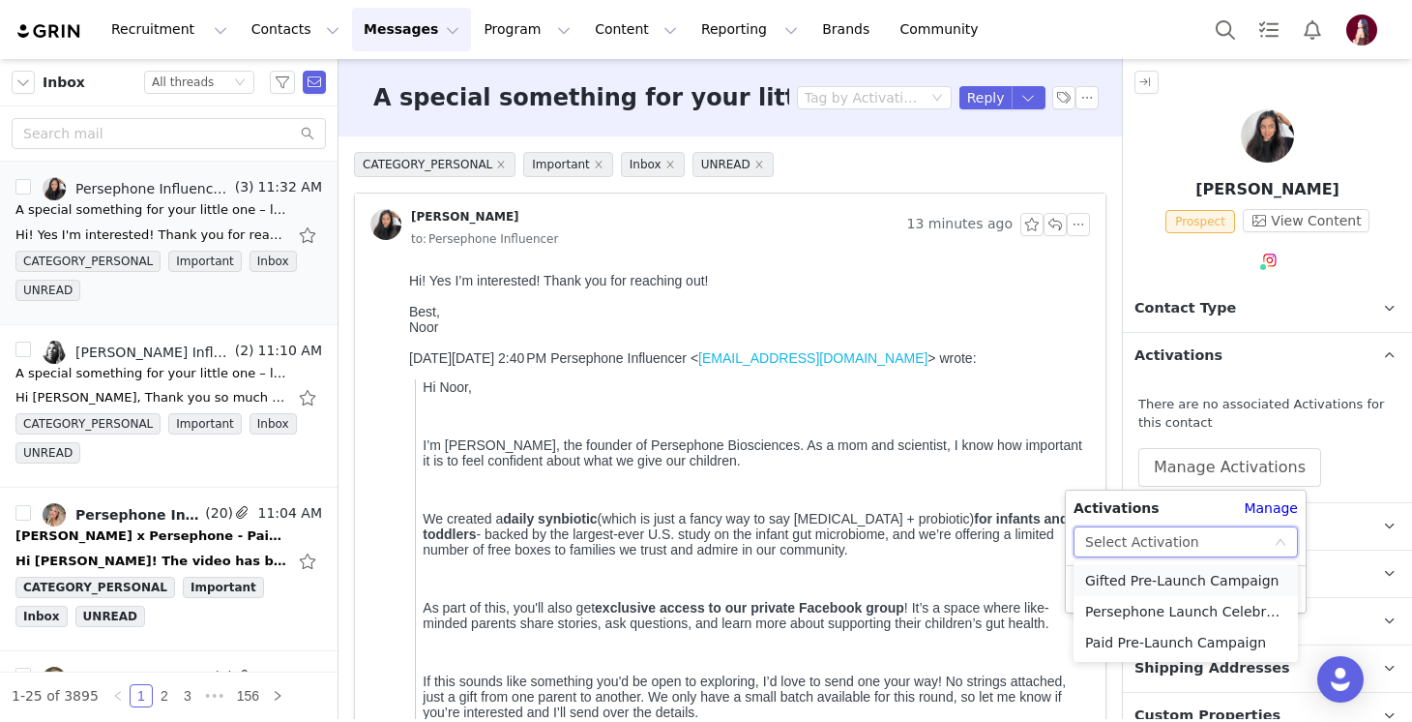
click at [1161, 578] on li "Gifted Pre-Launch Campaign" at bounding box center [1186, 580] width 224 height 31
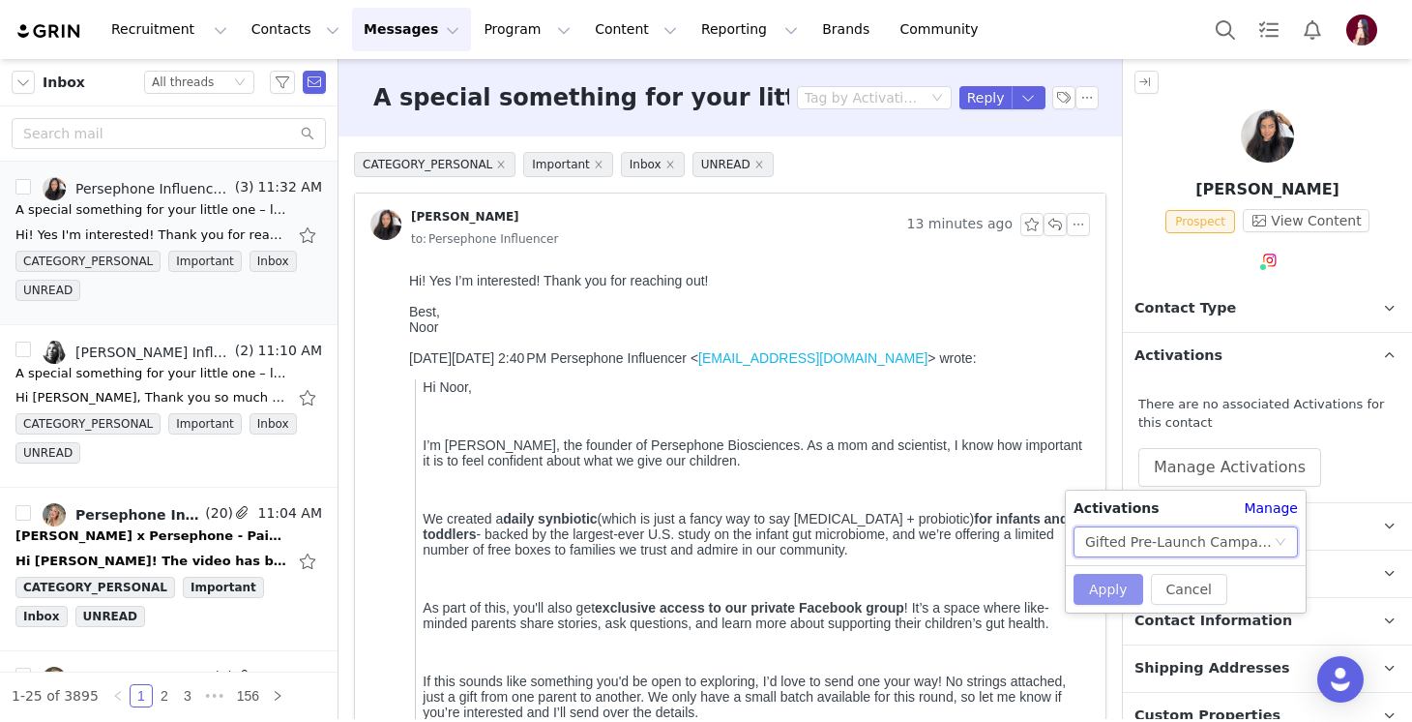
click at [1105, 577] on button "Apply" at bounding box center [1109, 589] width 70 height 31
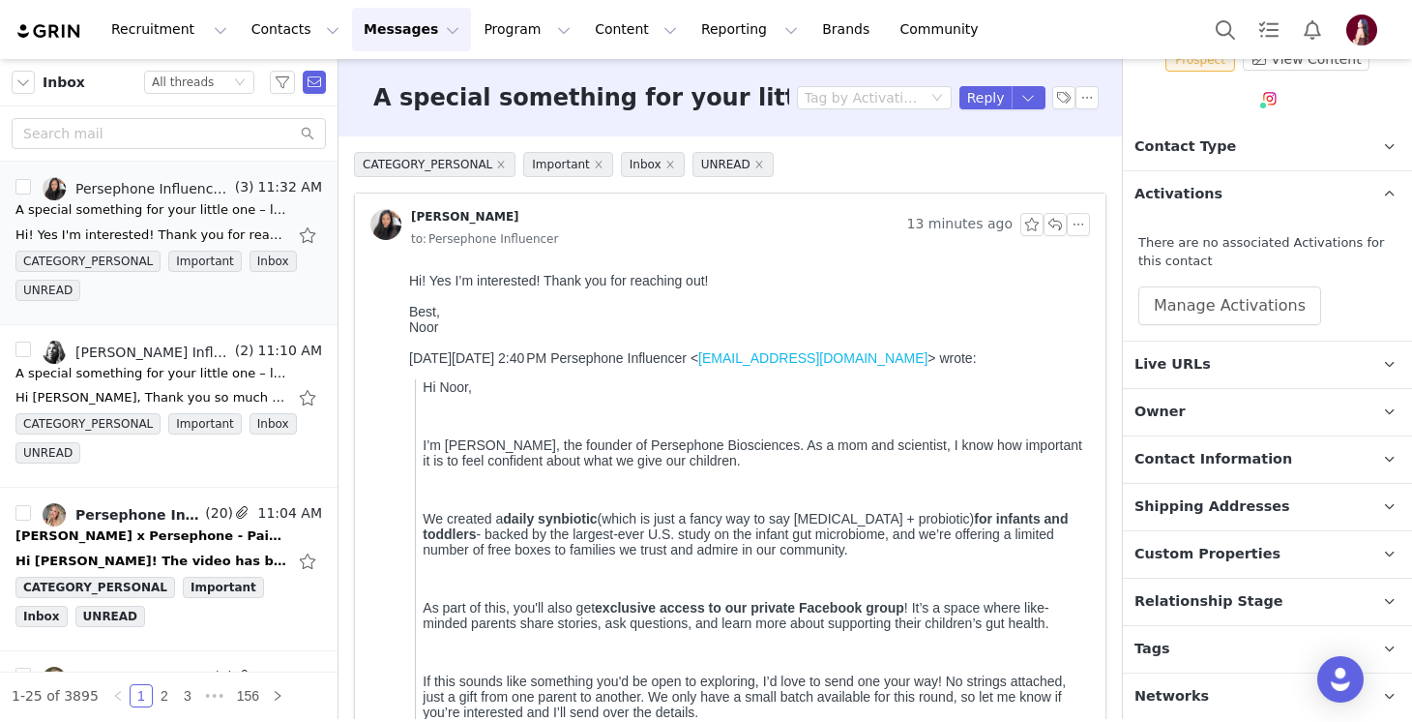
click at [1216, 592] on span "Relationship Stage" at bounding box center [1209, 601] width 149 height 21
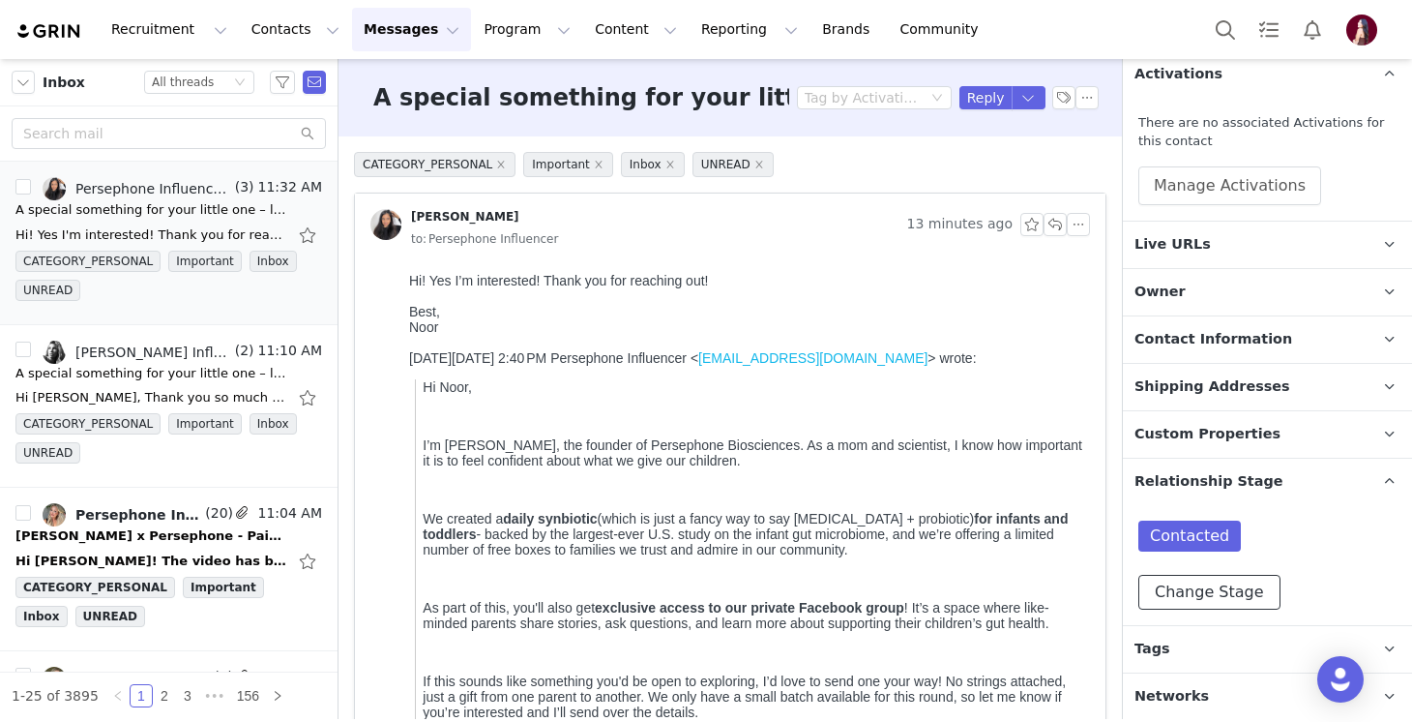
click at [1216, 592] on button "Change Stage" at bounding box center [1209, 592] width 142 height 35
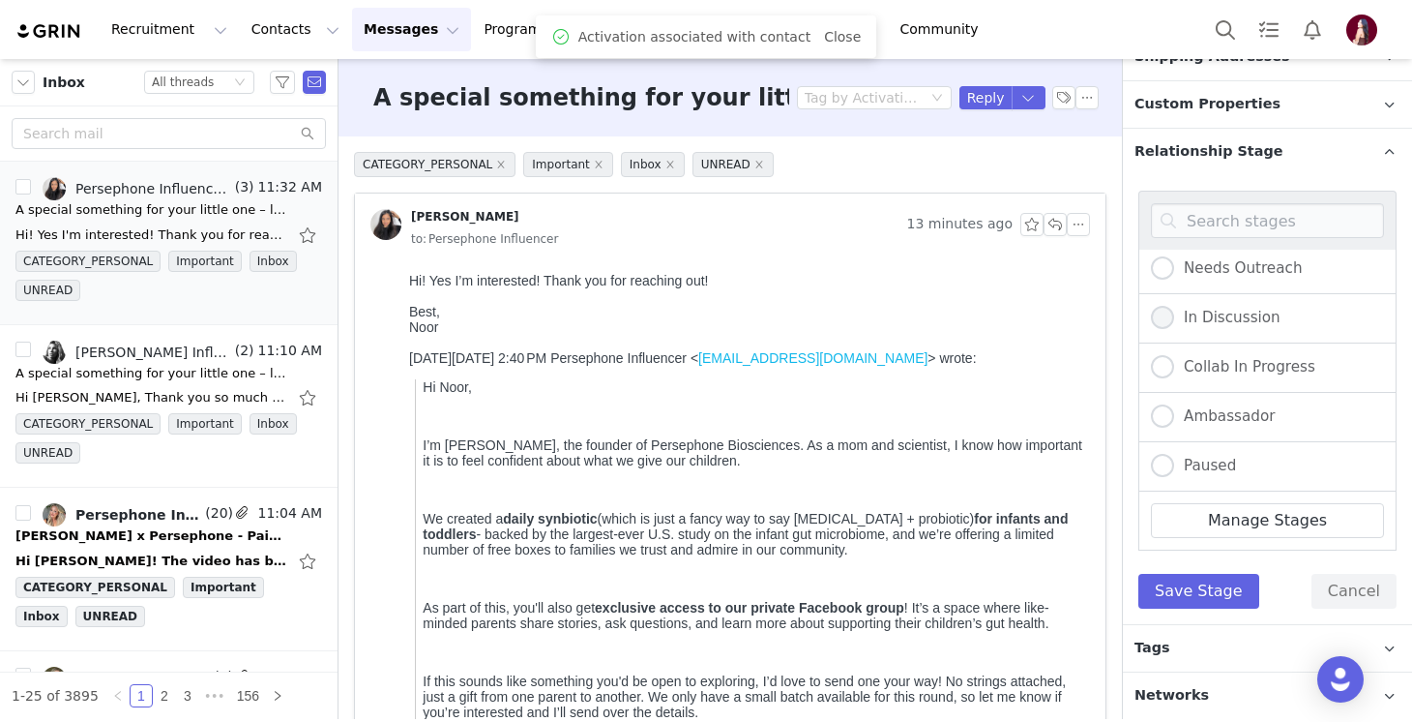
scroll to position [604, 0]
click at [1201, 304] on div "In Discussion" at bounding box center [1267, 319] width 258 height 49
click at [1180, 314] on span "In Discussion" at bounding box center [1227, 318] width 106 height 17
click at [1174, 314] on input "In Discussion" at bounding box center [1162, 319] width 23 height 25
radio input "true"
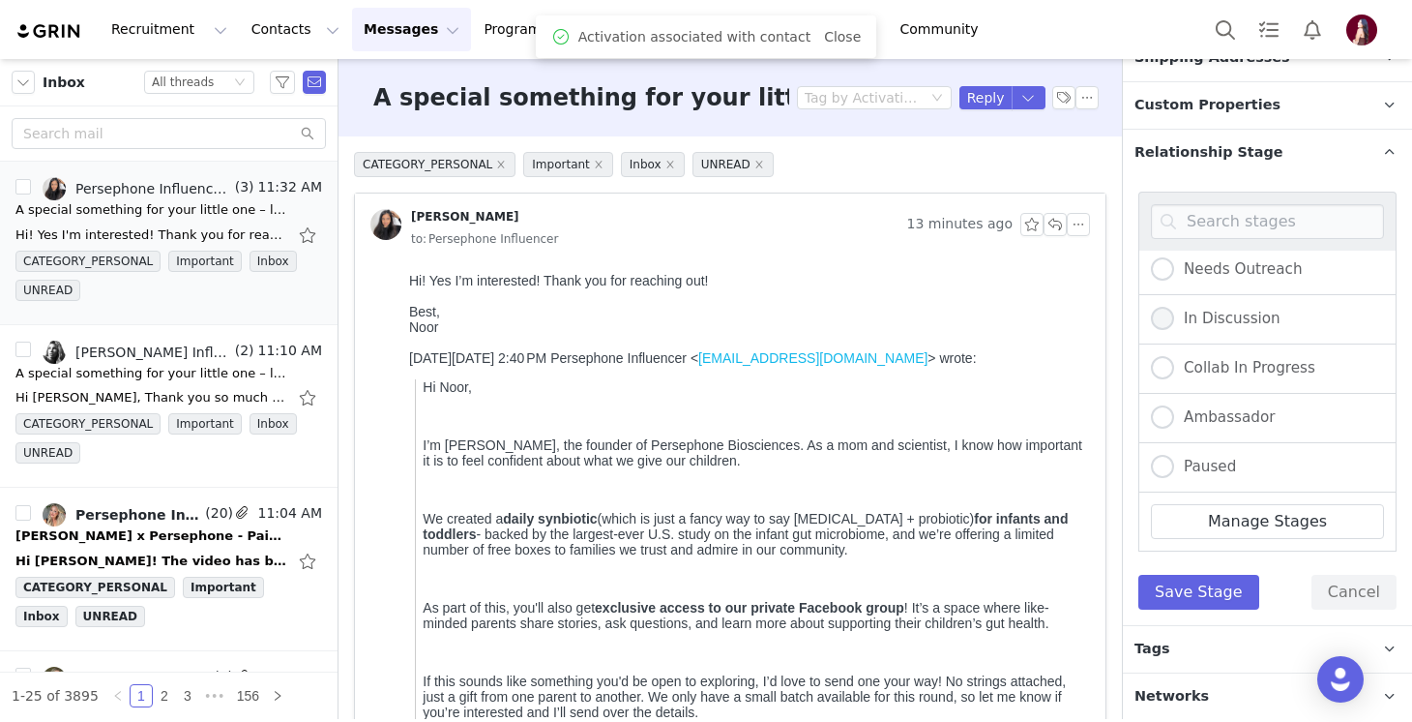
radio input "false"
radio input "true"
click at [1162, 589] on button "Save Stage" at bounding box center [1198, 592] width 121 height 35
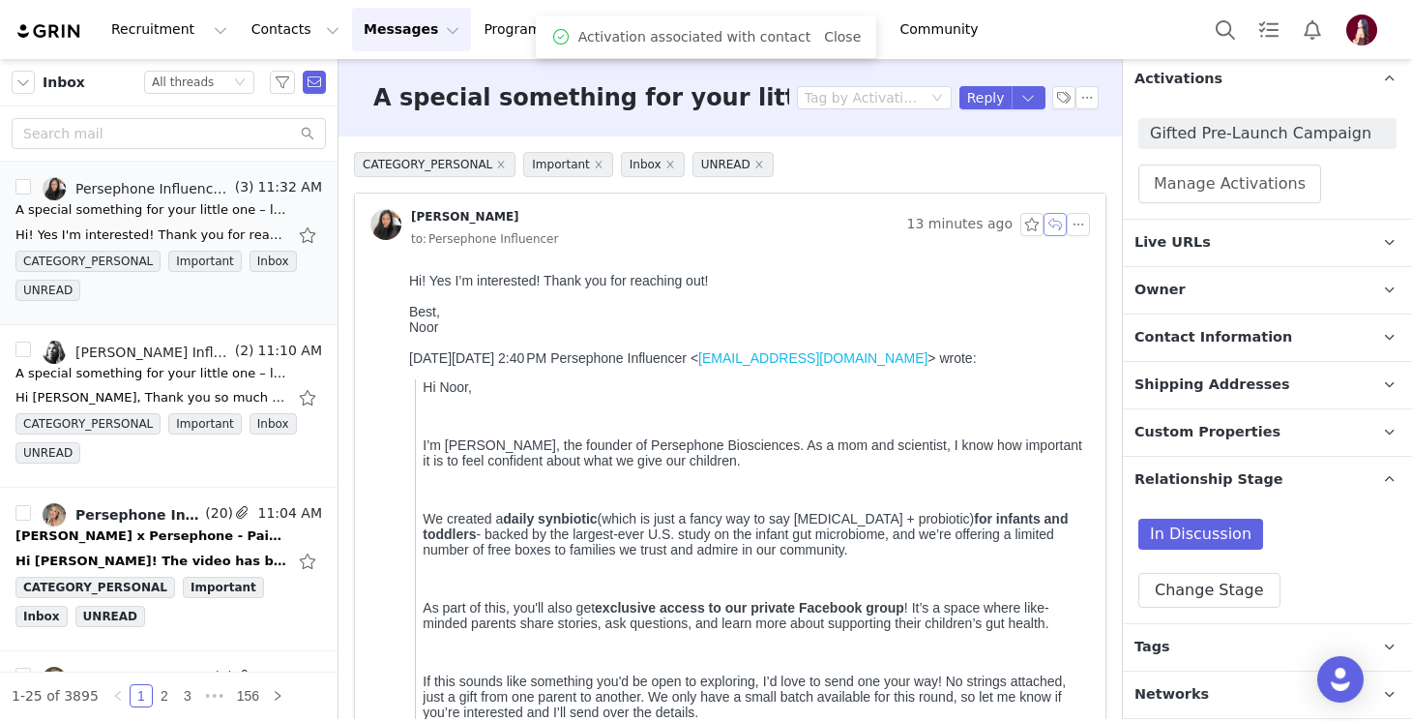
scroll to position [275, 0]
click at [1053, 219] on button "button" at bounding box center [1055, 224] width 23 height 23
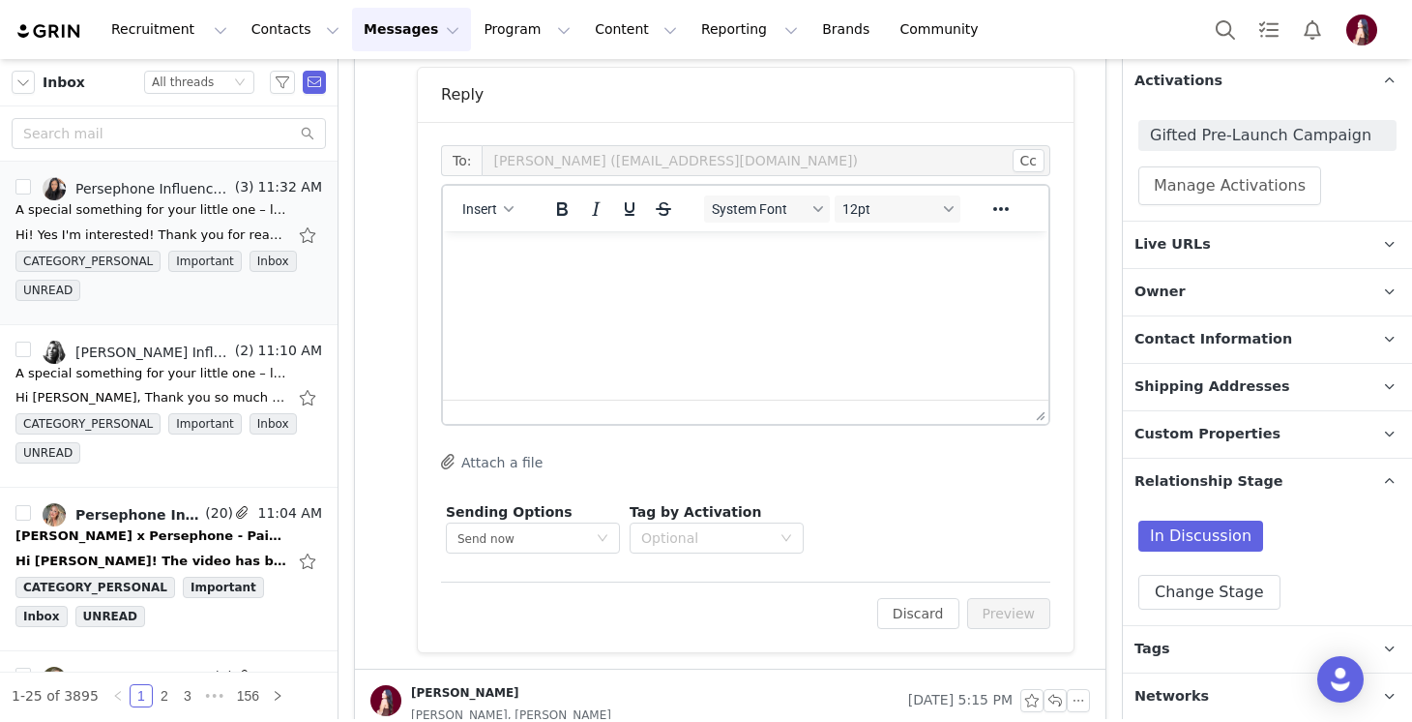
scroll to position [1103, 0]
click at [475, 192] on div "Insert" at bounding box center [488, 207] width 91 height 38
click at [475, 210] on span "Insert" at bounding box center [479, 206] width 35 height 15
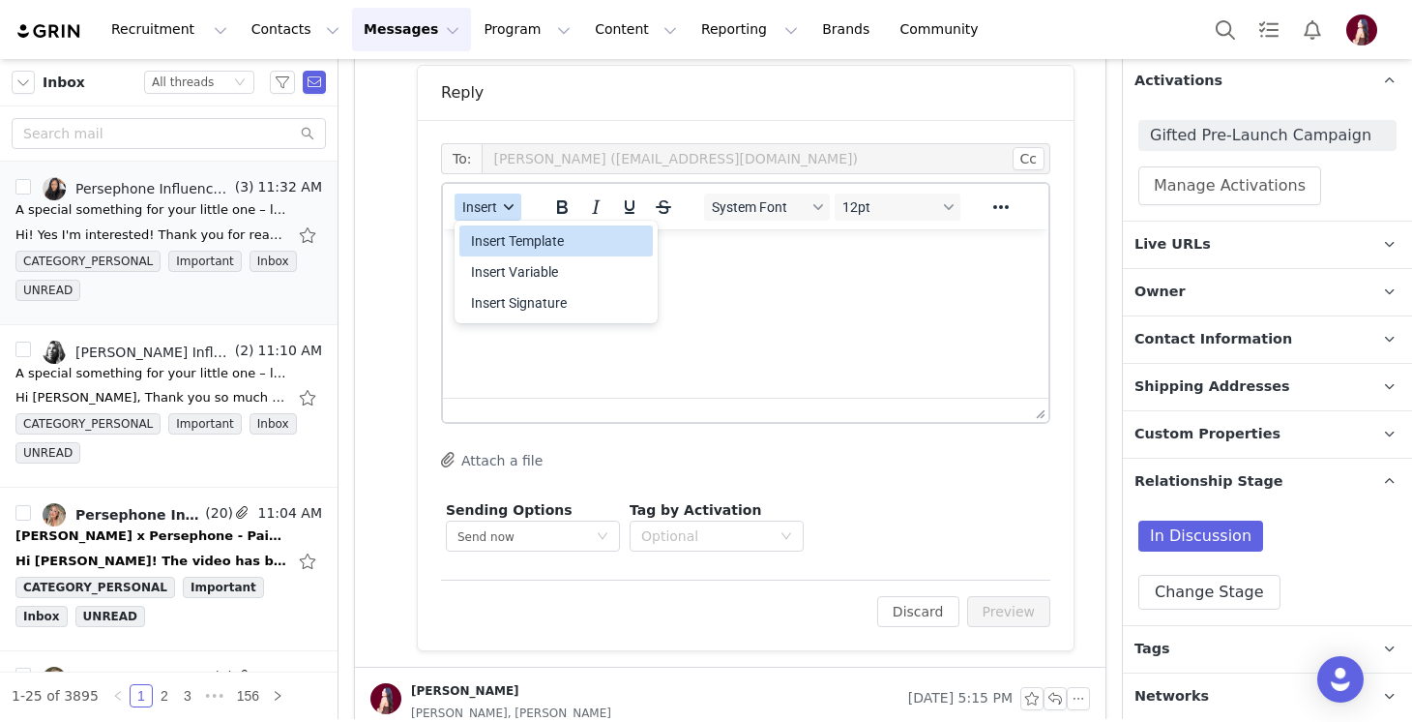
click at [481, 200] on span "Insert" at bounding box center [479, 206] width 35 height 15
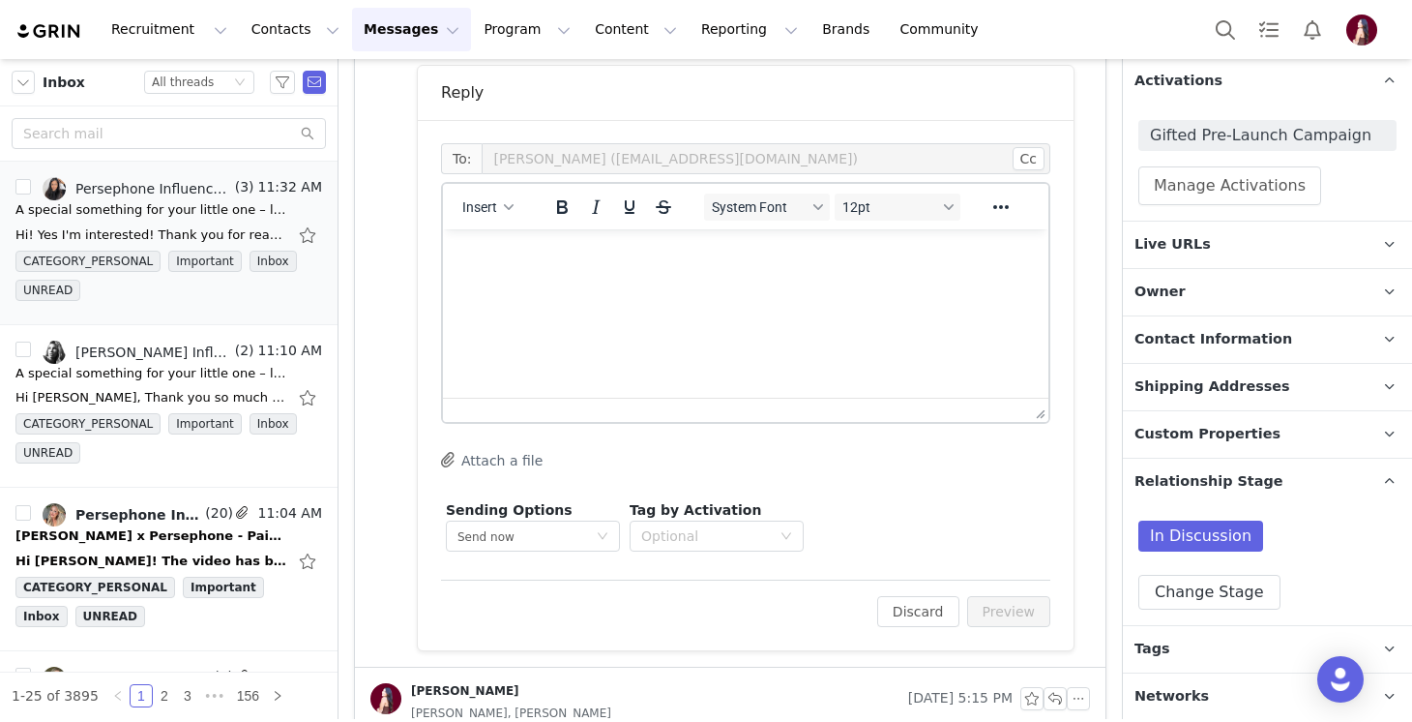
click at [523, 277] on html at bounding box center [745, 255] width 605 height 52
click at [499, 221] on div "Insert" at bounding box center [488, 207] width 91 height 38
click at [494, 207] on span "Insert" at bounding box center [479, 206] width 35 height 15
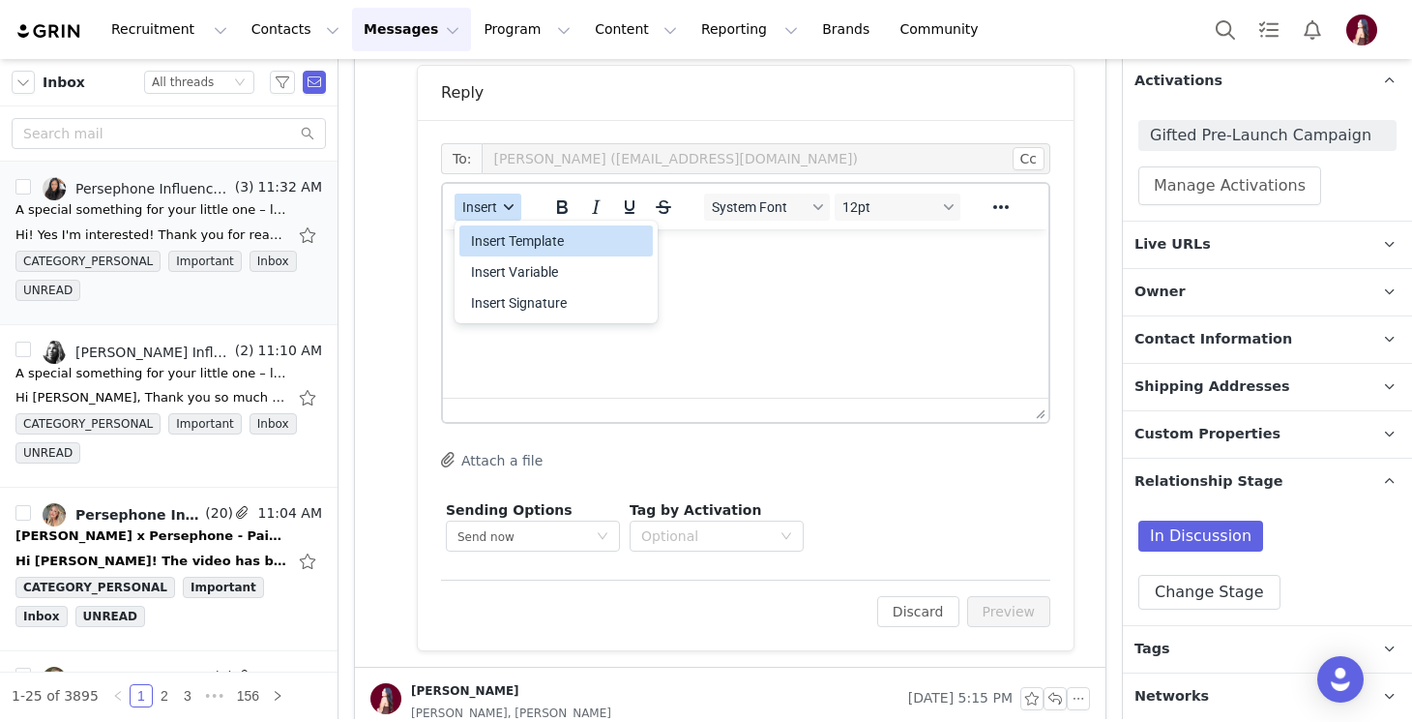
click at [497, 228] on div "Insert Template" at bounding box center [555, 240] width 193 height 31
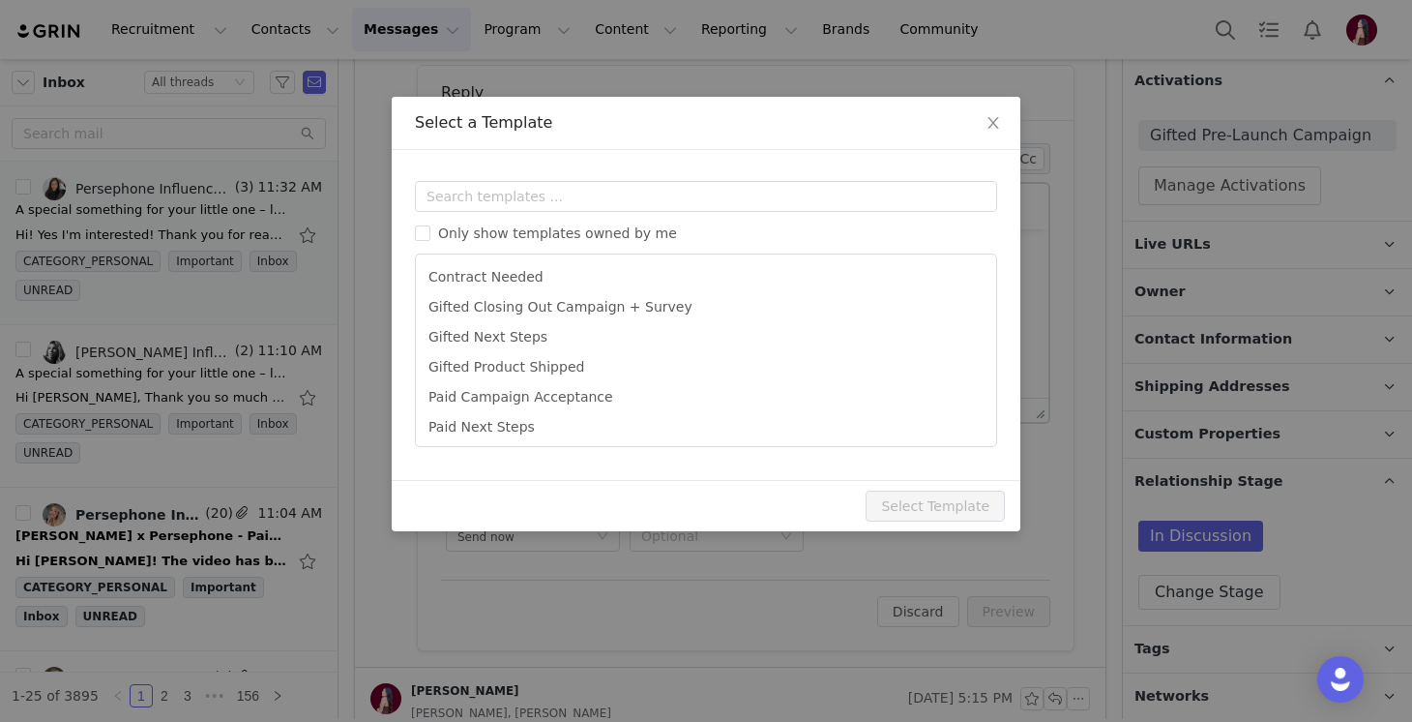
scroll to position [0, 0]
click at [497, 207] on input "text" at bounding box center [706, 196] width 582 height 31
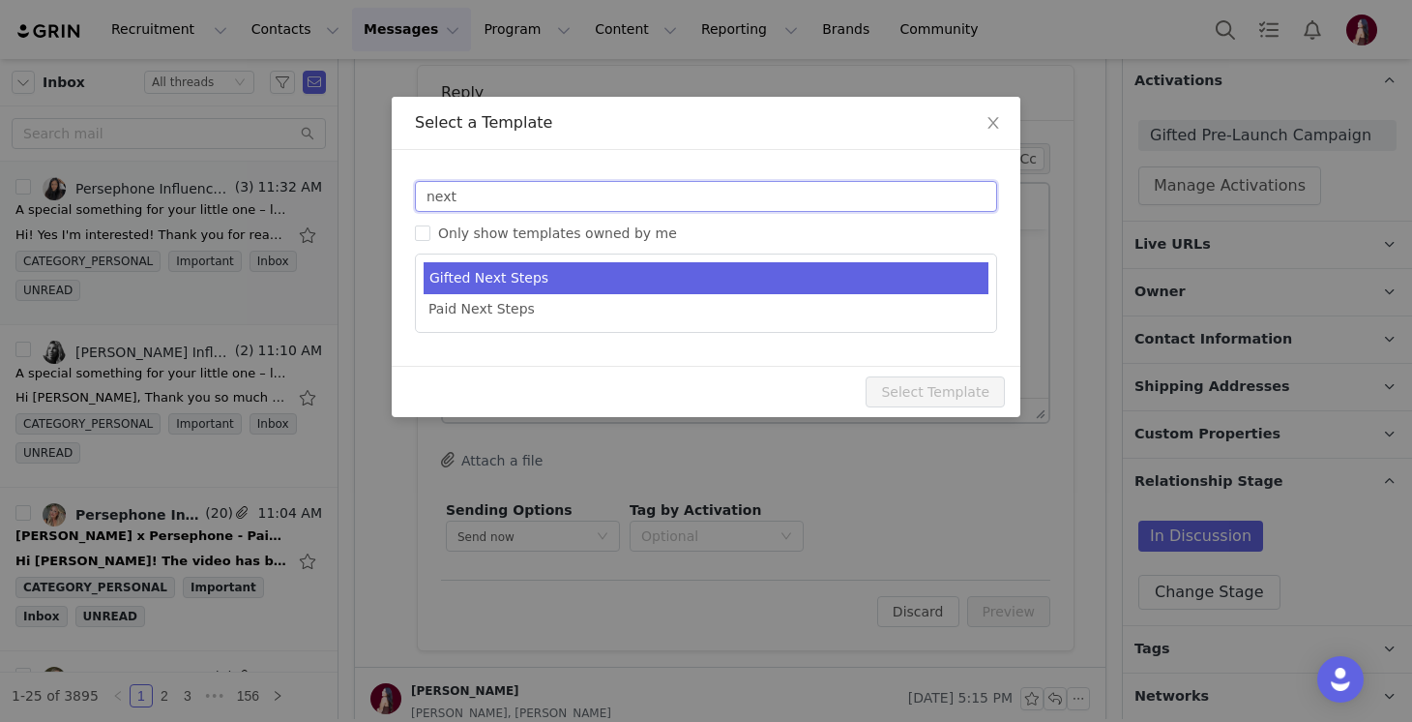
type input "next"
type input "Persephone Gift - Next Steps!"
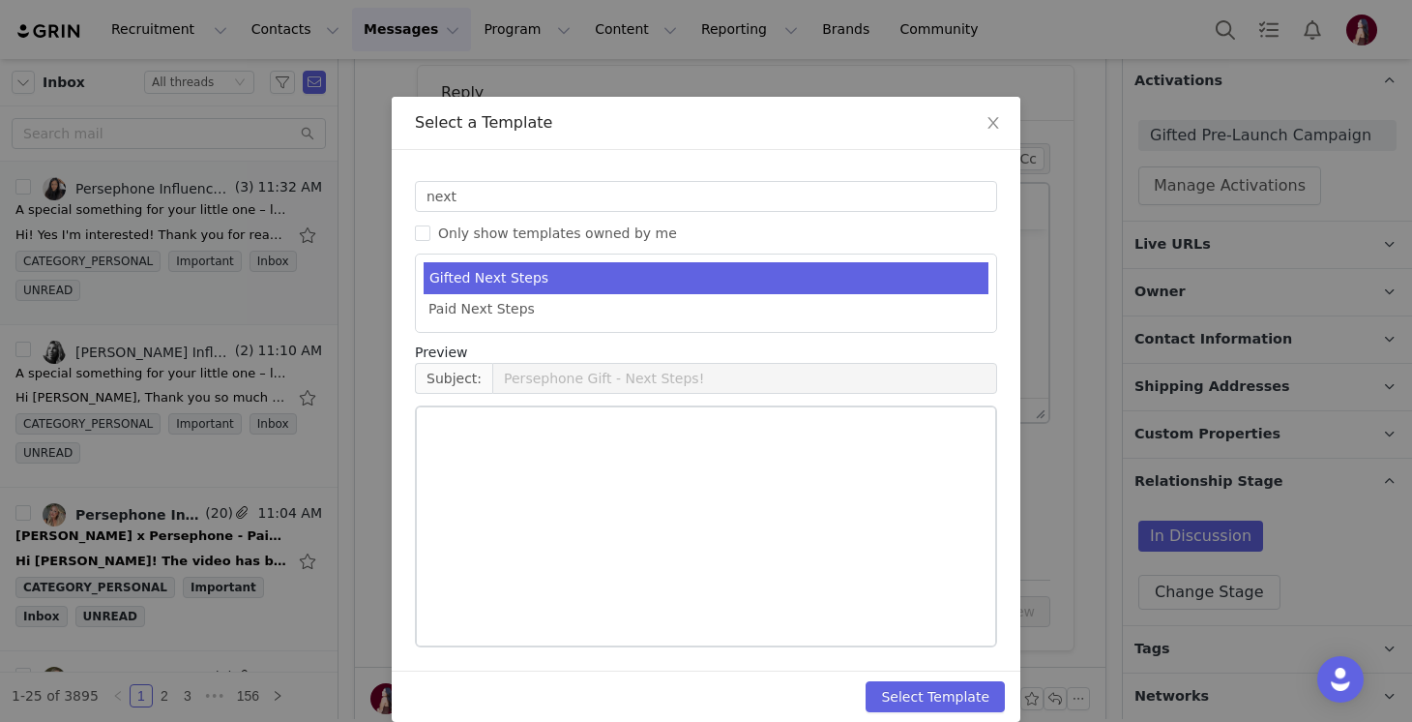
click at [570, 272] on li "Gifted Next Steps" at bounding box center [706, 278] width 565 height 32
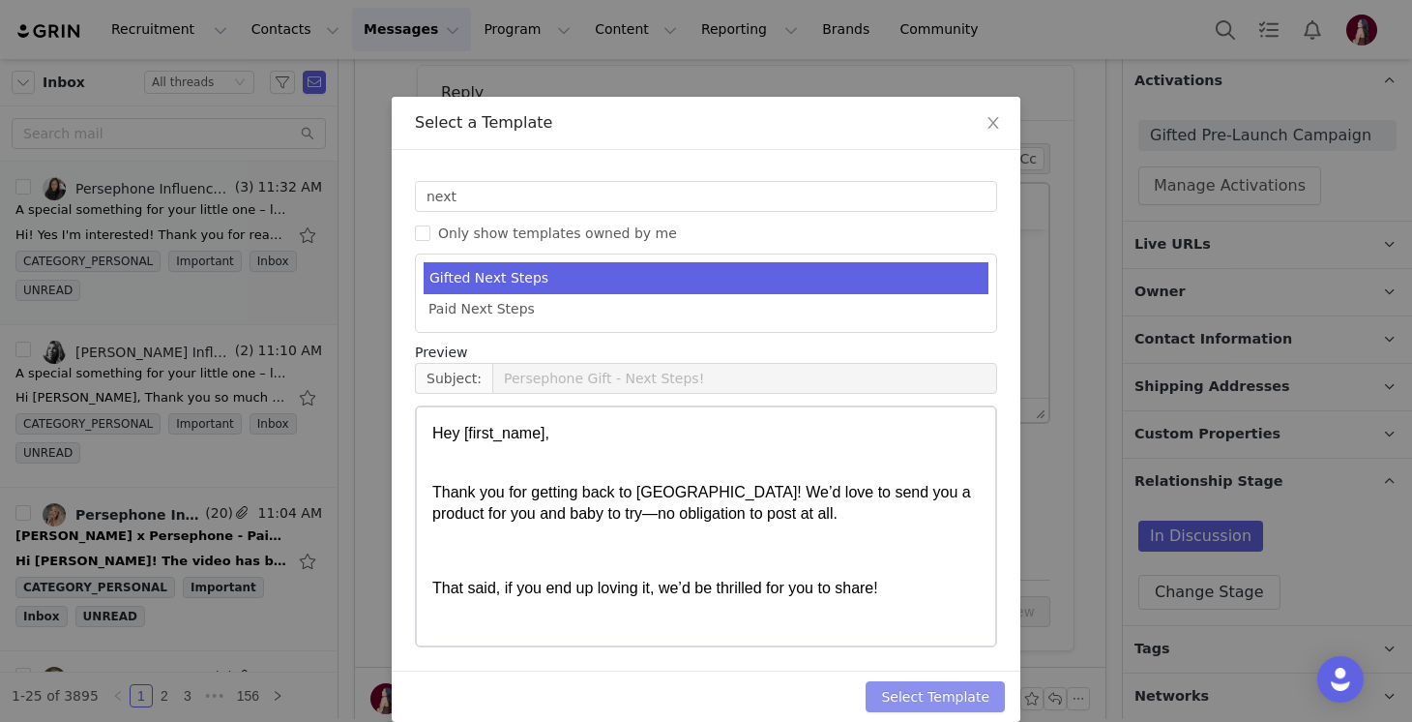
click at [957, 683] on button "Select Template" at bounding box center [935, 696] width 139 height 31
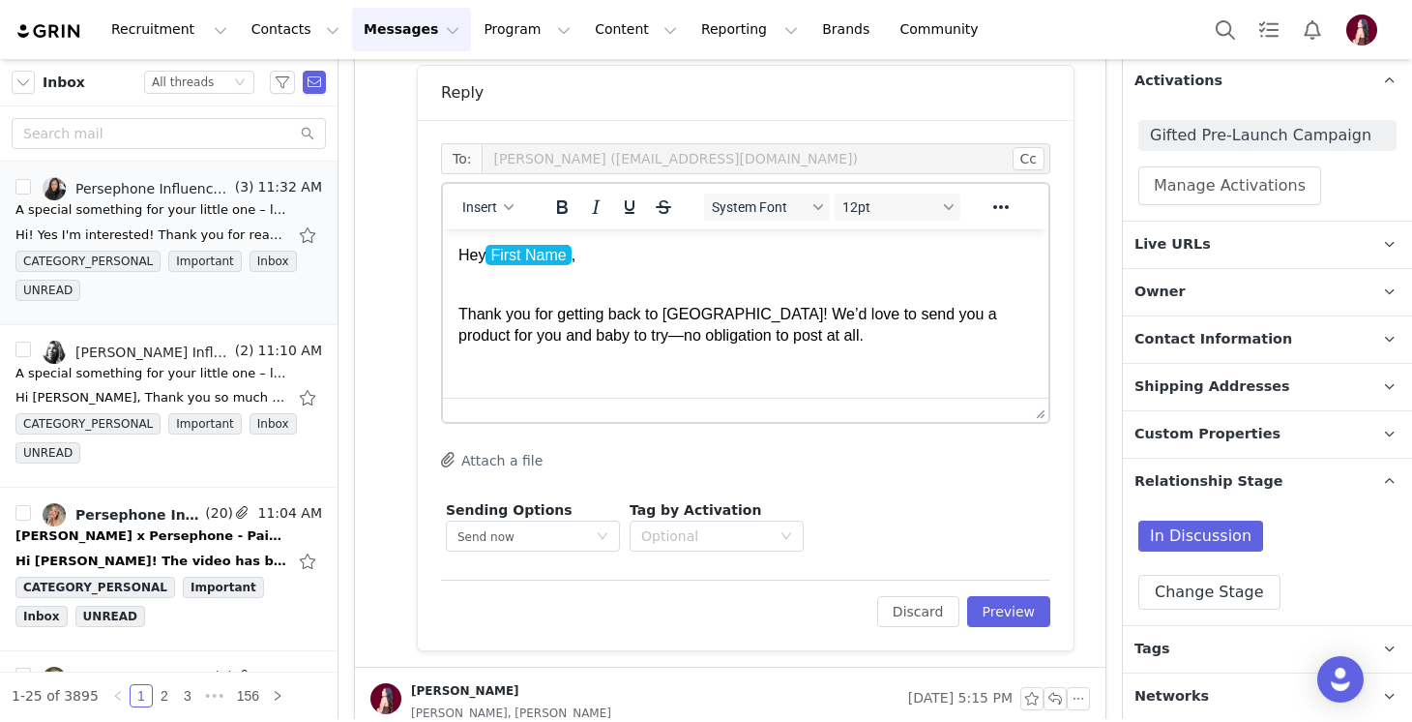
click at [678, 299] on p "Thank you for getting back to us! We’d love to send you a product for you and b…" at bounding box center [745, 313] width 575 height 65
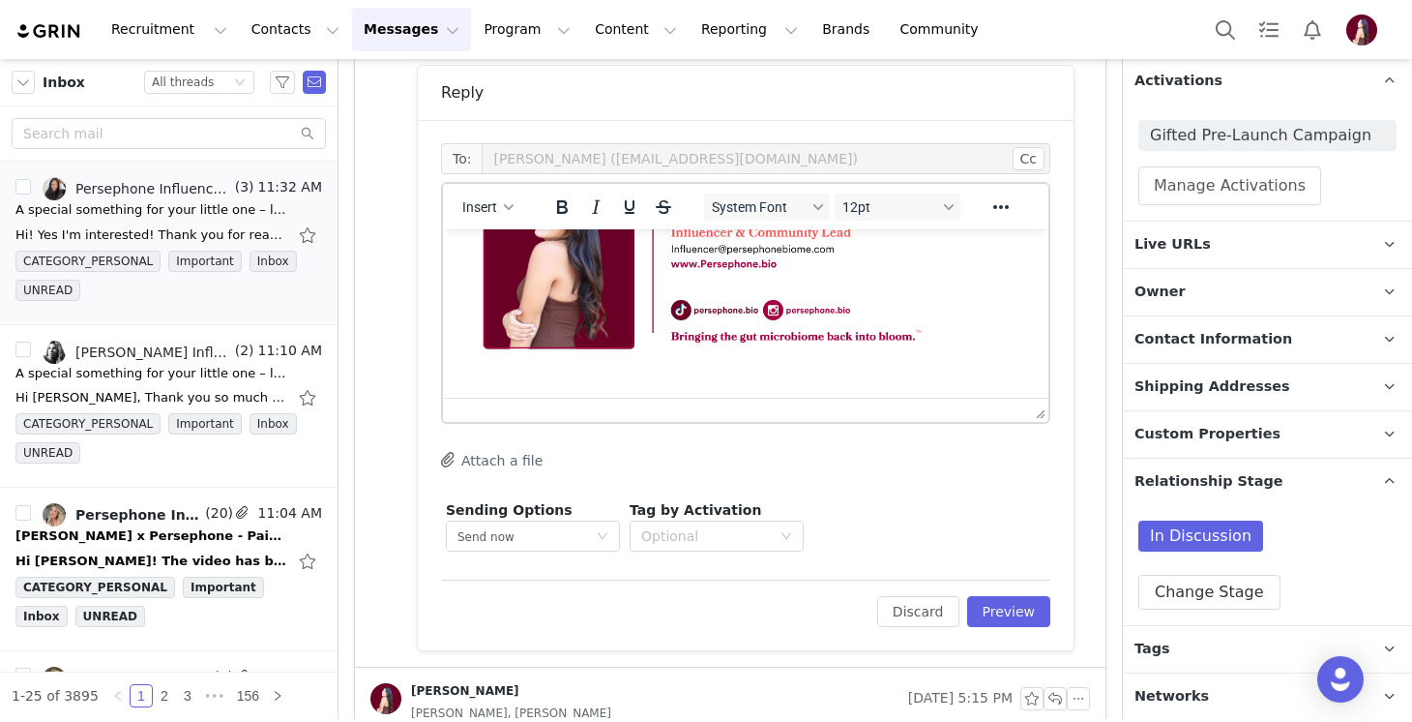
click at [488, 473] on div "Attach a file" at bounding box center [496, 459] width 111 height 43
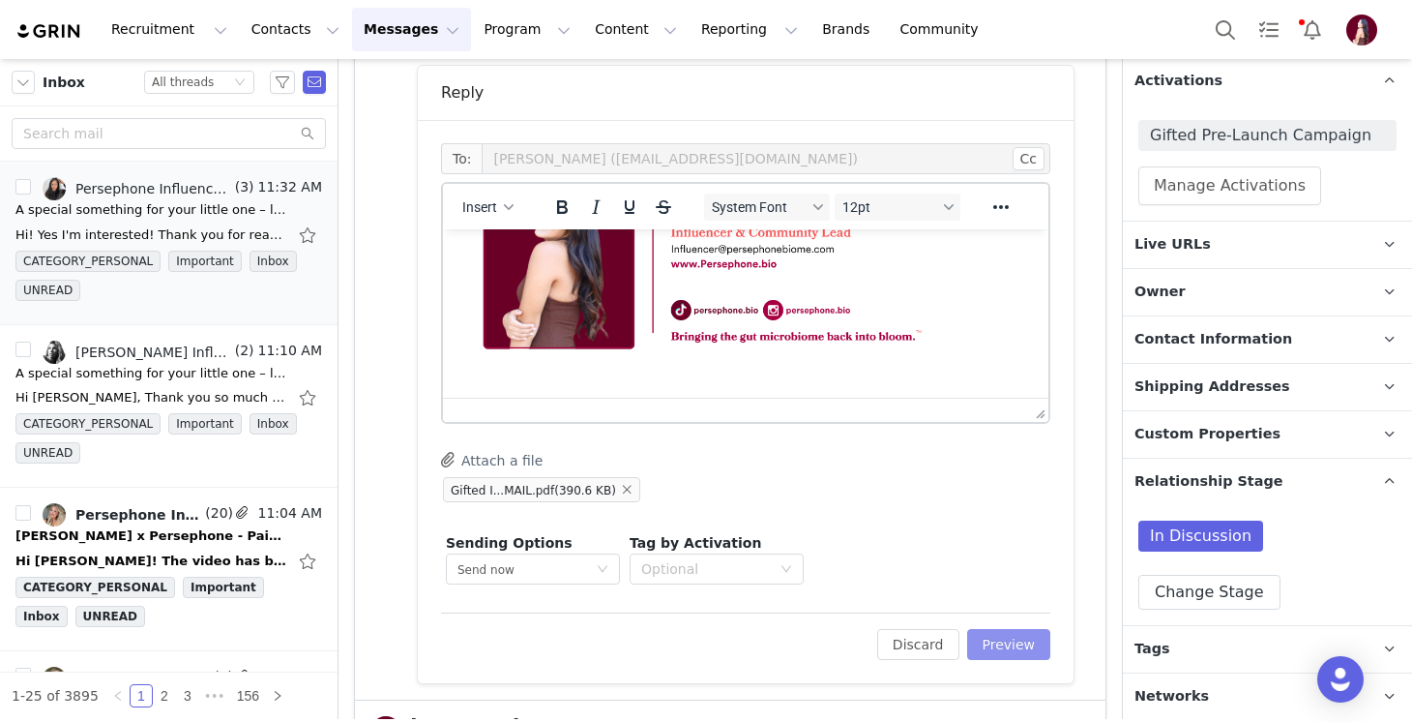
click at [997, 657] on button "Preview" at bounding box center [1009, 644] width 84 height 31
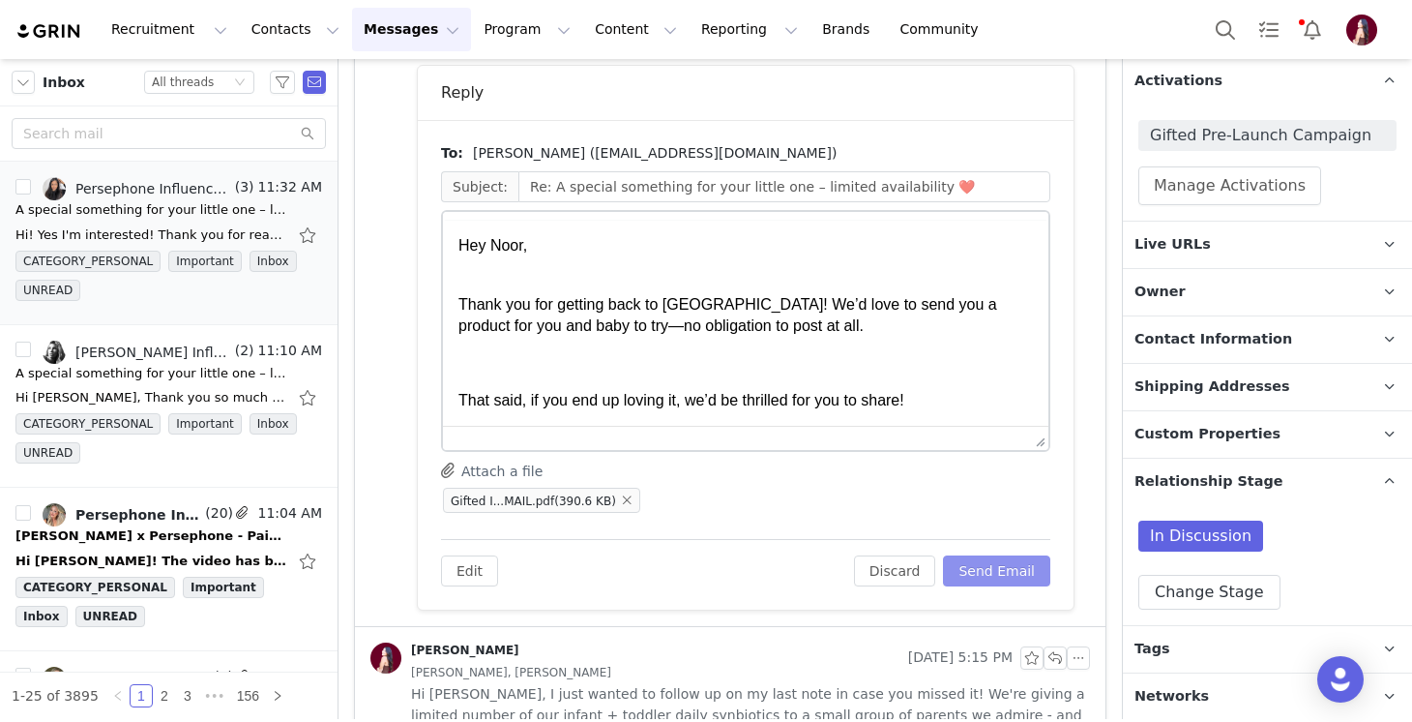
scroll to position [0, 0]
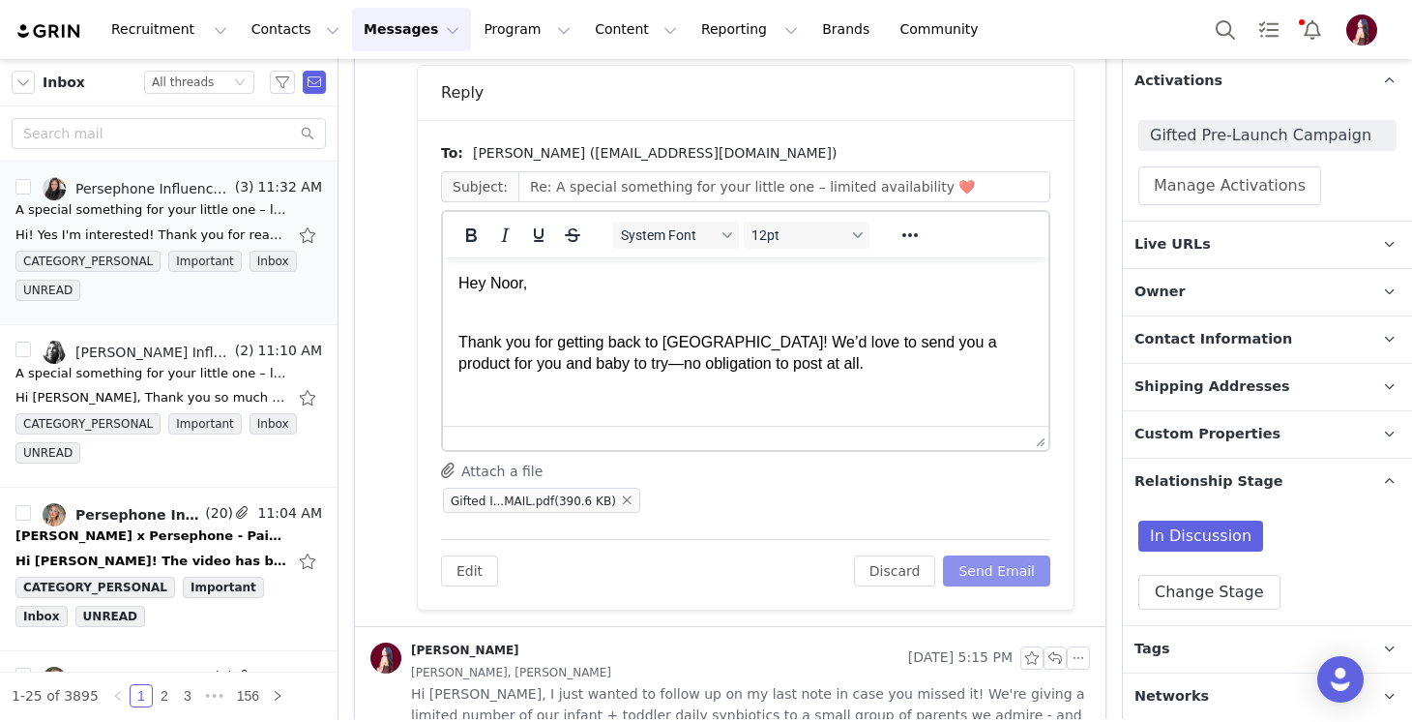
click at [1029, 575] on button "Send Email" at bounding box center [996, 570] width 107 height 31
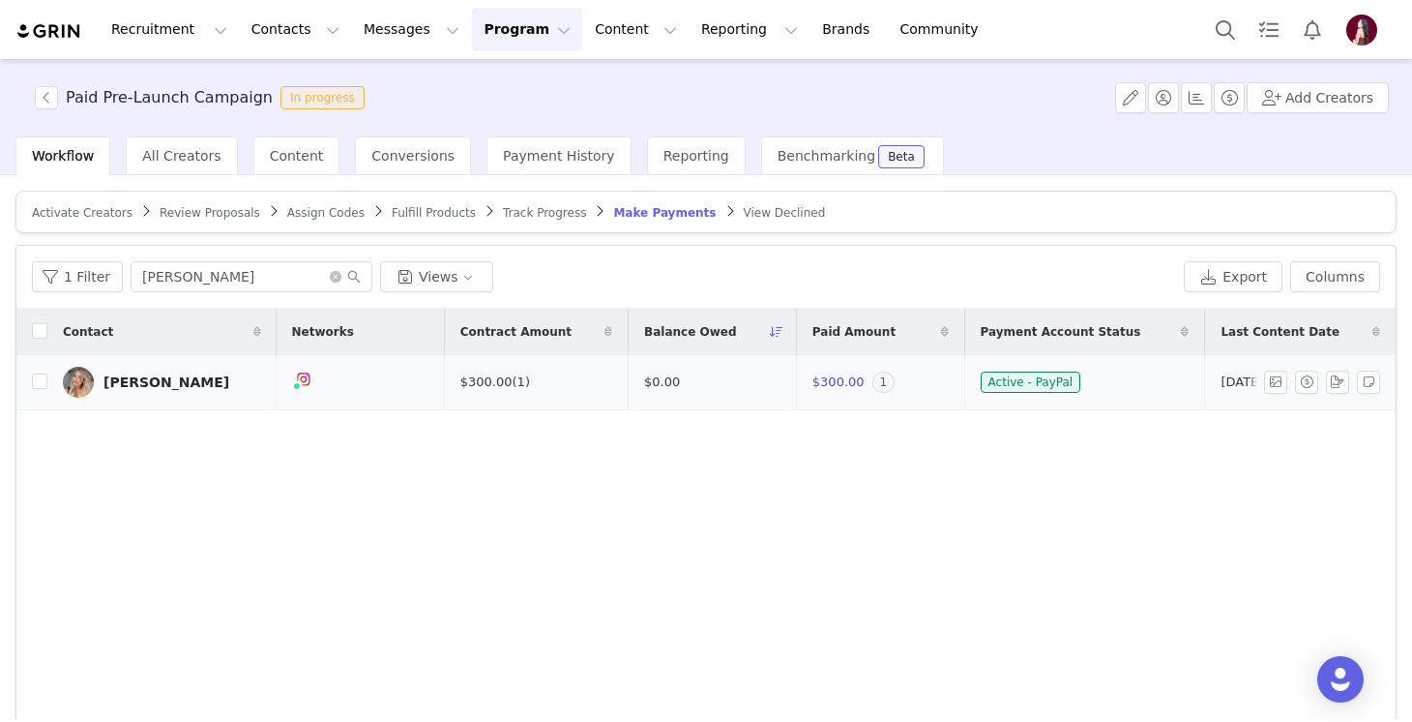
click at [147, 385] on div "[PERSON_NAME]" at bounding box center [166, 381] width 126 height 15
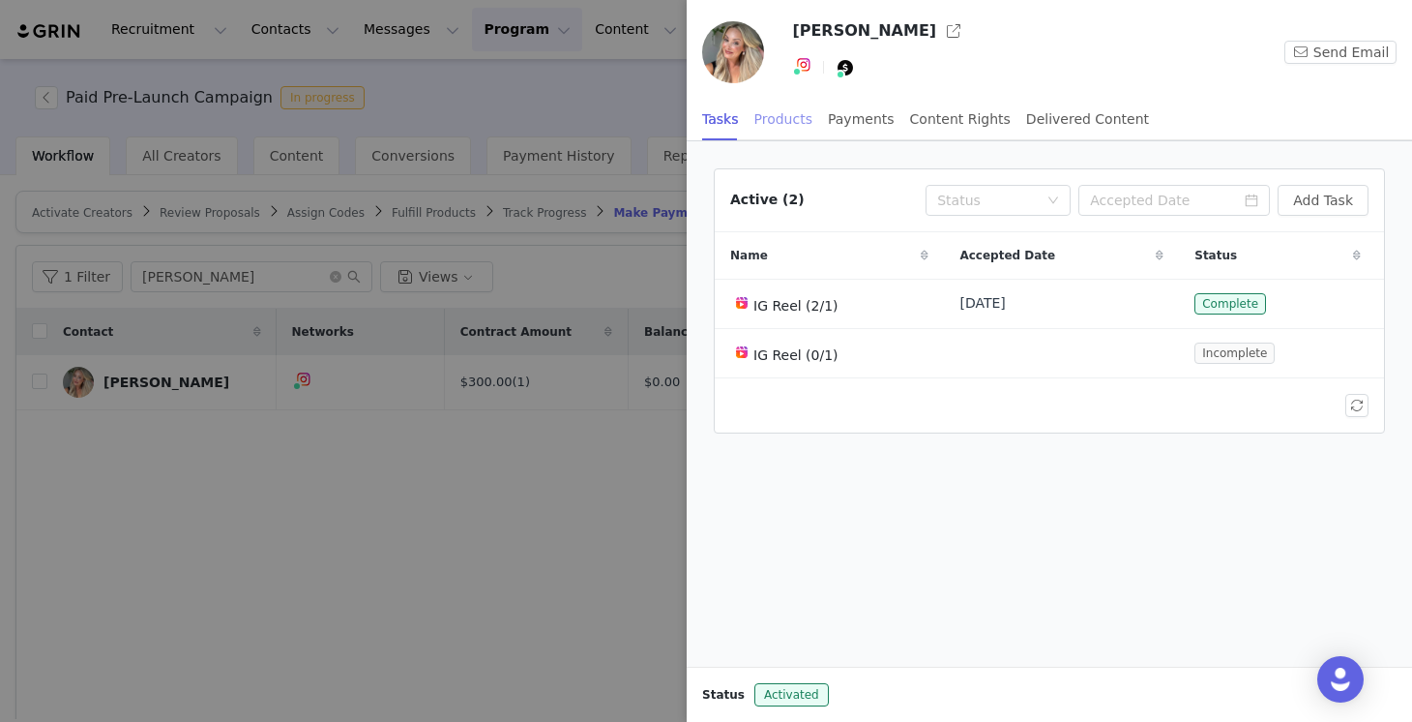
click at [803, 118] on div "Products" at bounding box center [783, 120] width 58 height 44
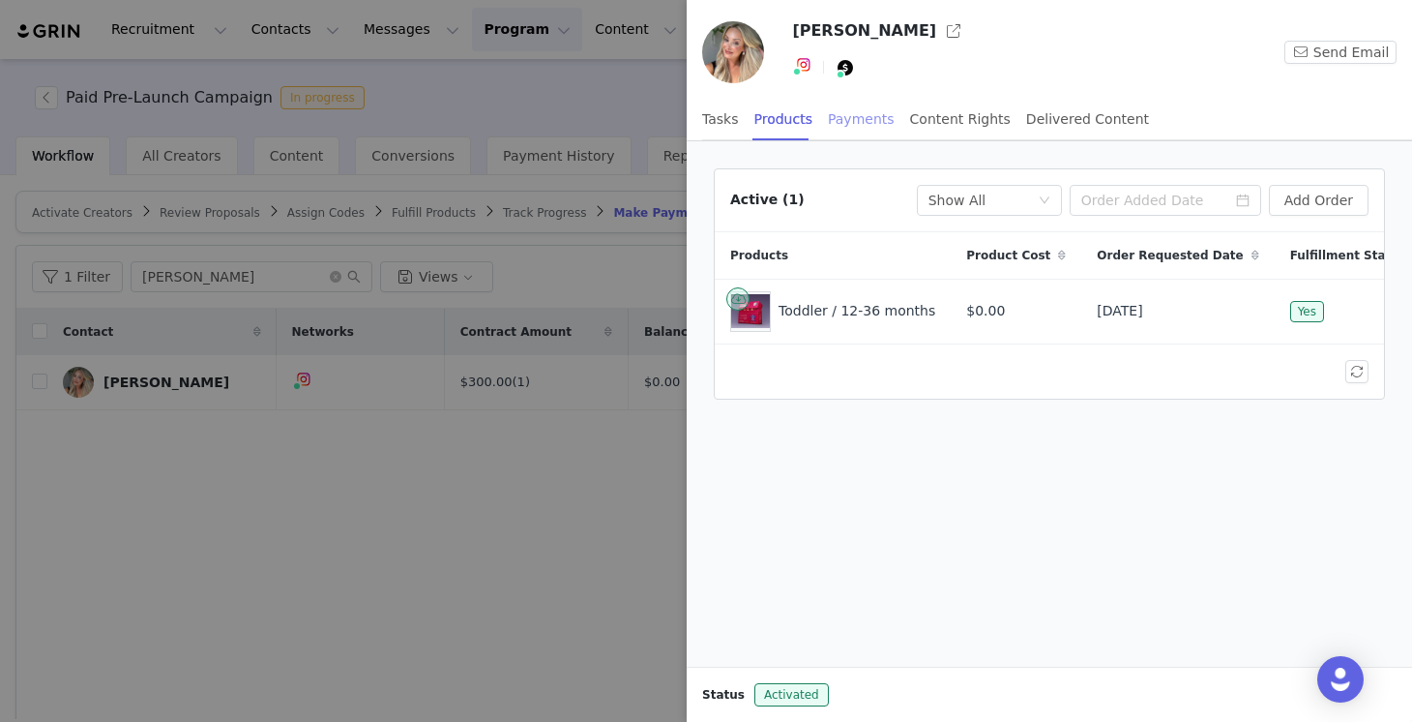
click at [863, 126] on div "Payments" at bounding box center [861, 120] width 67 height 44
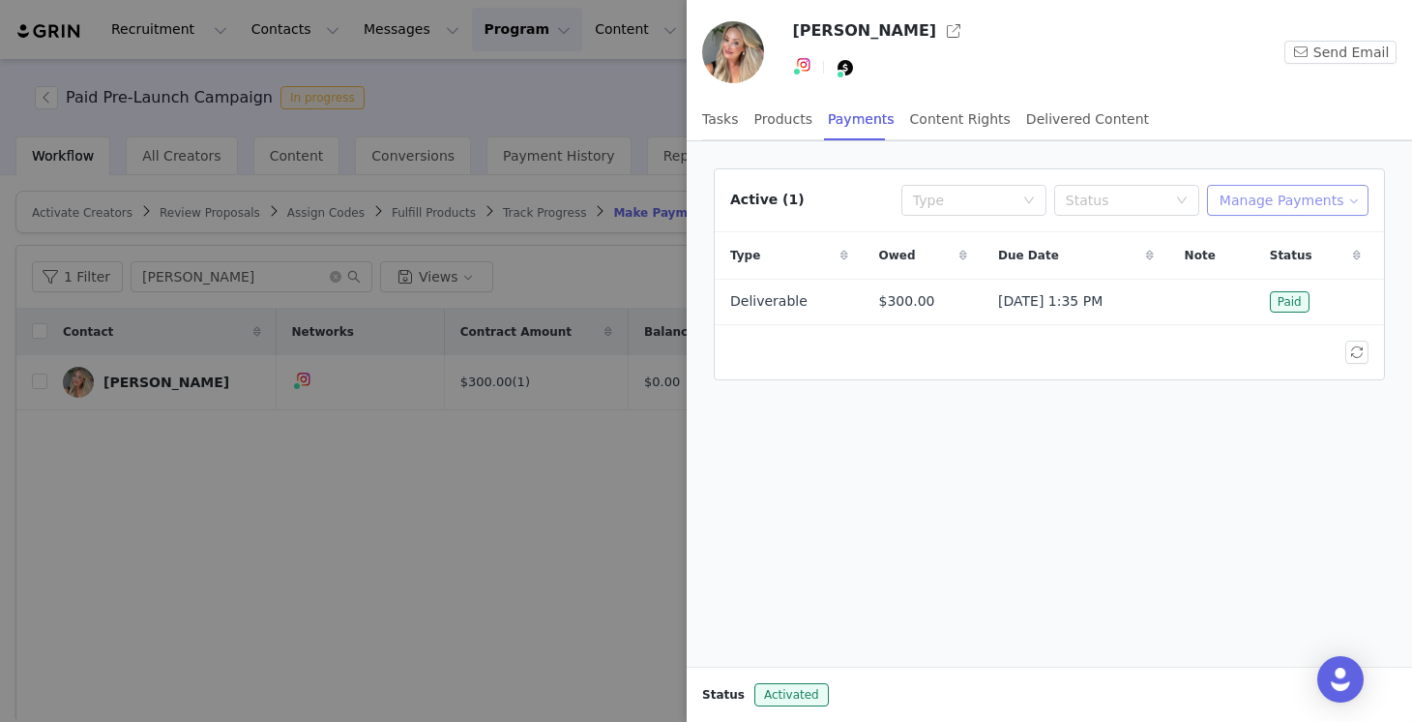
click at [1309, 197] on button "Manage Payments" at bounding box center [1288, 200] width 162 height 31
click at [1282, 263] on span "Add Payable" at bounding box center [1293, 269] width 83 height 21
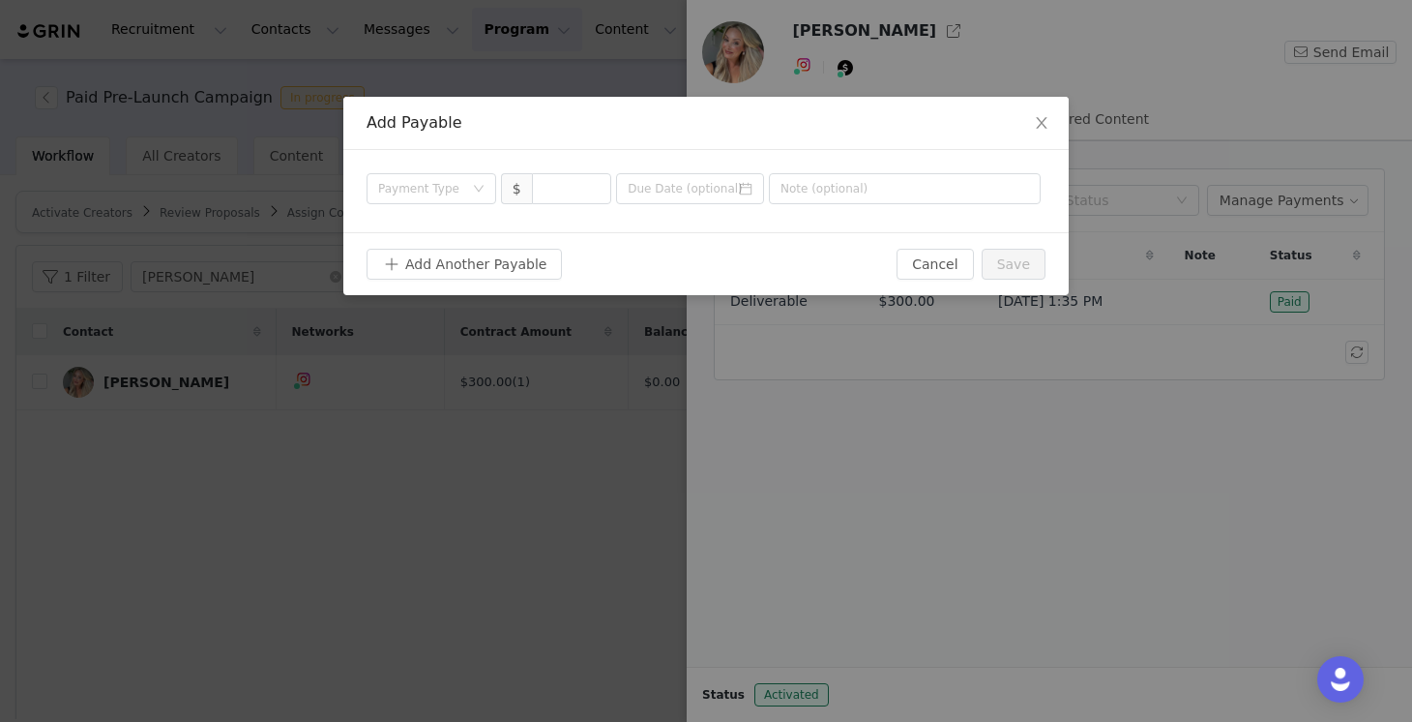
click at [594, 210] on div "Payment Type $" at bounding box center [705, 191] width 725 height 82
click at [594, 198] on span "Decrease Value" at bounding box center [600, 194] width 20 height 17
type input "0"
type input "300"
click at [956, 198] on input "text" at bounding box center [905, 188] width 272 height 31
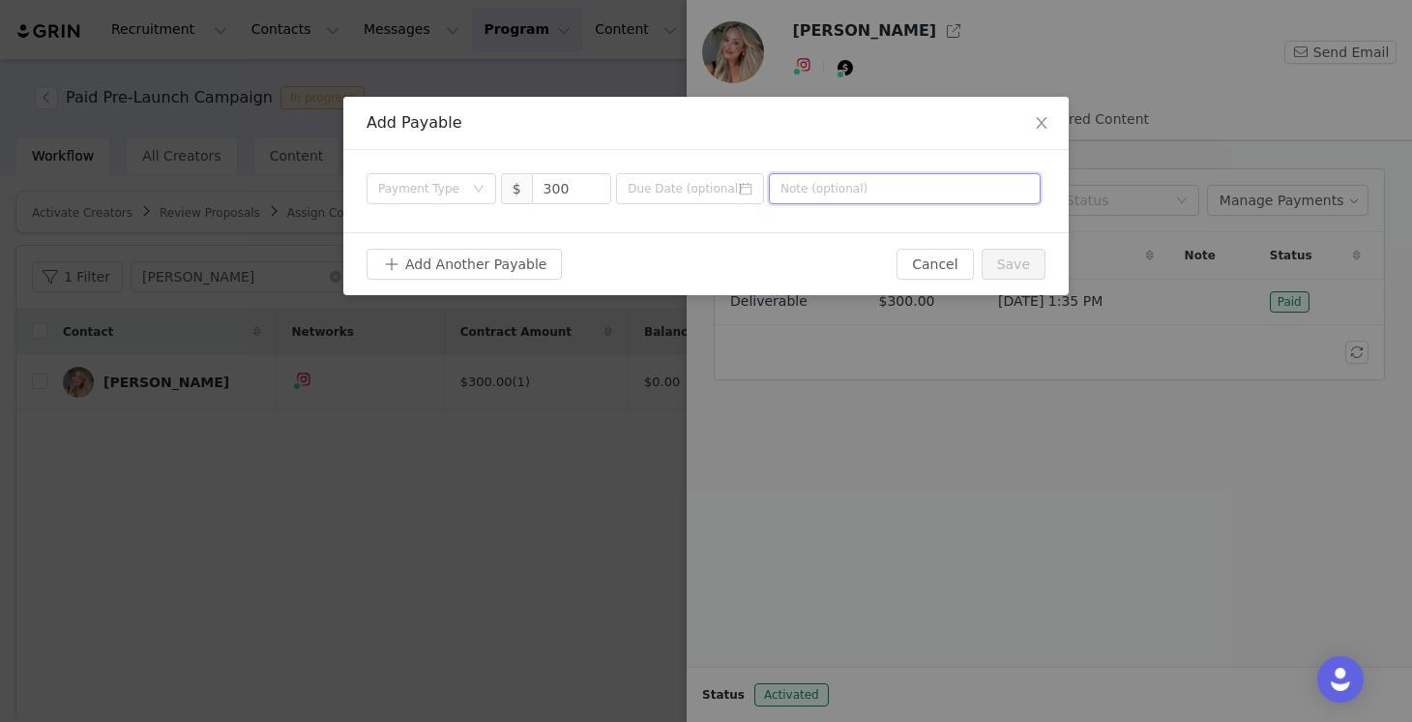
type input "d"
type input "Deliverable"
click at [469, 193] on div "Payment Type" at bounding box center [425, 188] width 94 height 29
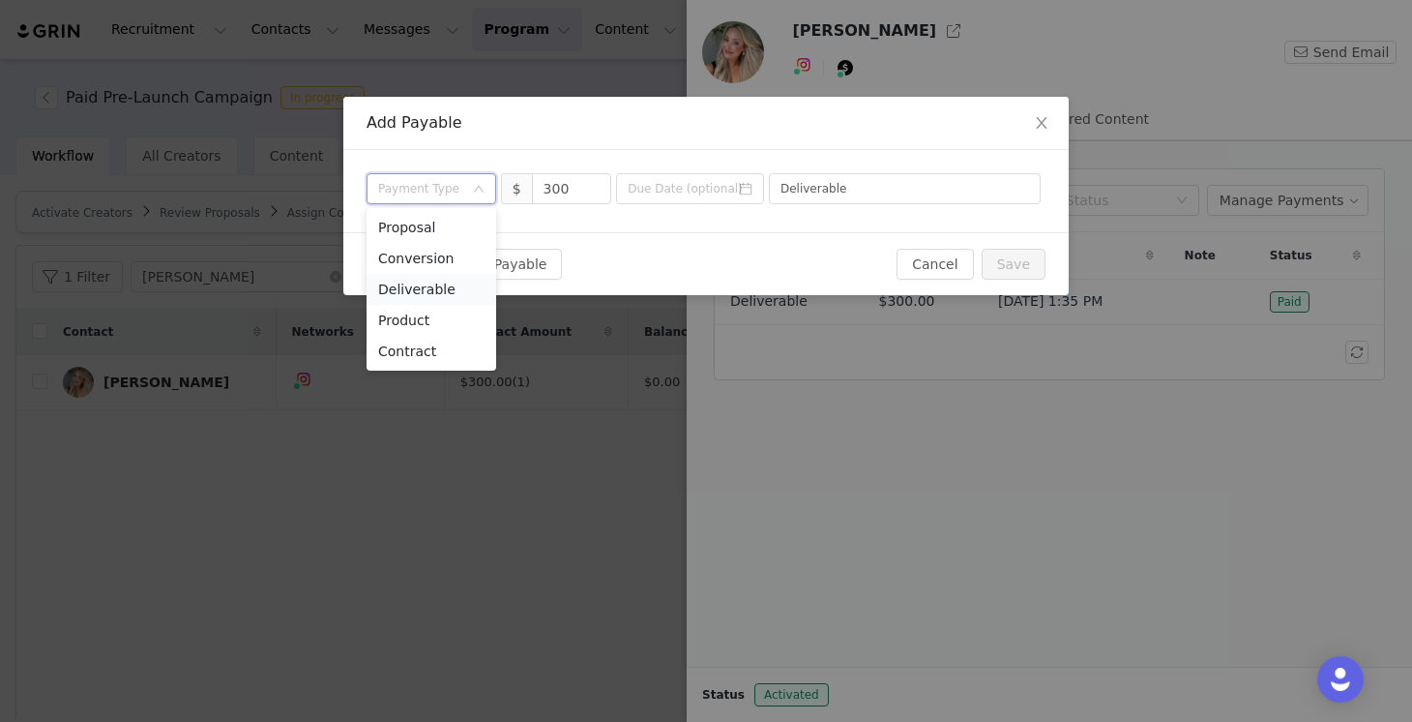
click at [456, 283] on li "Deliverable" at bounding box center [432, 289] width 130 height 31
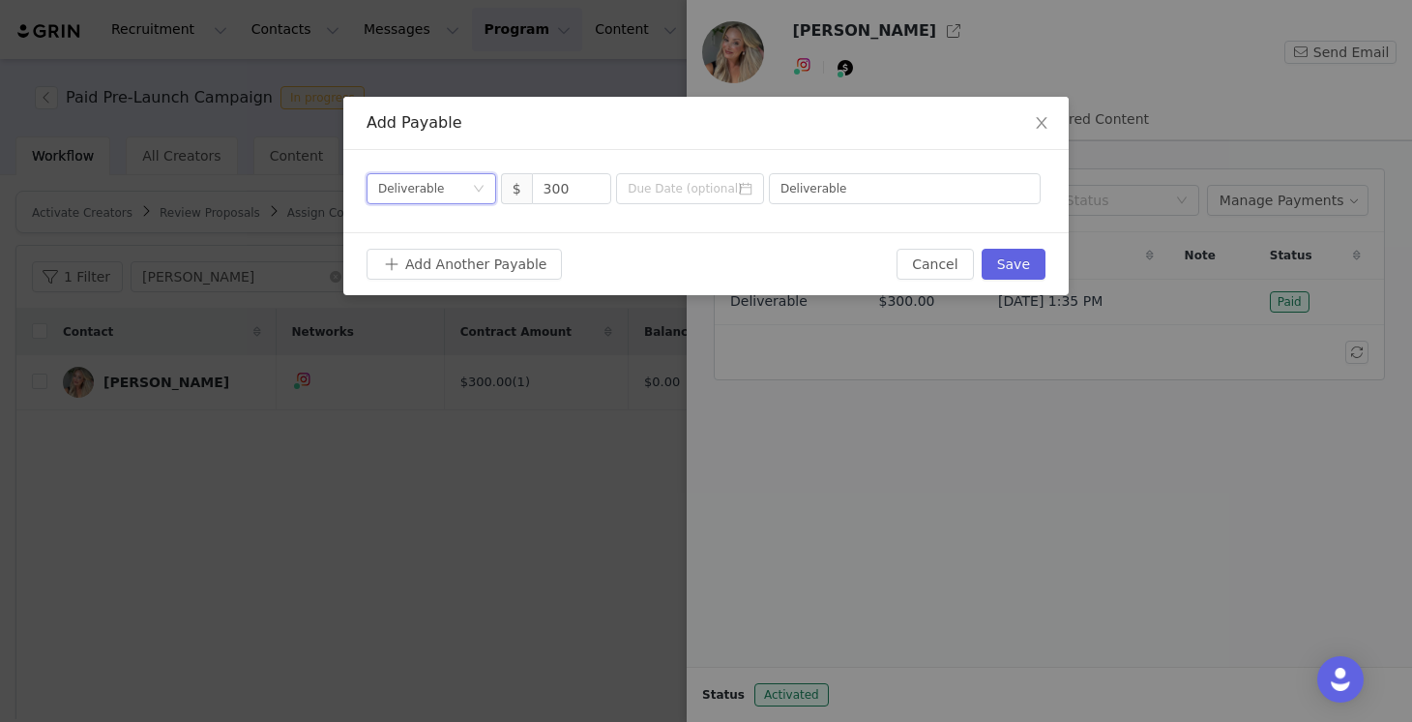
click at [716, 261] on div "Add Another Payable" at bounding box center [632, 264] width 530 height 31
click at [1031, 258] on button "Save" at bounding box center [1014, 264] width 64 height 31
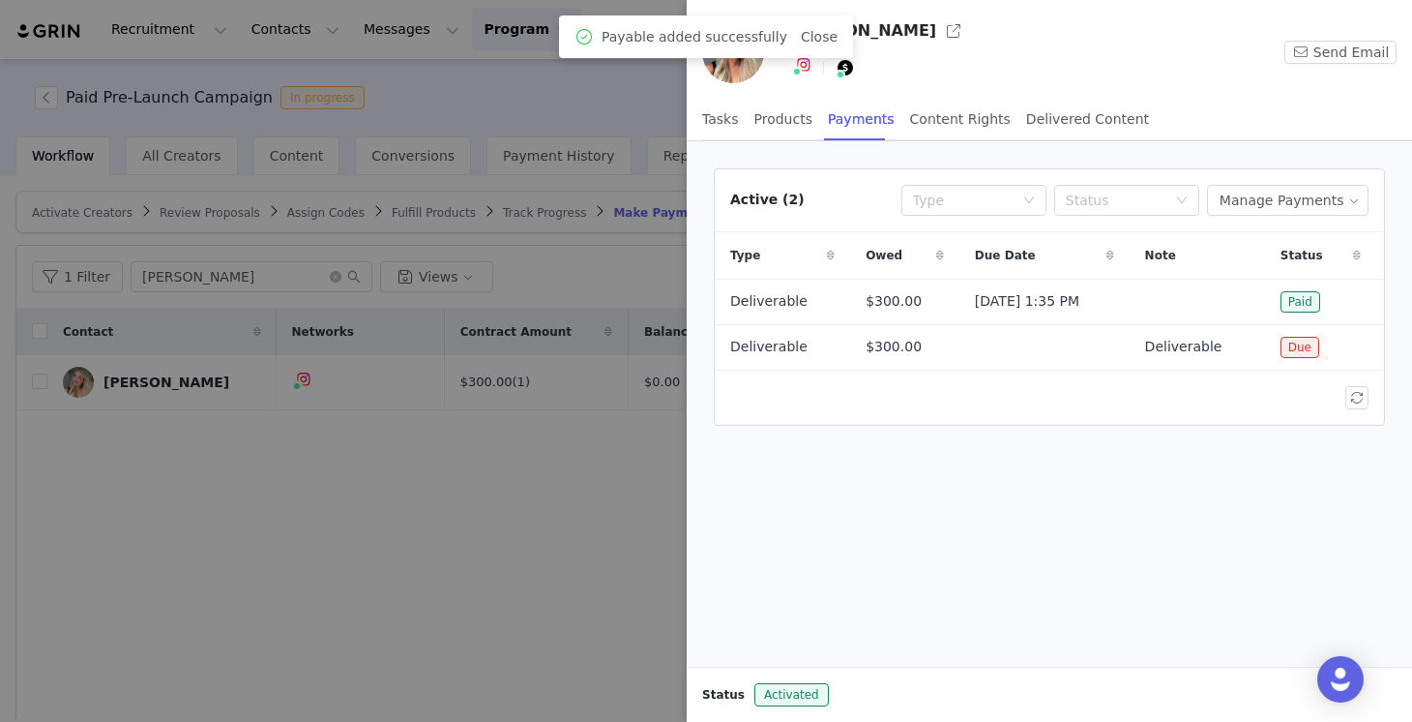
click at [543, 484] on div at bounding box center [706, 361] width 1412 height 722
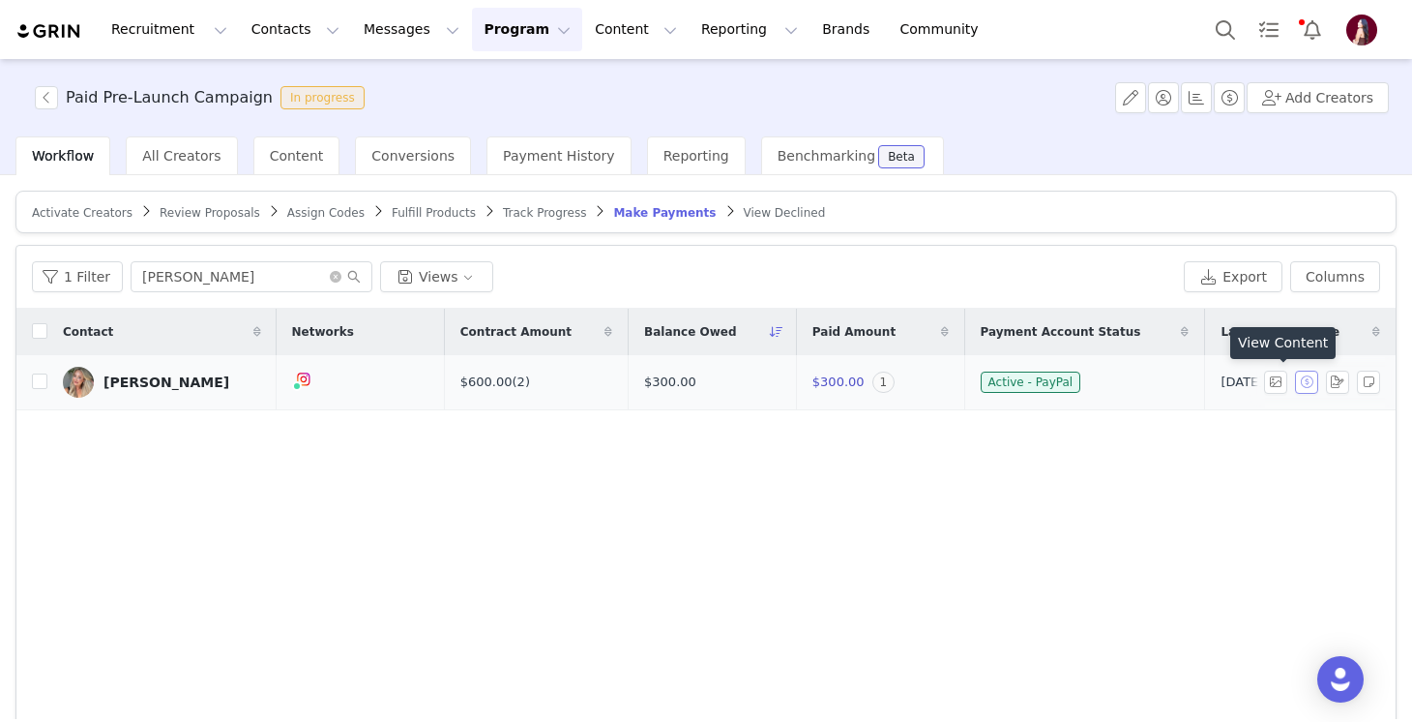
click at [1302, 381] on button "button" at bounding box center [1306, 381] width 23 height 23
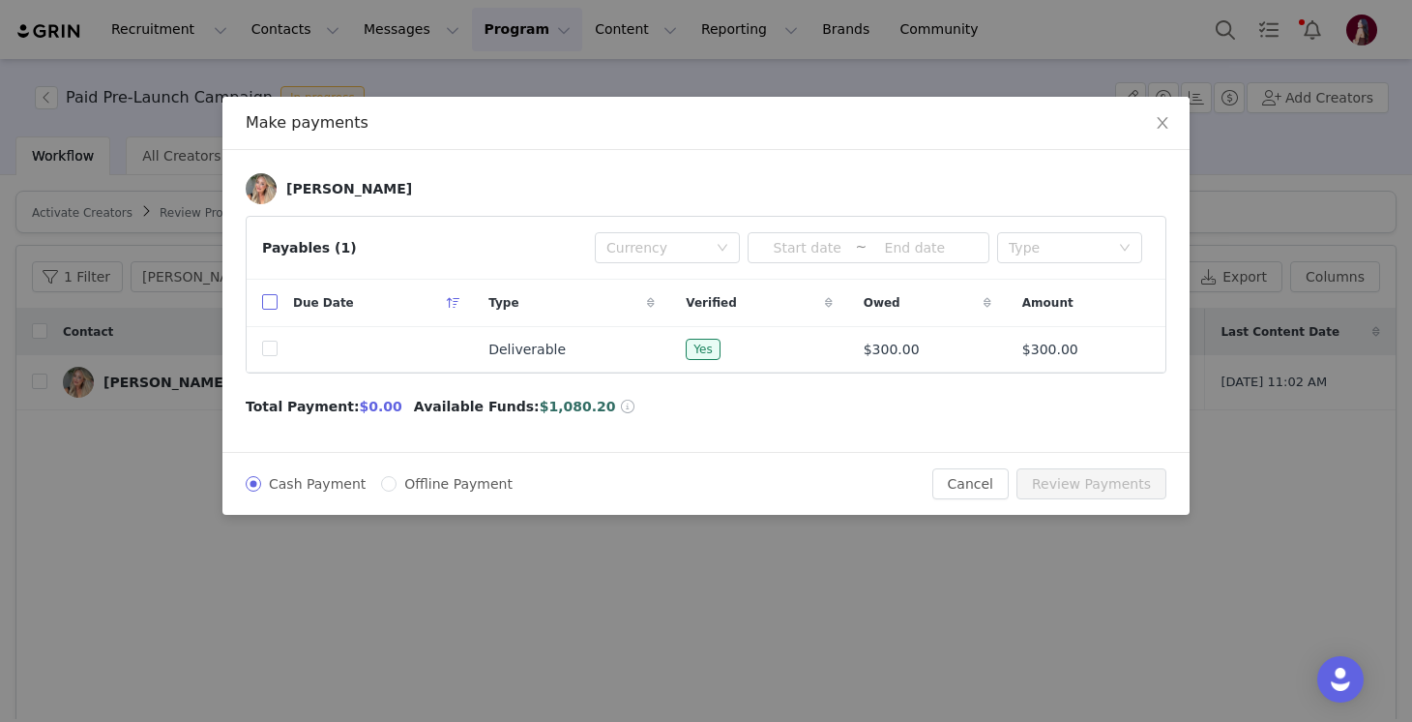
click at [269, 295] on input "checkbox" at bounding box center [269, 301] width 15 height 15
checkbox input "true"
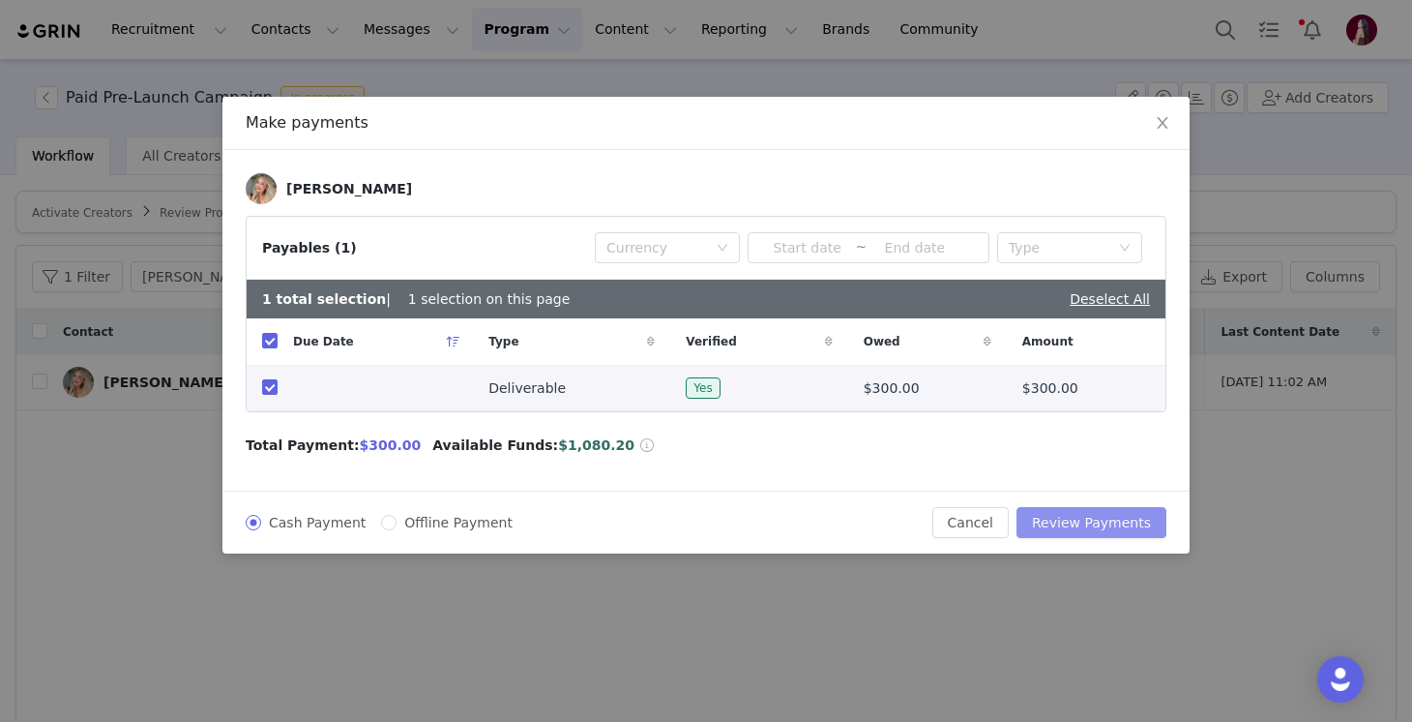
click at [1090, 514] on button "Review Payments" at bounding box center [1092, 522] width 150 height 31
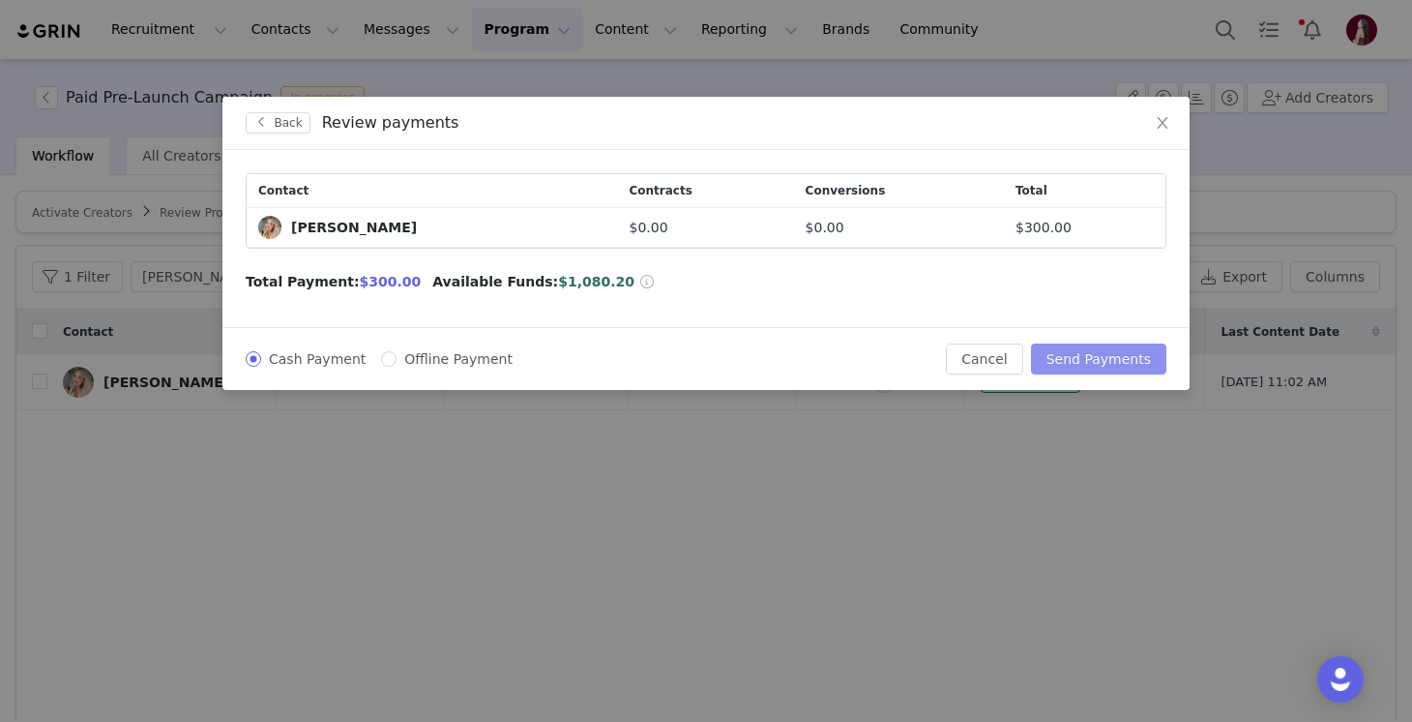
click at [1097, 366] on button "Send Payments" at bounding box center [1098, 358] width 135 height 31
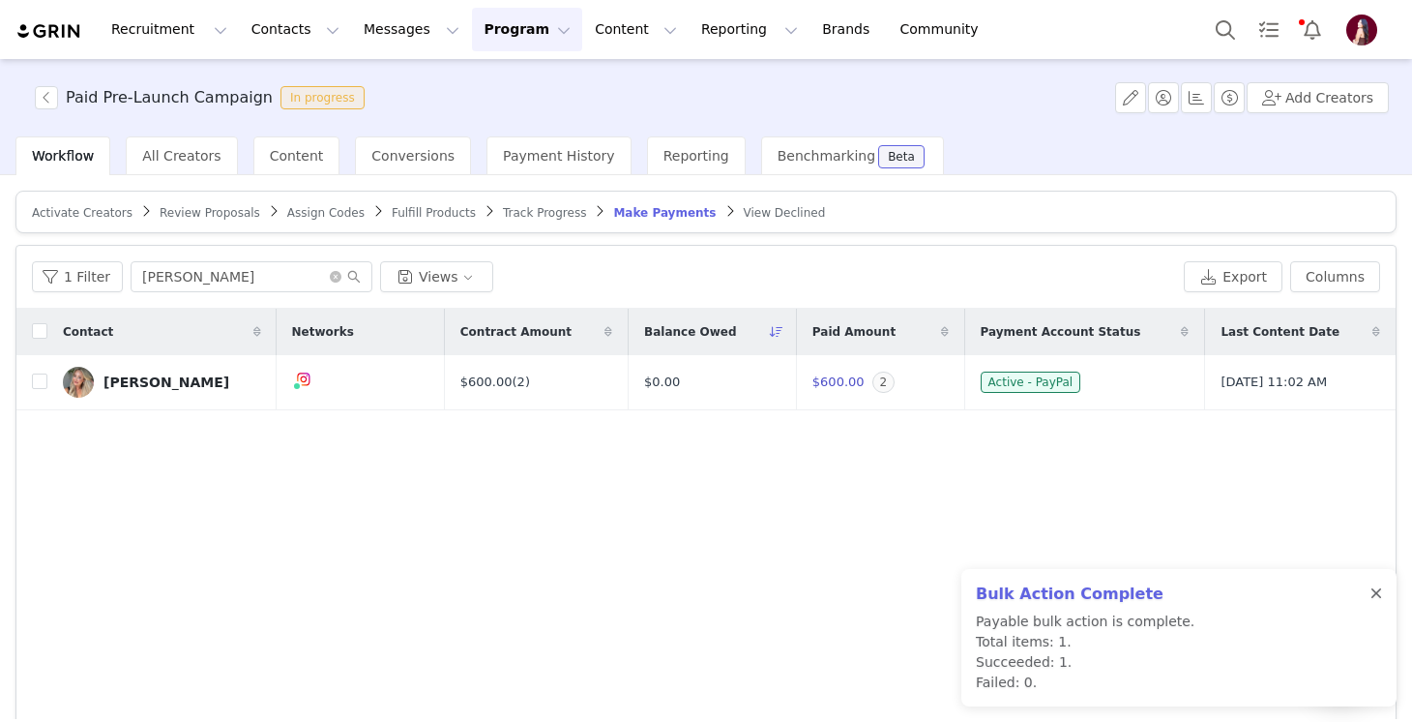
click at [1378, 586] on div at bounding box center [1377, 593] width 12 height 15
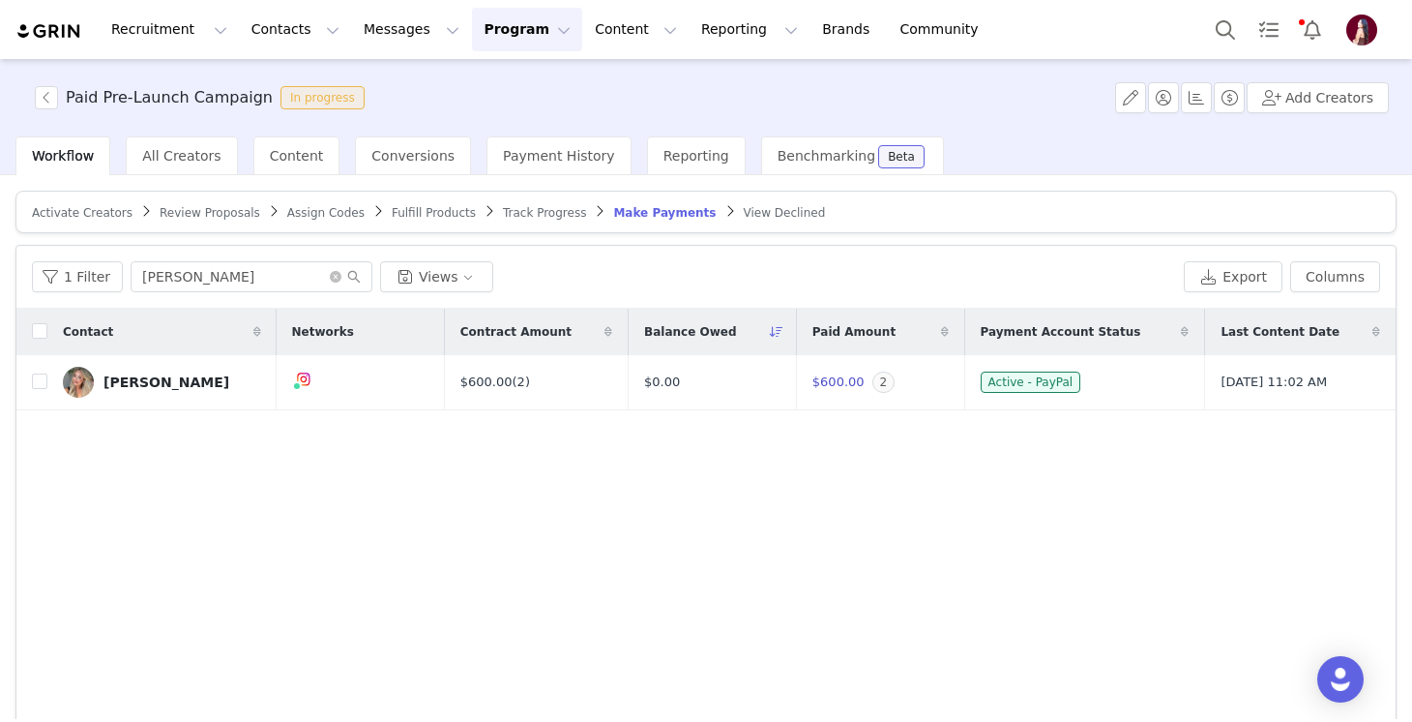
click at [785, 478] on div "Contact Networks Contract Amount Balance Owed Paid Amount Payment Account Statu…" at bounding box center [705, 539] width 1379 height 461
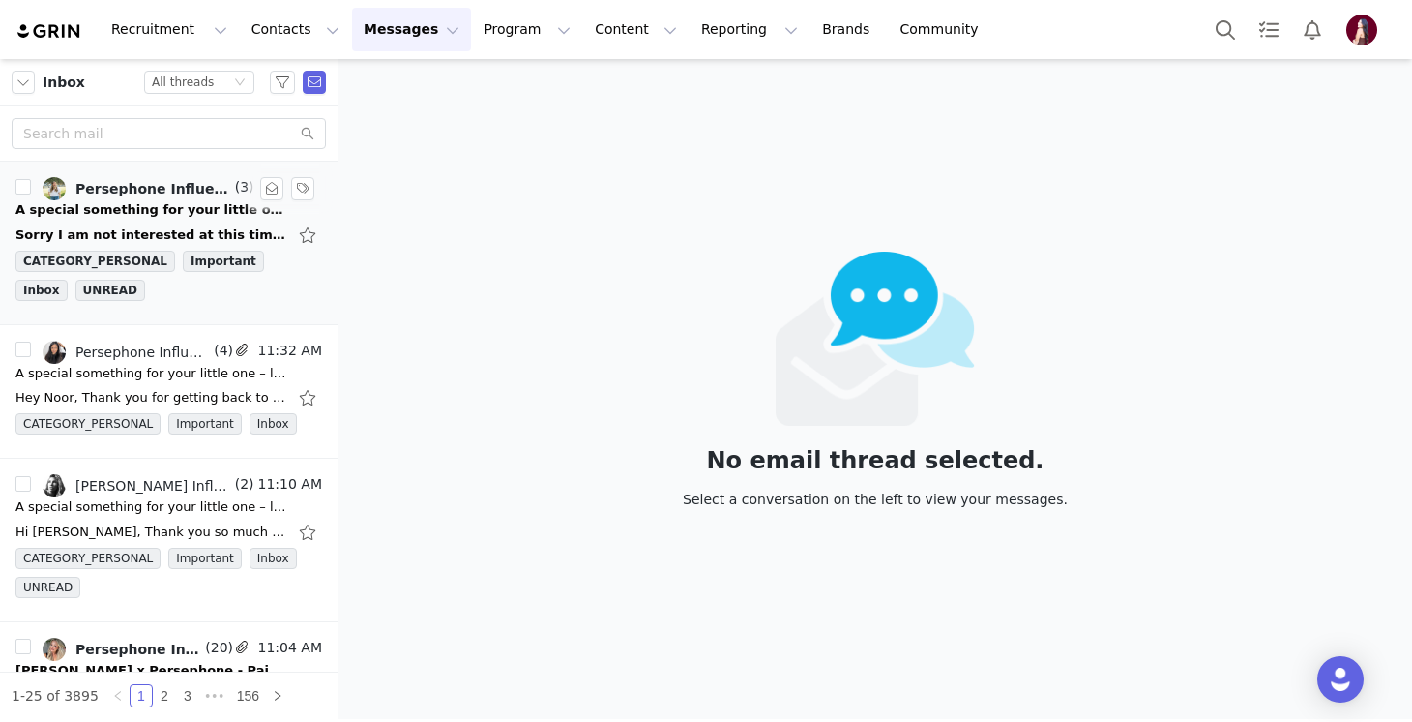
click at [174, 217] on div "A special something for your little one – limited availability ❤️" at bounding box center [150, 209] width 271 height 19
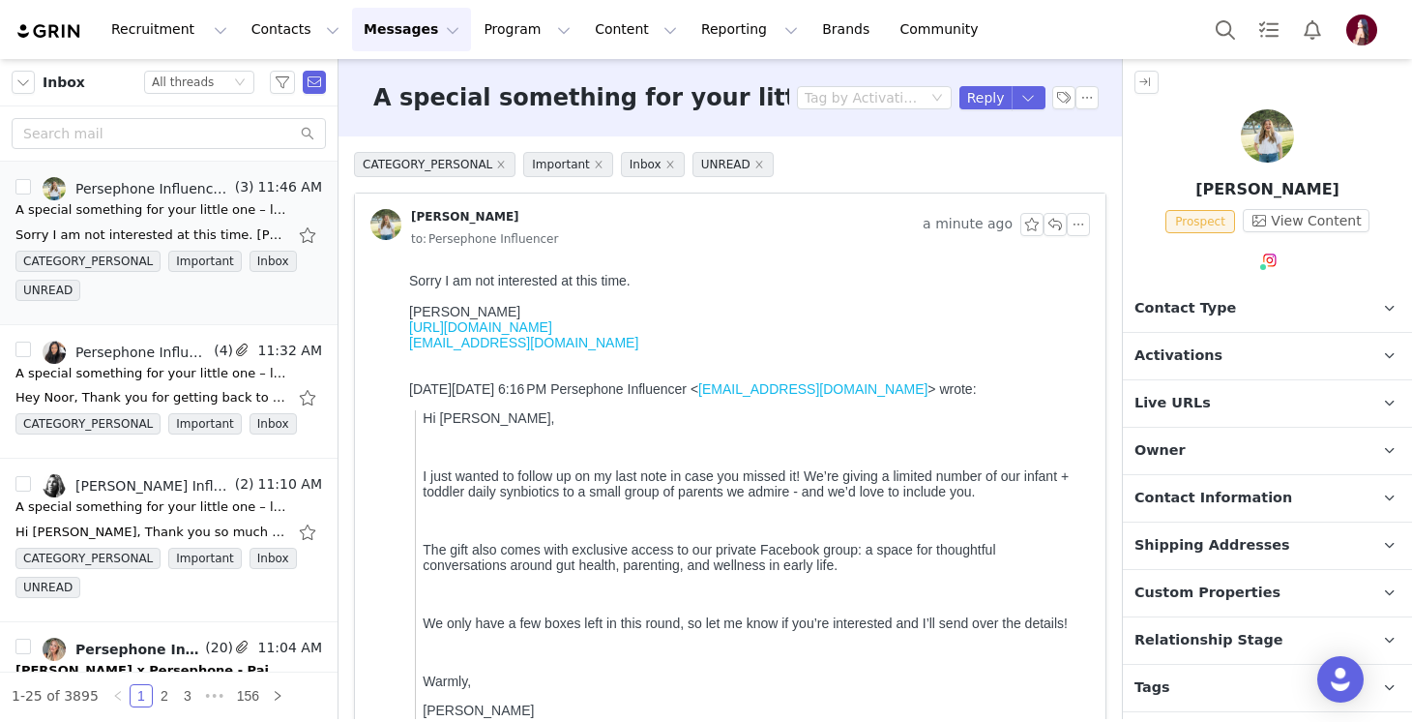
click at [1192, 303] on span "Contact Type" at bounding box center [1186, 308] width 102 height 21
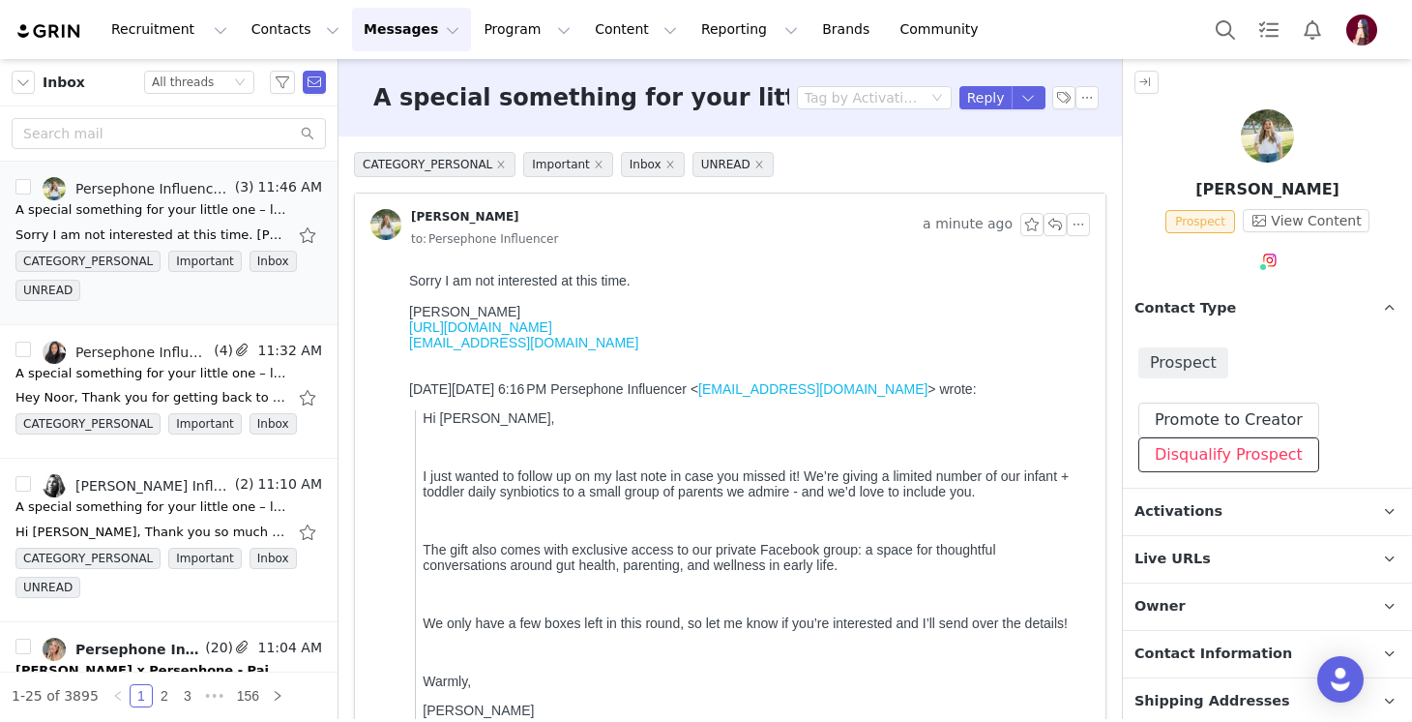
click at [1201, 448] on button "Disqualify Prospect" at bounding box center [1228, 454] width 181 height 35
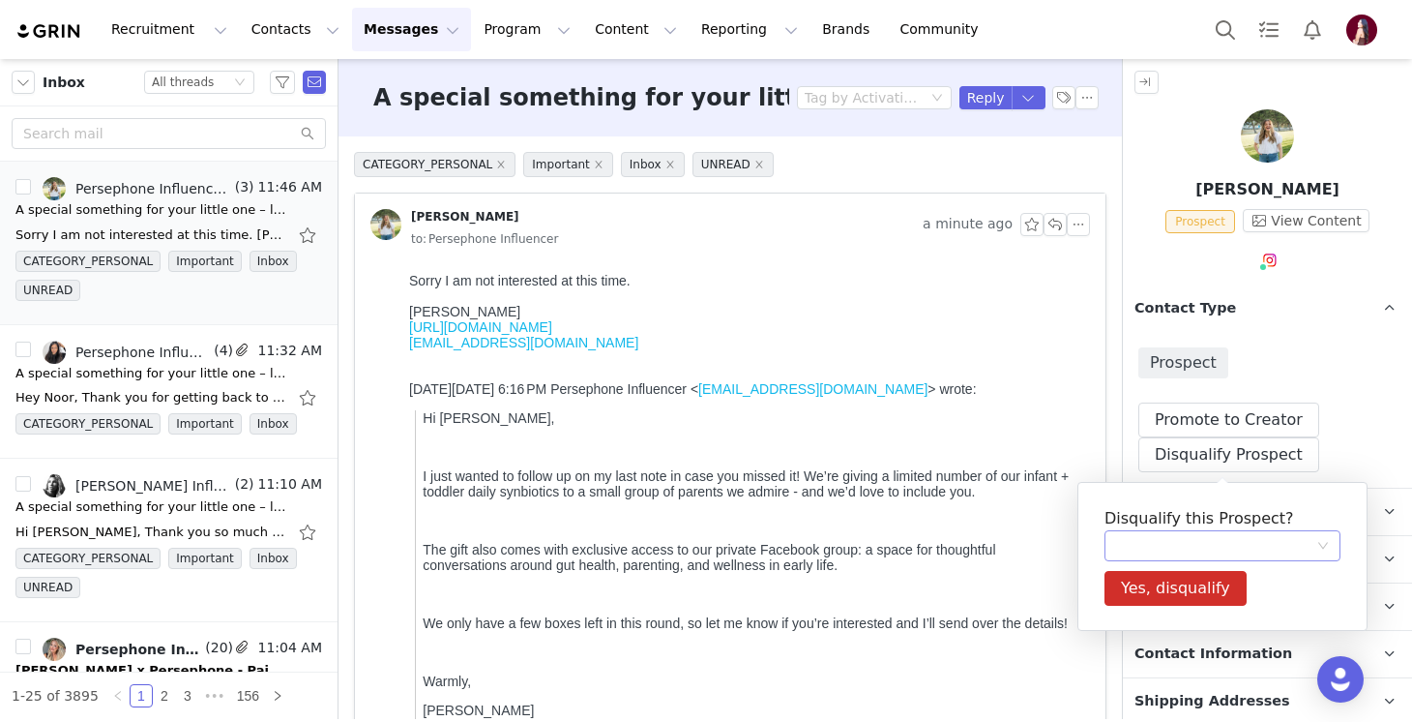
click at [1145, 544] on div at bounding box center [1216, 545] width 200 height 29
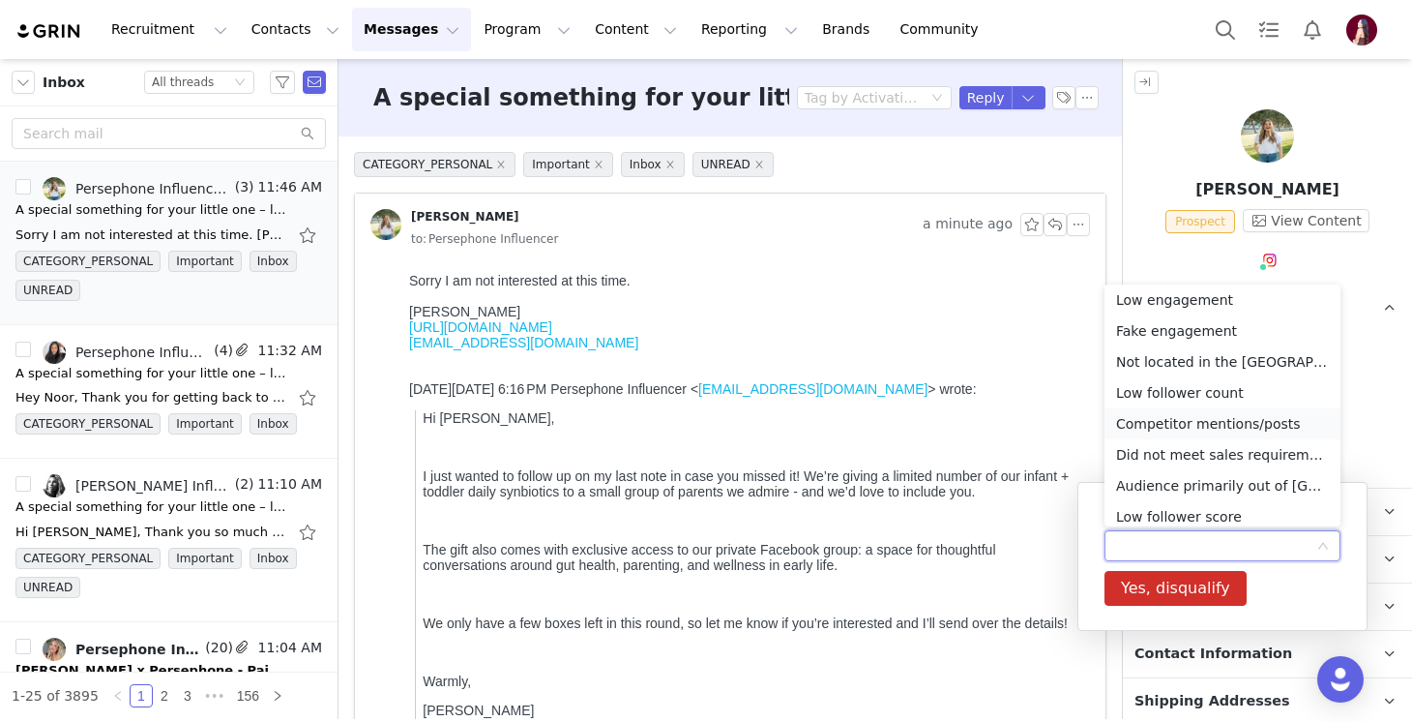
scroll to position [230, 0]
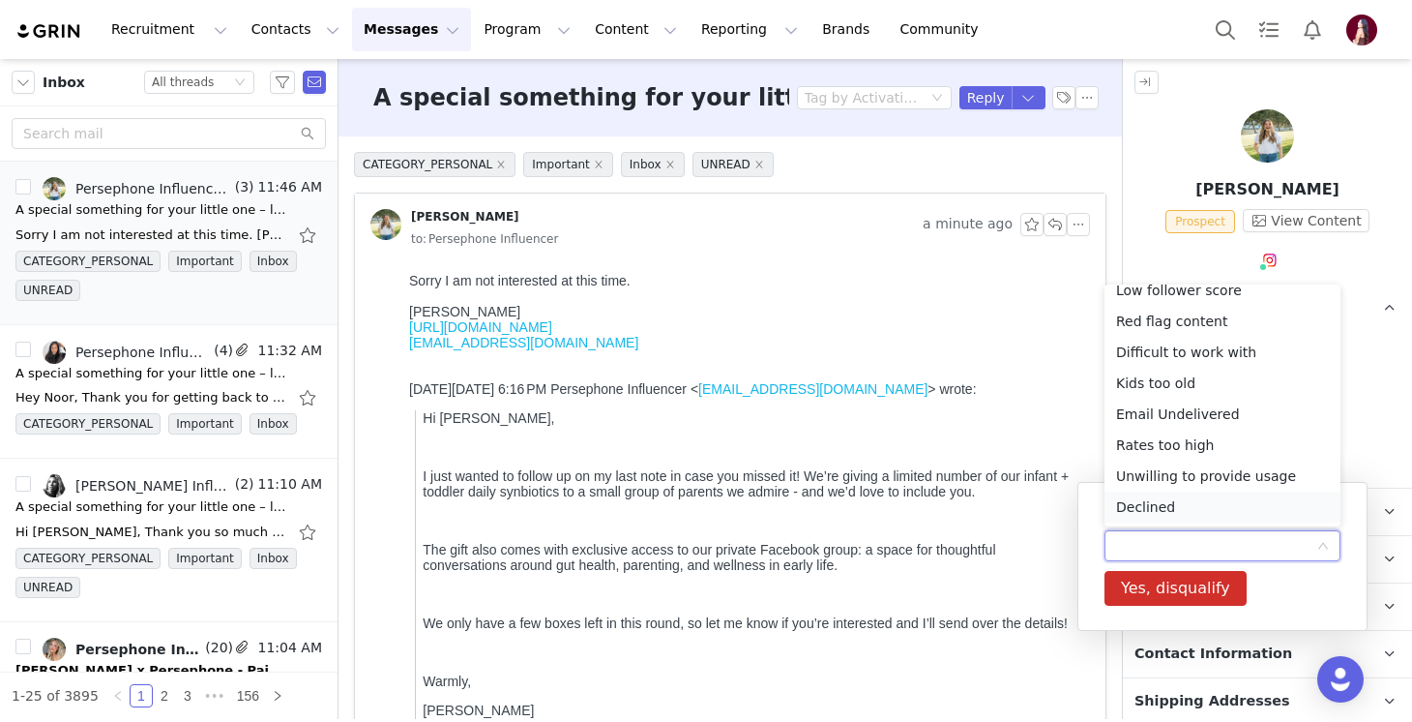
click at [1156, 496] on li "Declined" at bounding box center [1223, 506] width 236 height 31
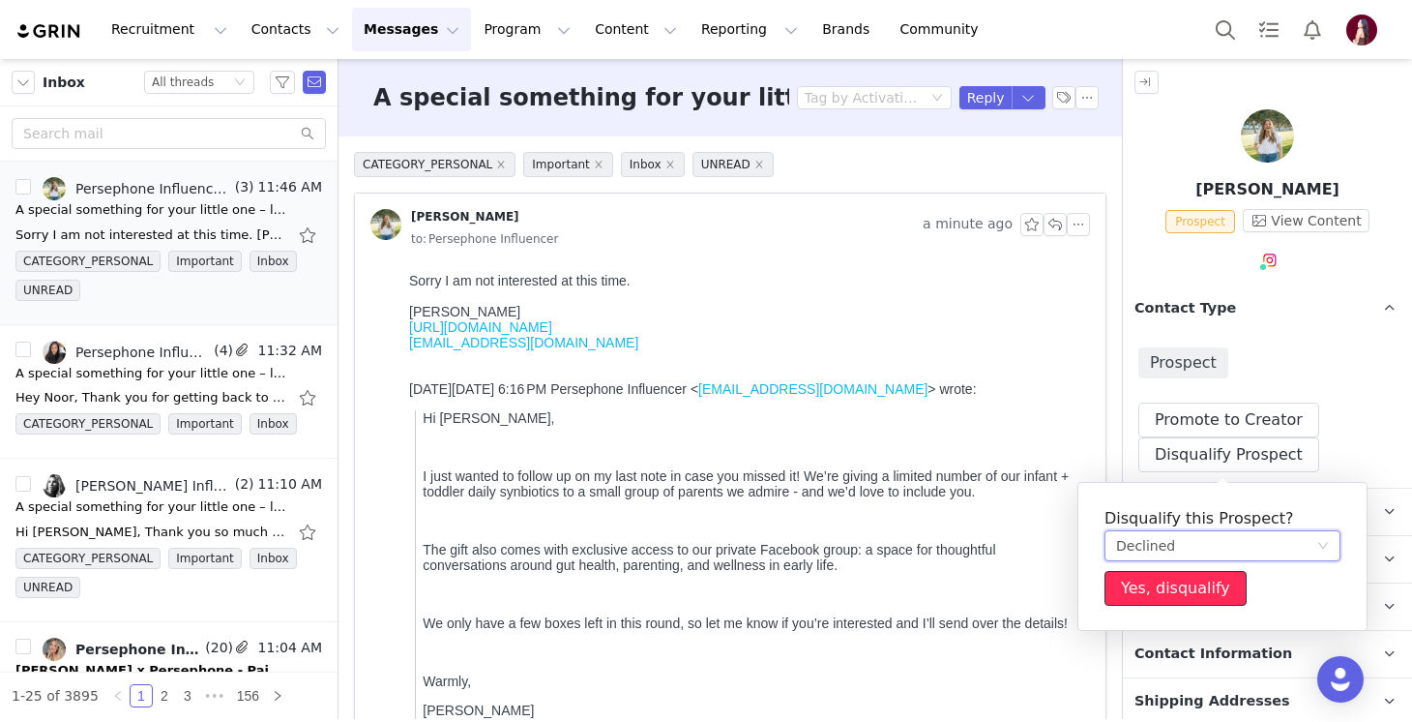
click at [1157, 577] on button "Yes, disqualify" at bounding box center [1176, 588] width 142 height 35
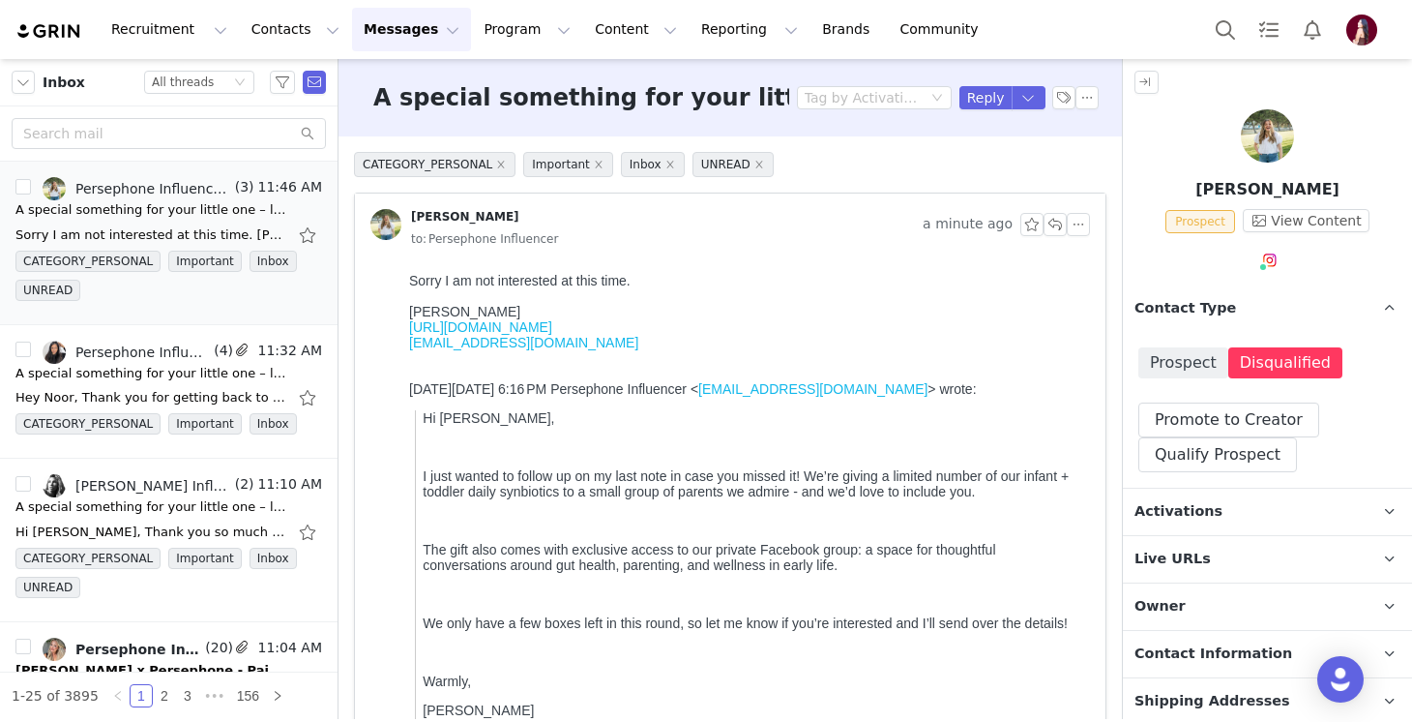
scroll to position [194, 0]
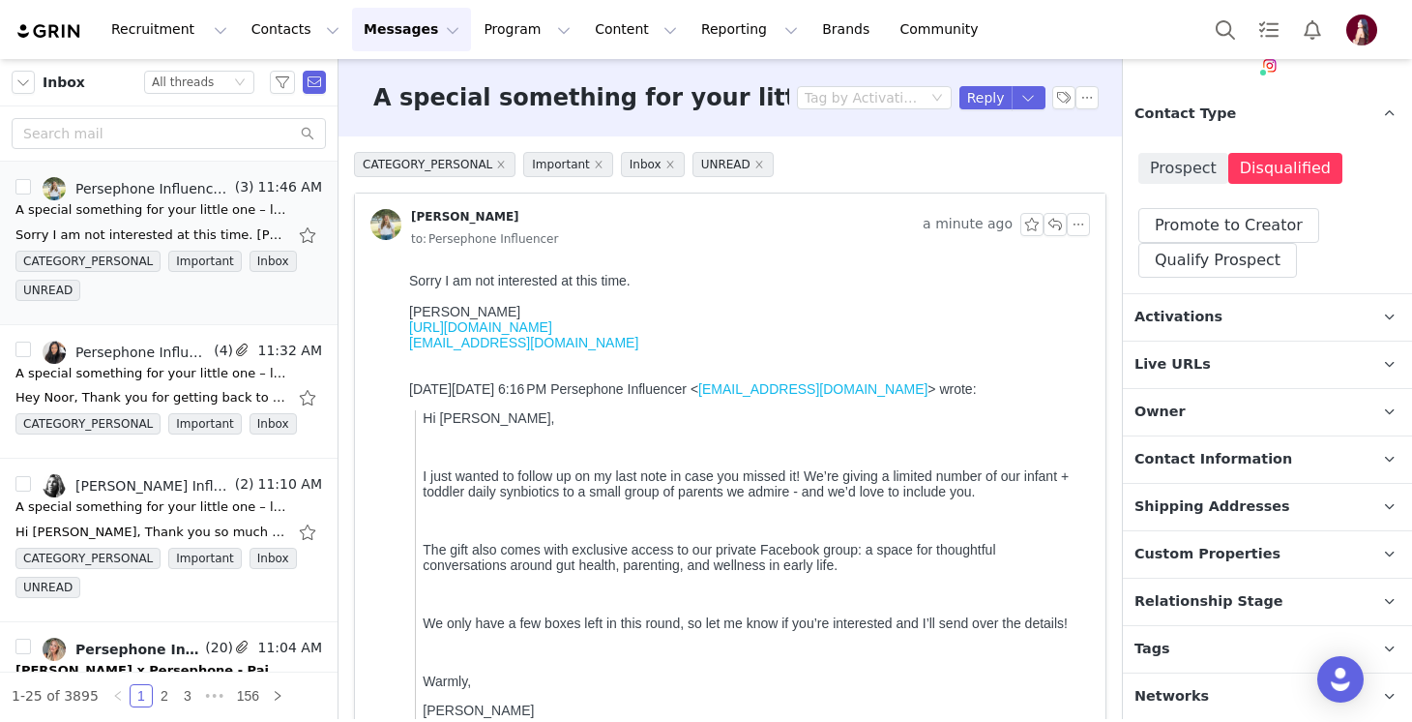
click at [1198, 591] on span "Relationship Stage" at bounding box center [1209, 601] width 149 height 21
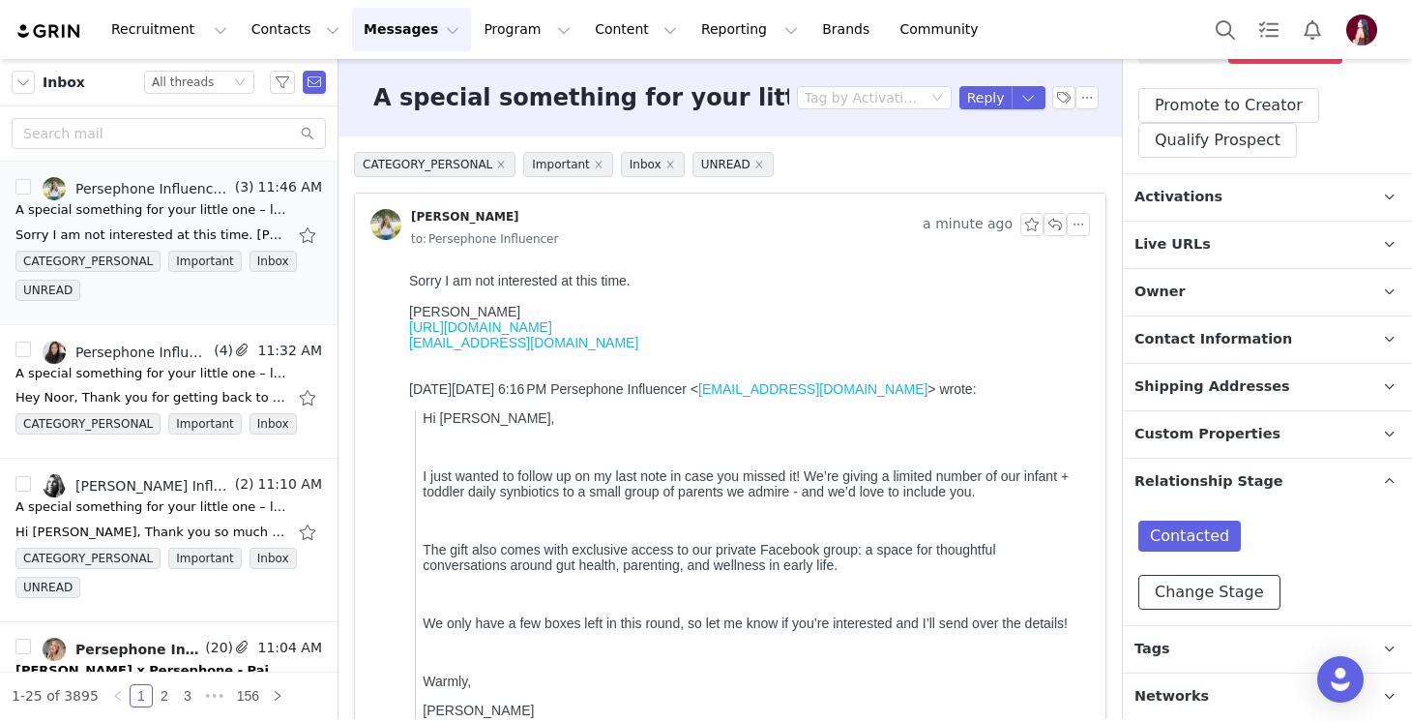
click at [1198, 590] on button "Change Stage" at bounding box center [1209, 592] width 142 height 35
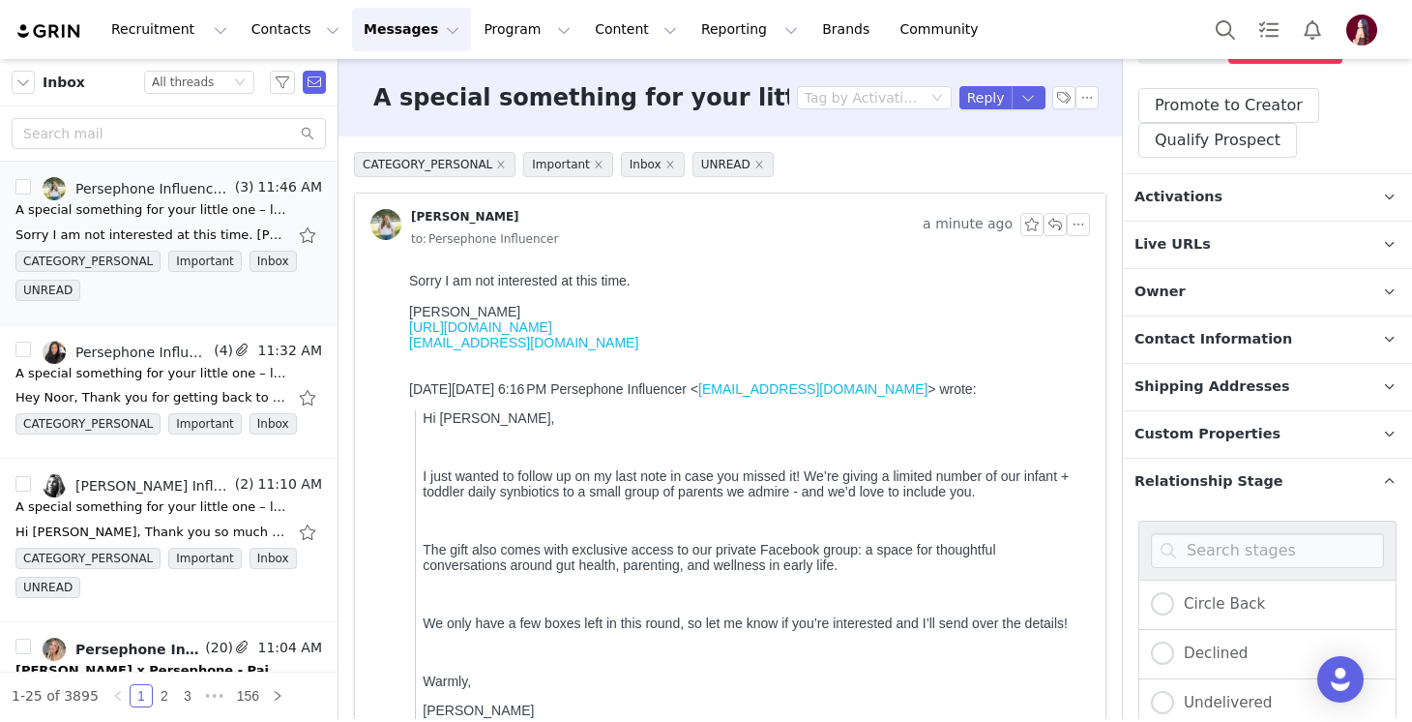
scroll to position [643, 0]
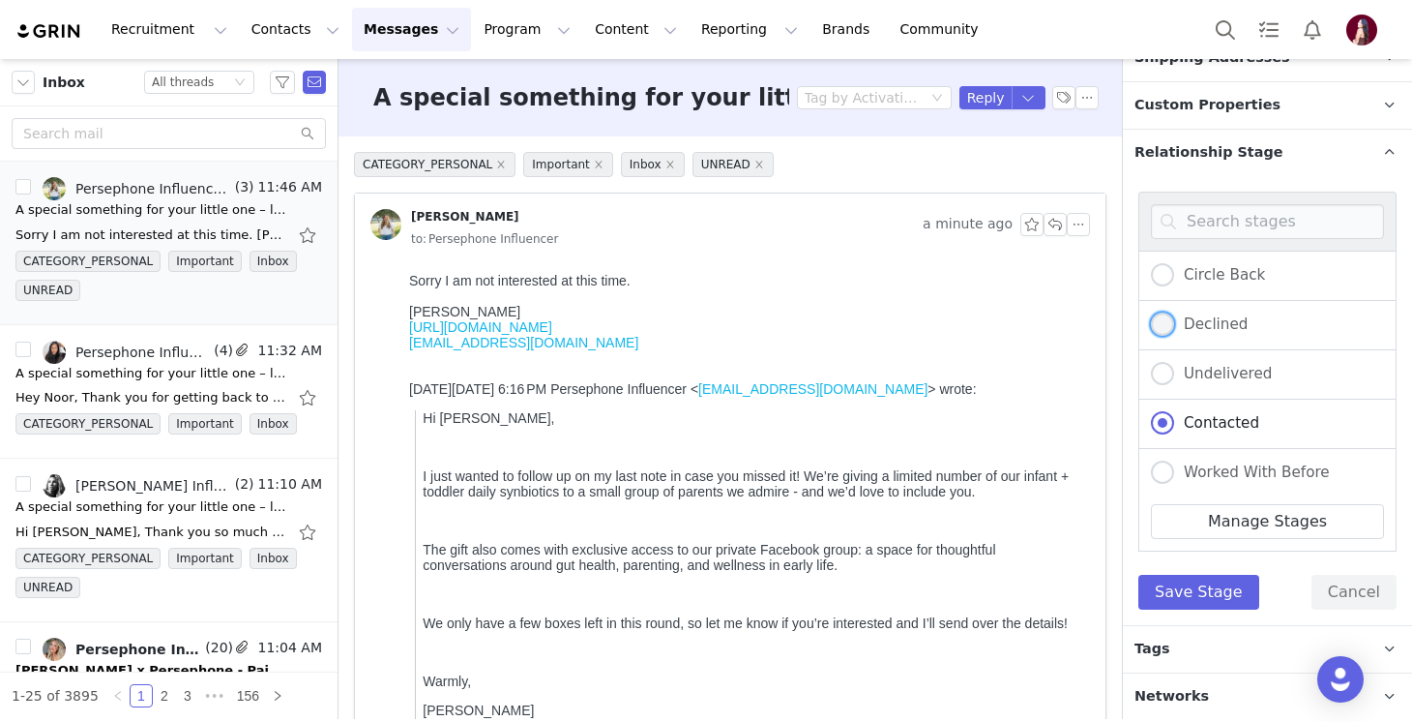
click at [1226, 321] on span "Declined" at bounding box center [1211, 323] width 74 height 17
click at [1174, 321] on input "Declined" at bounding box center [1162, 324] width 23 height 25
radio input "true"
radio input "false"
click at [1197, 595] on button "Save Stage" at bounding box center [1198, 592] width 121 height 35
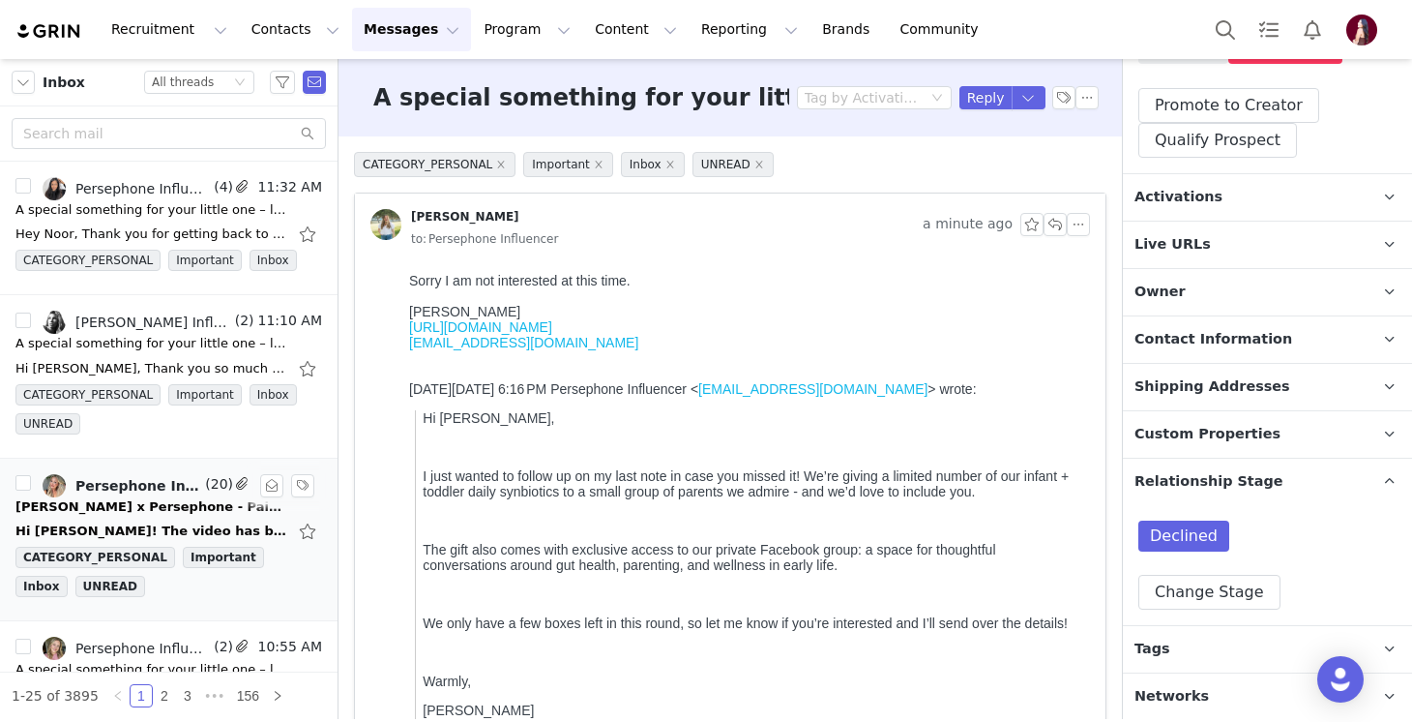
scroll to position [178, 0]
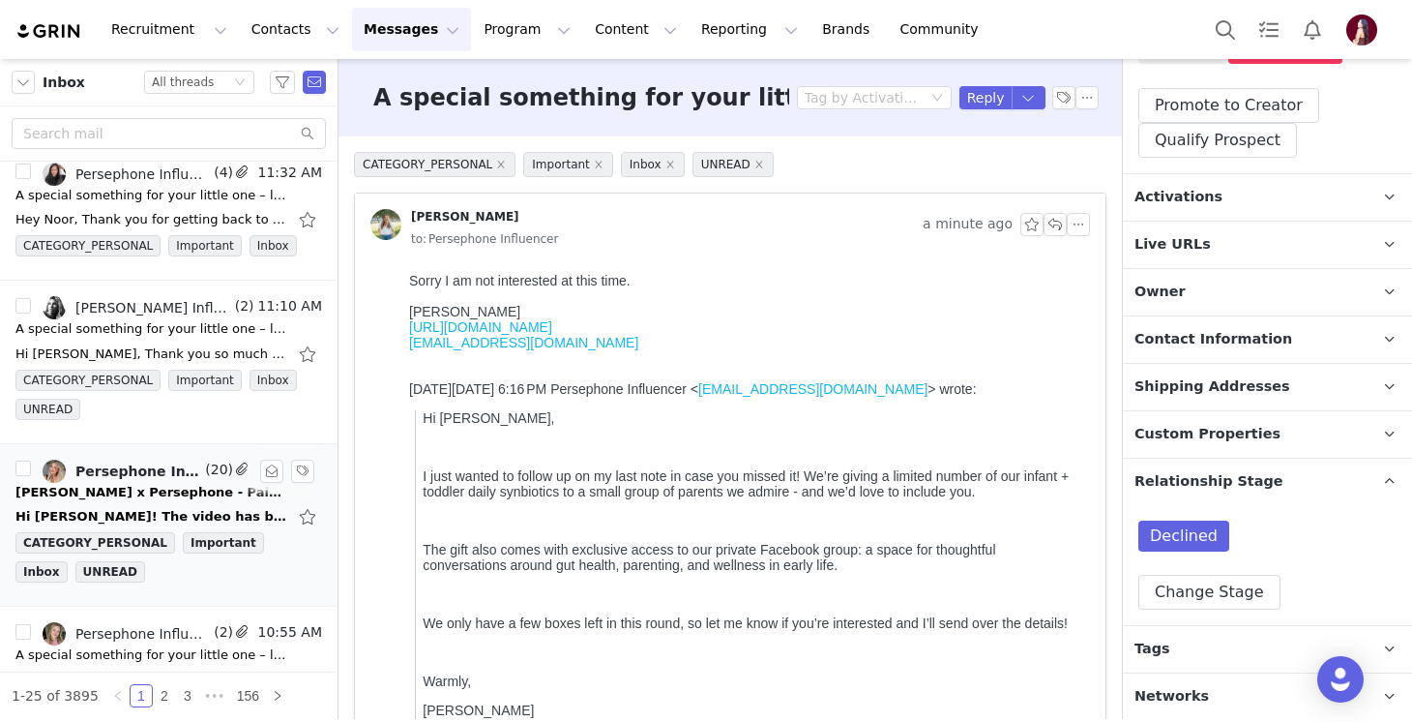
click at [132, 494] on div "Tara x Persephone - Paid Partnership Opportunity" at bounding box center [150, 492] width 271 height 19
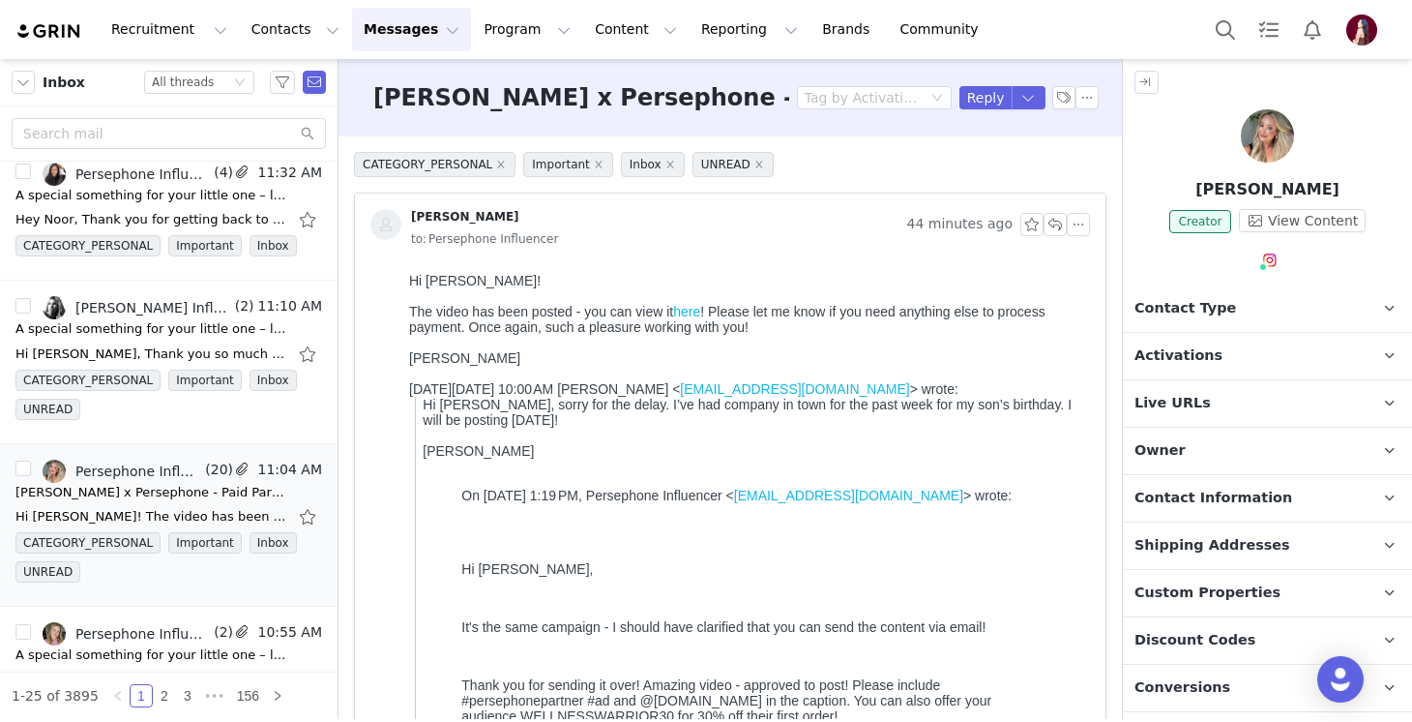
scroll to position [0, 0]
click at [1062, 221] on button "button" at bounding box center [1055, 224] width 23 height 23
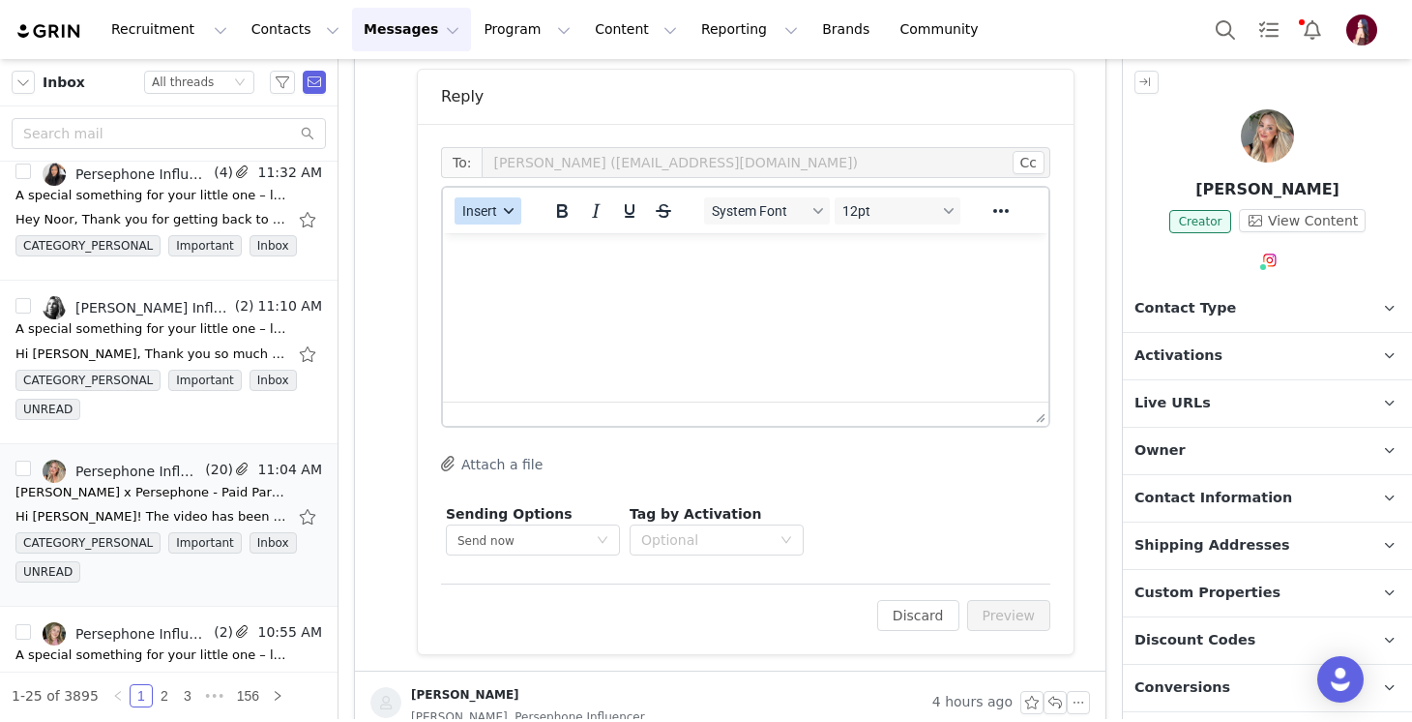
scroll to position [1292, 0]
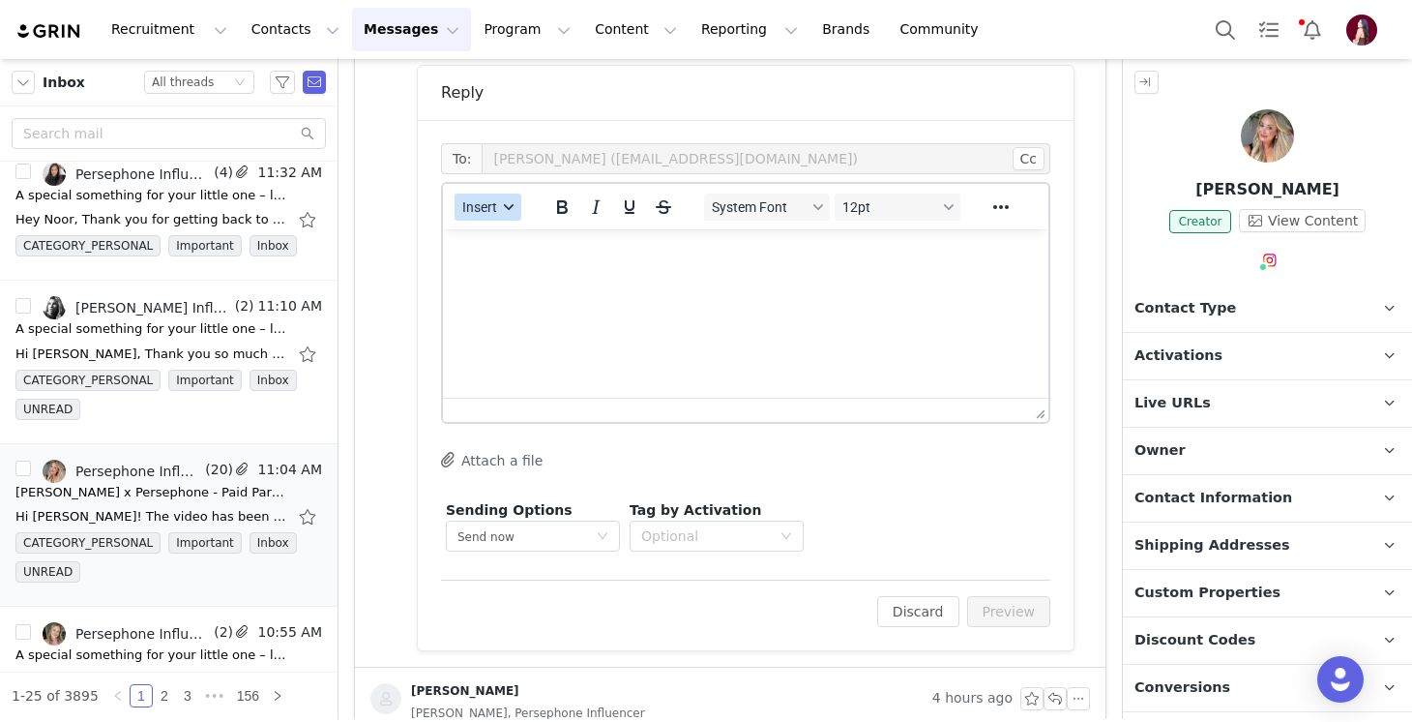
click at [470, 206] on span "Insert" at bounding box center [479, 206] width 35 height 15
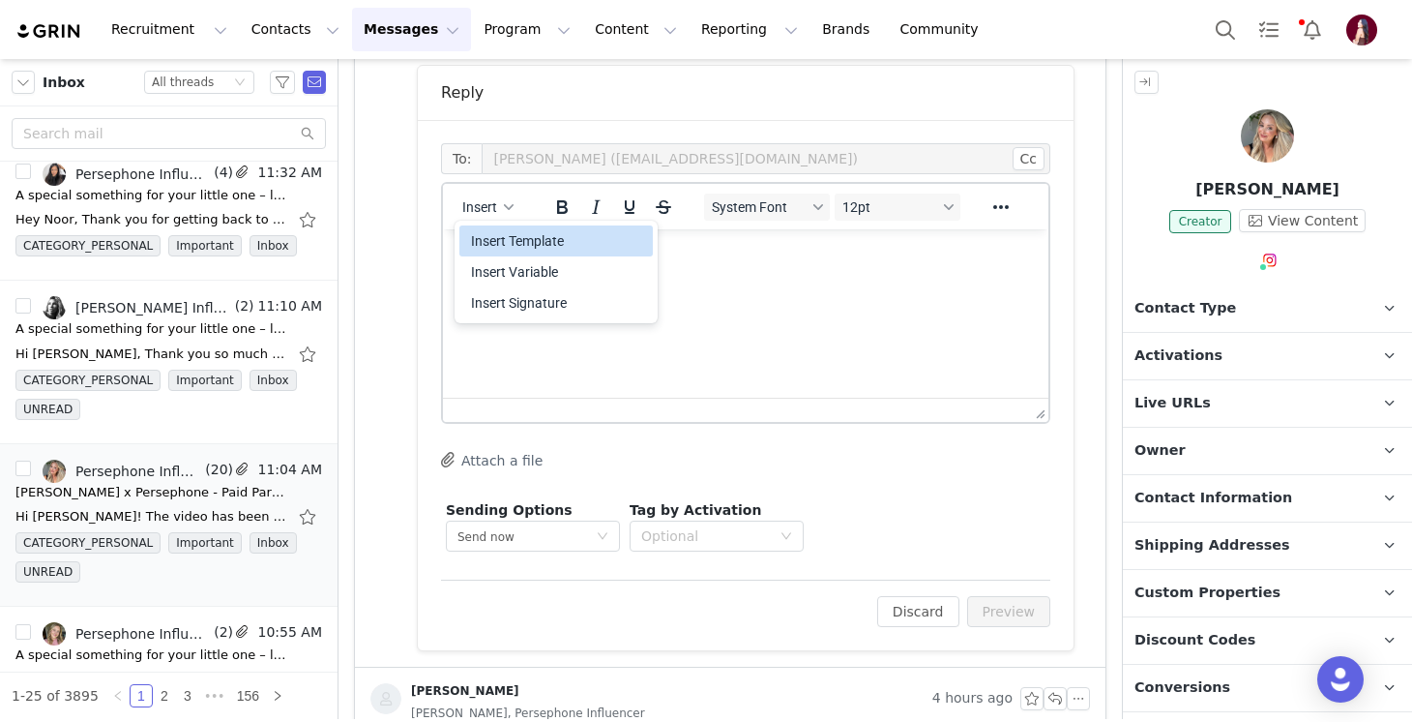
click at [494, 233] on div "Insert Template" at bounding box center [558, 240] width 174 height 23
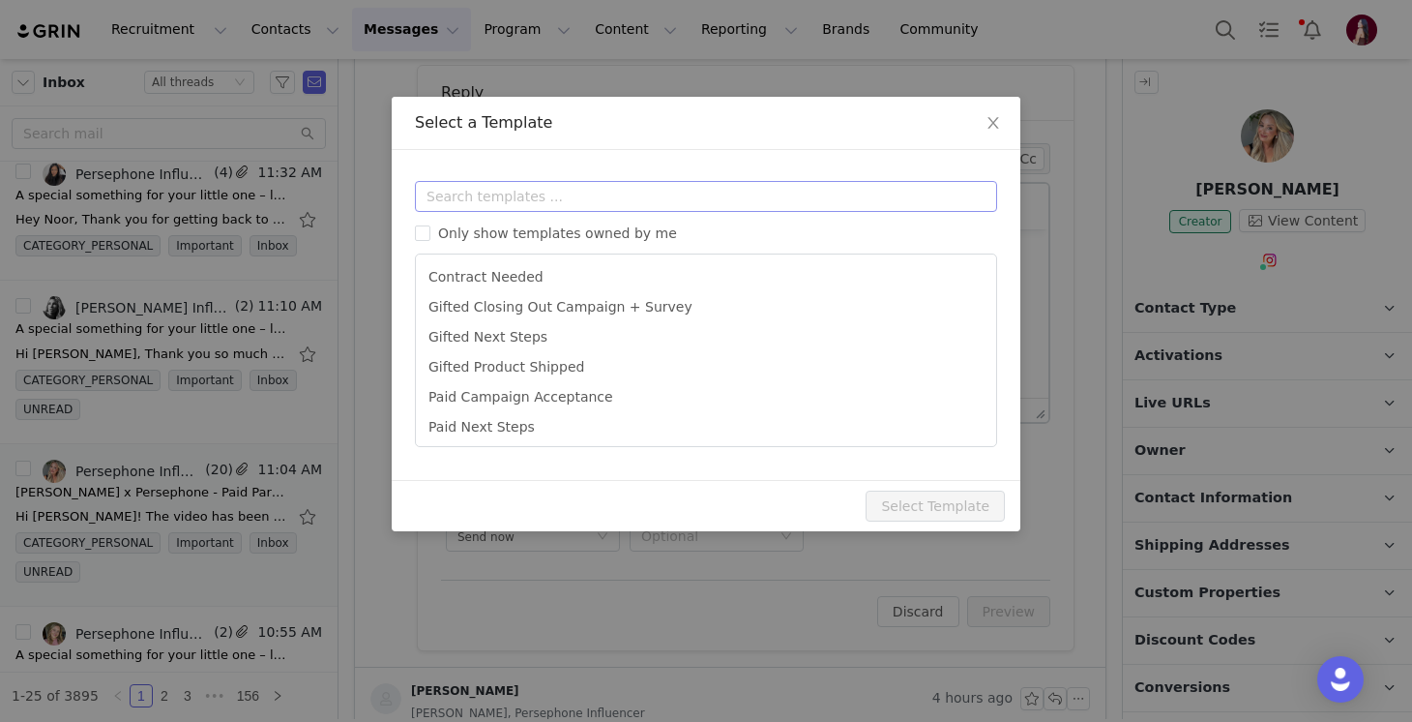
scroll to position [0, 0]
click at [496, 196] on input "text" at bounding box center [706, 196] width 582 height 31
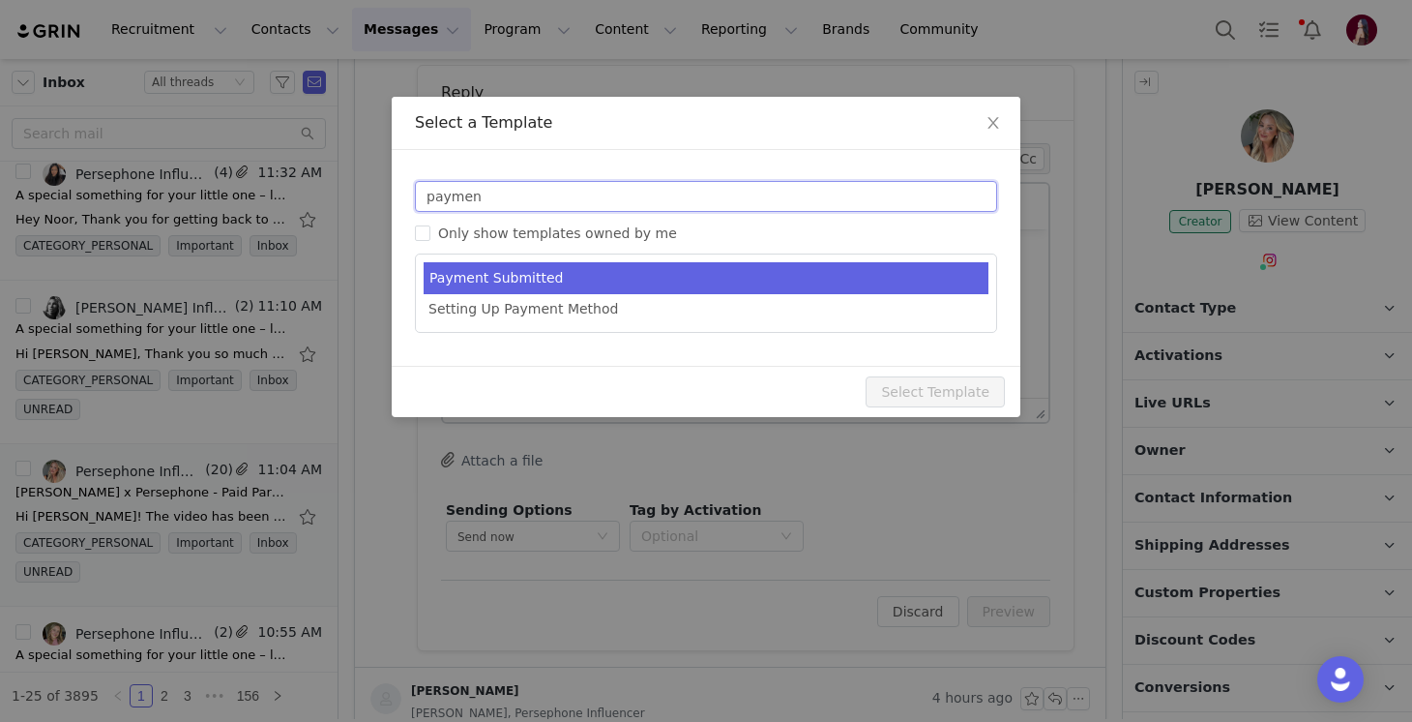
type input "paymen"
type input "Payment Confirmation"
click at [571, 276] on li "Payment Submitted" at bounding box center [706, 278] width 565 height 32
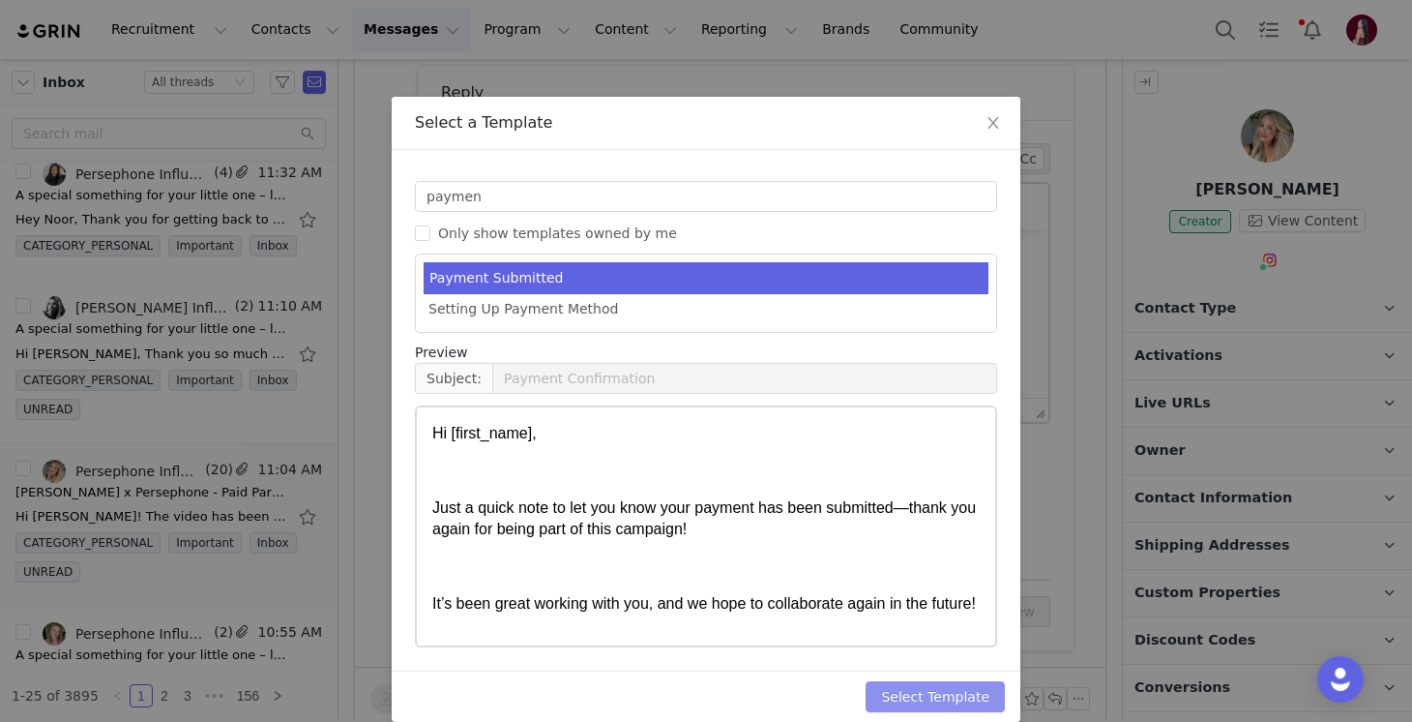
click at [900, 689] on button "Select Template" at bounding box center [935, 696] width 139 height 31
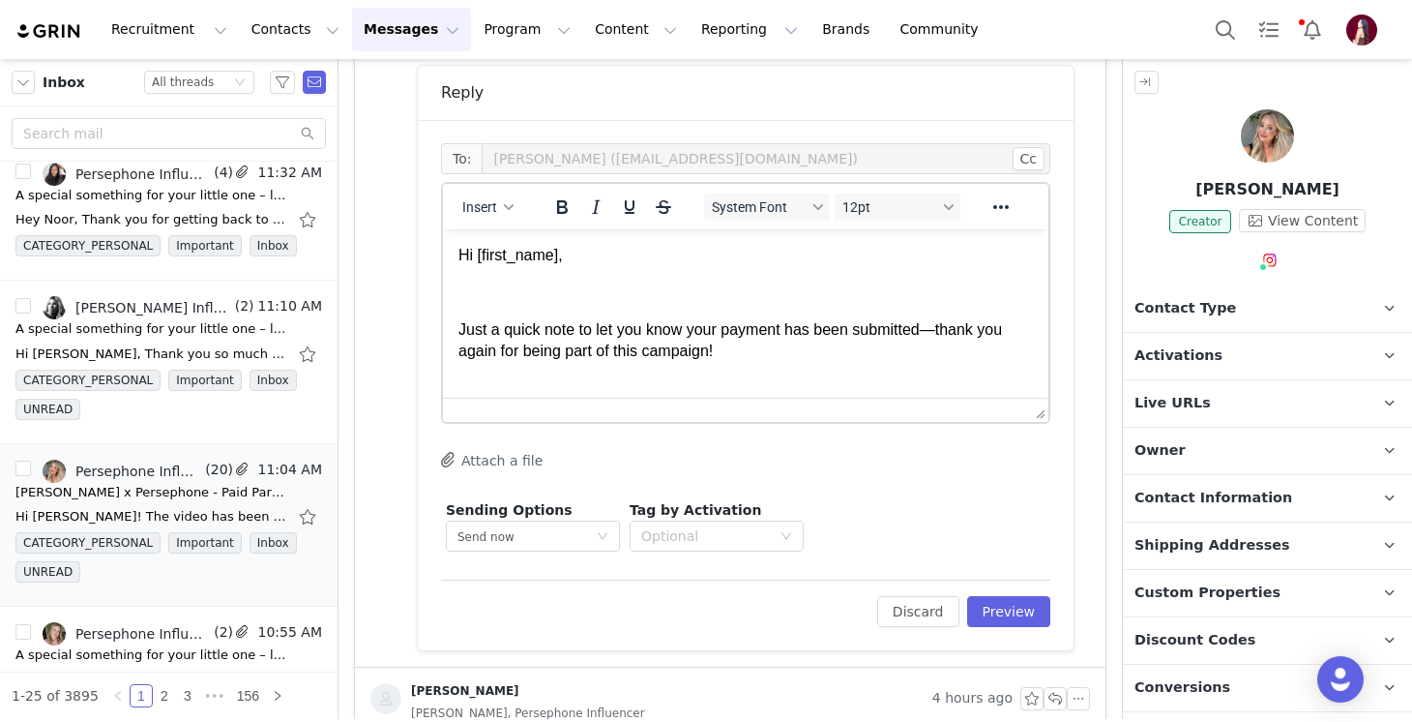
click at [670, 317] on body "Hi [first_name], Just a quick note to let you know your payment has been submit…" at bounding box center [745, 505] width 575 height 520
click at [585, 314] on body "Hi First Name , Just a quick note to let you know your payment has been submitt…" at bounding box center [745, 505] width 575 height 520
drag, startPoint x: 699, startPoint y: 332, endPoint x: 368, endPoint y: 332, distance: 331.8
click at [443, 332] on html "Hi First Name , Just a quick note to let you know your payment has been submitt…" at bounding box center [745, 504] width 605 height 551
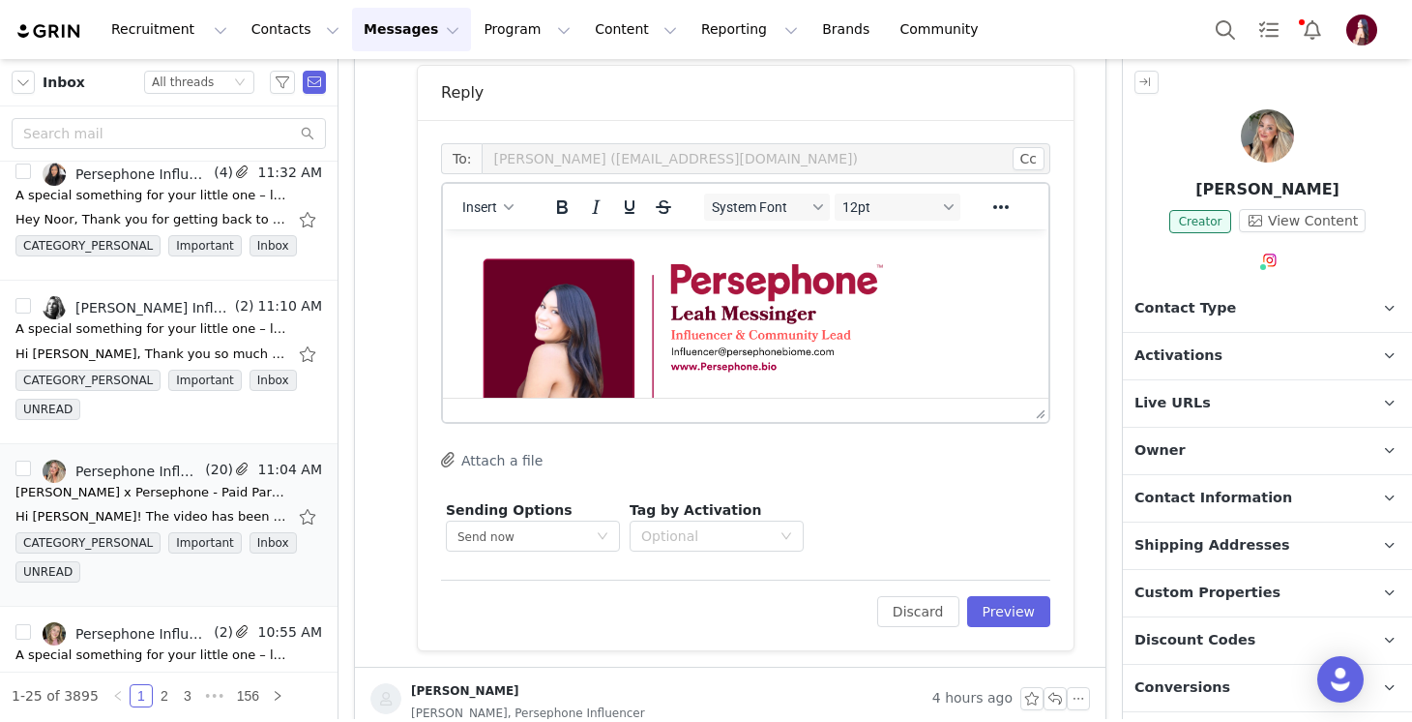
scroll to position [381, 0]
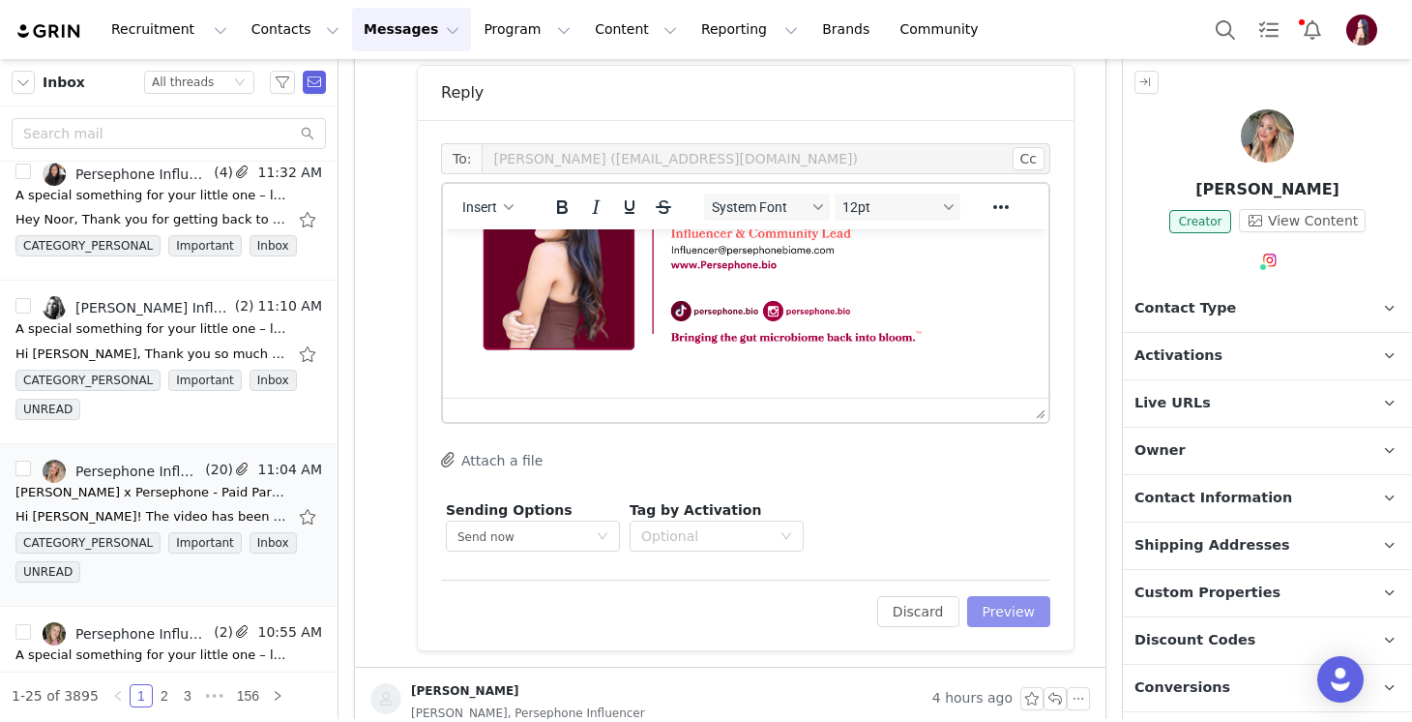
click at [1025, 611] on button "Preview" at bounding box center [1009, 611] width 84 height 31
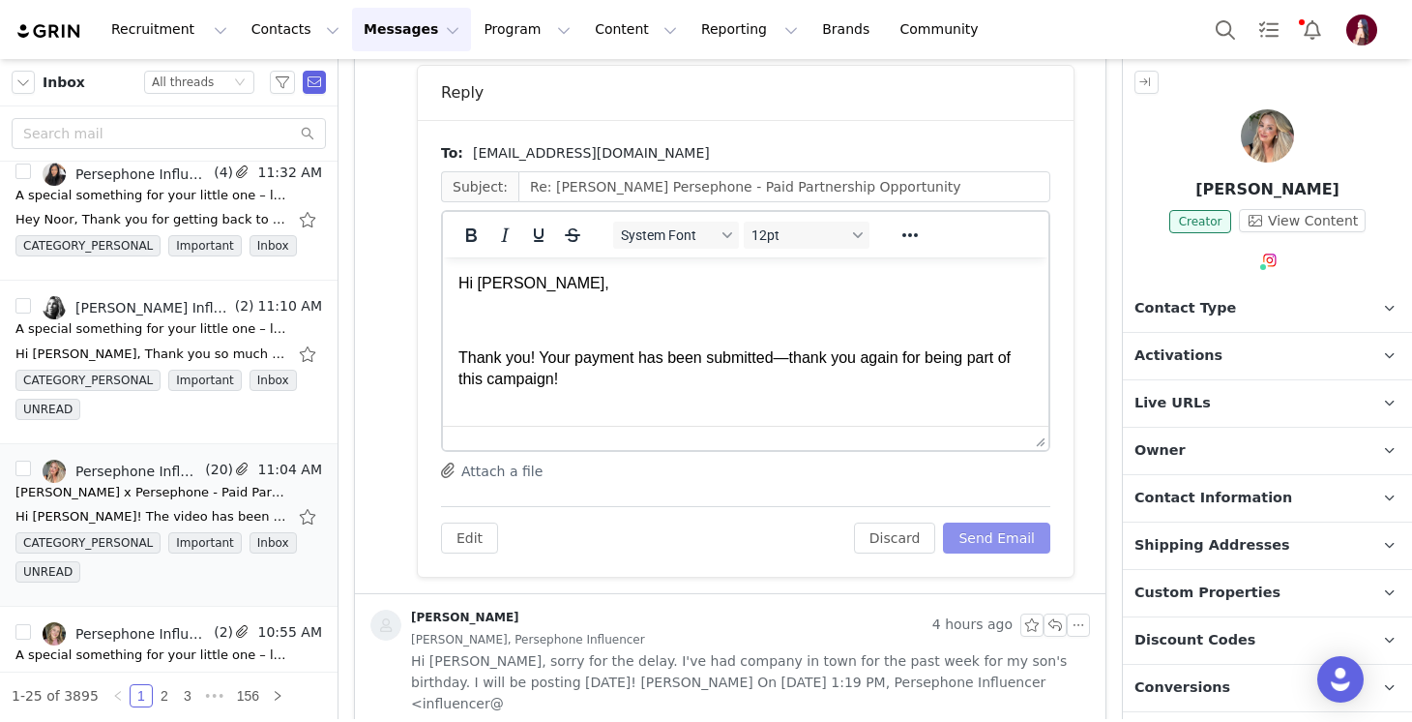
scroll to position [0, 0]
click at [1018, 539] on button "Send Email" at bounding box center [996, 537] width 107 height 31
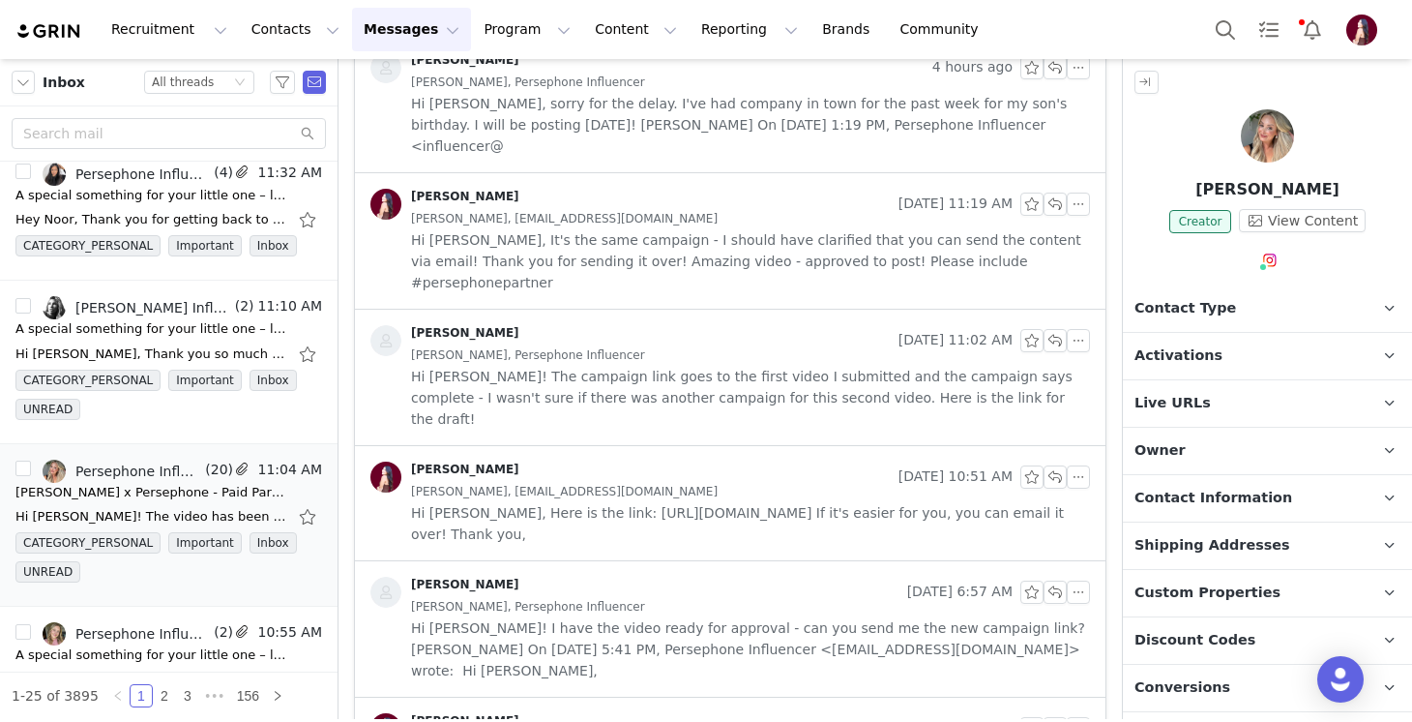
click at [1163, 290] on p "Contact Type Contact type can be Creator, Prospect, Application, or Manager." at bounding box center [1244, 308] width 243 height 46
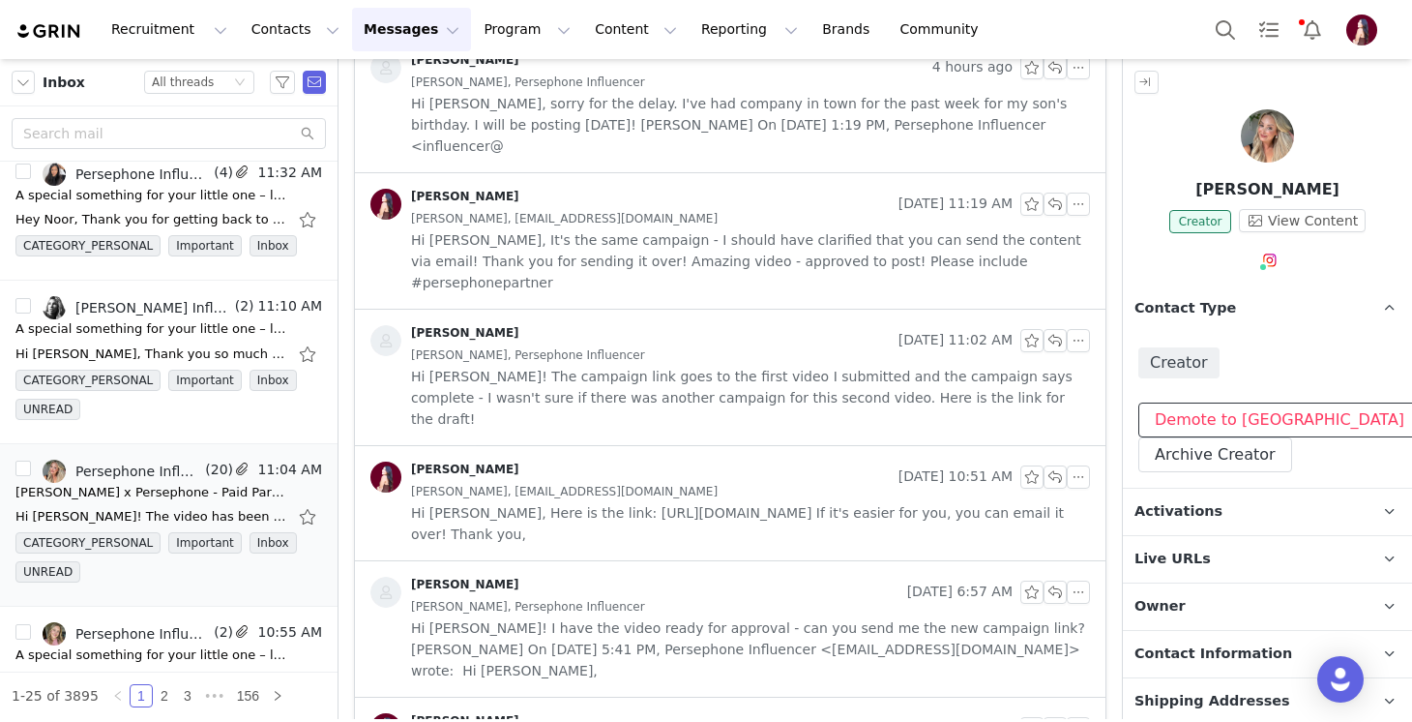
click at [1199, 413] on button "Demote to Prospect" at bounding box center [1279, 419] width 282 height 35
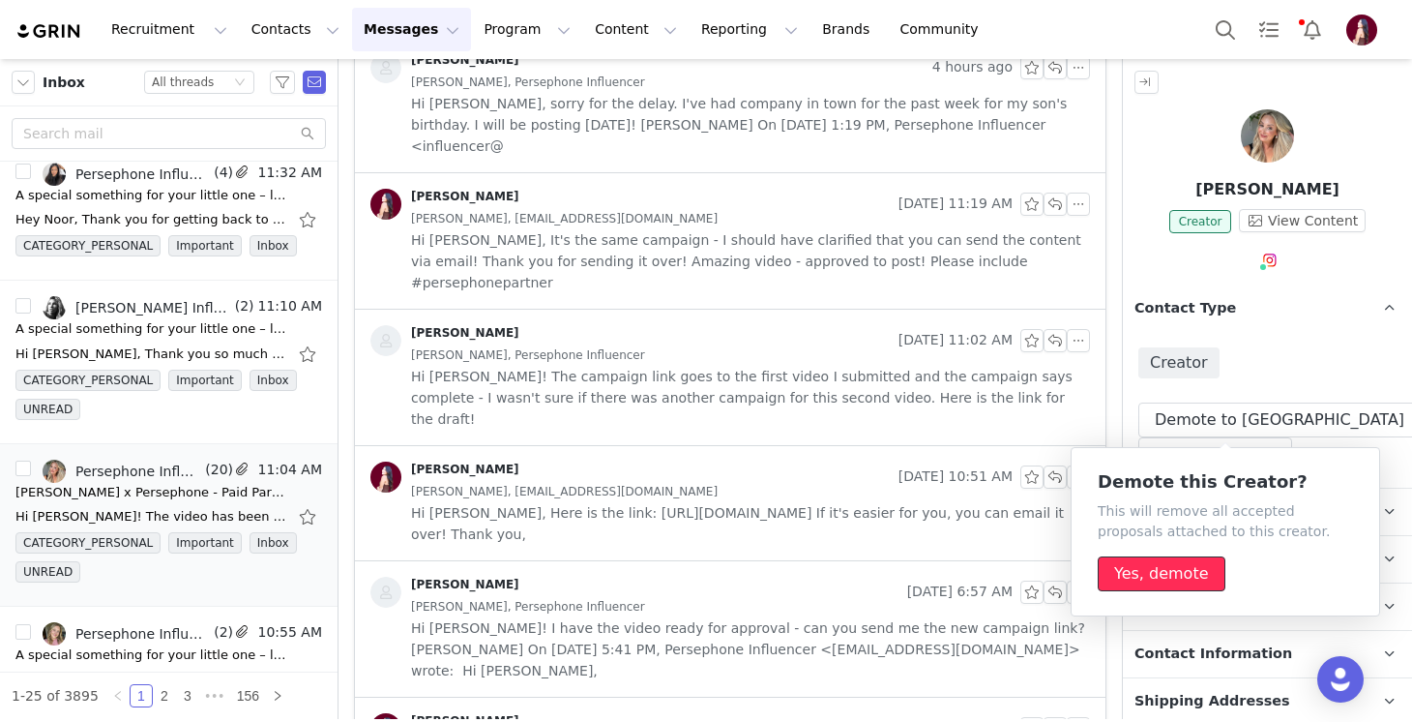
click at [1148, 575] on button "Yes, demote" at bounding box center [1162, 573] width 128 height 35
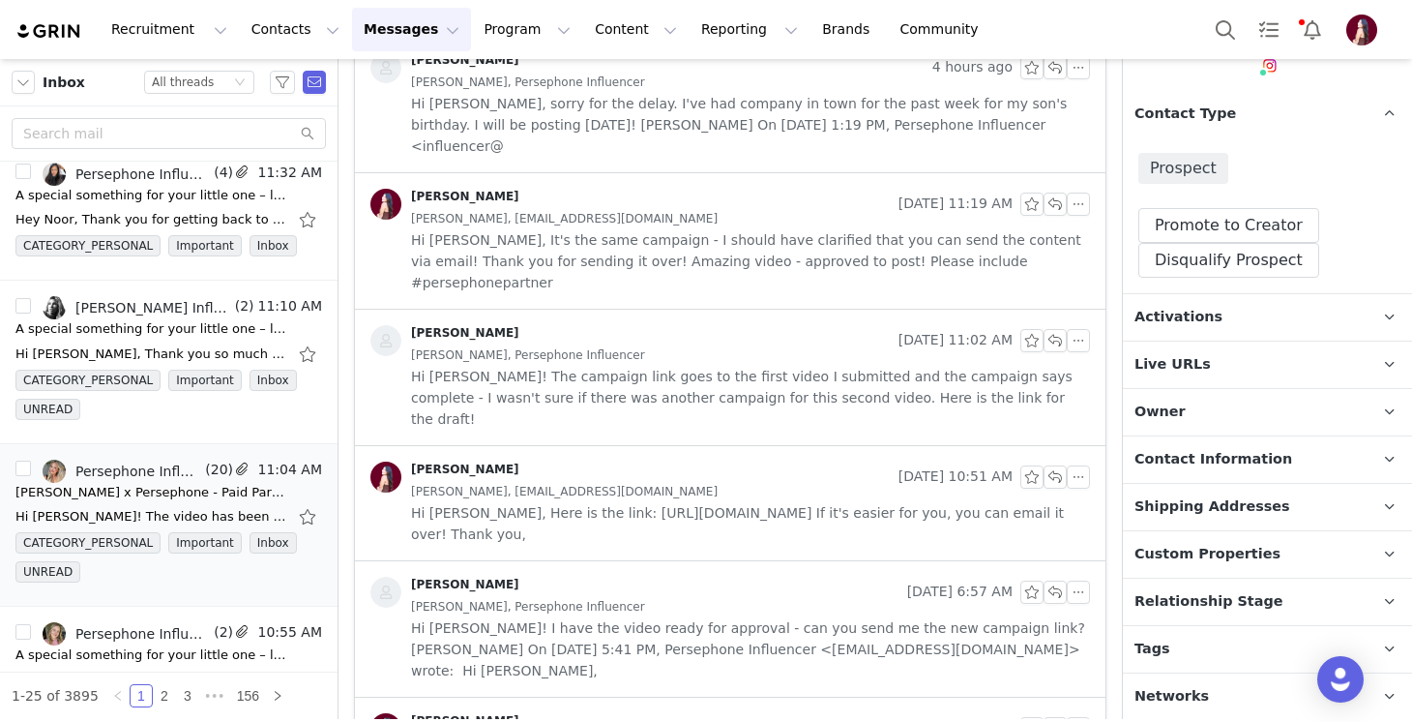
click at [1196, 603] on span "Relationship Stage" at bounding box center [1209, 601] width 149 height 21
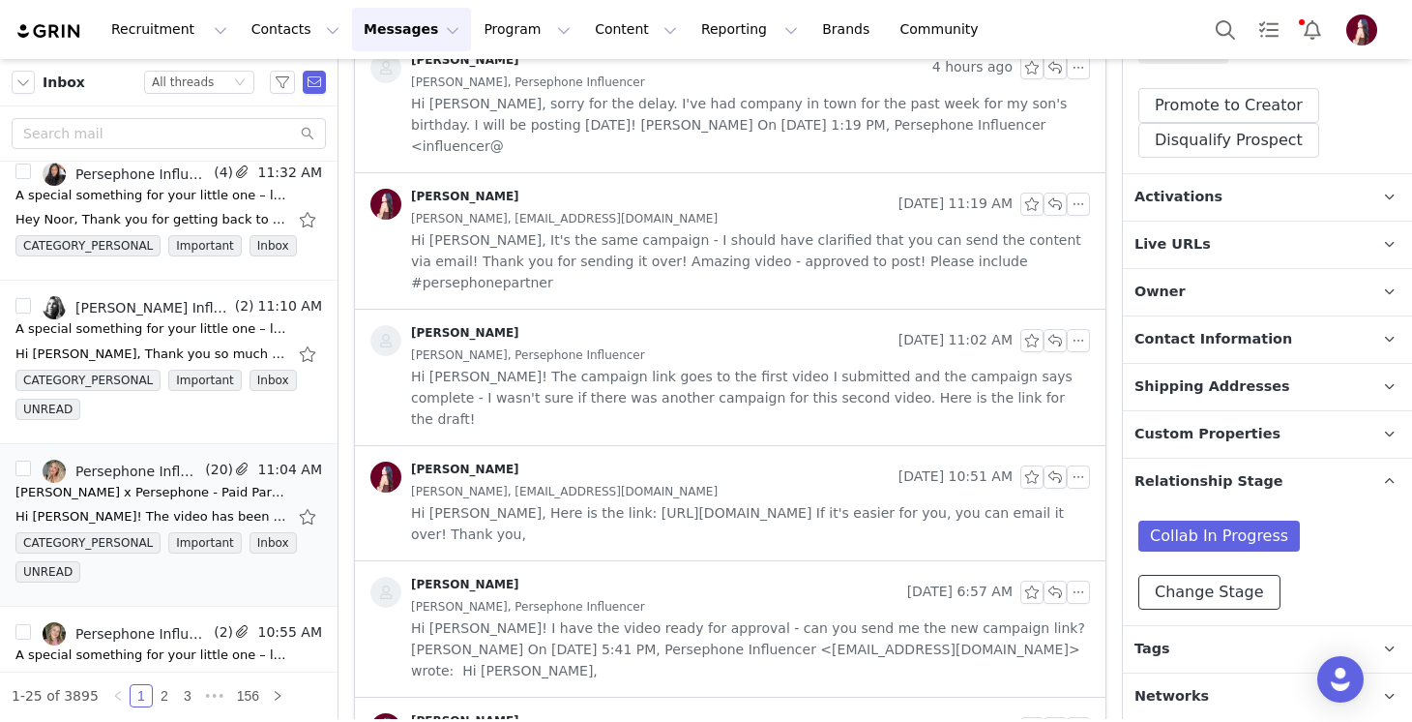
click at [1196, 603] on button "Change Stage" at bounding box center [1209, 592] width 142 height 35
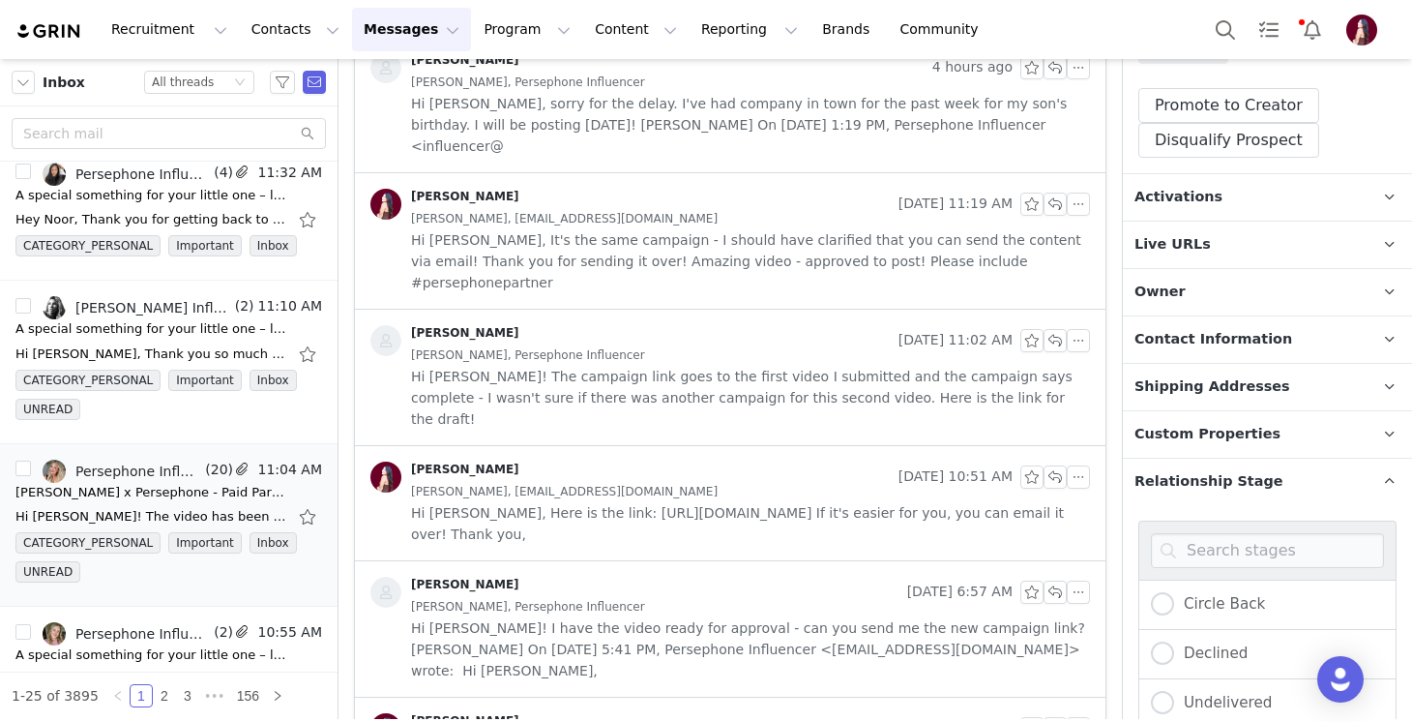
scroll to position [643, 0]
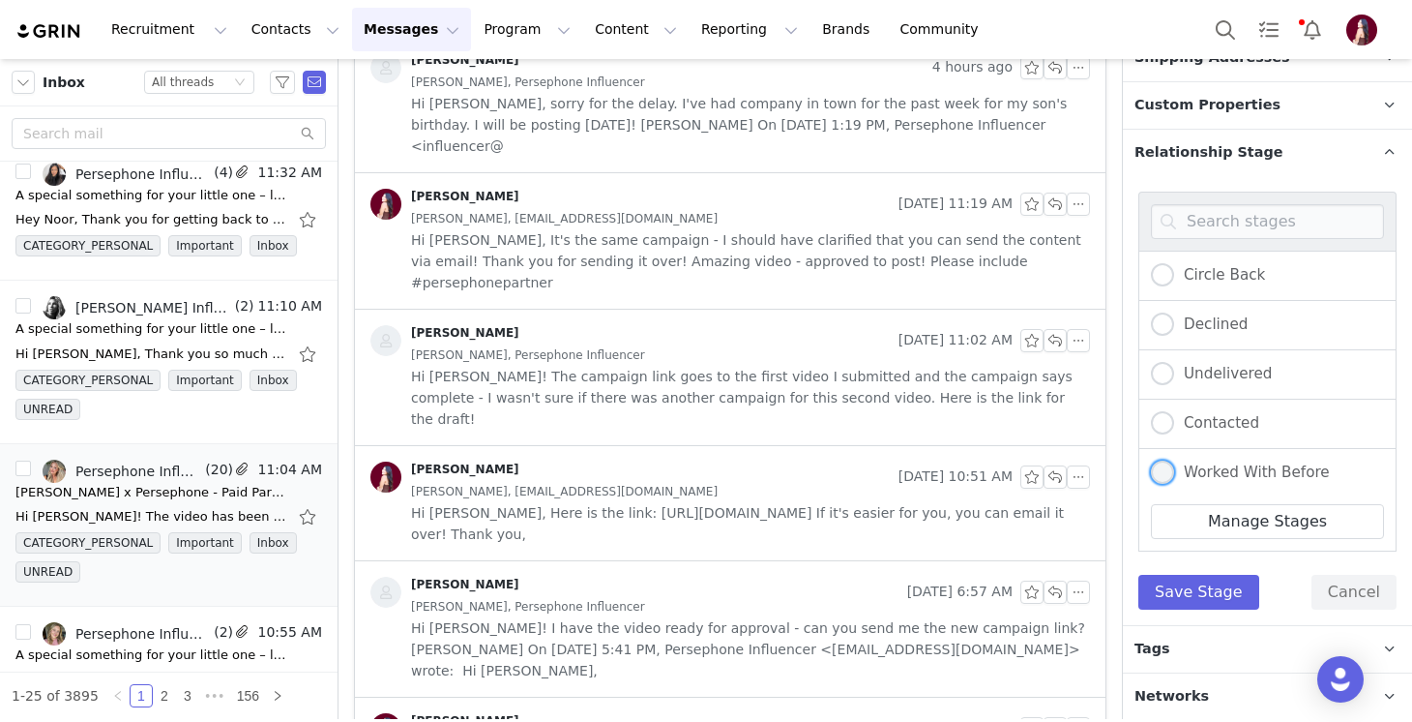
click at [1212, 463] on span "Worked With Before" at bounding box center [1252, 471] width 156 height 17
click at [1174, 462] on input "Worked With Before" at bounding box center [1162, 472] width 23 height 25
radio input "true"
radio input "false"
click at [1203, 606] on button "Save Stage" at bounding box center [1198, 592] width 121 height 35
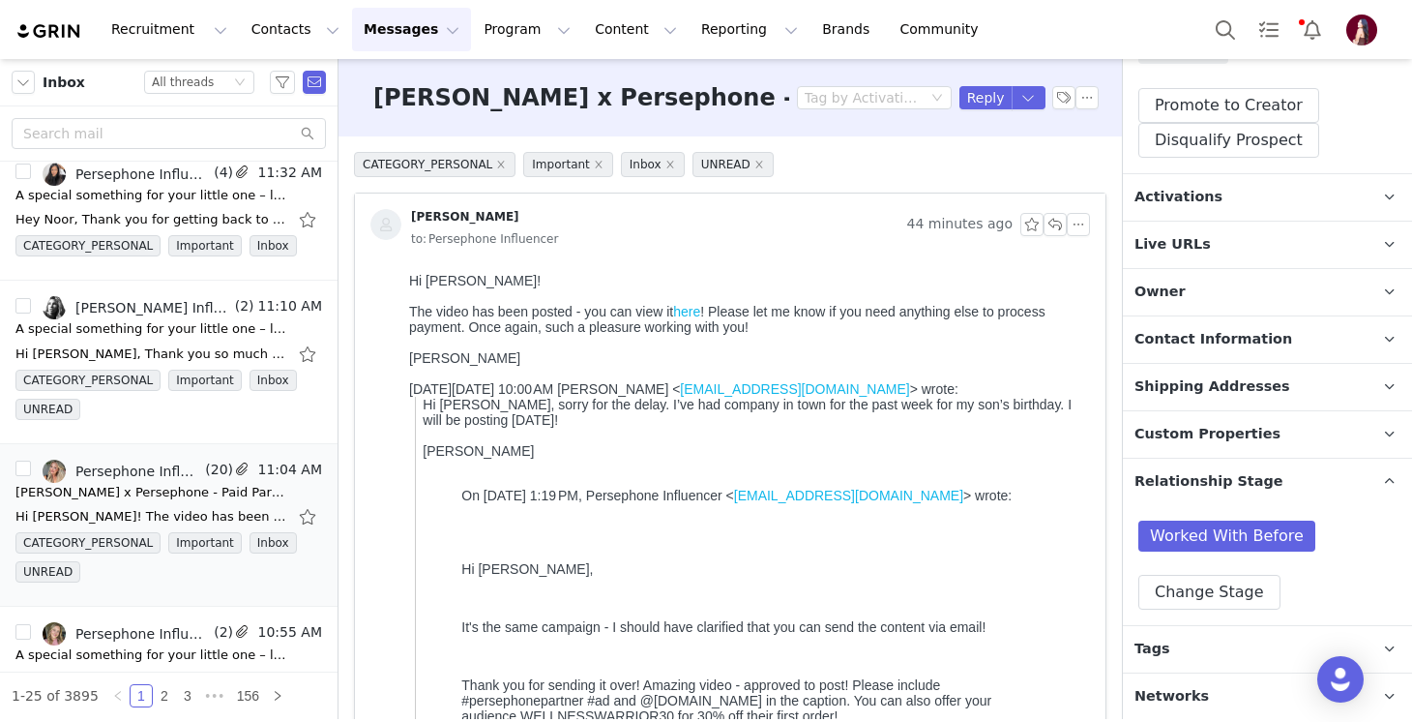
scroll to position [0, 0]
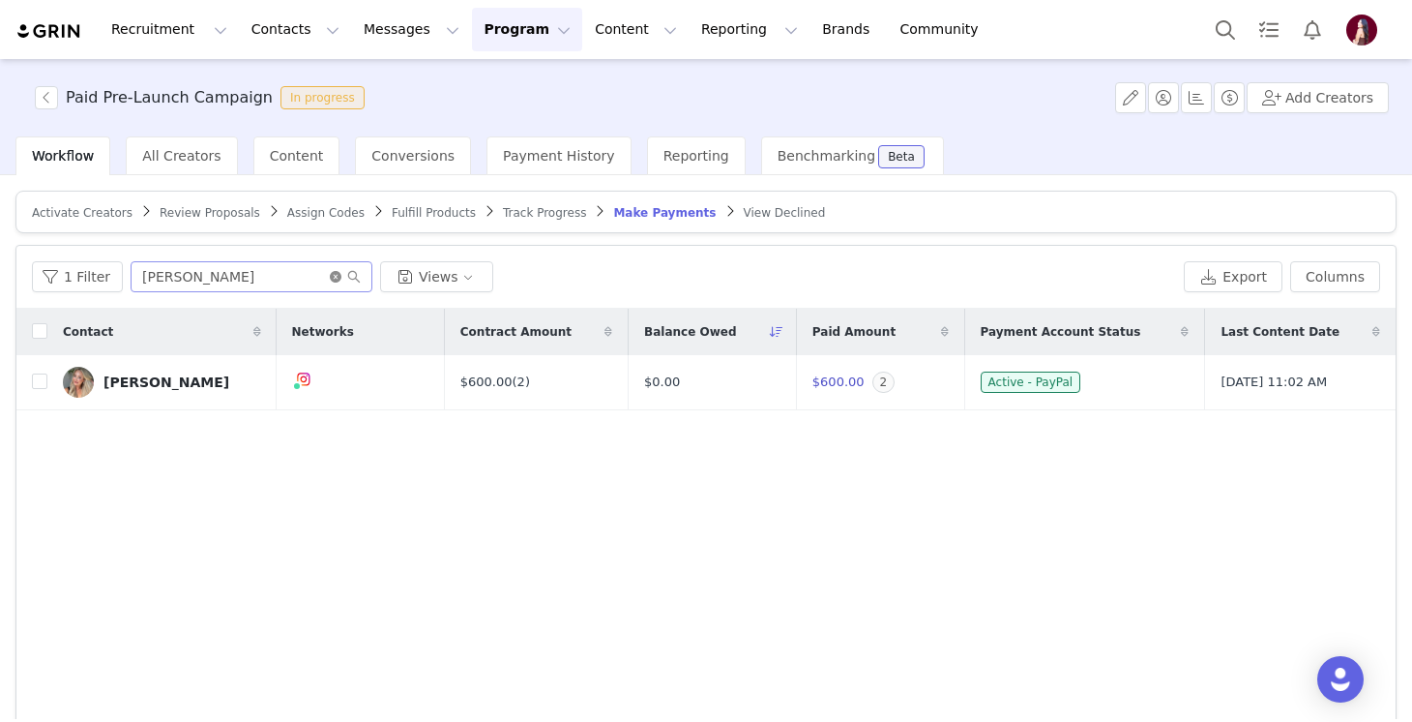
click at [331, 273] on icon "icon: close-circle" at bounding box center [336, 277] width 12 height 12
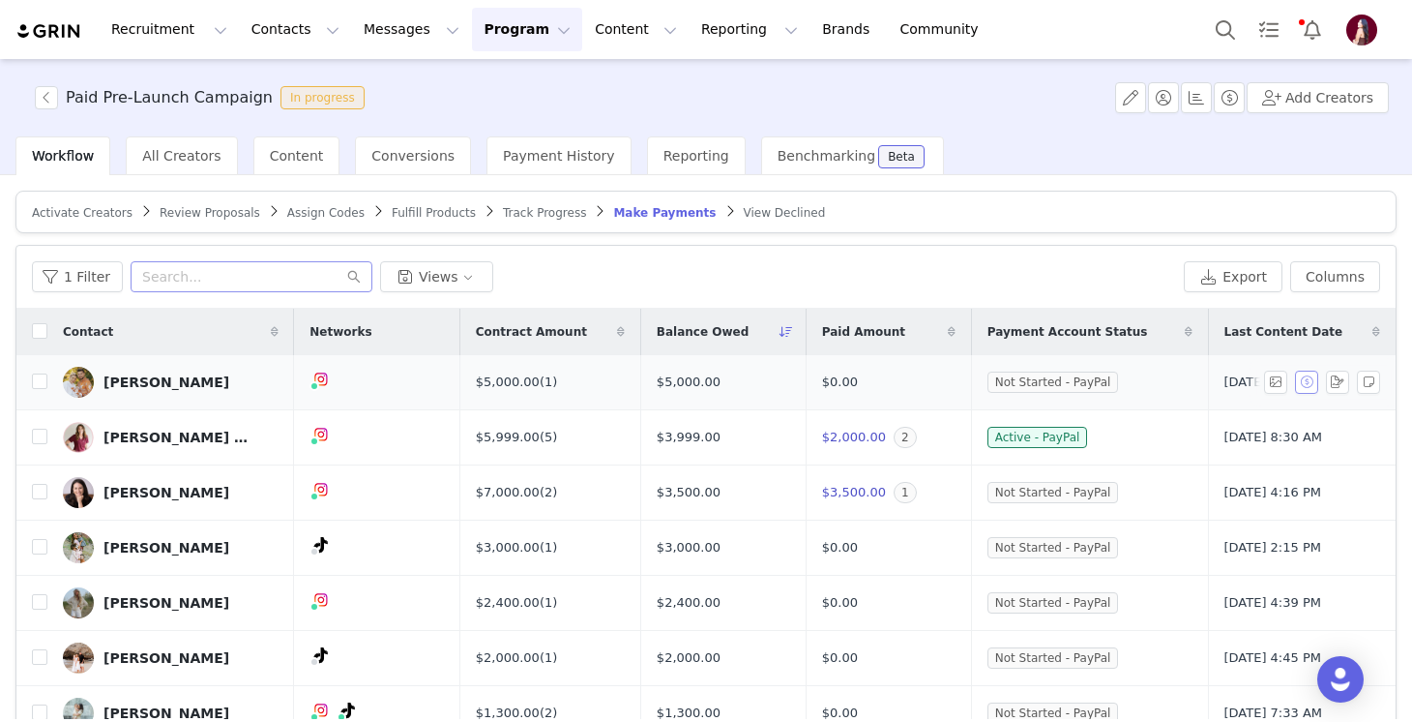
click at [1314, 383] on button "button" at bounding box center [1306, 381] width 23 height 23
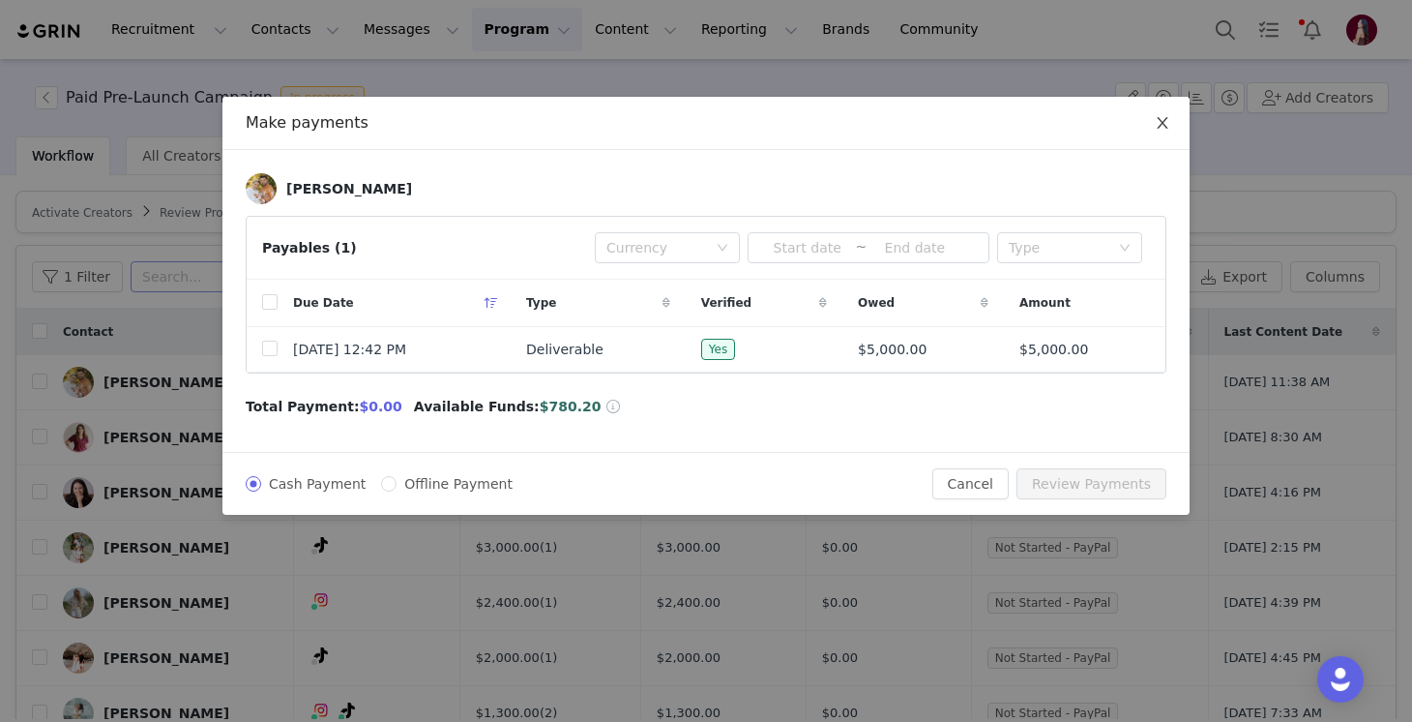
click at [1165, 120] on icon "icon: close" at bounding box center [1162, 123] width 11 height 12
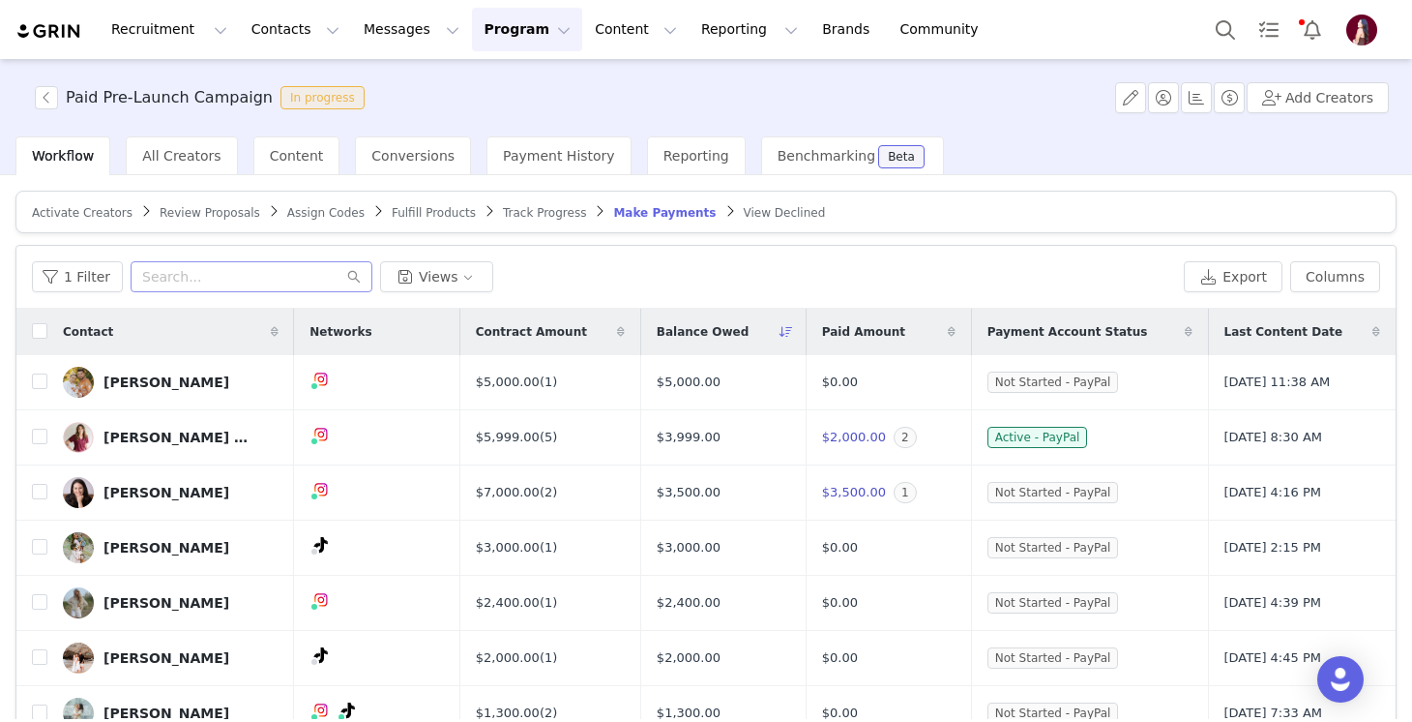
click at [780, 256] on div "1 Filter Views Export Columns" at bounding box center [705, 277] width 1379 height 63
